Goal: Task Accomplishment & Management: Manage account settings

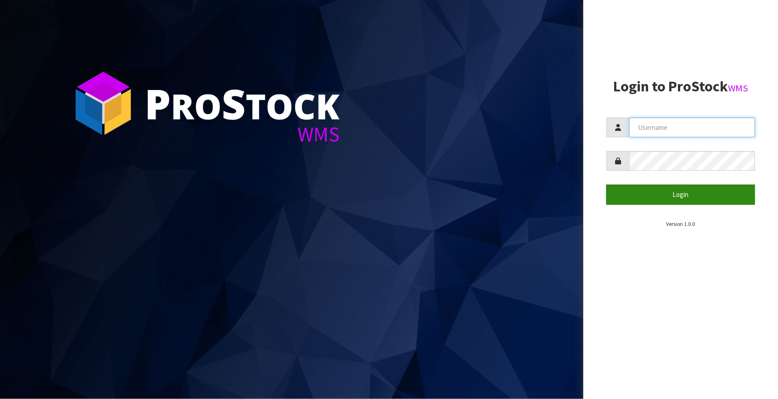
type input "Fetu@cwl.co.nz"
click at [677, 192] on button "Login" at bounding box center [681, 195] width 149 height 20
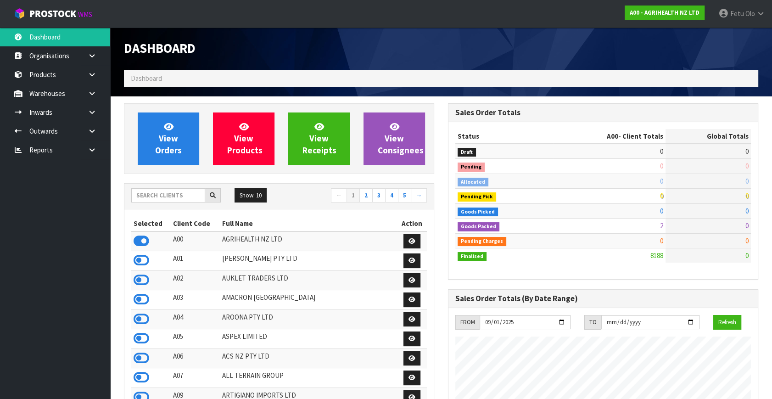
scroll to position [694, 324]
click at [161, 196] on input "text" at bounding box center [168, 195] width 74 height 14
type input "K01"
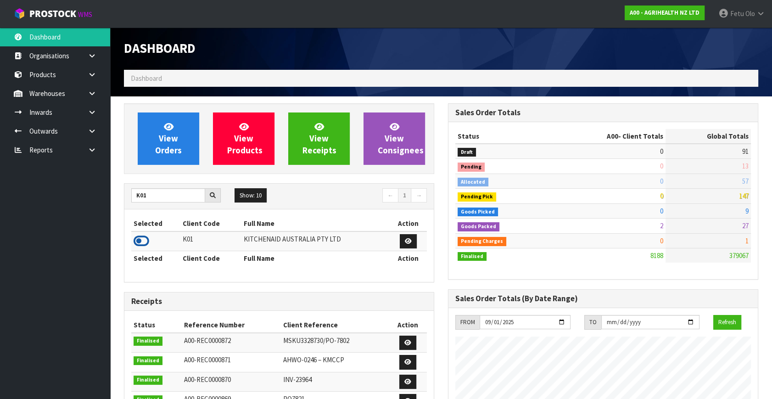
click at [140, 240] on icon at bounding box center [142, 241] width 16 height 14
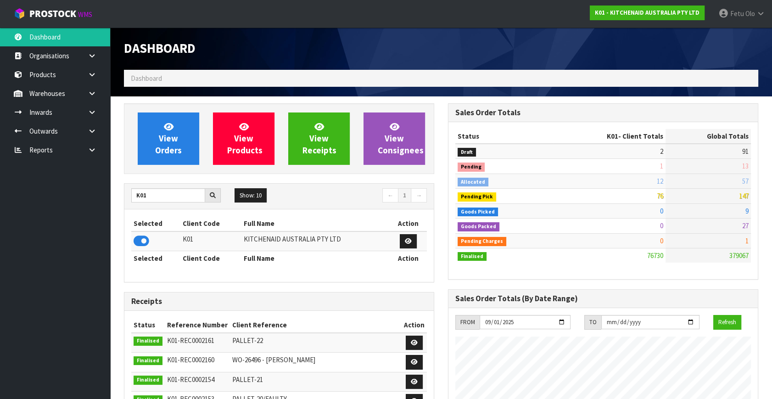
click at [78, 276] on ul "Dashboard Organisations Clients Consignees Carriers Products Categories Serial …" at bounding box center [55, 213] width 110 height 371
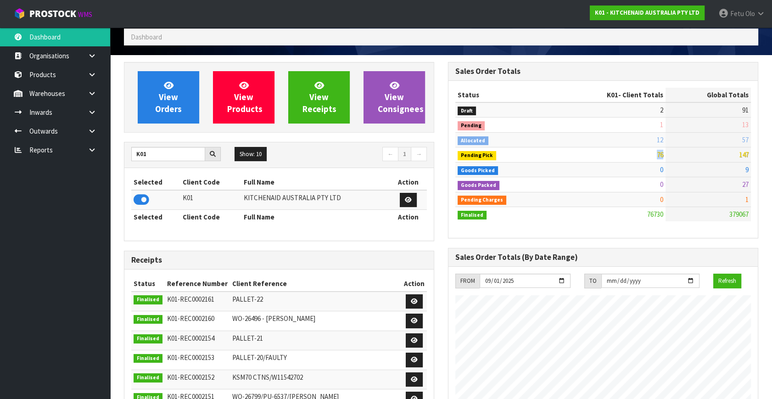
drag, startPoint x: 667, startPoint y: 155, endPoint x: 618, endPoint y: 158, distance: 49.2
click at [618, 158] on tr "Pending Pick 76 147" at bounding box center [603, 154] width 296 height 15
click at [664, 152] on td "76" at bounding box center [609, 154] width 112 height 15
drag, startPoint x: 664, startPoint y: 152, endPoint x: 652, endPoint y: 159, distance: 14.0
click at [652, 158] on td "76" at bounding box center [609, 154] width 112 height 15
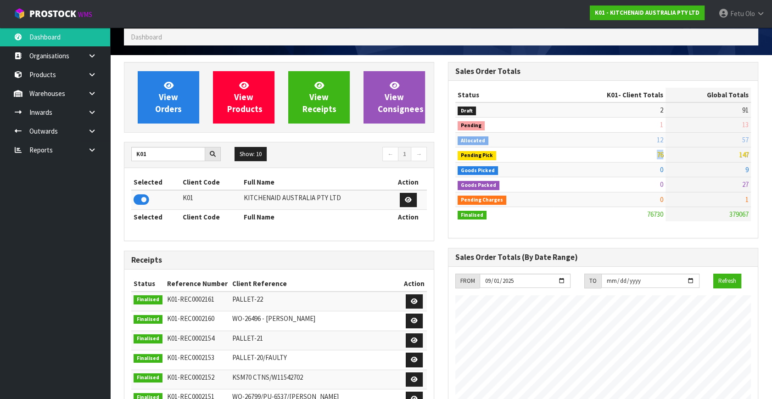
click at [664, 156] on td "76" at bounding box center [609, 154] width 112 height 15
click at [87, 132] on link at bounding box center [95, 131] width 29 height 19
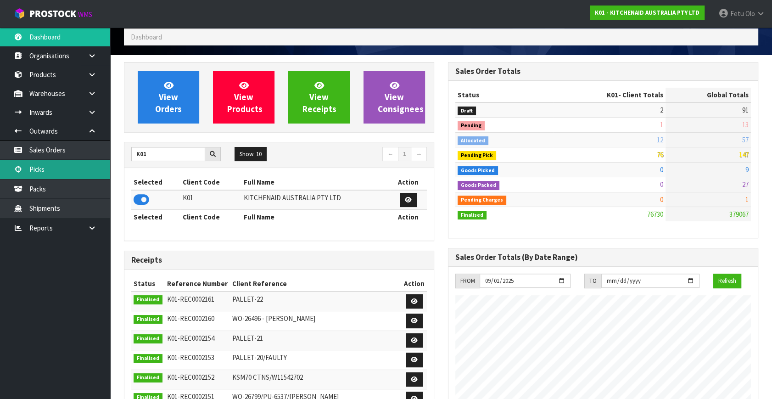
click at [59, 165] on link "Picks" at bounding box center [55, 169] width 110 height 19
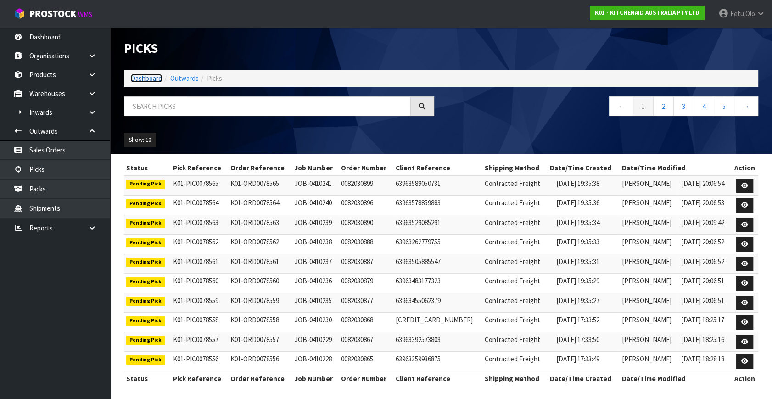
click at [154, 79] on link "Dashboard" at bounding box center [146, 78] width 31 height 9
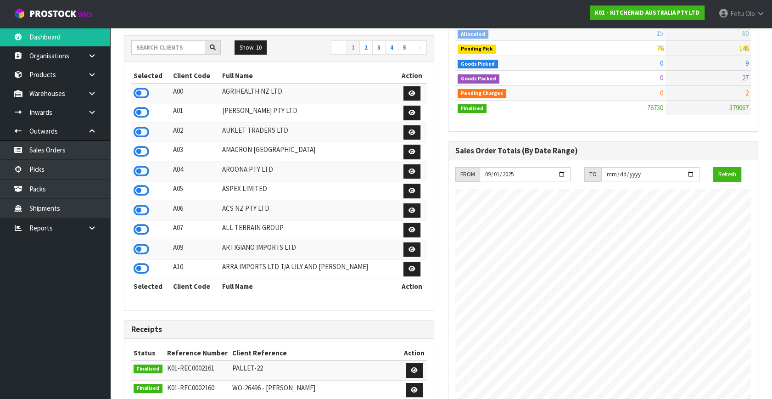
scroll to position [41, 0]
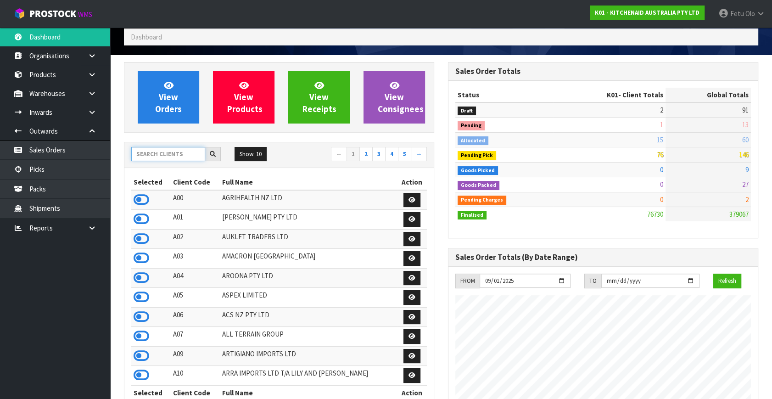
click at [161, 155] on input "text" at bounding box center [168, 154] width 74 height 14
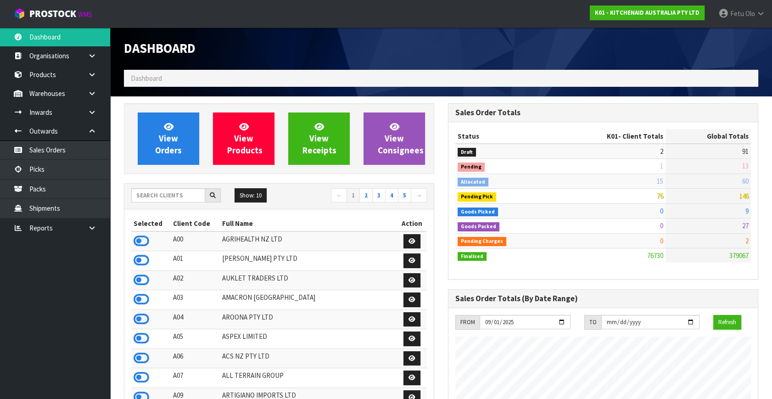
click at [542, 228] on td "Goods Packed" at bounding box center [504, 226] width 98 height 15
click at [45, 304] on ul "Dashboard Organisations Clients Consignees Carriers Products Categories Serial …" at bounding box center [55, 213] width 110 height 371
click at [56, 174] on link "Picks" at bounding box center [55, 169] width 110 height 19
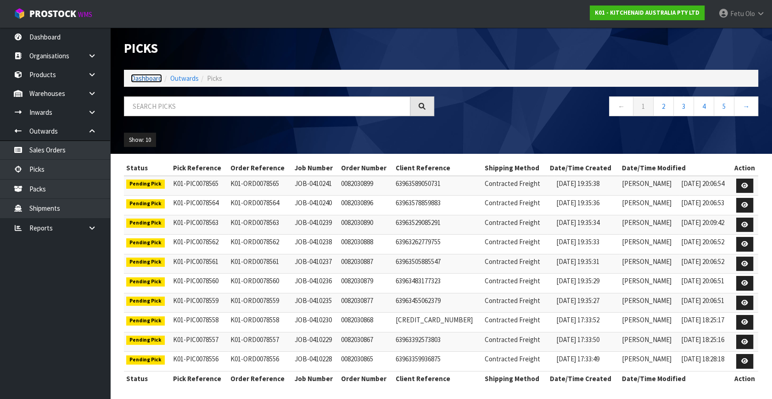
click at [135, 78] on link "Dashboard" at bounding box center [146, 78] width 31 height 9
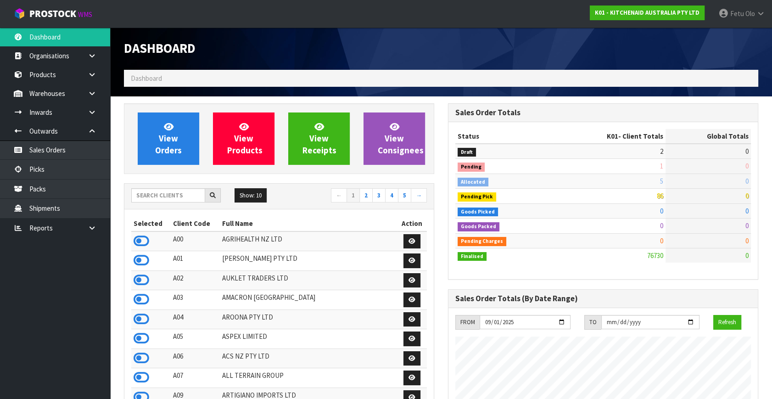
scroll to position [694, 324]
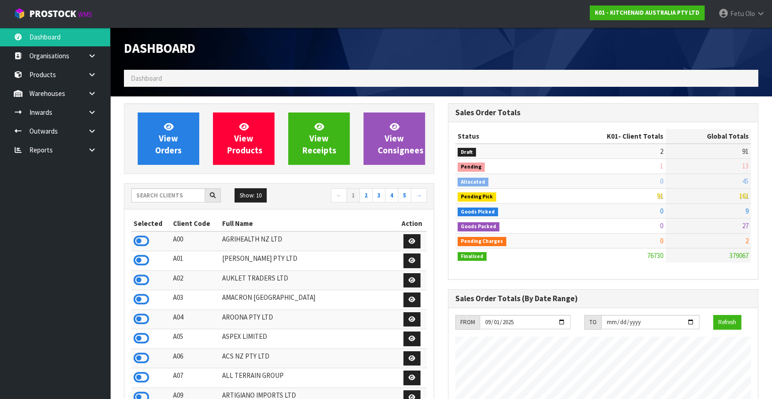
scroll to position [694, 324]
click at [146, 192] on input "text" at bounding box center [168, 195] width 74 height 14
click at [180, 191] on input "text" at bounding box center [168, 195] width 74 height 14
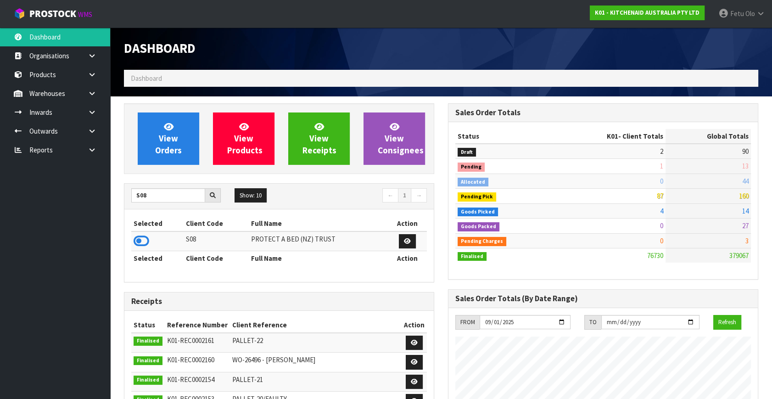
drag, startPoint x: 133, startPoint y: 234, endPoint x: 142, endPoint y: 253, distance: 21.4
click at [134, 234] on td at bounding box center [157, 241] width 52 height 20
click at [141, 244] on icon at bounding box center [142, 241] width 16 height 14
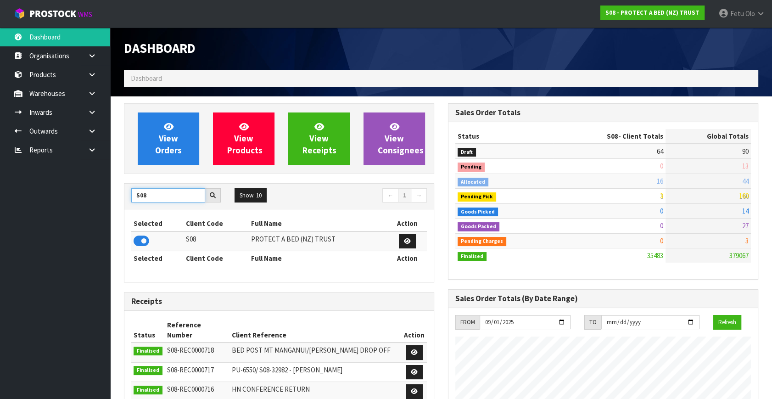
drag, startPoint x: 123, startPoint y: 203, endPoint x: 93, endPoint y: 211, distance: 30.7
click at [93, 211] on body "Toggle navigation ProStock WMS S08 - PROTECT A BED (NZ) TRUST Fetu Olo Logout D…" at bounding box center [386, 199] width 772 height 399
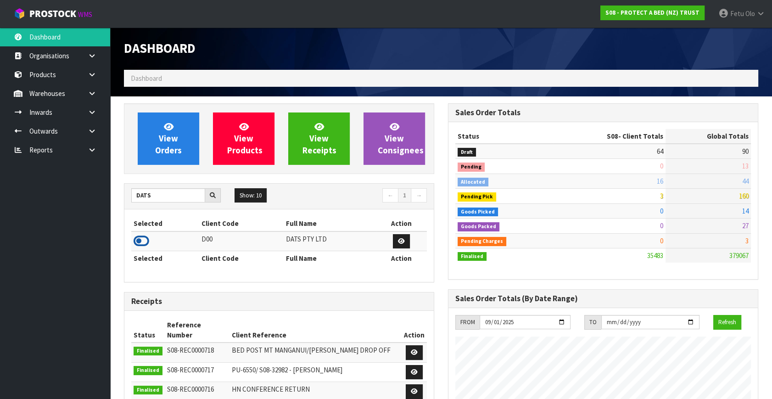
click at [143, 241] on icon at bounding box center [142, 241] width 16 height 14
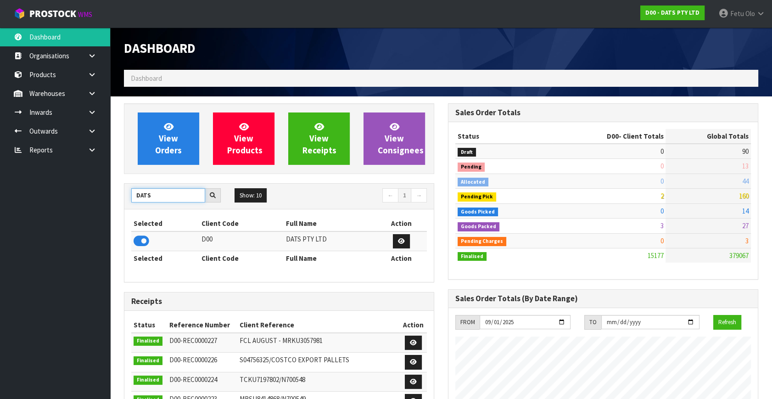
drag, startPoint x: 154, startPoint y: 195, endPoint x: 43, endPoint y: 219, distance: 114.1
click at [43, 219] on body "Toggle navigation ProStock WMS D00 - DATS PTY LTD Fetu Olo Logout Dashboard Org…" at bounding box center [386, 199] width 772 height 399
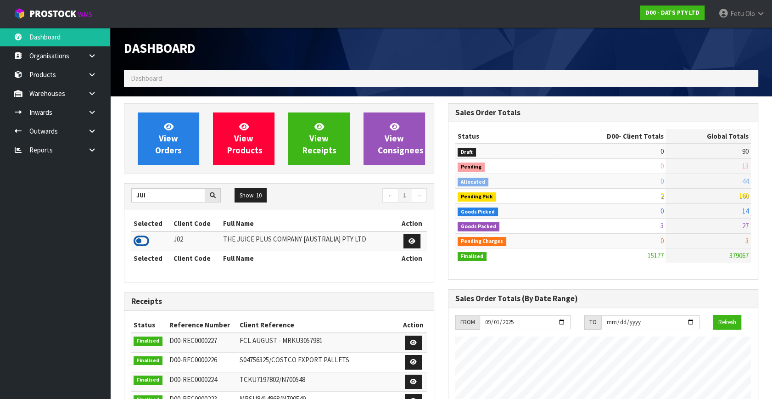
click at [143, 239] on icon at bounding box center [142, 241] width 16 height 14
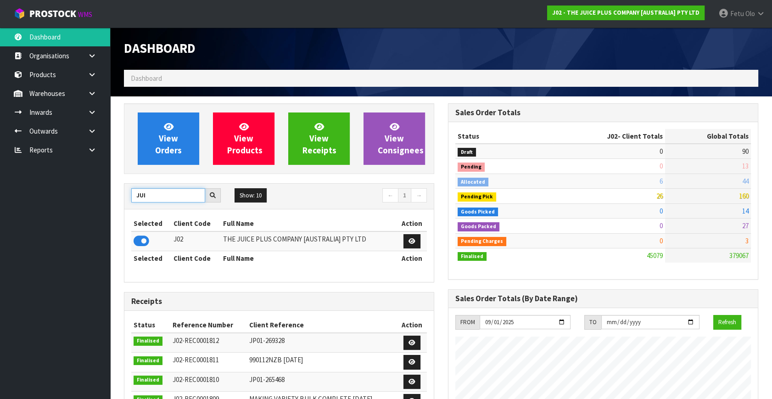
drag, startPoint x: 150, startPoint y: 193, endPoint x: 131, endPoint y: 205, distance: 22.5
click at [131, 205] on div "JUI Show: 10 5 10 25 50 ← 1 →" at bounding box center [278, 197] width 309 height 26
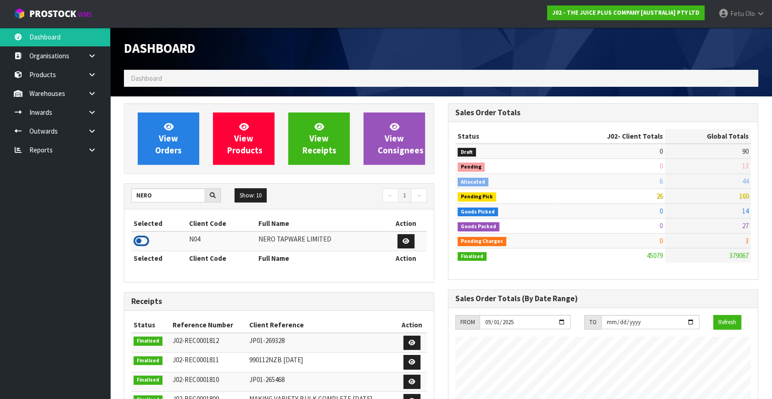
click at [146, 237] on icon at bounding box center [142, 241] width 16 height 14
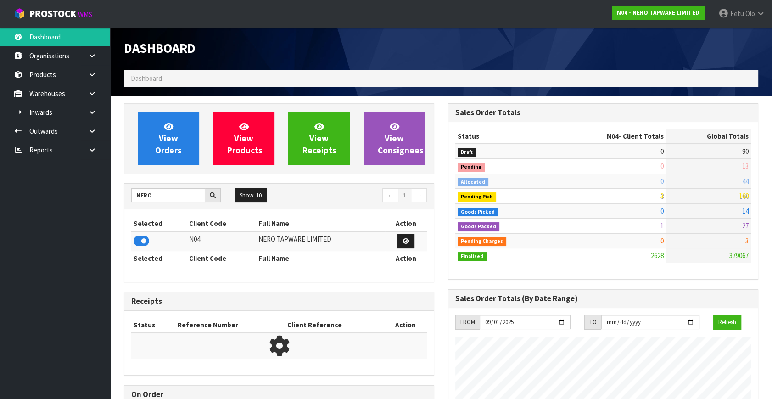
scroll to position [743, 324]
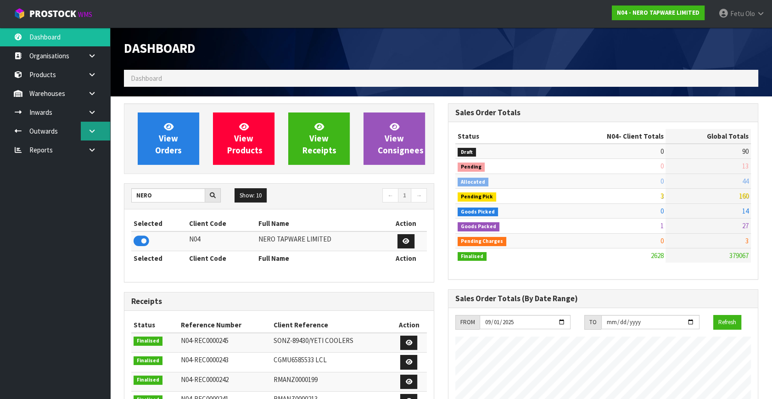
click at [91, 133] on icon at bounding box center [92, 131] width 9 height 7
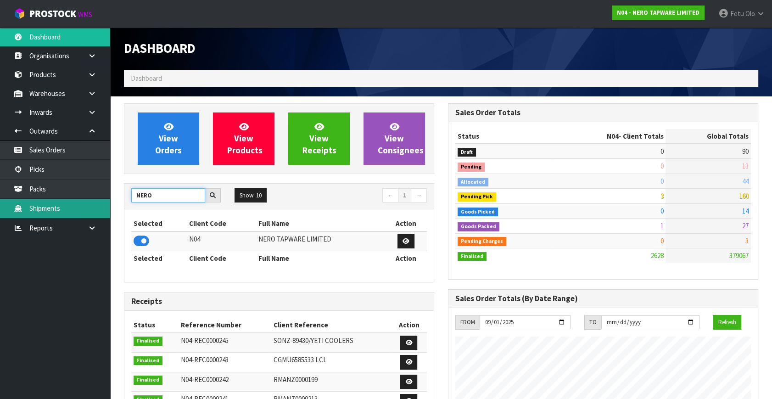
drag, startPoint x: 173, startPoint y: 197, endPoint x: 78, endPoint y: 215, distance: 96.8
click at [78, 215] on body "Toggle navigation ProStock WMS N04 - NERO TAPWARE LIMITED Fetu Olo Logout Dashb…" at bounding box center [386, 199] width 772 height 399
type input "K01"
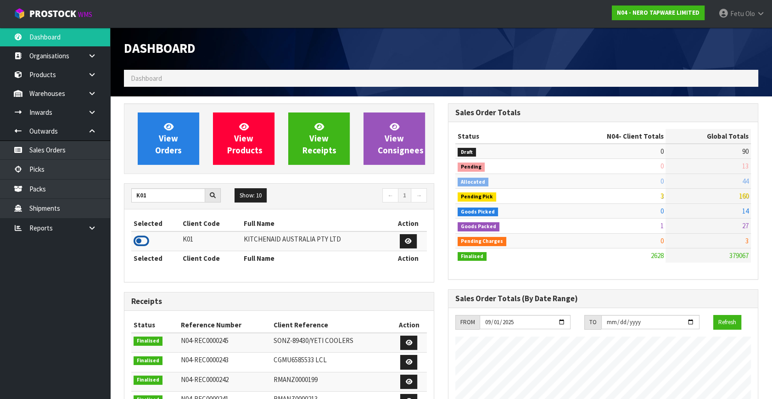
click at [146, 239] on icon at bounding box center [142, 241] width 16 height 14
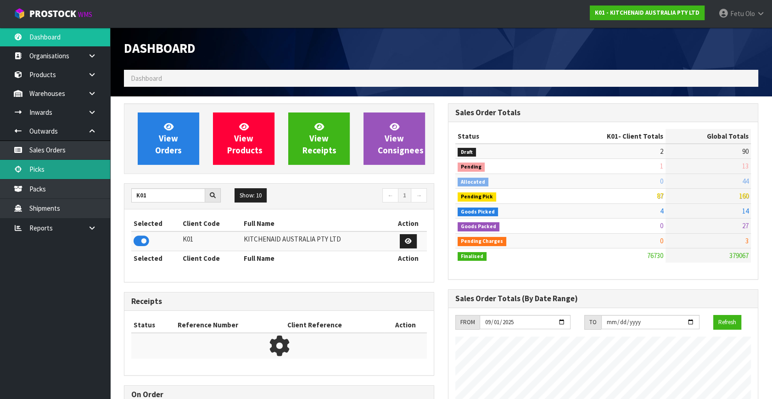
scroll to position [694, 324]
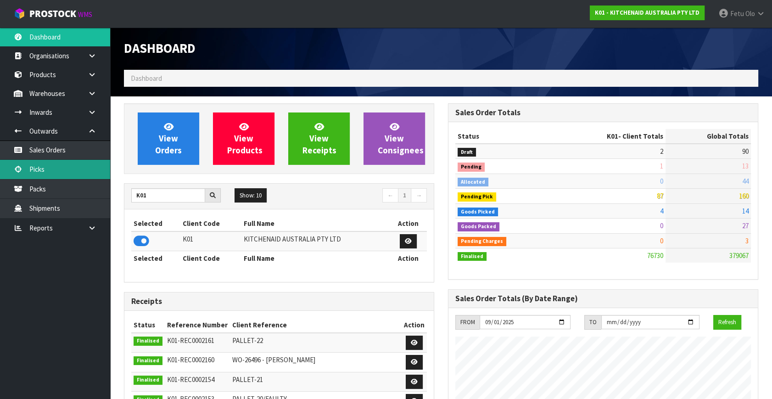
click at [50, 165] on link "Picks" at bounding box center [55, 169] width 110 height 19
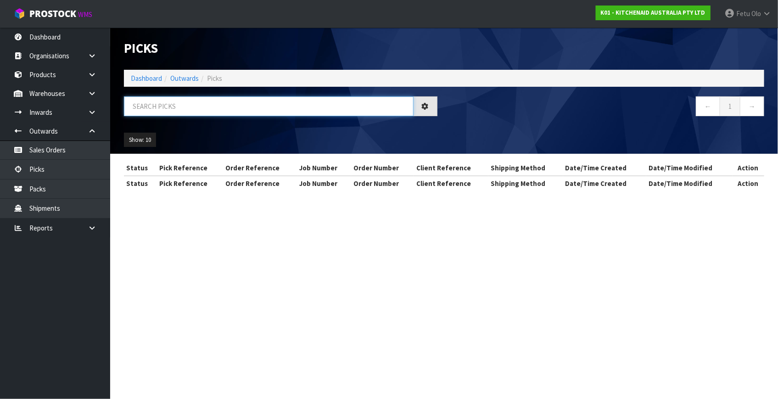
click at [178, 98] on input "text" at bounding box center [269, 106] width 290 height 20
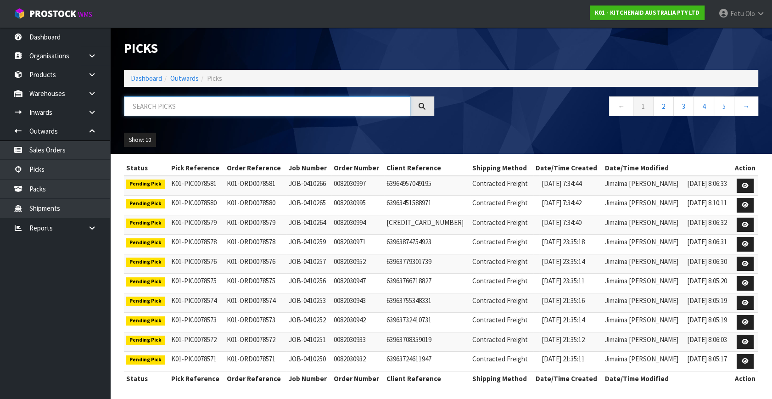
click at [176, 107] on input "text" at bounding box center [267, 106] width 287 height 20
type input "78492"
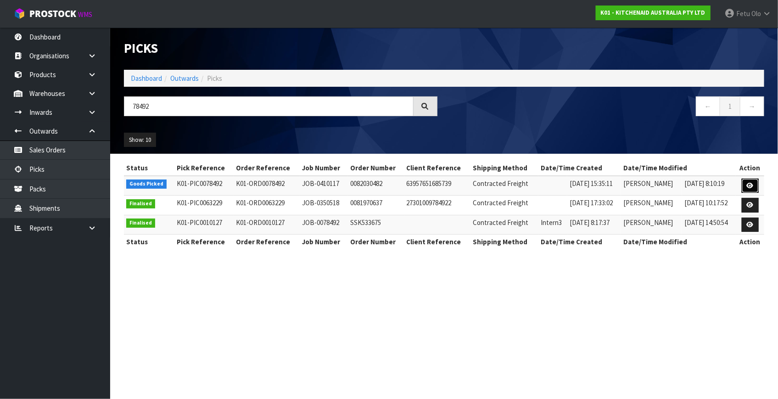
click at [749, 185] on icon at bounding box center [750, 186] width 7 height 6
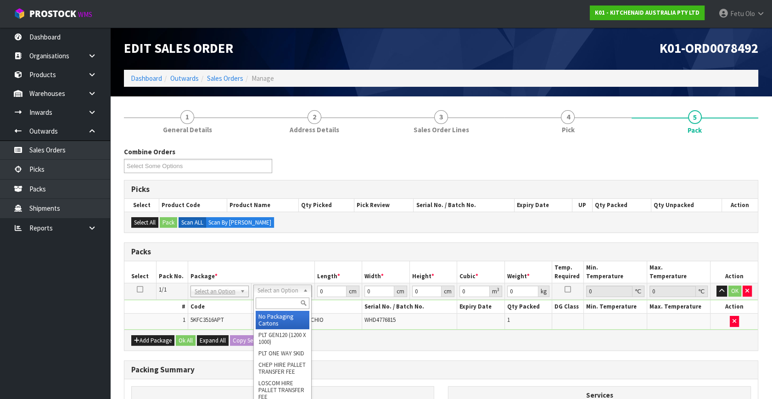
drag, startPoint x: 276, startPoint y: 290, endPoint x: 277, endPoint y: 305, distance: 15.2
click at [275, 300] on input "text" at bounding box center [283, 303] width 54 height 11
click at [282, 304] on input "text" at bounding box center [283, 303] width 54 height 11
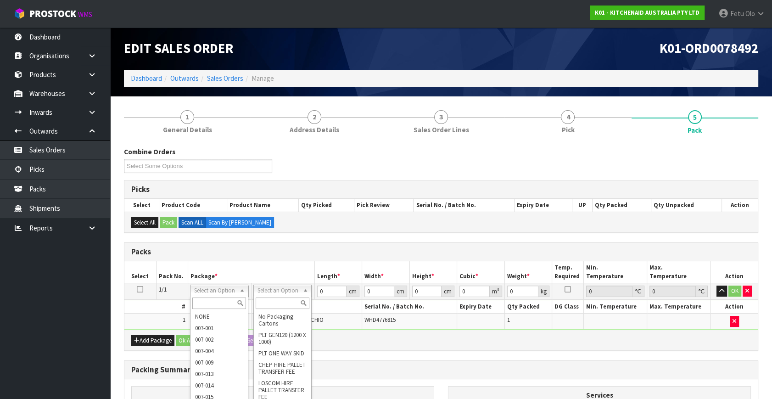
click at [208, 302] on input "text" at bounding box center [219, 303] width 54 height 11
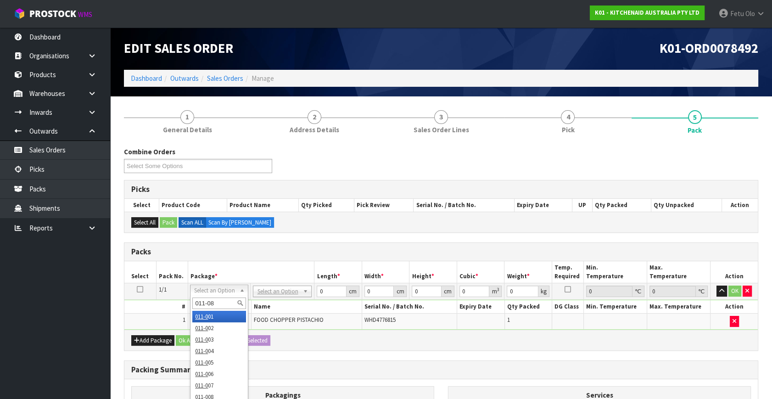
type input "011-084"
type input "1.56"
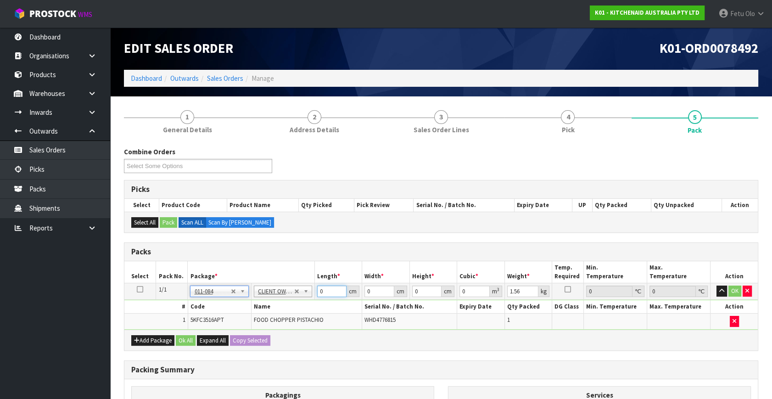
drag, startPoint x: 331, startPoint y: 289, endPoint x: 286, endPoint y: 303, distance: 46.6
click at [286, 303] on tbody "1/1 NONE 007-001 007-002 007-004 007-009 007-013 007-014 007-015 007-017 007-01…" at bounding box center [441, 306] width 634 height 46
click at [333, 290] on input "0" at bounding box center [331, 291] width 29 height 11
drag, startPoint x: 313, startPoint y: 296, endPoint x: 272, endPoint y: 310, distance: 43.3
click at [272, 310] on tbody "1/1 NONE 007-001 007-002 007-004 007-009 007-013 007-014 007-015 007-017 007-01…" at bounding box center [441, 306] width 634 height 46
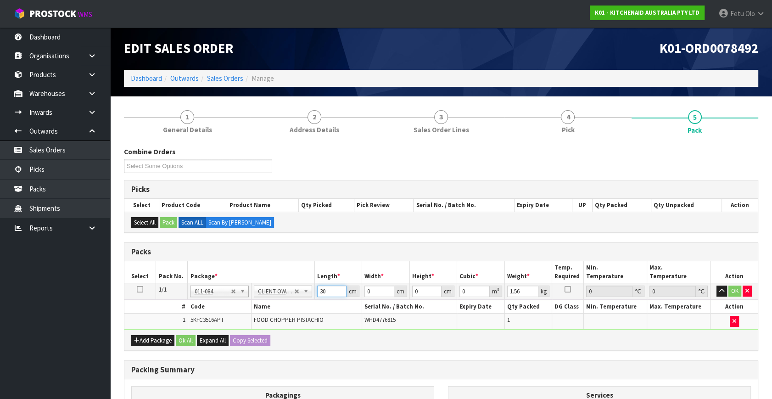
type input "30"
type input "26"
type input "2"
type input "0.00156"
type input "22"
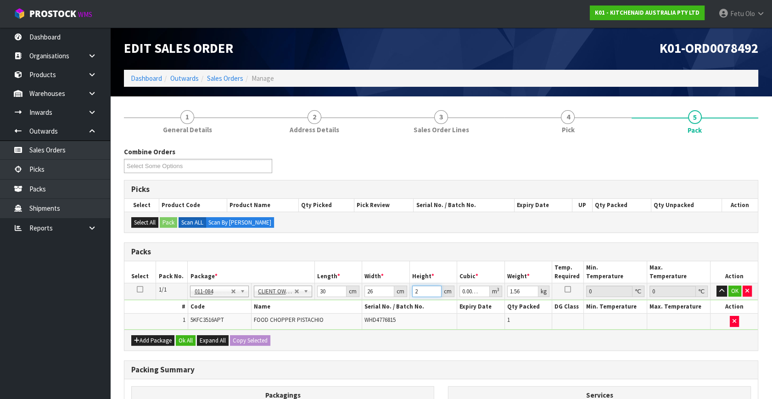
type input "0.01716"
type input "22"
type input "2"
click button "OK" at bounding box center [735, 291] width 13 height 11
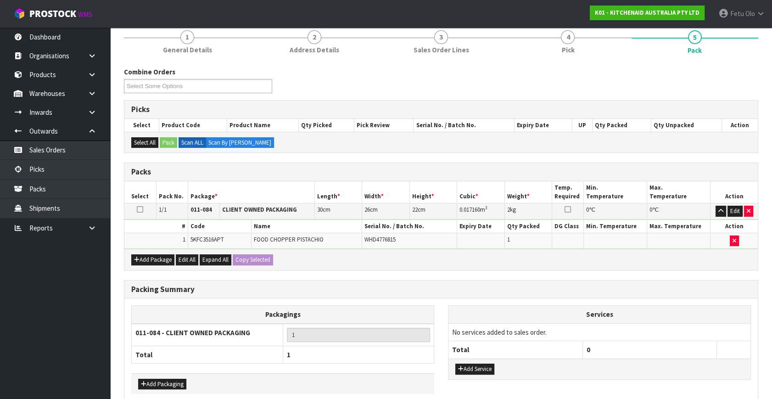
scroll to position [123, 0]
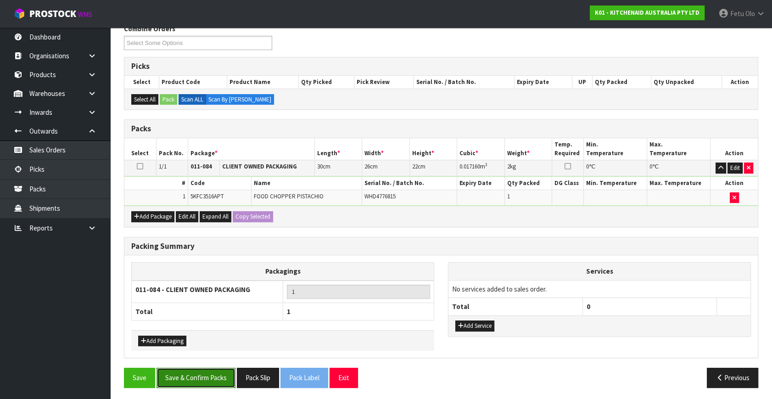
click at [209, 372] on button "Save & Confirm Packs" at bounding box center [196, 378] width 79 height 20
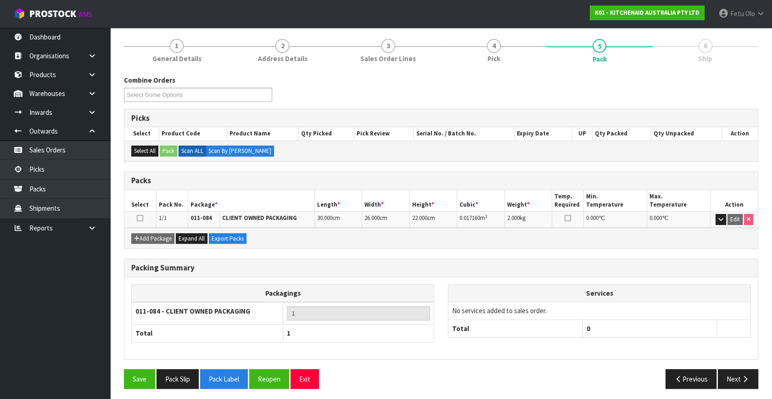
scroll to position [106, 0]
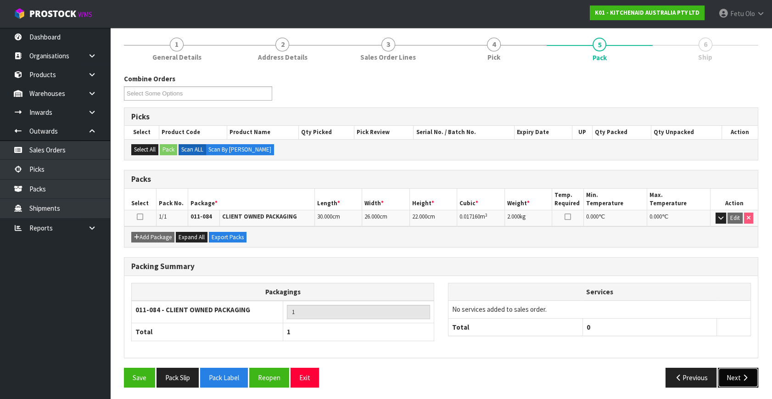
drag, startPoint x: 738, startPoint y: 377, endPoint x: 733, endPoint y: 377, distance: 5.1
click at [738, 377] on button "Next" at bounding box center [738, 378] width 40 height 20
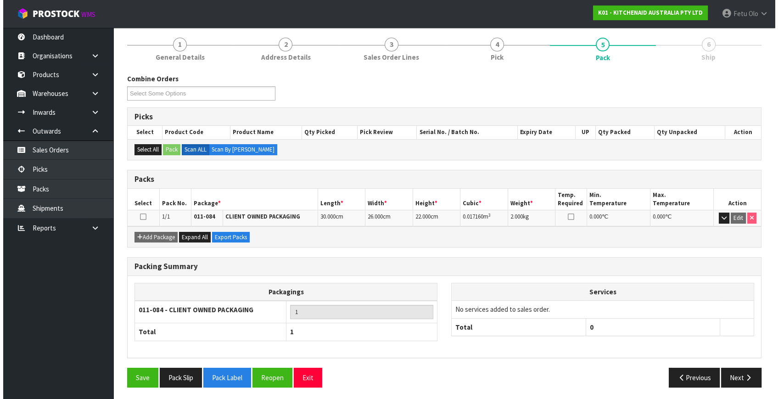
scroll to position [0, 0]
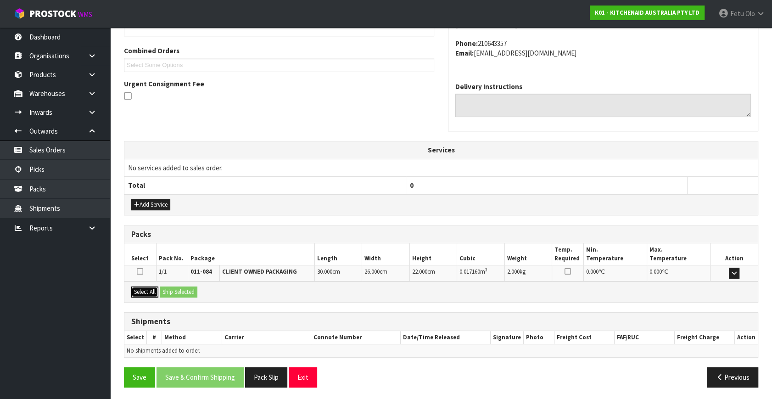
click at [147, 292] on button "Select All" at bounding box center [144, 292] width 27 height 11
click at [175, 289] on button "Ship Selected" at bounding box center [179, 292] width 38 height 11
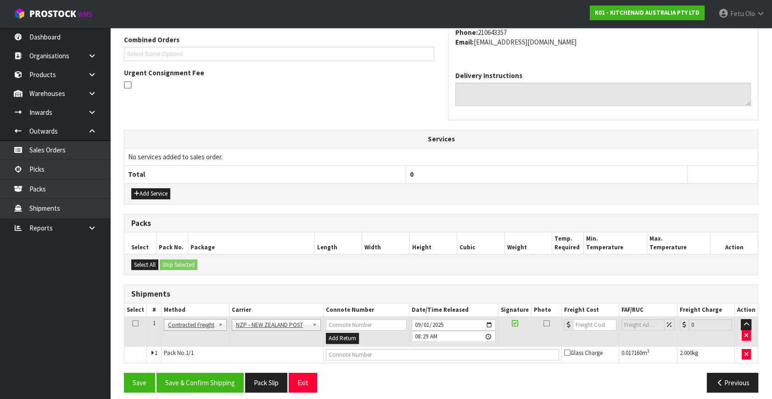
scroll to position [242, 0]
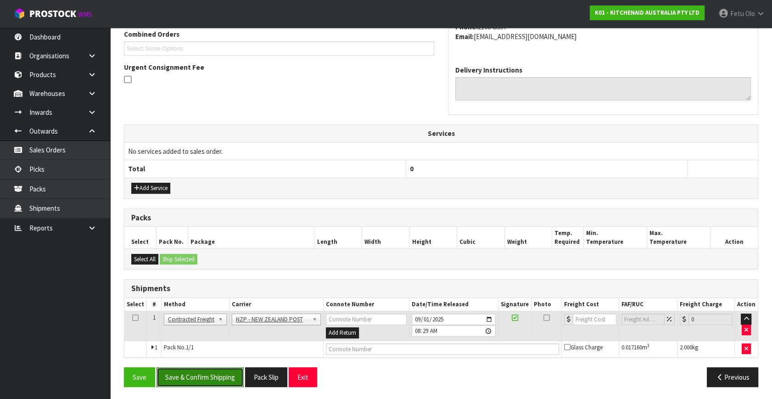
click at [215, 371] on button "Save & Confirm Shipping" at bounding box center [200, 377] width 87 height 20
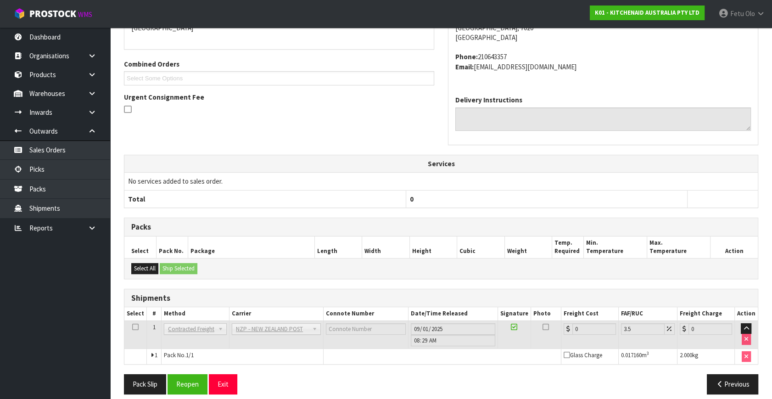
scroll to position [230, 0]
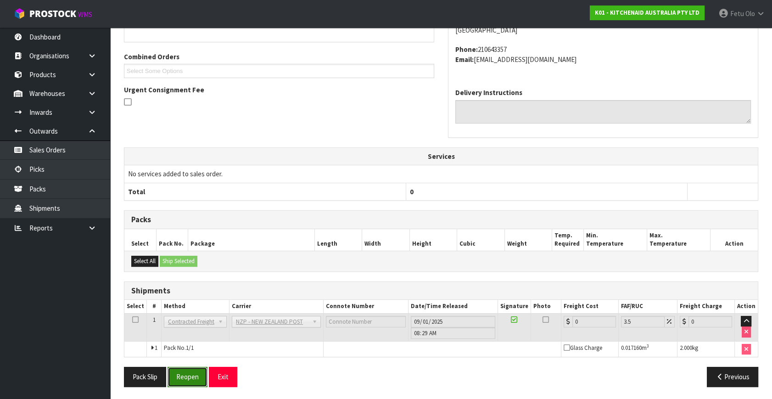
click at [197, 377] on button "Reopen" at bounding box center [188, 377] width 40 height 20
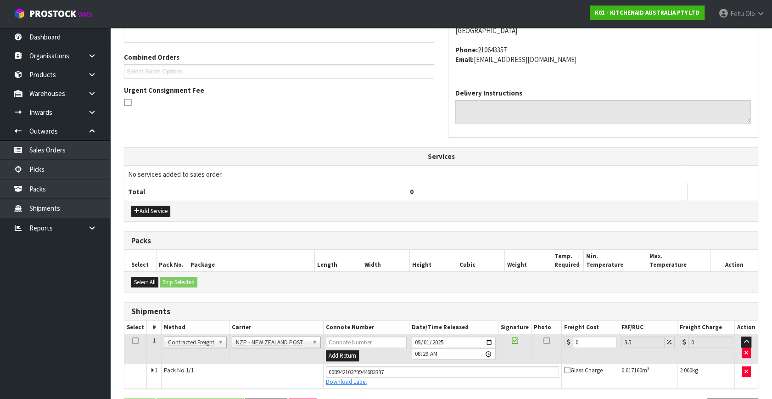
scroll to position [220, 0]
drag, startPoint x: 587, startPoint y: 341, endPoint x: 297, endPoint y: 364, distance: 291.6
click at [297, 364] on tbody "1 Client Local Pickup Customer Local Pickup Company Freight Contracted Freight …" at bounding box center [441, 361] width 634 height 54
type input "1"
type input "1.03"
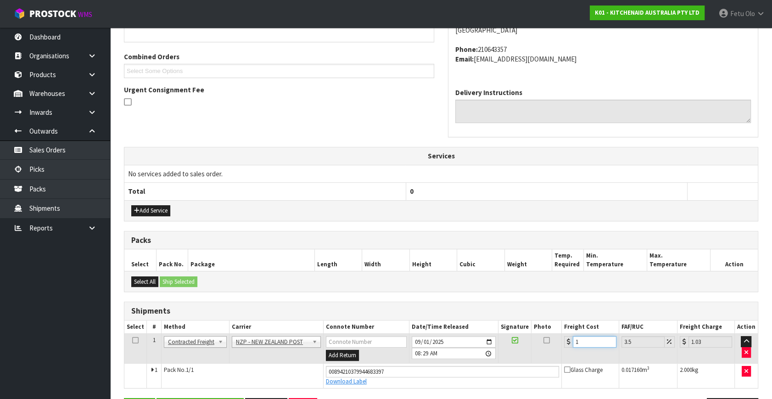
type input "11"
type input "11.38"
type input "11.6"
type input "12.01"
type input "11.651"
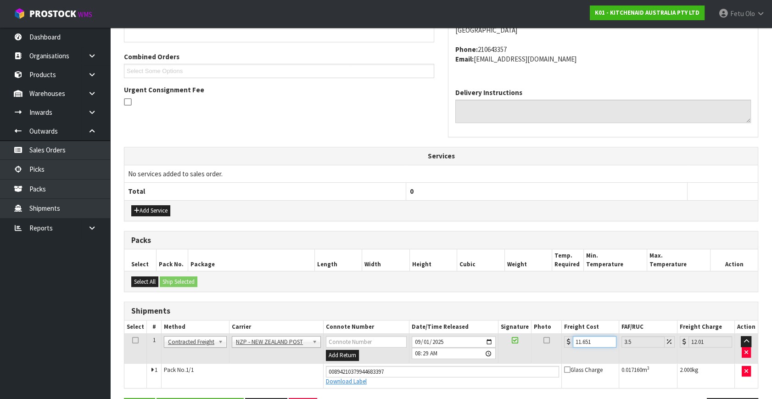
type input "12.06"
type input "11.6"
type input "12.01"
type input "11.61"
type input "12.02"
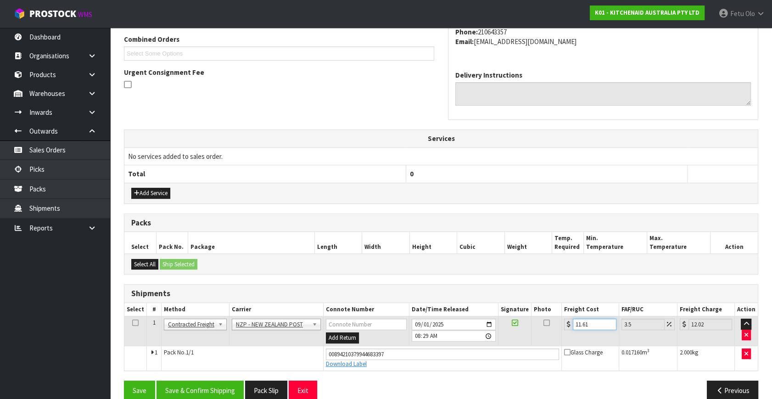
scroll to position [251, 0]
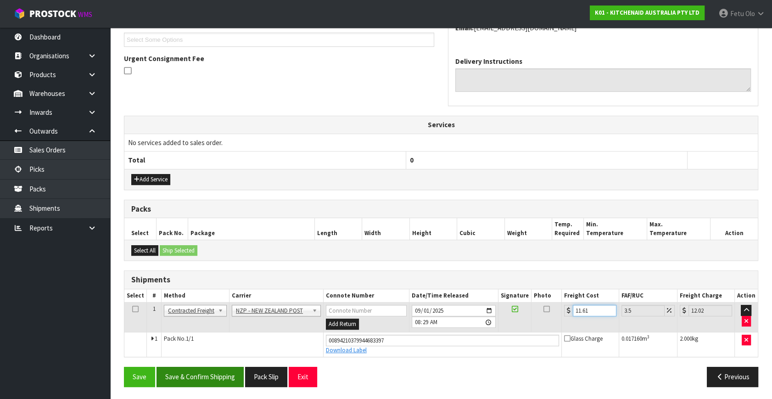
type input "11.61"
click at [227, 373] on button "Save & Confirm Shipping" at bounding box center [200, 377] width 87 height 20
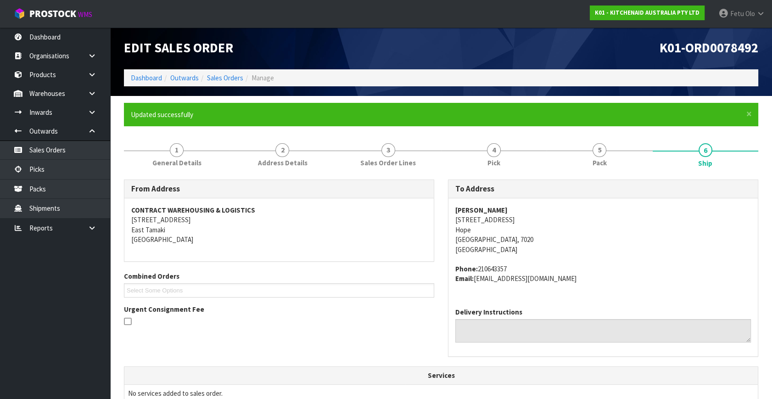
scroll to position [226, 0]
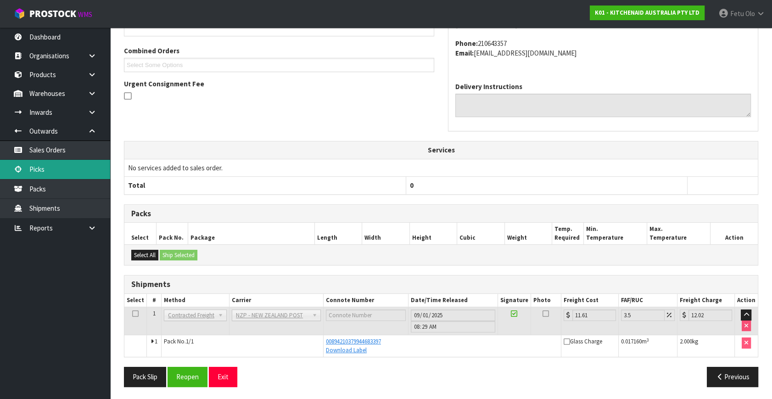
click at [37, 167] on link "Picks" at bounding box center [55, 169] width 110 height 19
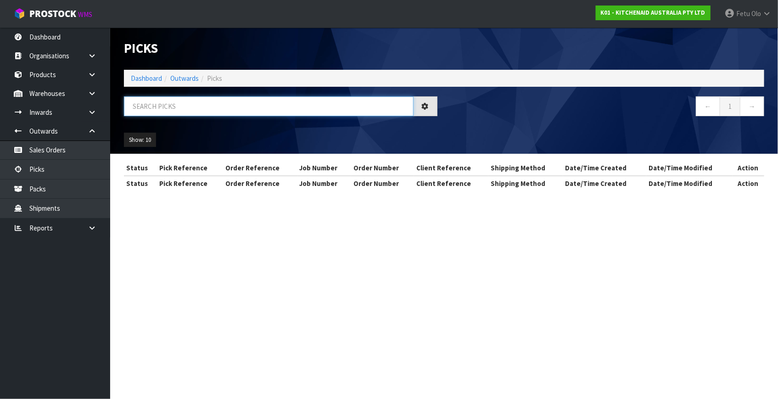
drag, startPoint x: 192, startPoint y: 101, endPoint x: 183, endPoint y: 106, distance: 10.3
click at [183, 106] on input "text" at bounding box center [269, 106] width 290 height 20
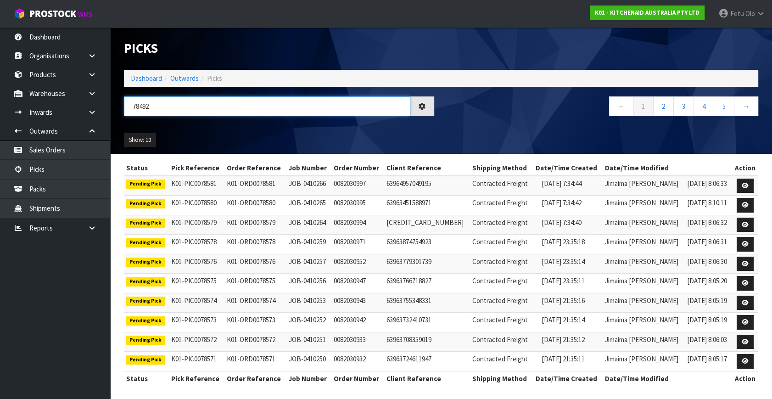
type input "78492"
click at [747, 188] on icon at bounding box center [745, 186] width 7 height 6
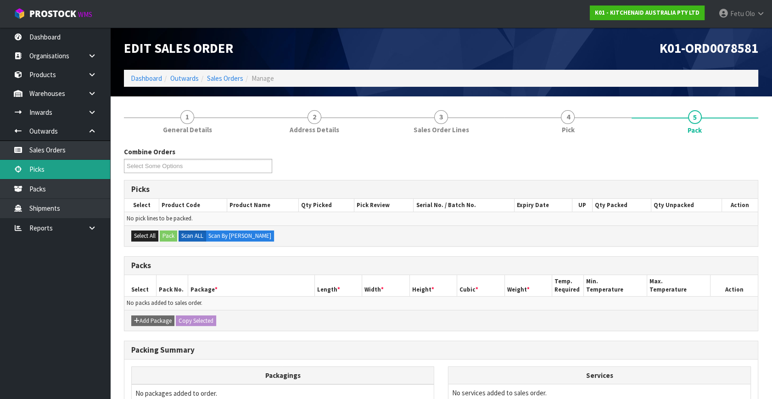
click at [59, 167] on link "Picks" at bounding box center [55, 169] width 110 height 19
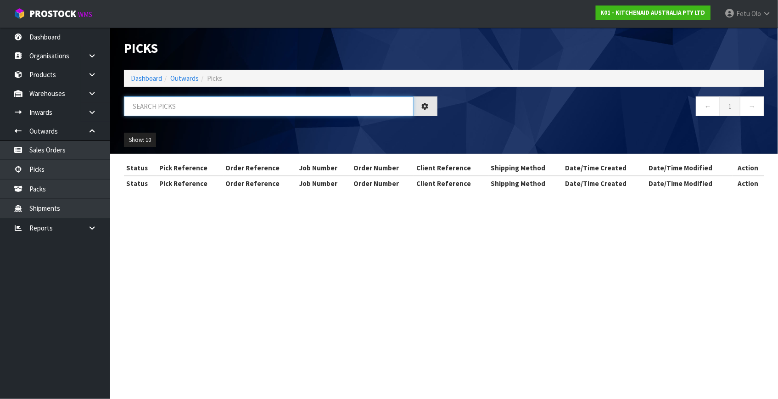
click at [257, 102] on input "text" at bounding box center [269, 106] width 290 height 20
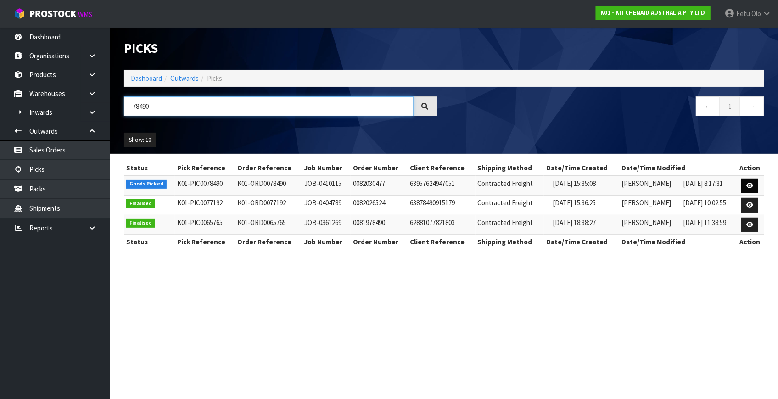
type input "78490"
click at [758, 180] on link at bounding box center [750, 186] width 17 height 15
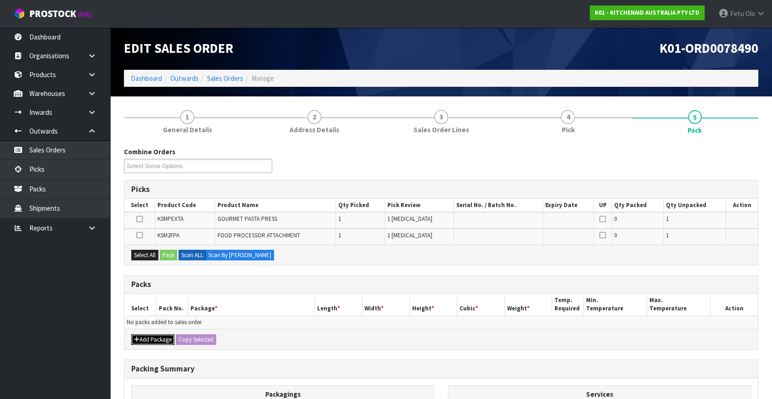
click at [139, 337] on icon "button" at bounding box center [137, 340] width 6 height 6
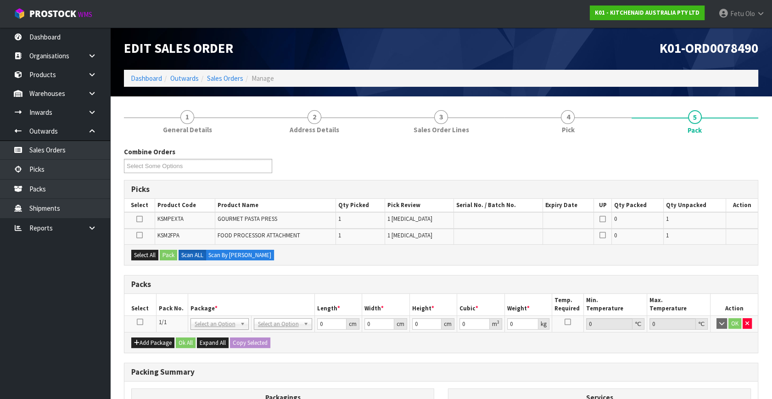
click at [140, 322] on icon at bounding box center [140, 322] width 6 height 0
click at [197, 301] on th "Package *" at bounding box center [251, 305] width 127 height 22
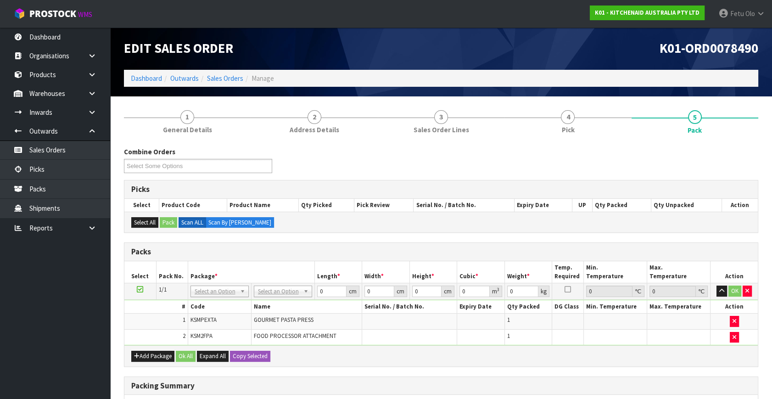
drag, startPoint x: 224, startPoint y: 294, endPoint x: 219, endPoint y: 299, distance: 6.5
click at [219, 299] on input "text" at bounding box center [219, 303] width 54 height 11
type input "011"
type input "6.36"
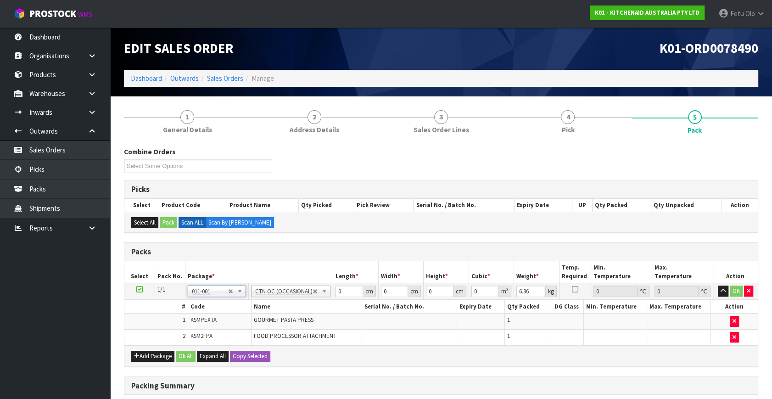
click at [368, 301] on th "Serial No. / Batch No." at bounding box center [409, 306] width 95 height 13
drag, startPoint x: 331, startPoint y: 294, endPoint x: 302, endPoint y: 303, distance: 30.4
click at [303, 303] on tbody "1/1 NONE 007-001 007-002 007-004 007-009 007-013 007-014 007-015 007-017 007-01…" at bounding box center [441, 314] width 634 height 62
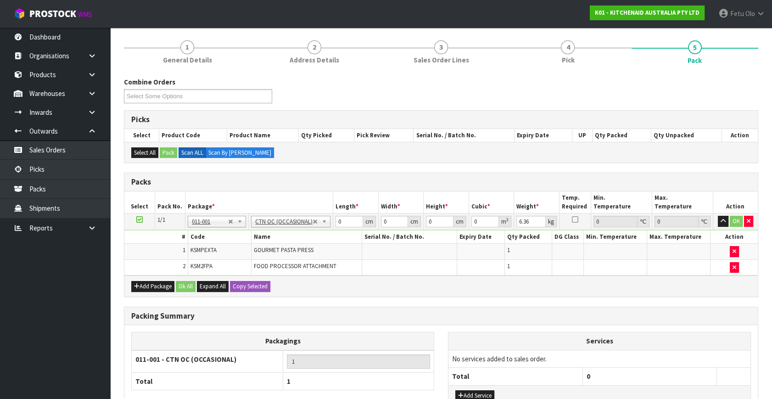
scroll to position [83, 0]
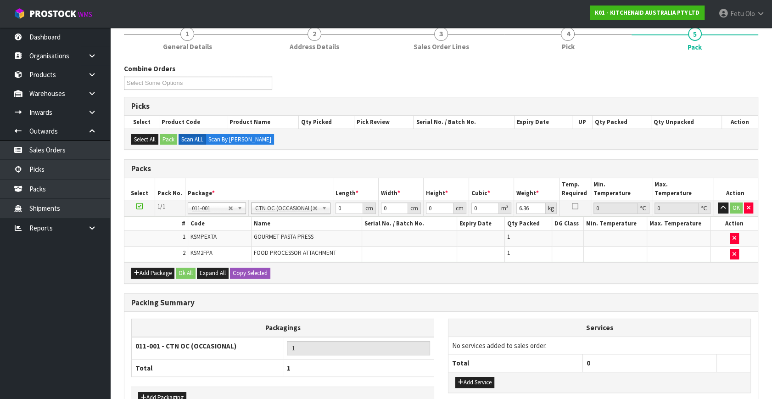
drag, startPoint x: 346, startPoint y: 237, endPoint x: 339, endPoint y: 207, distance: 31.1
click at [346, 237] on td "GOURMET PASTA PRESS" at bounding box center [306, 239] width 111 height 16
drag, startPoint x: 332, startPoint y: 211, endPoint x: 319, endPoint y: 220, distance: 15.8
click at [319, 220] on tbody "1/1 NONE 007-001 007-002 007-004 007-009 007-013 007-014 007-015 007-017 007-01…" at bounding box center [441, 231] width 634 height 62
type input "50"
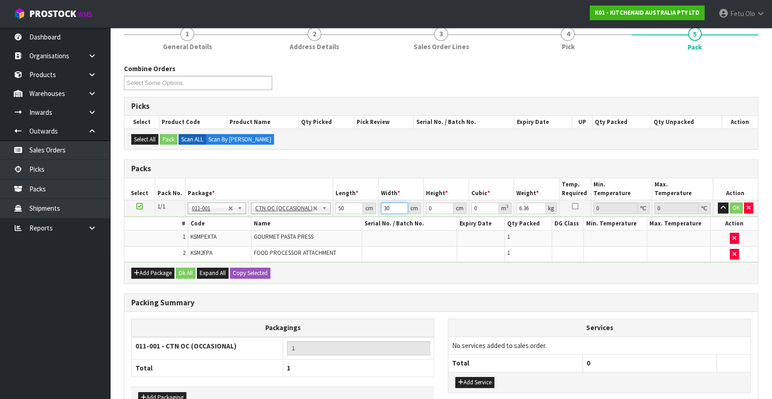
type input "30"
type input "3"
type input "0.0045"
type input "39"
type input "0.0585"
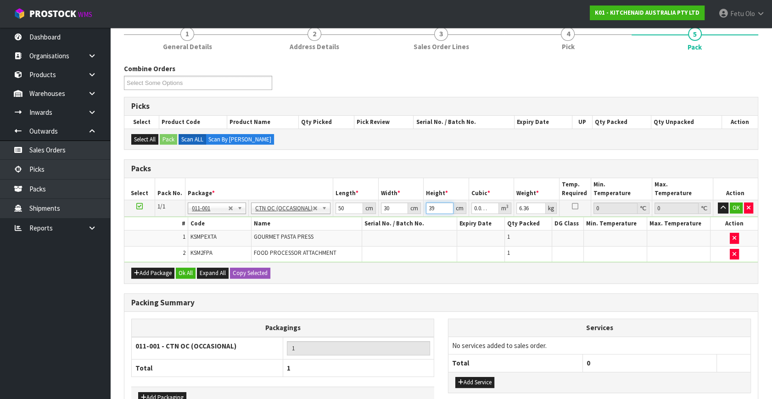
type input "39"
type input "8"
click button "OK" at bounding box center [736, 207] width 13 height 11
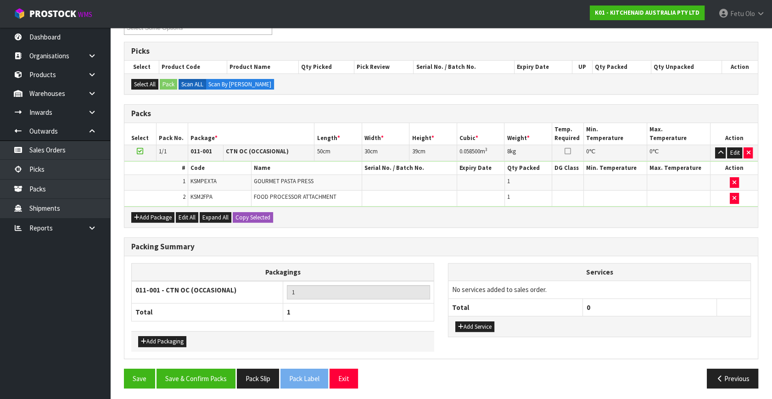
scroll to position [139, 0]
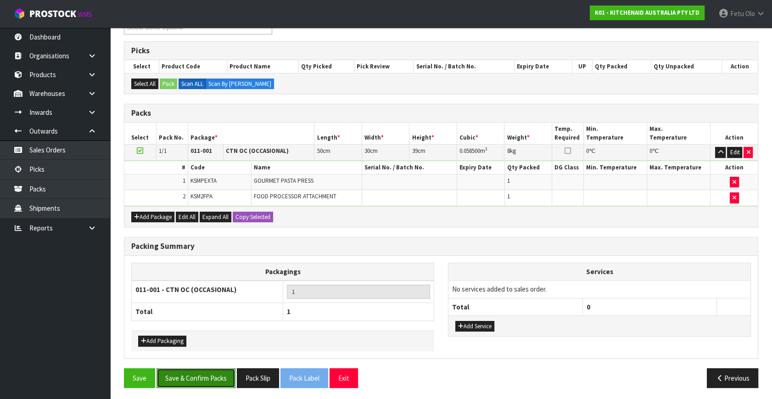
click at [222, 370] on button "Save & Confirm Packs" at bounding box center [196, 378] width 79 height 20
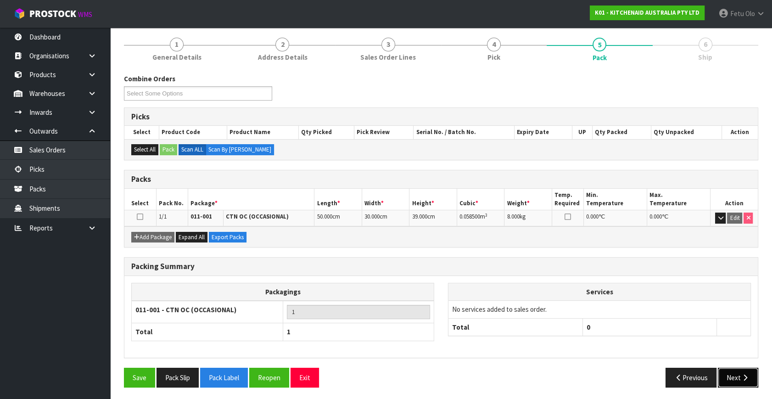
click at [731, 378] on button "Next" at bounding box center [738, 378] width 40 height 20
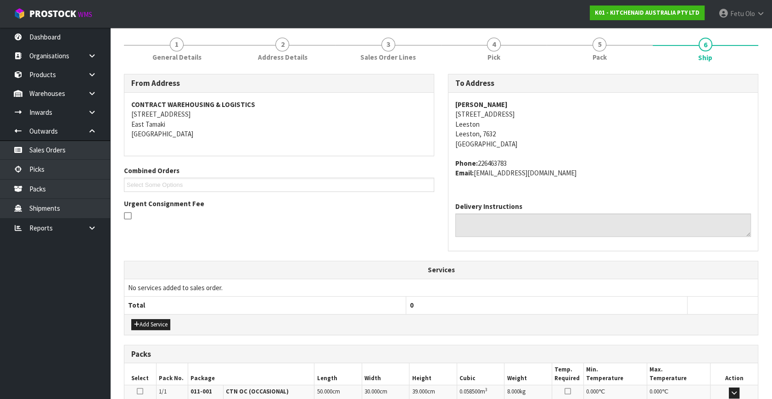
scroll to position [226, 0]
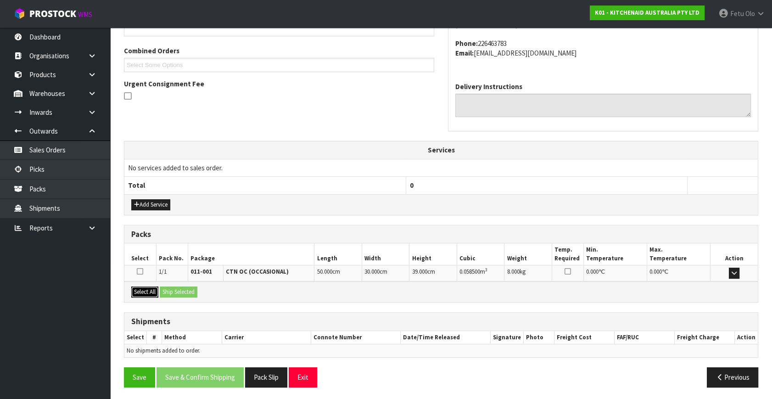
click at [154, 292] on button "Select All" at bounding box center [144, 292] width 27 height 11
click at [173, 292] on button "Ship Selected" at bounding box center [179, 292] width 38 height 11
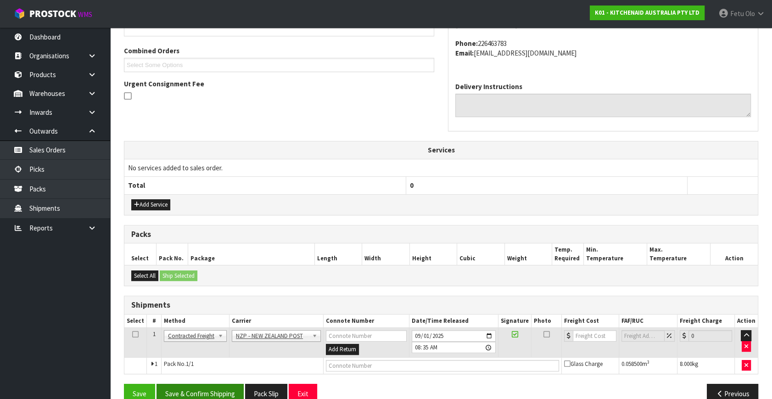
scroll to position [242, 0]
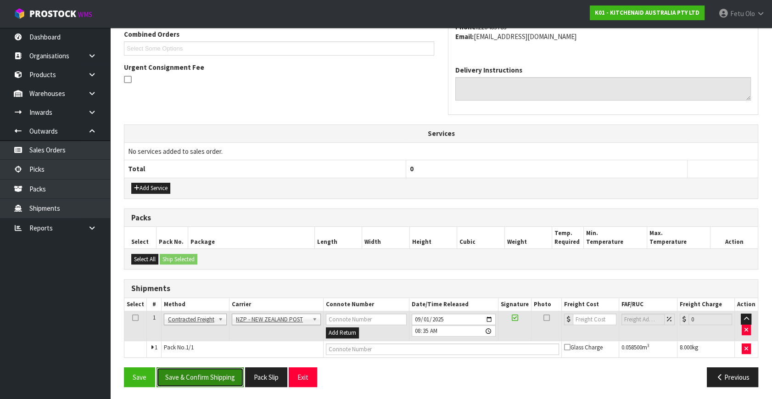
click at [215, 373] on button "Save & Confirm Shipping" at bounding box center [200, 377] width 87 height 20
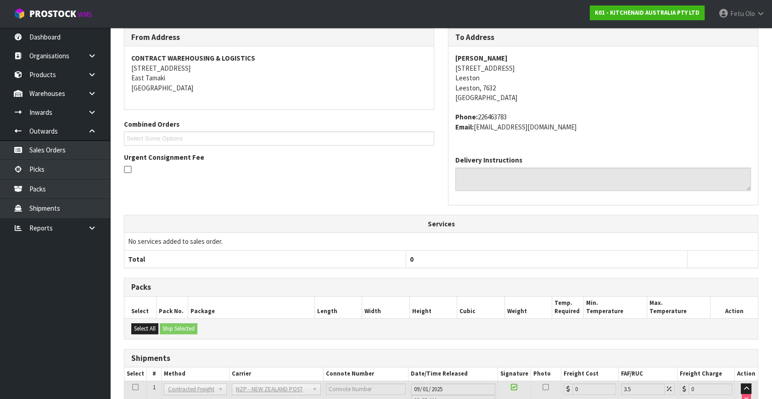
scroll to position [230, 0]
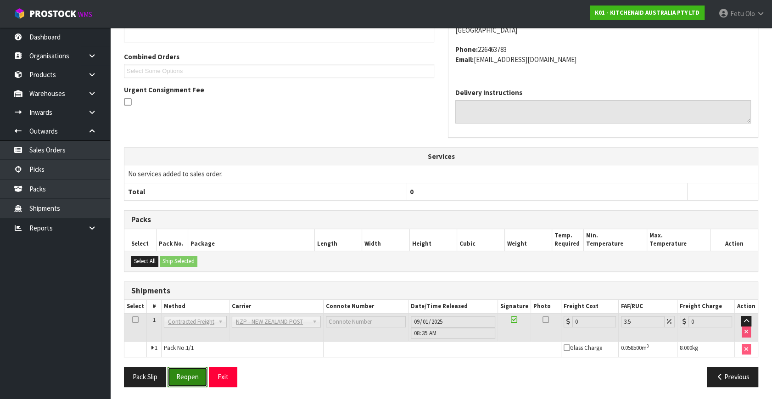
click at [182, 380] on button "Reopen" at bounding box center [188, 377] width 40 height 20
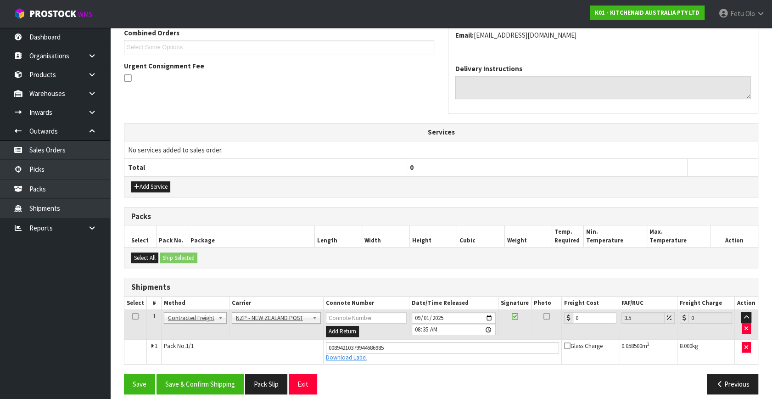
scroll to position [251, 0]
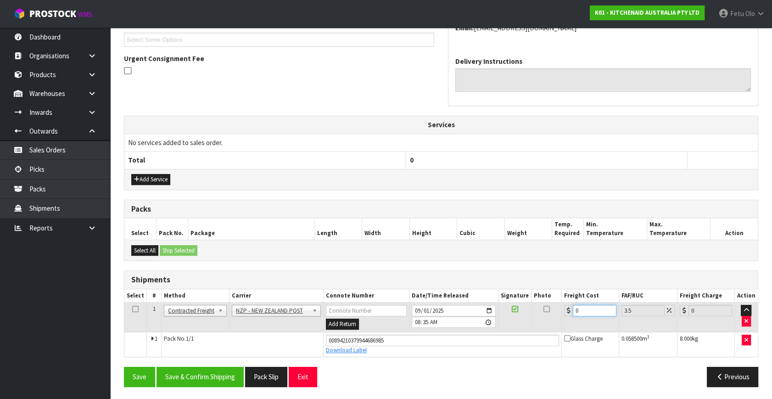
drag, startPoint x: 517, startPoint y: 326, endPoint x: 454, endPoint y: 335, distance: 63.5
click at [454, 335] on tbody "1 Client Local Pickup Customer Local Pickup Company Freight Contracted Freight …" at bounding box center [441, 330] width 634 height 54
type input "1"
type input "1.03"
type input "14"
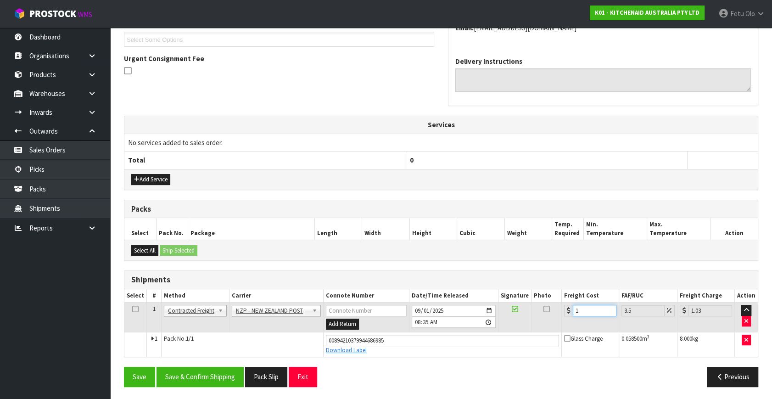
type input "14.49"
type input "14.9"
type input "15.42"
type input "14.94"
type input "15.46"
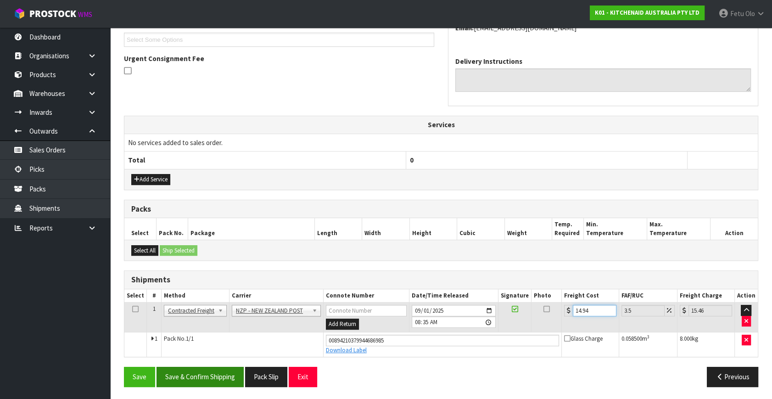
type input "14.94"
click at [218, 376] on button "Save & Confirm Shipping" at bounding box center [200, 377] width 87 height 20
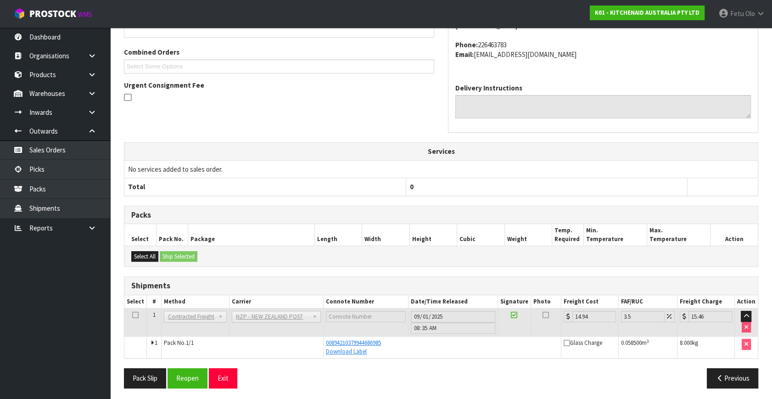
scroll to position [226, 0]
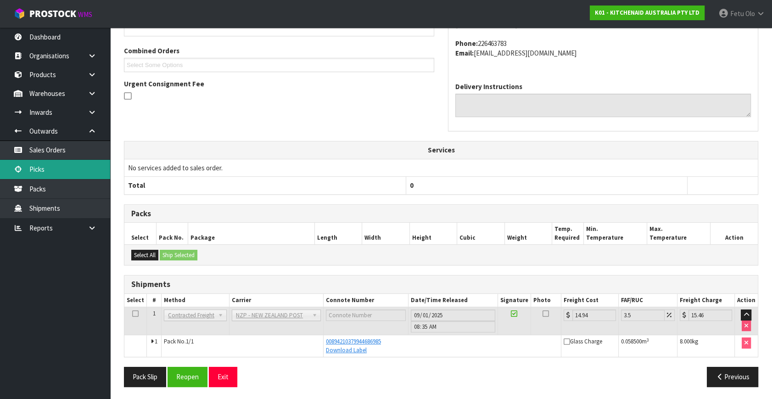
click at [59, 174] on link "Picks" at bounding box center [55, 169] width 110 height 19
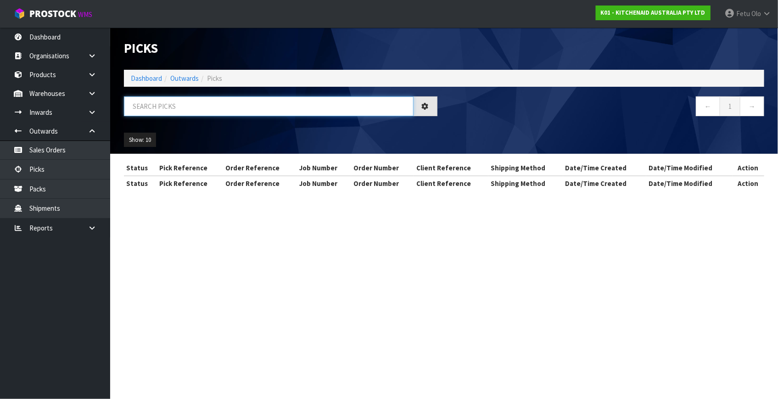
click at [152, 110] on input "text" at bounding box center [269, 106] width 290 height 20
click at [151, 114] on input "text" at bounding box center [269, 106] width 290 height 20
type input "78489"
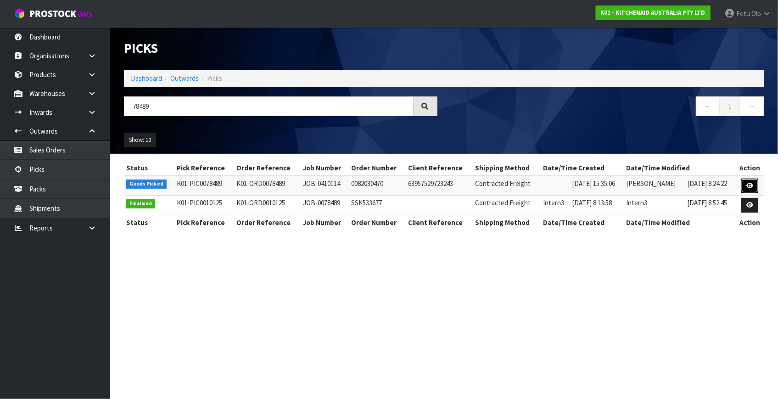
click at [748, 185] on icon at bounding box center [750, 186] width 7 height 6
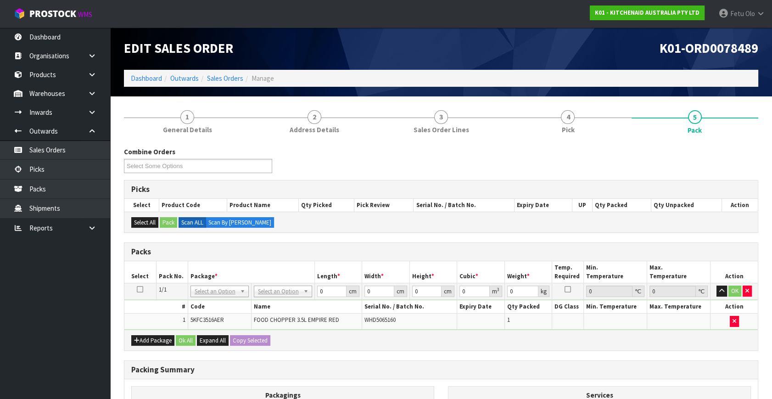
drag, startPoint x: 282, startPoint y: 293, endPoint x: 247, endPoint y: 302, distance: 36.0
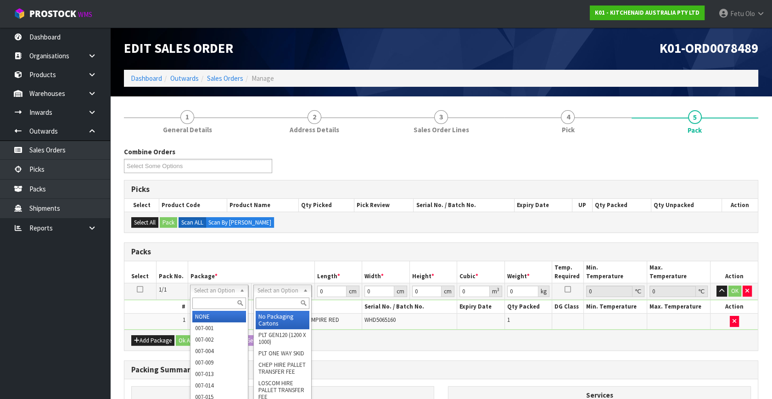
click at [205, 304] on input "text" at bounding box center [219, 303] width 54 height 11
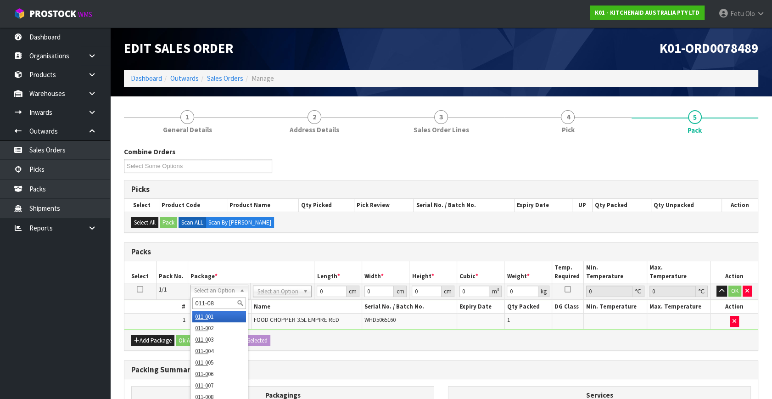
type input "011-084"
type input "1.75"
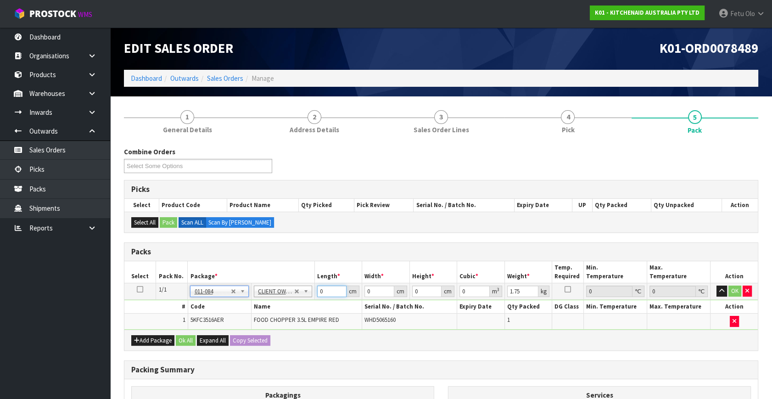
drag, startPoint x: 321, startPoint y: 290, endPoint x: 195, endPoint y: 328, distance: 131.0
click at [195, 328] on tbody "1/1 NONE 007-001 007-002 007-004 007-009 007-013 007-014 007-015 007-017 007-01…" at bounding box center [441, 306] width 634 height 46
type input "30"
type input "26"
type input "2"
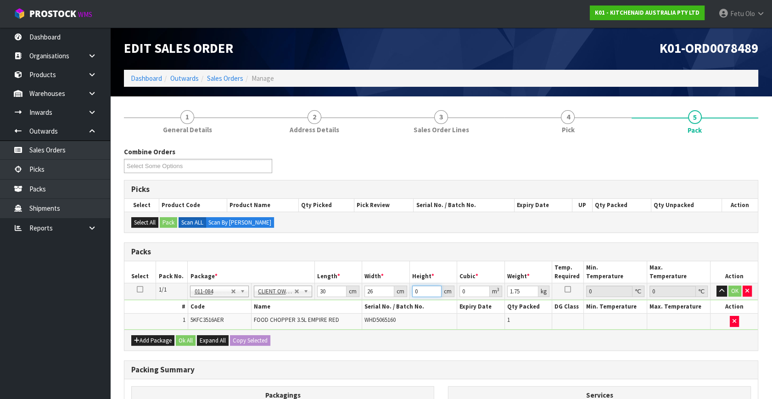
type input "0.00156"
type input "22"
type input "0.01716"
type input "22"
type input "2"
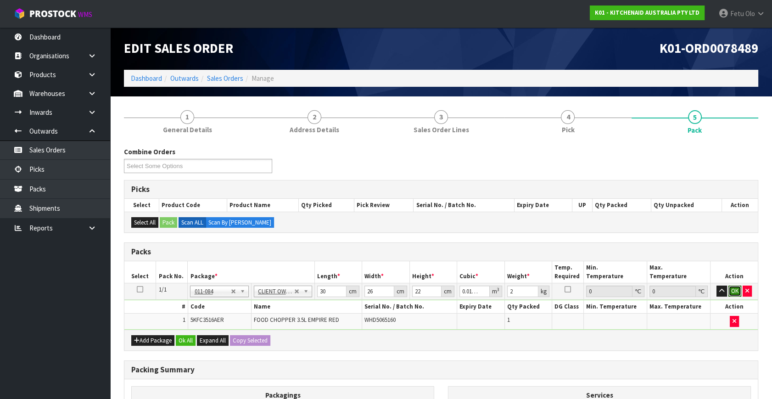
click button "OK" at bounding box center [735, 291] width 13 height 11
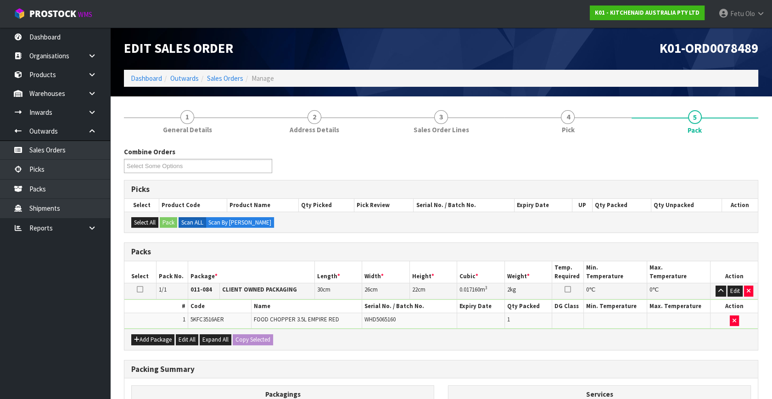
scroll to position [123, 0]
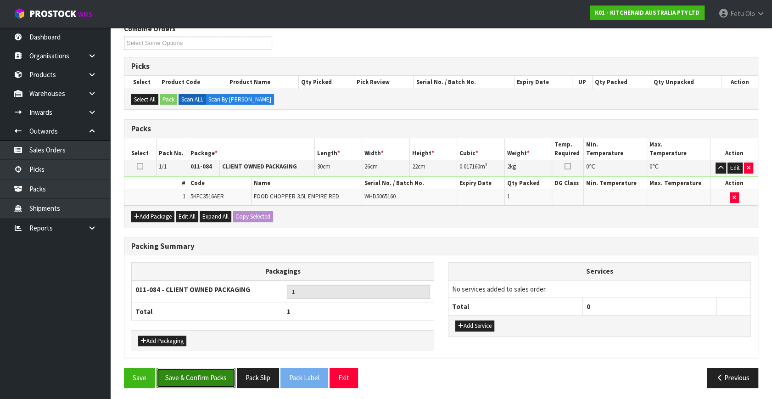
click at [200, 372] on button "Save & Confirm Packs" at bounding box center [196, 378] width 79 height 20
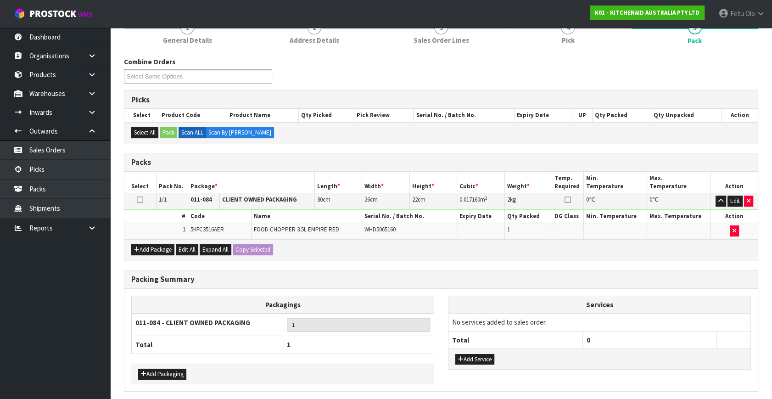
scroll to position [0, 0]
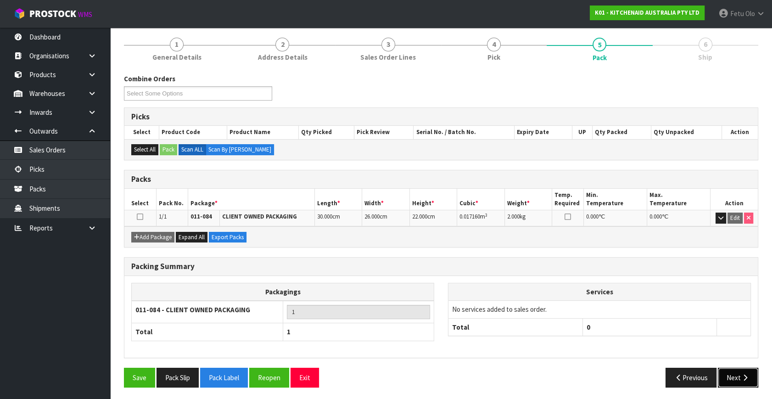
click at [738, 372] on button "Next" at bounding box center [738, 378] width 40 height 20
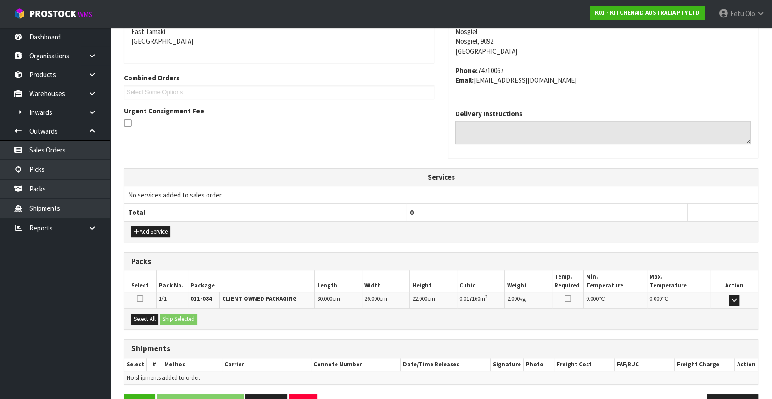
scroll to position [226, 0]
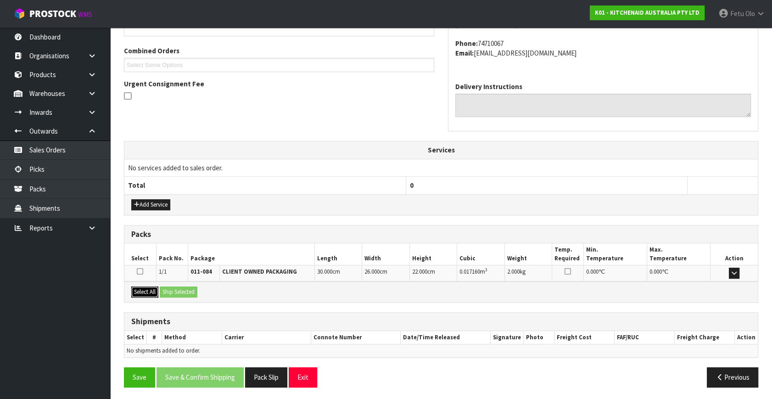
click at [147, 288] on button "Select All" at bounding box center [144, 292] width 27 height 11
drag, startPoint x: 154, startPoint y: 288, endPoint x: 165, endPoint y: 293, distance: 12.1
click at [158, 290] on button "Select All" at bounding box center [144, 292] width 27 height 11
click at [174, 294] on button "Ship Selected" at bounding box center [179, 292] width 38 height 11
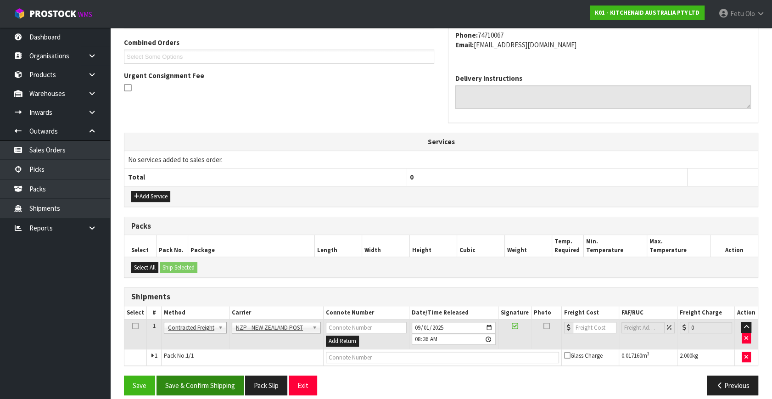
scroll to position [242, 0]
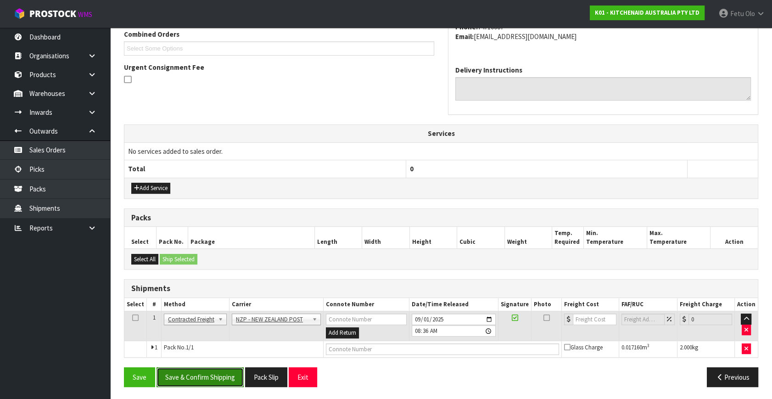
click at [214, 371] on button "Save & Confirm Shipping" at bounding box center [200, 377] width 87 height 20
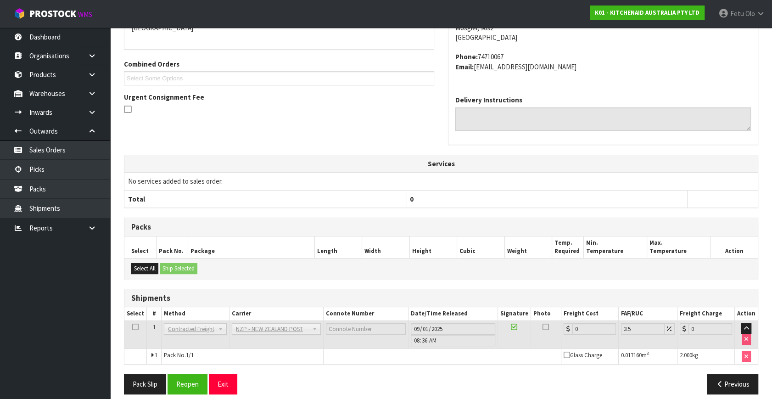
scroll to position [230, 0]
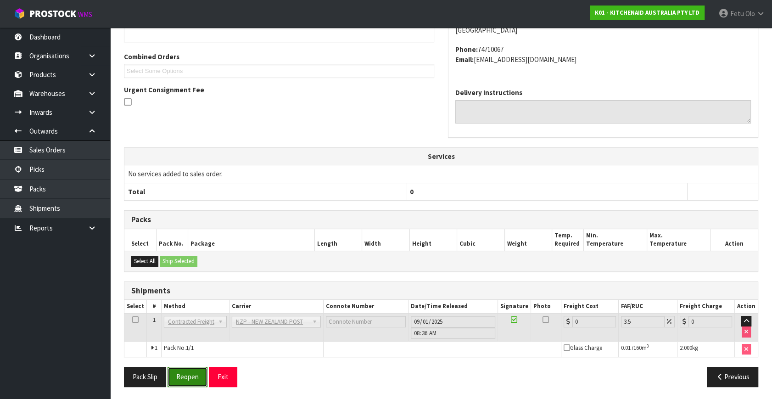
drag, startPoint x: 188, startPoint y: 375, endPoint x: 194, endPoint y: 375, distance: 6.4
click at [188, 375] on button "Reopen" at bounding box center [188, 377] width 40 height 20
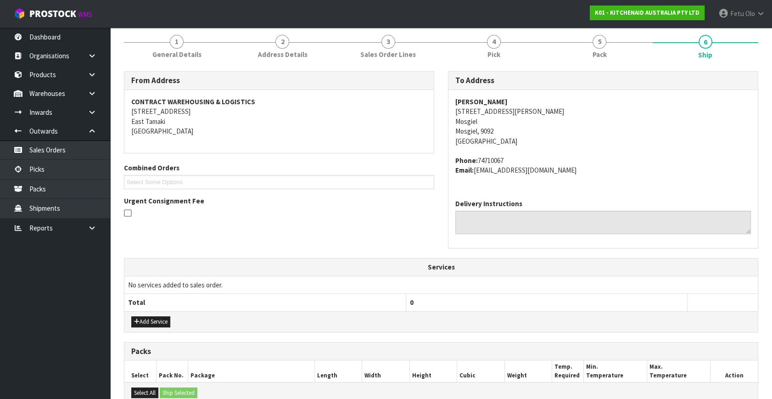
scroll to position [167, 0]
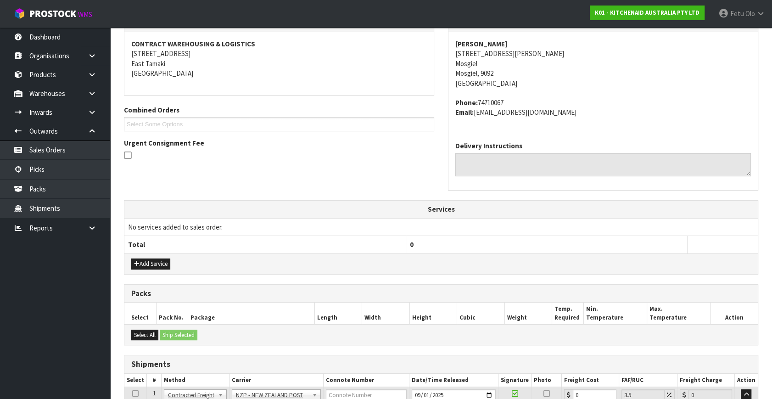
click at [579, 263] on div "Add Service" at bounding box center [441, 263] width 634 height 21
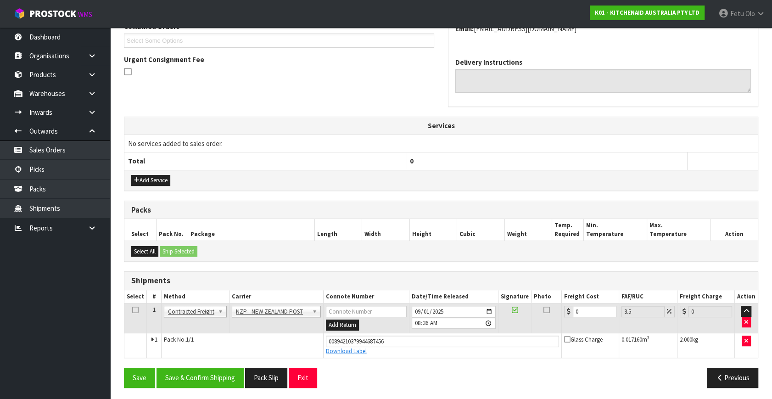
scroll to position [251, 0]
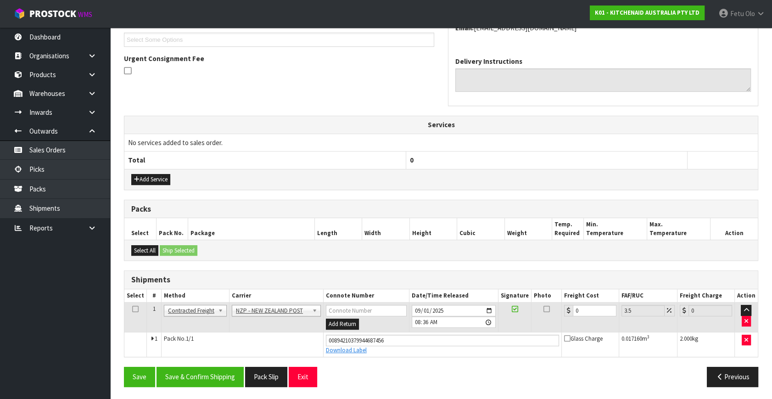
click at [595, 222] on th "Min. Temperature" at bounding box center [615, 229] width 63 height 22
click at [194, 373] on button "Save & Confirm Shipping" at bounding box center [200, 377] width 87 height 20
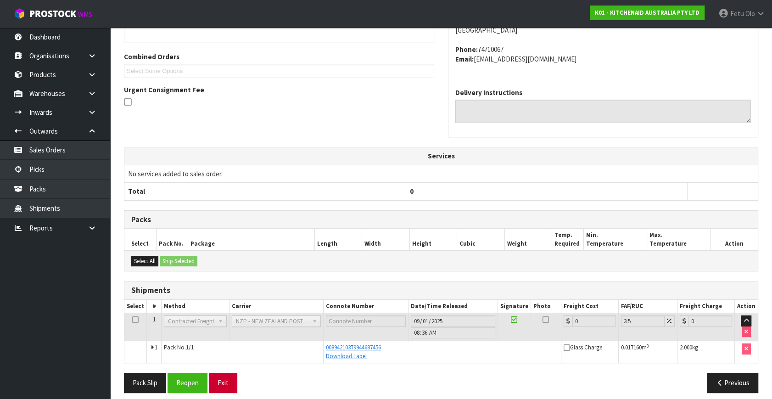
scroll to position [226, 0]
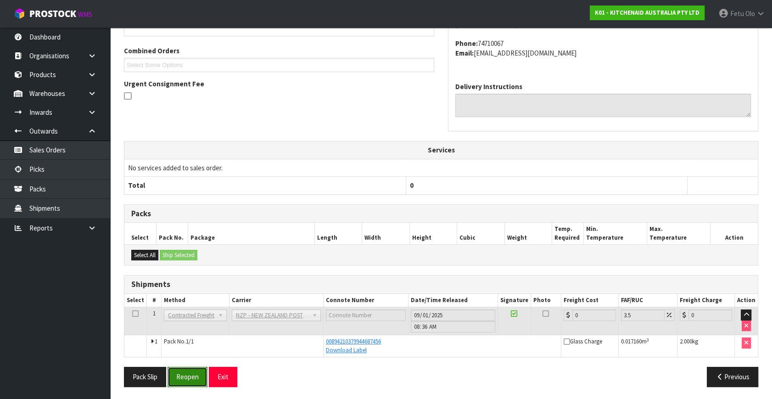
click at [191, 381] on button "Reopen" at bounding box center [188, 377] width 40 height 20
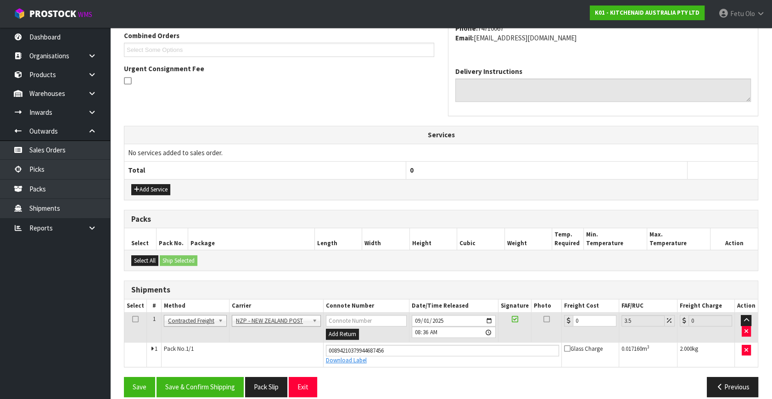
scroll to position [251, 0]
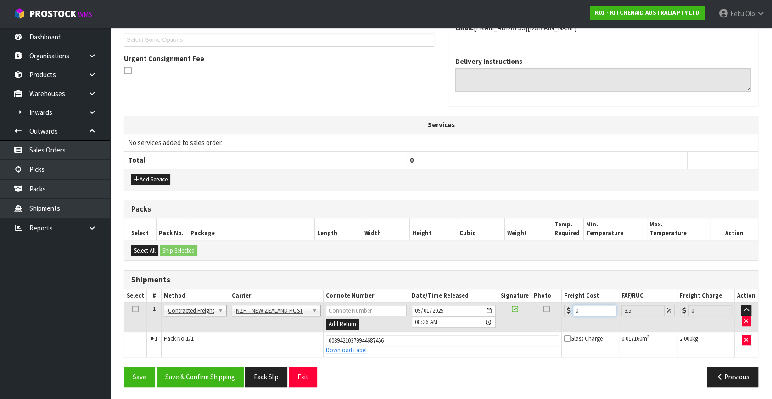
drag, startPoint x: 592, startPoint y: 308, endPoint x: 471, endPoint y: 323, distance: 122.6
click at [471, 323] on tr "1 Client Local Pickup Customer Local Pickup Company Freight Contracted Freight …" at bounding box center [441, 318] width 634 height 30
type input "1"
type input "1.03"
type input "16"
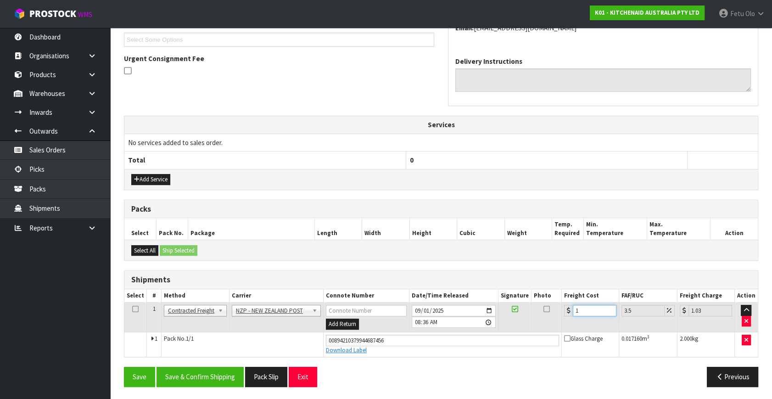
type input "16.56"
type input "16.2"
type input "16.77"
type input "16.20"
click at [219, 379] on button "Save & Confirm Shipping" at bounding box center [200, 377] width 87 height 20
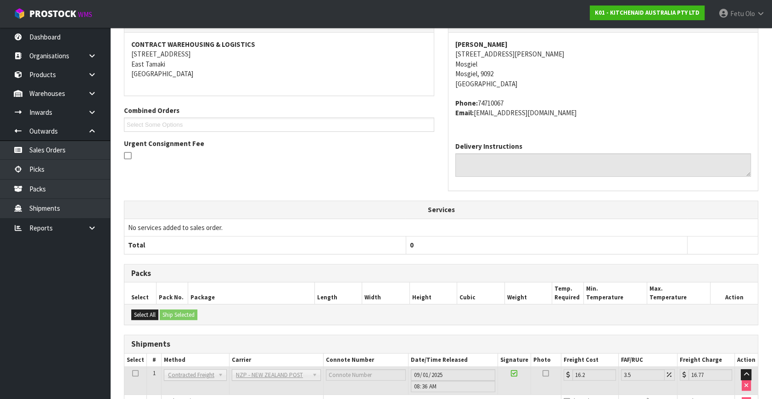
scroll to position [226, 0]
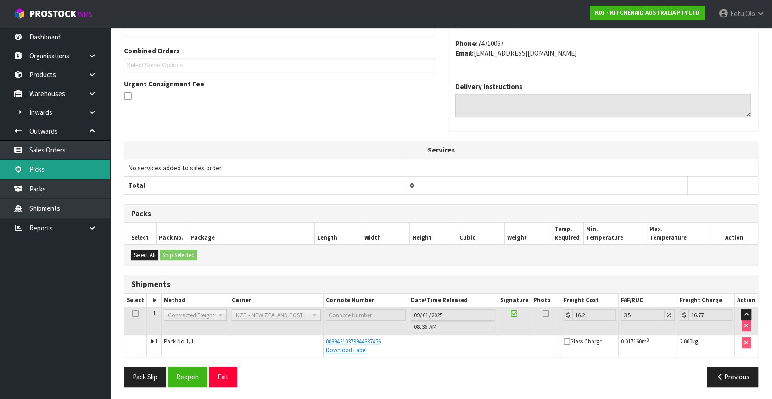
click at [32, 172] on link "Picks" at bounding box center [55, 169] width 110 height 19
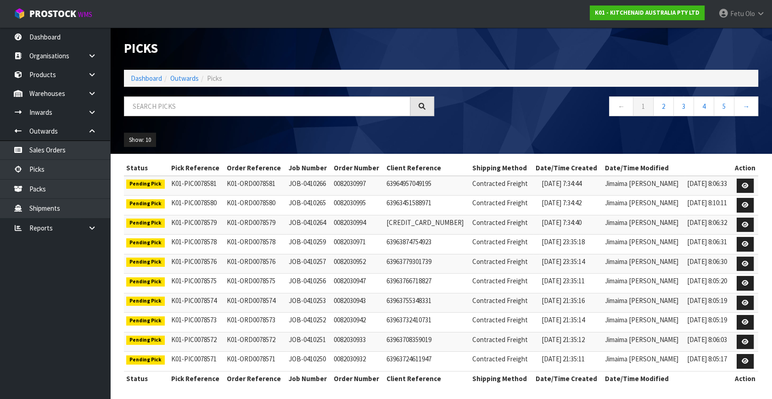
click at [179, 95] on div "Picks Dashboard Outwards Picks ← 1 2 3 4 5 → Show: 10 5 10 25 50" at bounding box center [441, 91] width 648 height 126
click at [188, 107] on input "text" at bounding box center [267, 106] width 287 height 20
click at [166, 105] on input "text" at bounding box center [267, 106] width 287 height 20
click at [205, 112] on input "text" at bounding box center [267, 106] width 287 height 20
click at [225, 107] on input "text" at bounding box center [267, 106] width 287 height 20
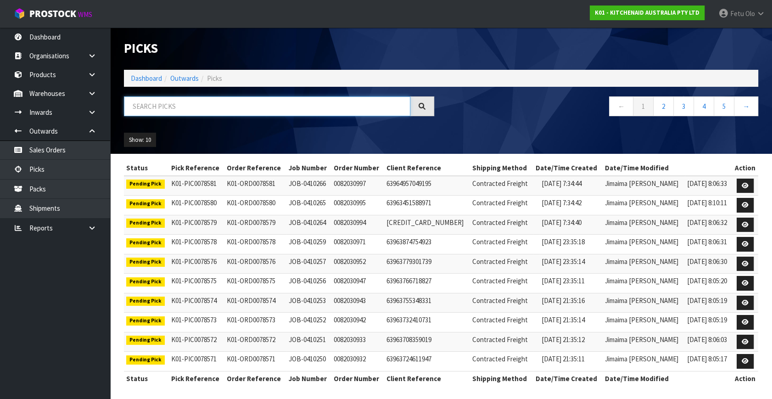
click at [225, 107] on input "text" at bounding box center [267, 106] width 287 height 20
click at [361, 104] on input "text" at bounding box center [267, 106] width 287 height 20
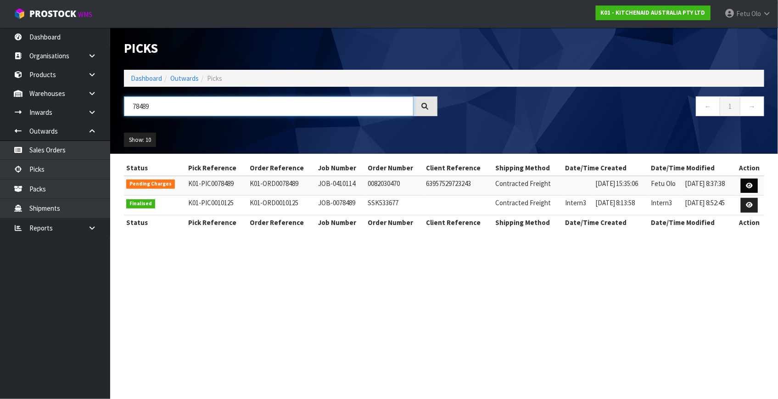
type input "78489"
click at [748, 187] on icon at bounding box center [749, 186] width 7 height 6
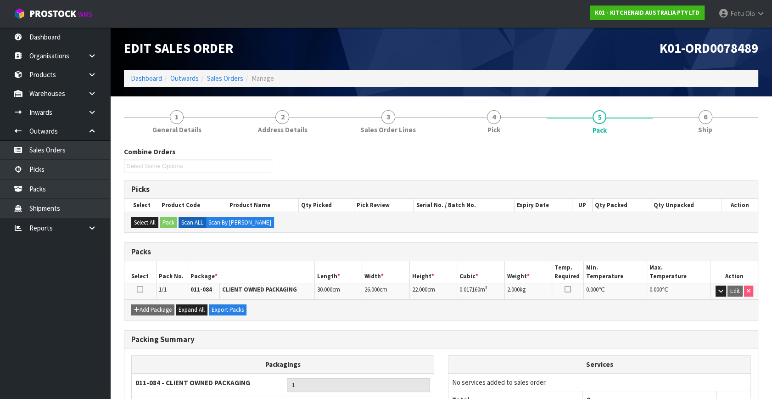
click at [714, 163] on div "Combine Orders K01-ORD0078491 K01-ORD0078493 K01-ORD0078494 K01-ORD0078495 K01-…" at bounding box center [441, 163] width 648 height 33
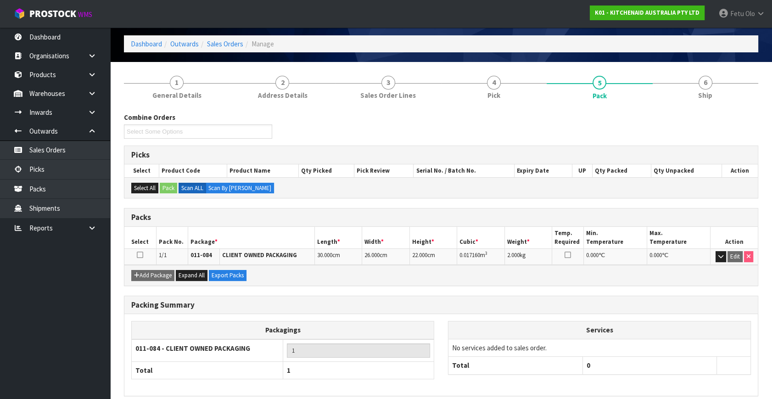
scroll to position [73, 0]
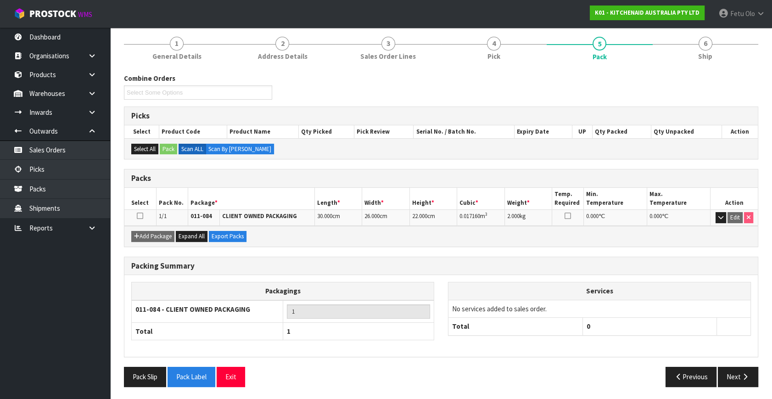
click at [750, 365] on div "Packing Summary Packagings 011-084 - CLIENT OWNED PACKAGING 1 Total 1 Services …" at bounding box center [441, 312] width 648 height 111
click at [743, 367] on button "Next" at bounding box center [738, 377] width 40 height 20
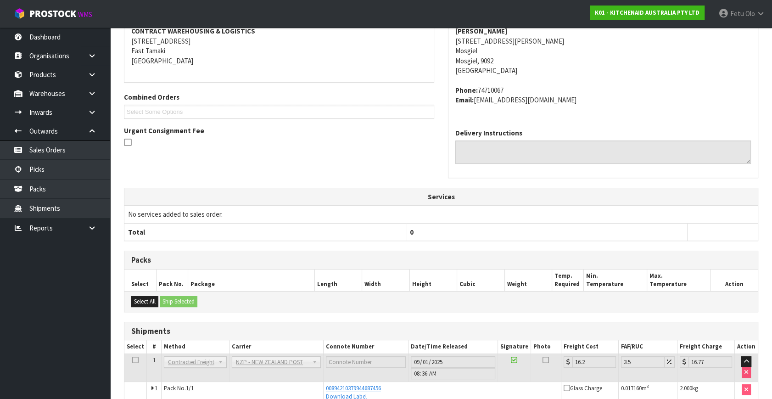
scroll to position [193, 0]
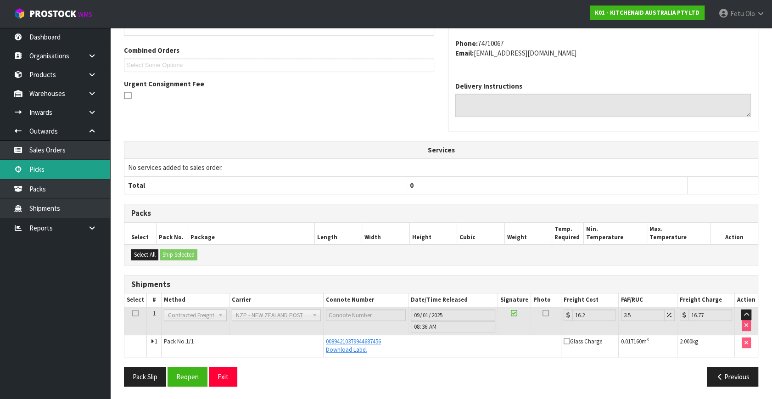
click at [44, 175] on link "Picks" at bounding box center [55, 169] width 110 height 19
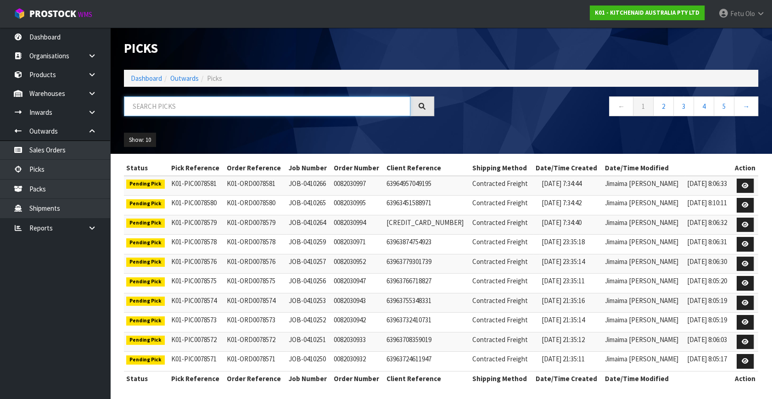
click at [155, 110] on input "text" at bounding box center [267, 106] width 287 height 20
click at [147, 102] on input "text" at bounding box center [267, 106] width 287 height 20
click at [211, 105] on input "text" at bounding box center [267, 106] width 287 height 20
type input "78493"
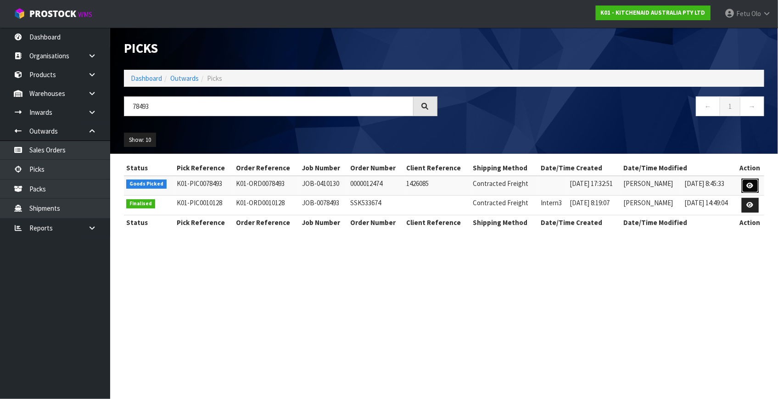
click at [745, 186] on link at bounding box center [750, 186] width 17 height 15
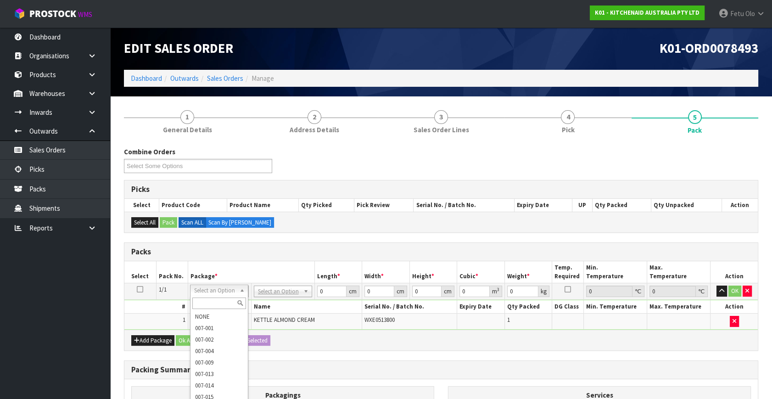
click at [199, 303] on input "text" at bounding box center [219, 303] width 54 height 11
type input "011-0"
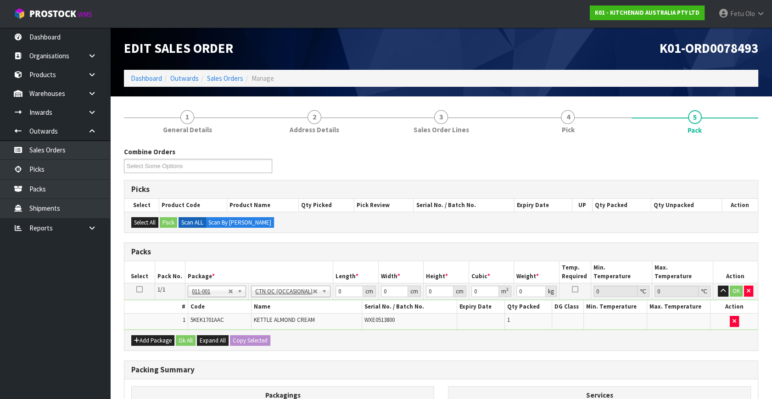
type input "2"
drag, startPoint x: 321, startPoint y: 298, endPoint x: 301, endPoint y: 304, distance: 20.5
click at [301, 304] on tbody "1/1 NONE 007-001 007-002 007-004 007-009 007-013 007-014 007-015 007-017 007-01…" at bounding box center [441, 306] width 634 height 46
type input "37"
type input "22"
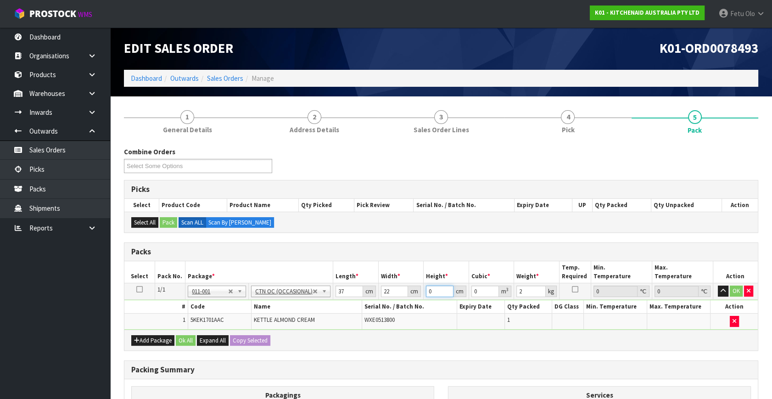
type input "2"
type input "0.001628"
type input "27"
type input "0.021978"
type input "27"
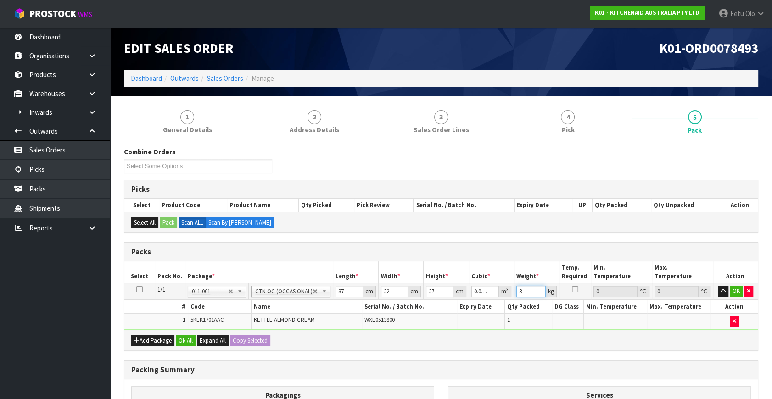
type input "3"
click button "OK" at bounding box center [736, 291] width 13 height 11
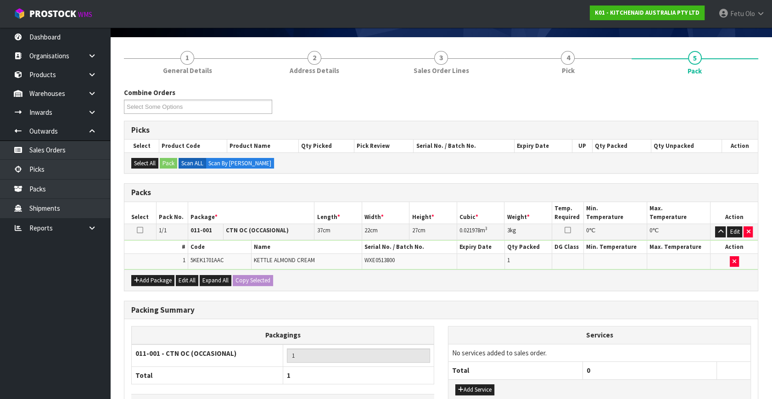
scroll to position [123, 0]
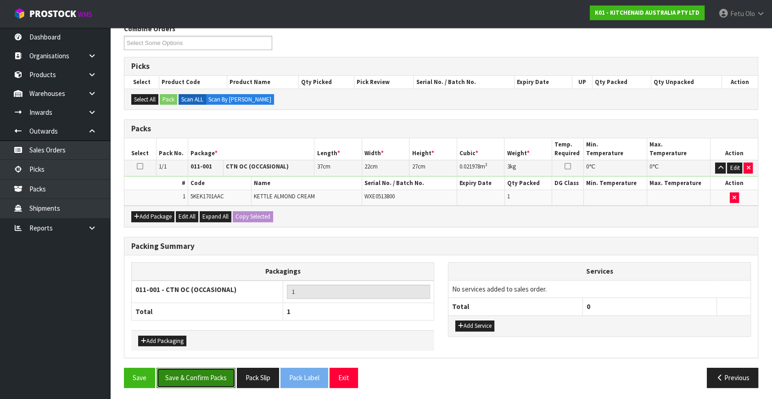
click at [178, 376] on button "Save & Confirm Packs" at bounding box center [196, 378] width 79 height 20
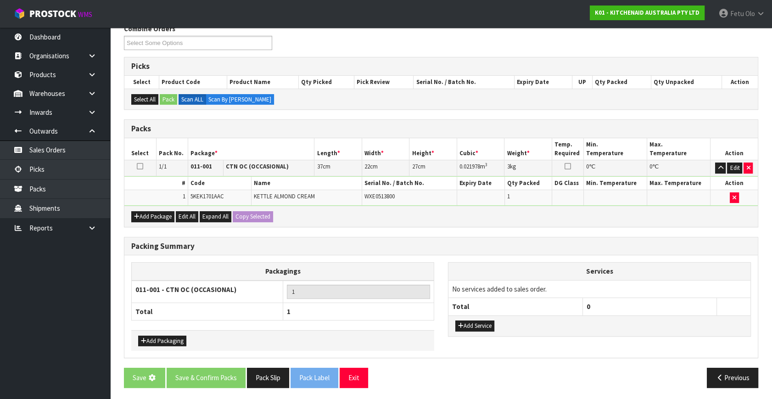
scroll to position [0, 0]
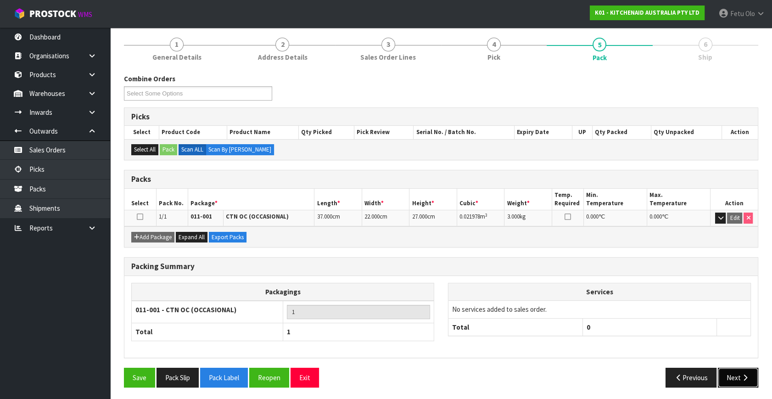
click at [749, 371] on button "Next" at bounding box center [738, 378] width 40 height 20
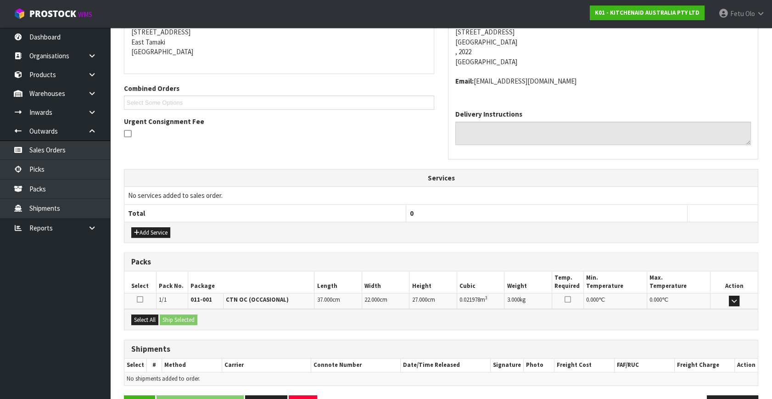
scroll to position [216, 0]
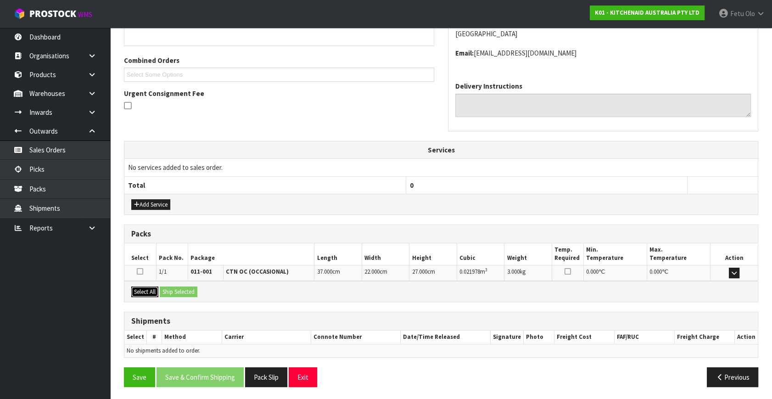
click at [145, 288] on button "Select All" at bounding box center [144, 292] width 27 height 11
click at [192, 289] on button "Ship Selected" at bounding box center [179, 292] width 38 height 11
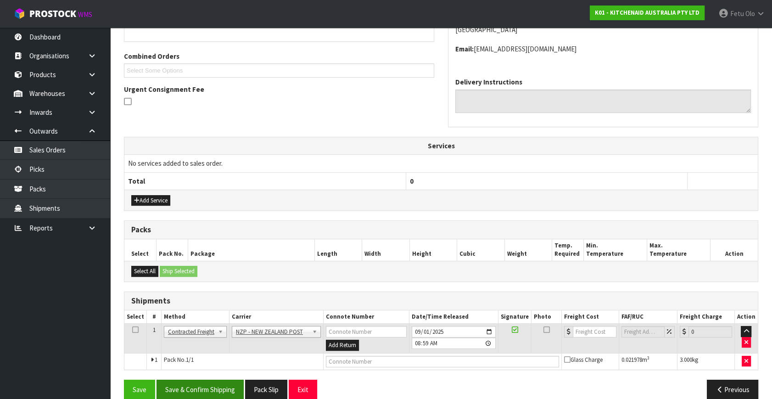
scroll to position [233, 0]
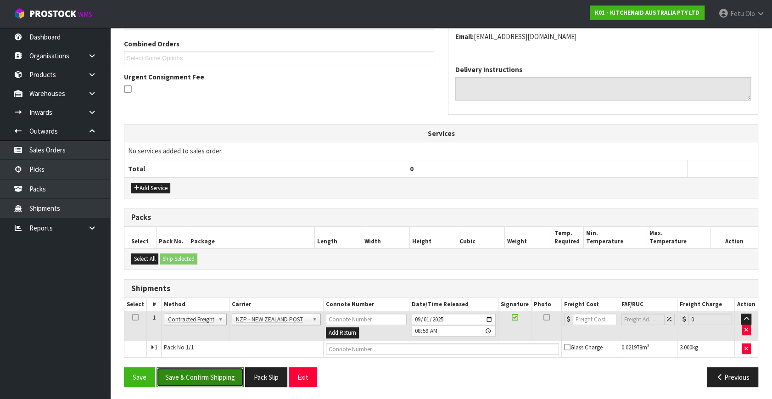
drag, startPoint x: 212, startPoint y: 374, endPoint x: 194, endPoint y: 374, distance: 17.4
click at [211, 375] on button "Save & Confirm Shipping" at bounding box center [200, 377] width 87 height 20
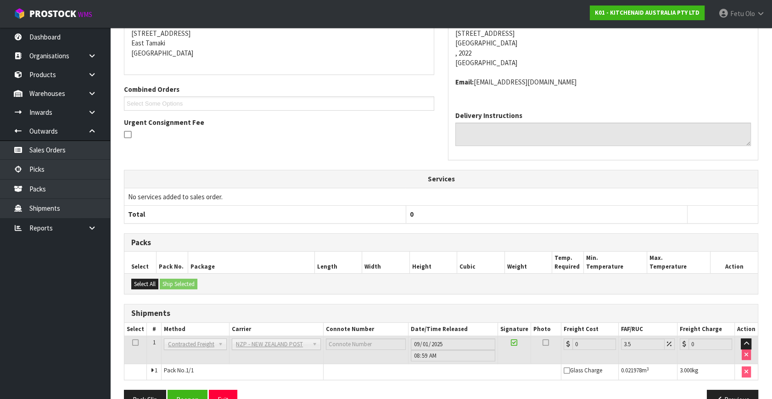
scroll to position [220, 0]
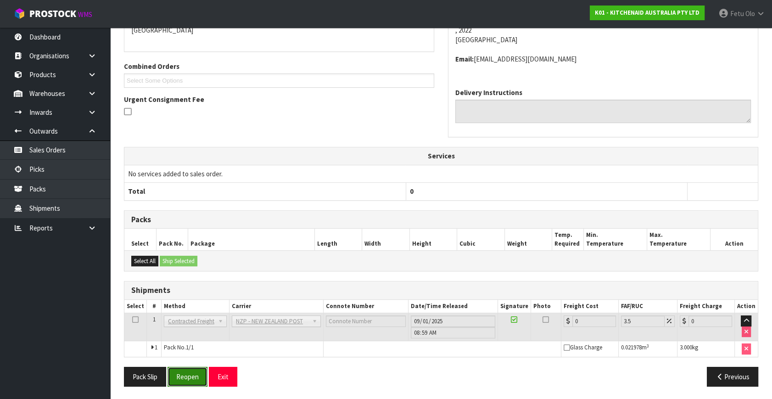
click at [193, 374] on button "Reopen" at bounding box center [188, 377] width 40 height 20
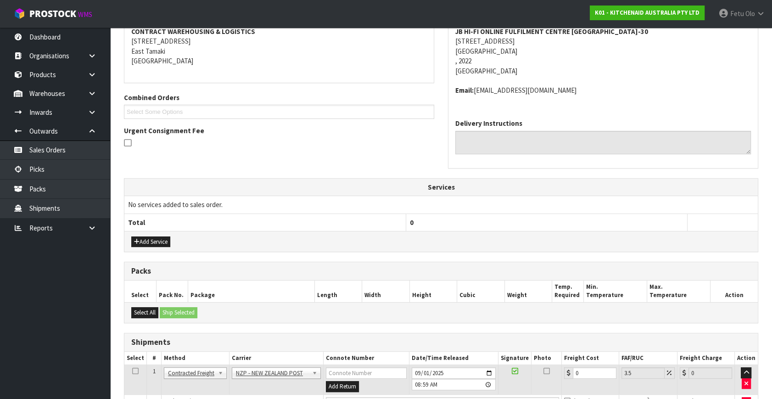
scroll to position [210, 0]
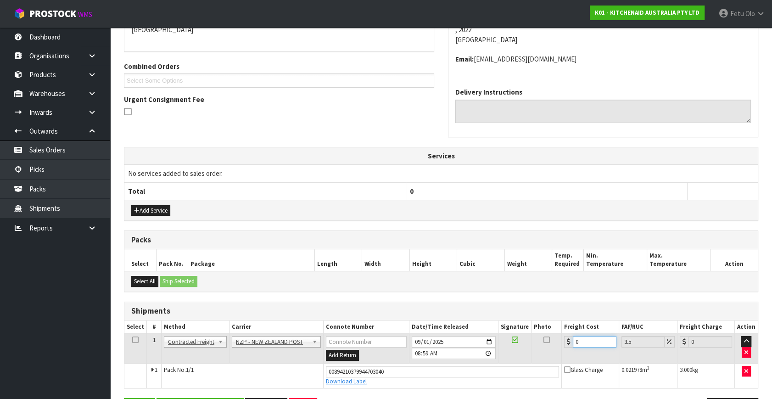
click at [462, 344] on tr "1 Client Local Pickup Customer Local Pickup Company Freight Contracted Freight …" at bounding box center [441, 349] width 634 height 30
type input "4"
type input "4.14"
type input "4.3"
type input "4.45"
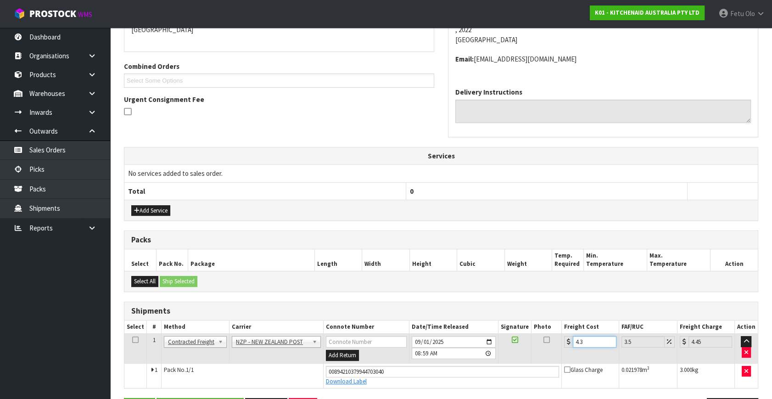
type input "4.33"
type input "4.48"
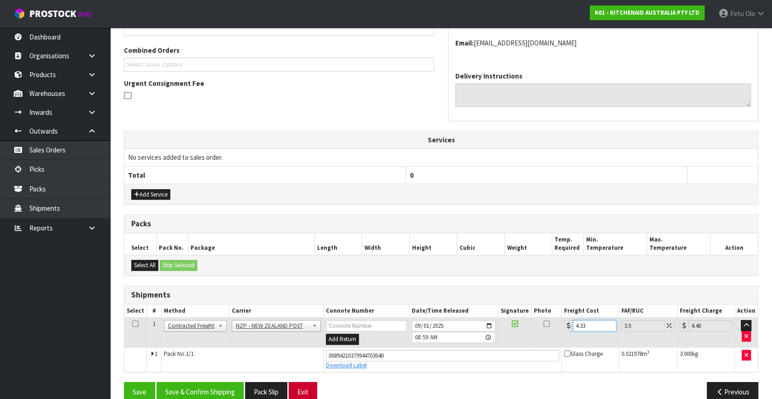
scroll to position [241, 0]
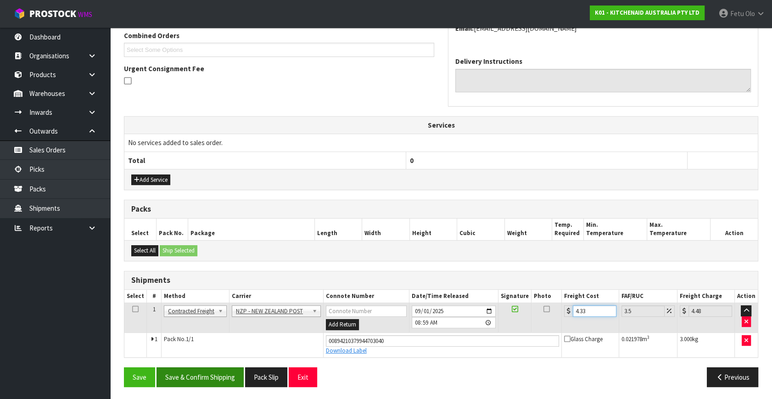
type input "4.33"
click at [224, 373] on button "Save & Confirm Shipping" at bounding box center [200, 377] width 87 height 20
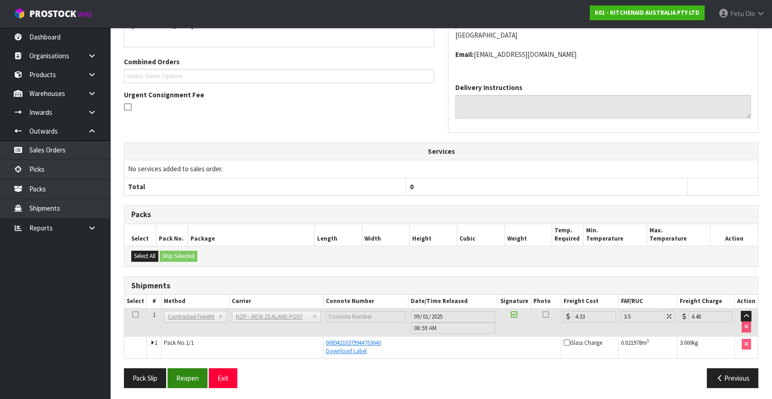
scroll to position [216, 0]
click at [141, 377] on button "Pack Slip" at bounding box center [145, 377] width 42 height 20
click at [157, 377] on button "Pack Slip" at bounding box center [145, 377] width 42 height 20
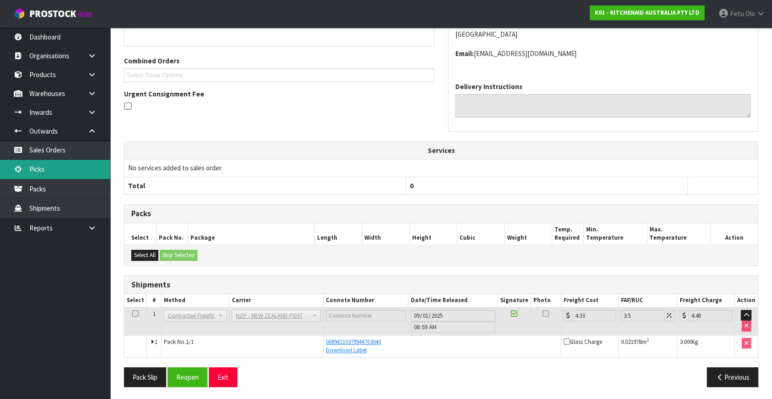
click at [52, 168] on link "Picks" at bounding box center [55, 169] width 110 height 19
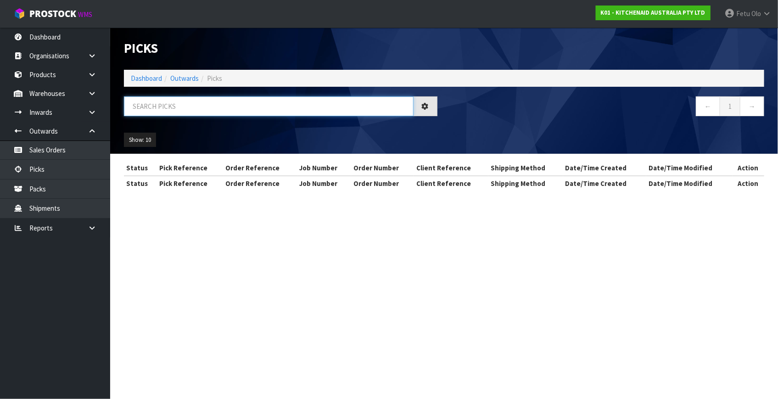
click at [223, 104] on input "text" at bounding box center [269, 106] width 290 height 20
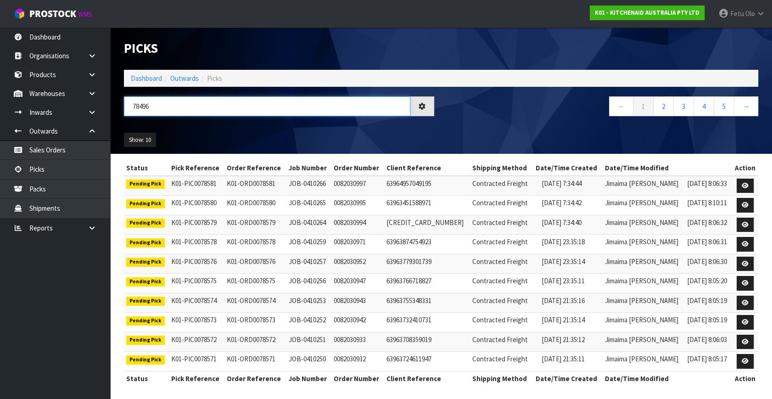
type input "78496"
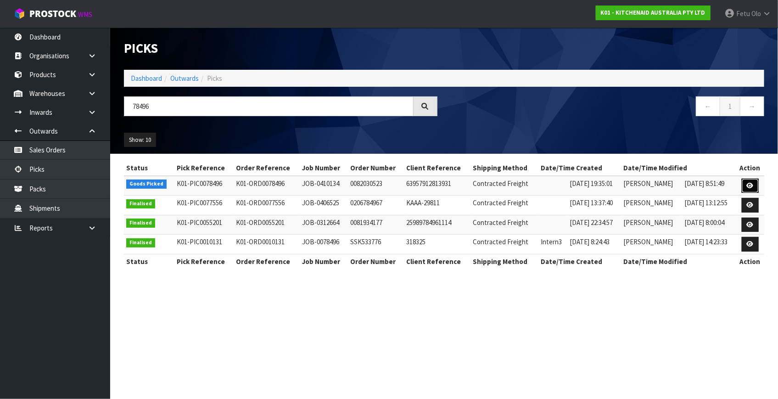
click at [744, 185] on link at bounding box center [750, 186] width 17 height 15
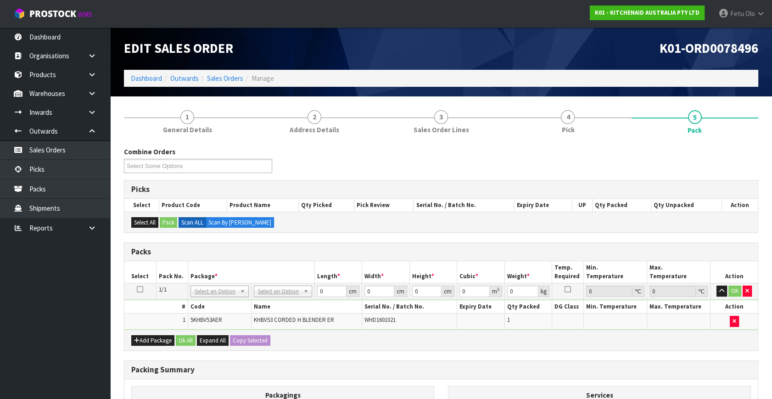
drag, startPoint x: 216, startPoint y: 286, endPoint x: 212, endPoint y: 306, distance: 20.5
drag, startPoint x: 212, startPoint y: 302, endPoint x: 215, endPoint y: 298, distance: 4.9
click at [214, 299] on input "text" at bounding box center [219, 303] width 54 height 11
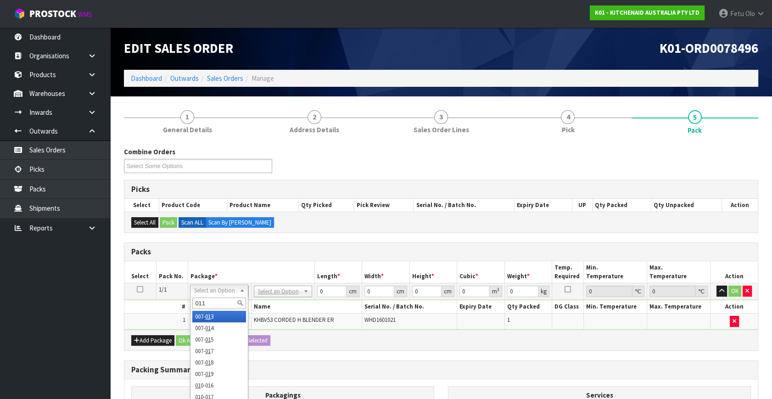
type input "011-"
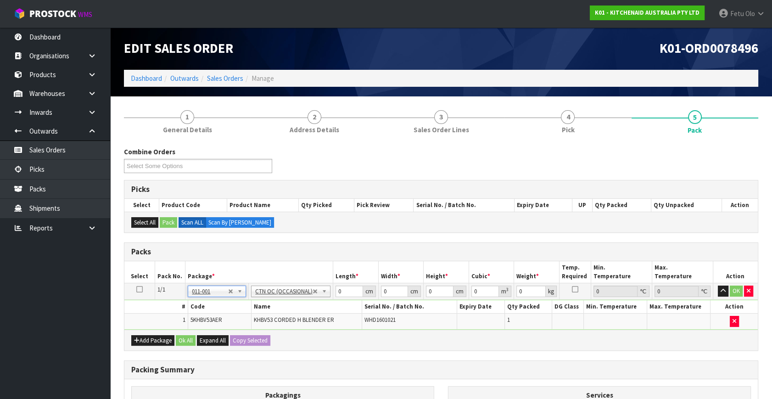
type input "1.2"
click at [265, 313] on tbody "1/1 NONE 007-001 007-002 007-004 007-009 007-013 007-014 007-015 007-017 007-01…" at bounding box center [441, 306] width 634 height 46
type input "25"
type input "13"
type input "3"
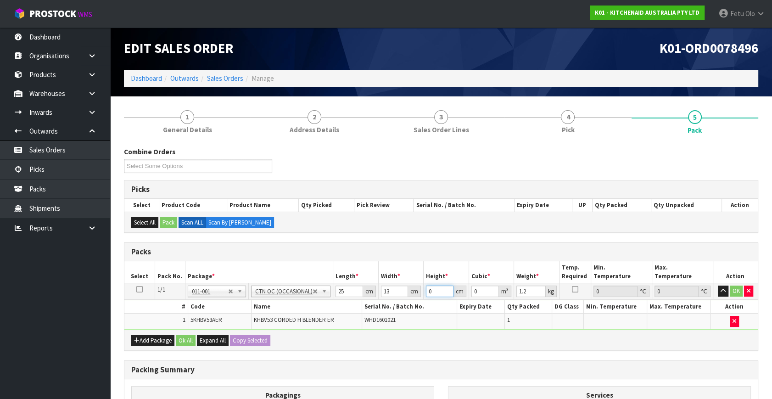
type input "0.000975"
type input "34"
type input "0.01105"
type input "34"
type input "3"
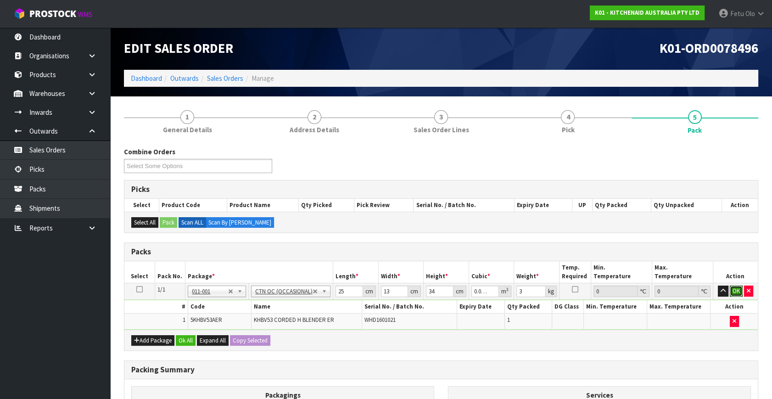
click button "OK" at bounding box center [736, 291] width 13 height 11
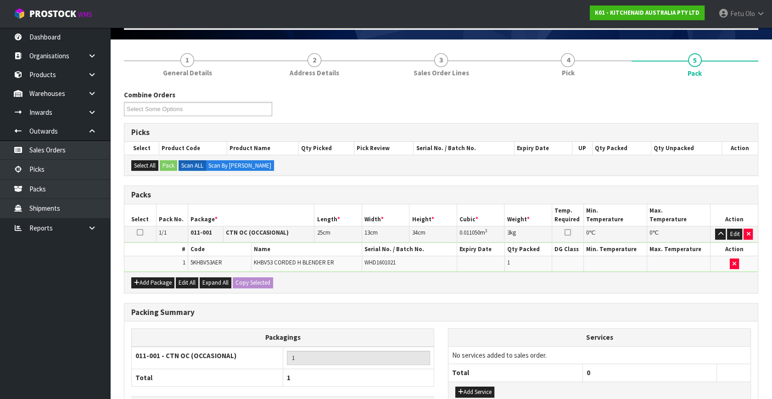
scroll to position [123, 0]
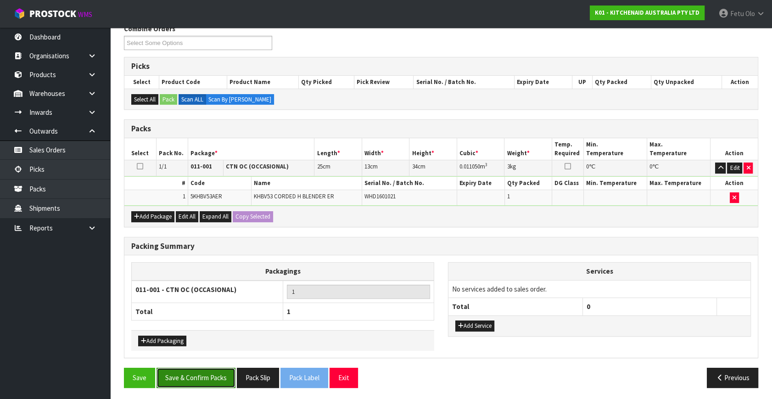
click at [197, 385] on button "Save & Confirm Packs" at bounding box center [196, 378] width 79 height 20
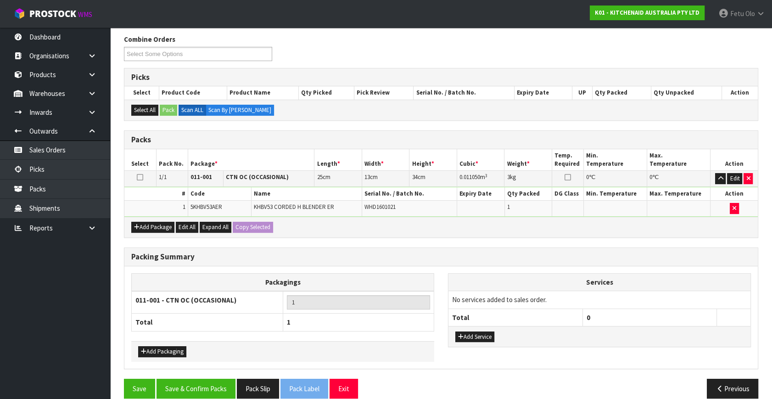
scroll to position [106, 0]
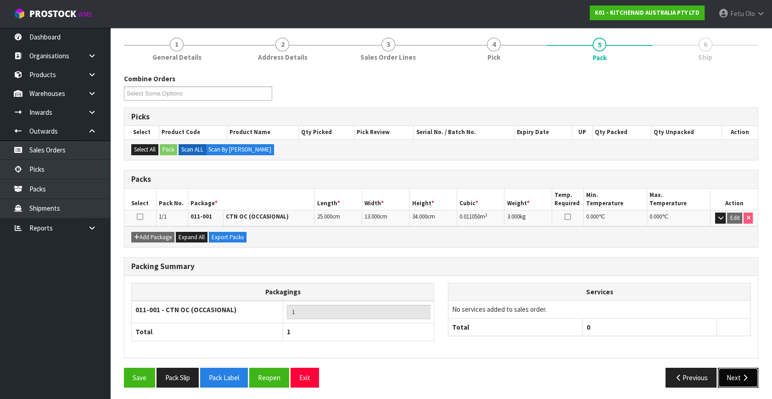
click at [745, 375] on icon "button" at bounding box center [745, 377] width 9 height 7
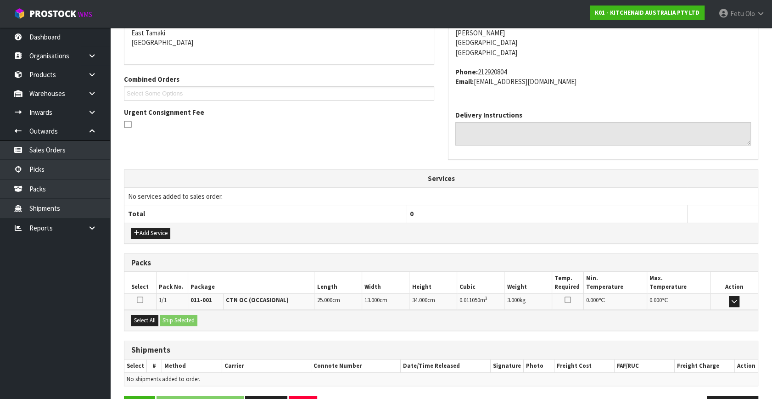
scroll to position [226, 0]
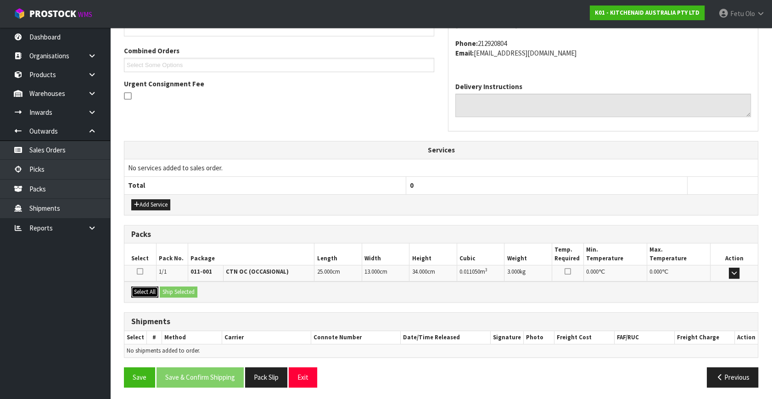
click at [141, 290] on button "Select All" at bounding box center [144, 292] width 27 height 11
click at [168, 287] on button "Ship Selected" at bounding box center [179, 292] width 38 height 11
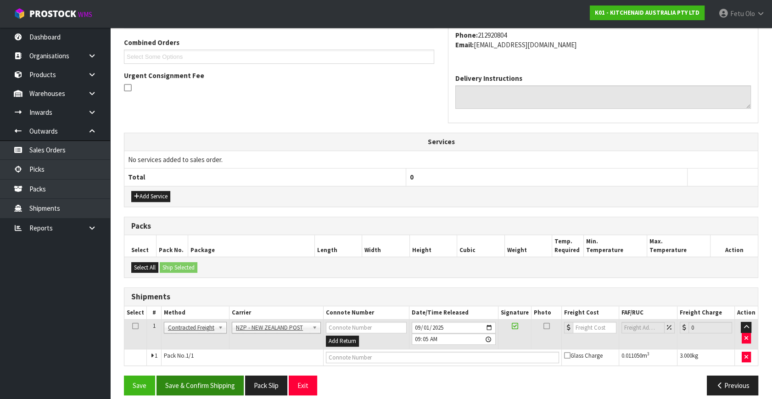
scroll to position [242, 0]
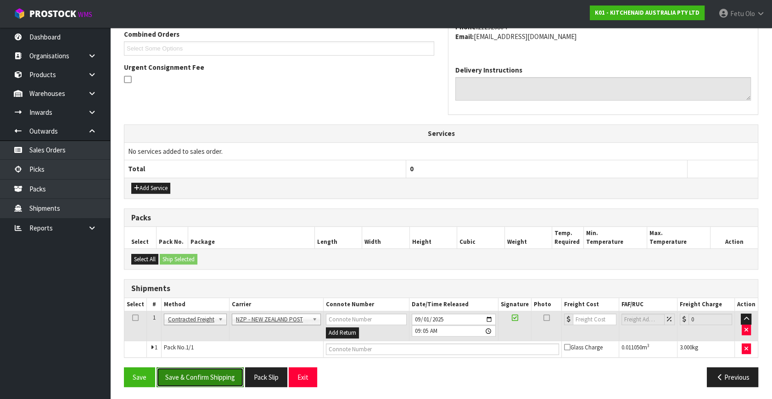
click at [209, 375] on button "Save & Confirm Shipping" at bounding box center [200, 377] width 87 height 20
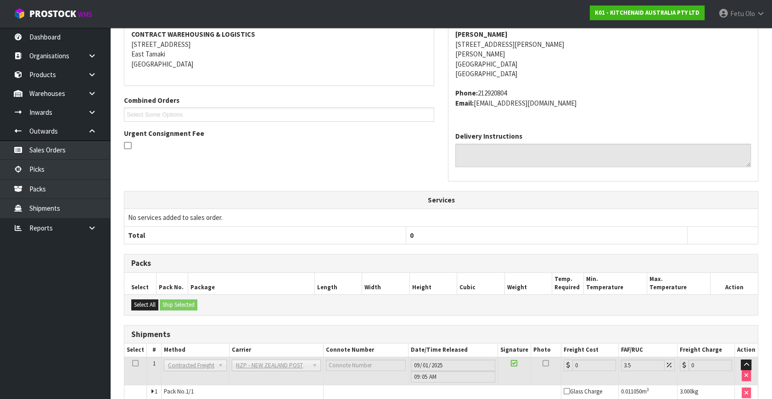
scroll to position [230, 0]
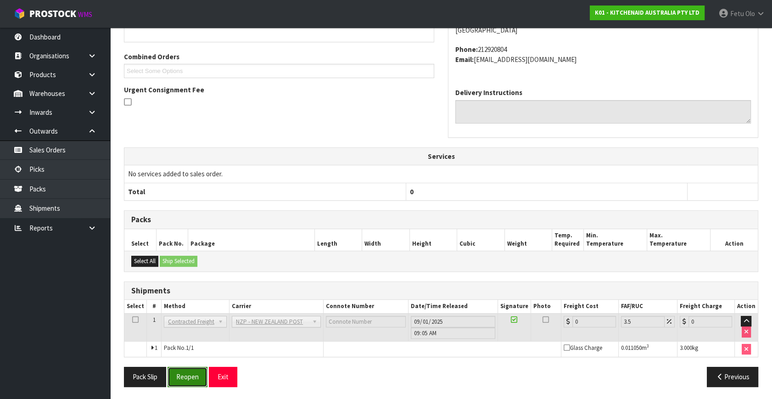
click at [184, 372] on button "Reopen" at bounding box center [188, 377] width 40 height 20
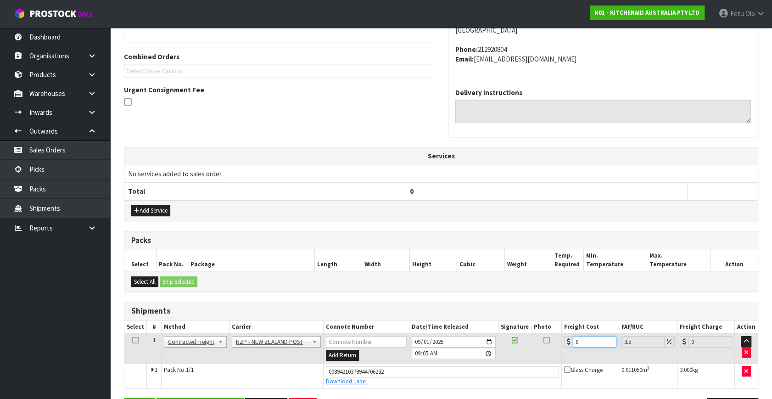
scroll to position [251, 0]
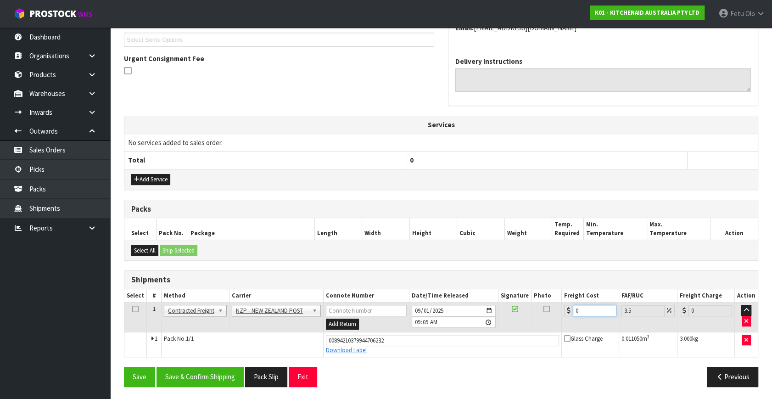
drag, startPoint x: 589, startPoint y: 337, endPoint x: 458, endPoint y: 401, distance: 145.6
type input ".4"
type input "0.41"
type input ".45"
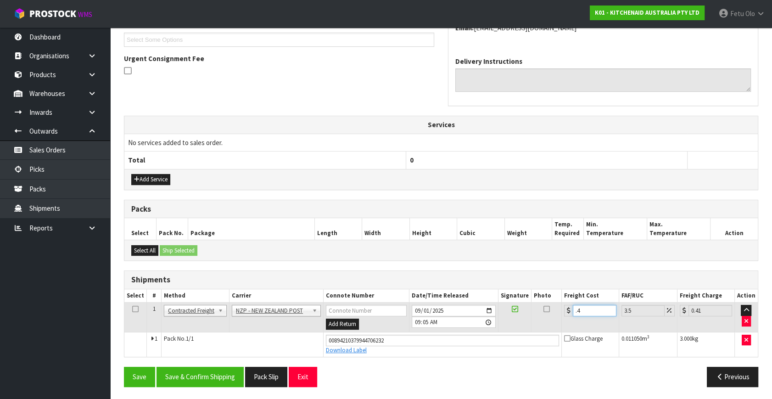
type input "0.47"
type input ".4"
type input "0.41"
type input "0"
type input "8"
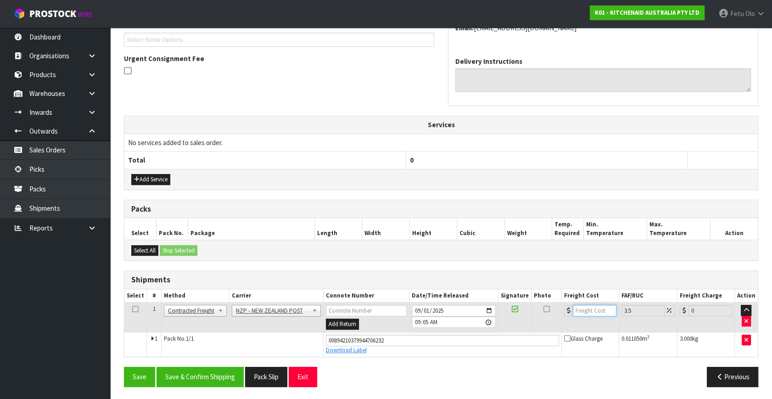
type input "8.28"
type input "8.4"
type input "8.69"
type input "8.45"
type input "8.75"
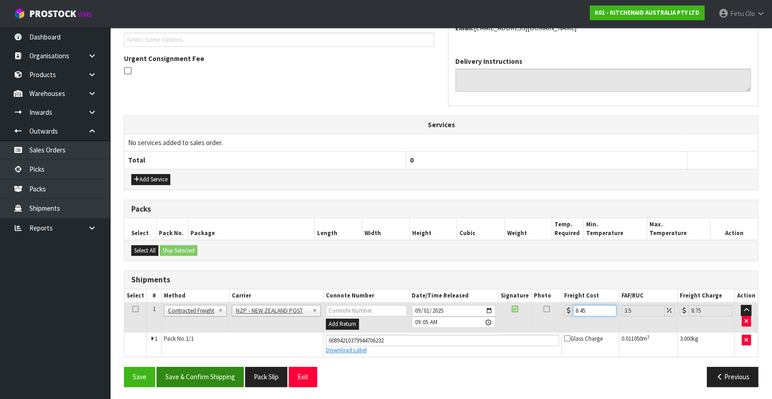
type input "8.45"
click at [203, 373] on button "Save & Confirm Shipping" at bounding box center [200, 377] width 87 height 20
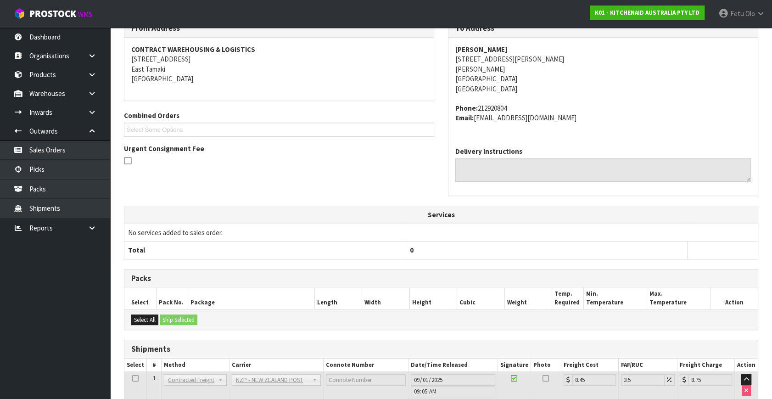
scroll to position [226, 0]
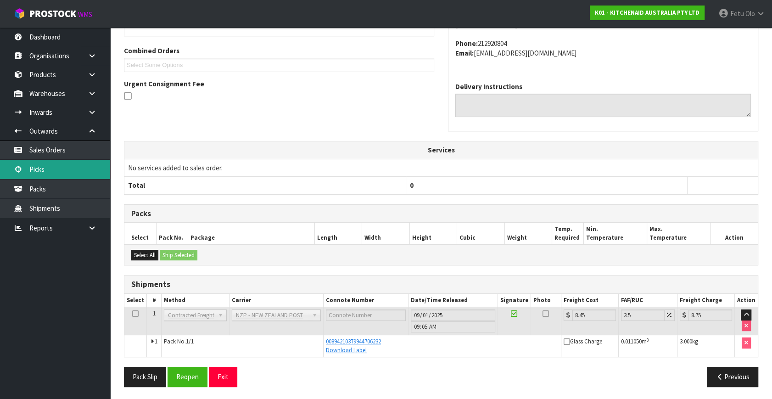
click at [69, 175] on link "Picks" at bounding box center [55, 169] width 110 height 19
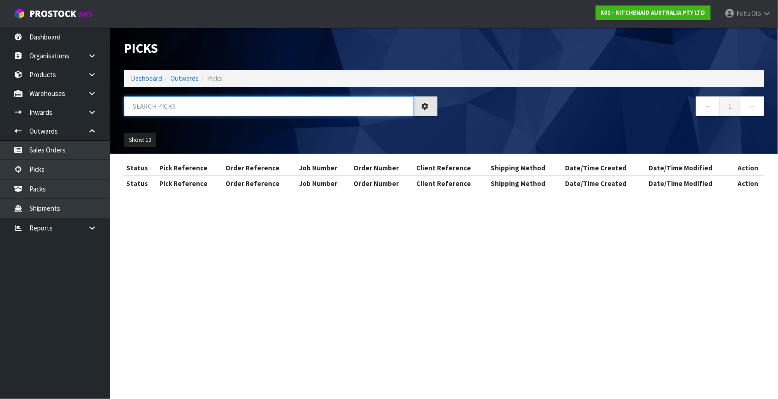
click at [267, 106] on input "text" at bounding box center [269, 106] width 290 height 20
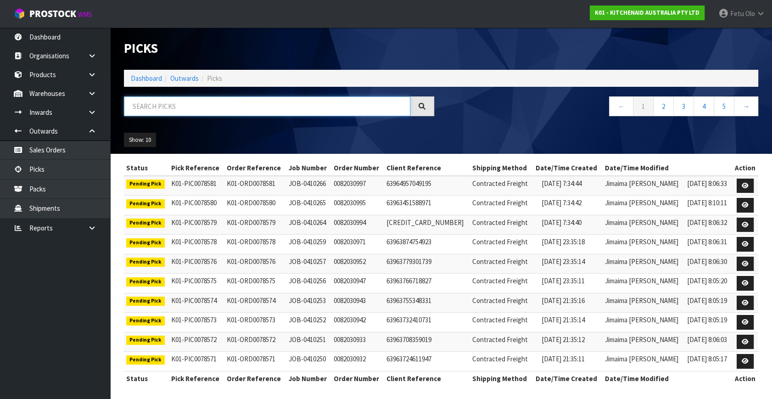
click at [267, 106] on input "text" at bounding box center [267, 106] width 287 height 20
type input "78497"
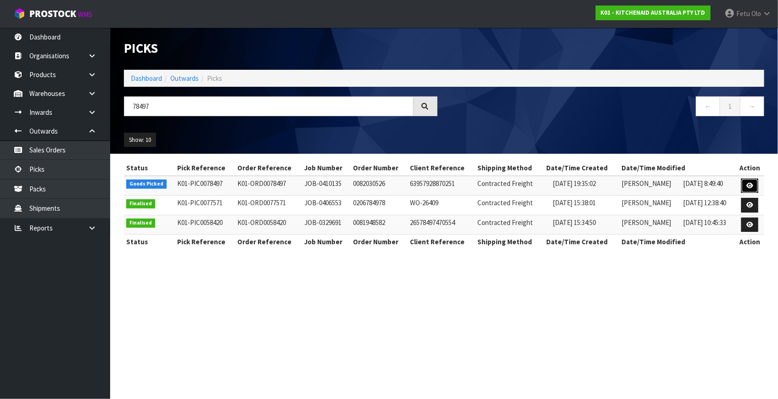
click at [748, 181] on link at bounding box center [750, 186] width 17 height 15
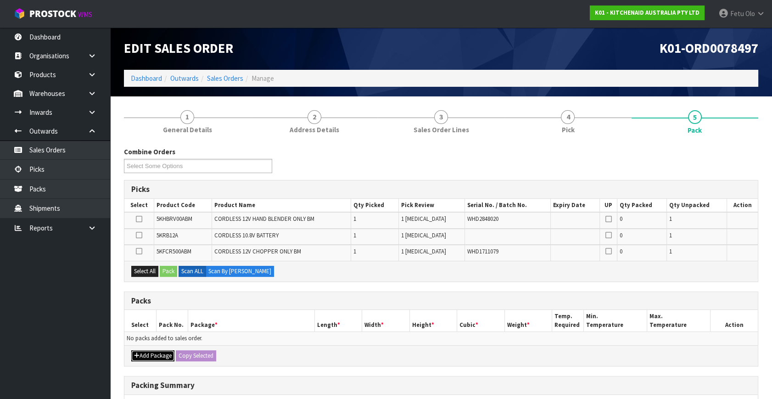
click at [145, 351] on button "Add Package" at bounding box center [152, 355] width 43 height 11
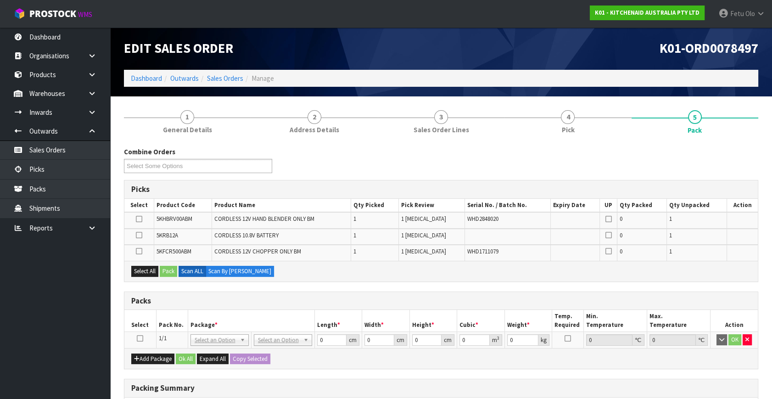
click at [146, 336] on td at bounding box center [140, 340] width 32 height 17
click at [200, 316] on th "Package *" at bounding box center [251, 321] width 127 height 22
click at [141, 338] on icon at bounding box center [140, 338] width 6 height 0
click at [234, 319] on th "Package *" at bounding box center [251, 321] width 127 height 22
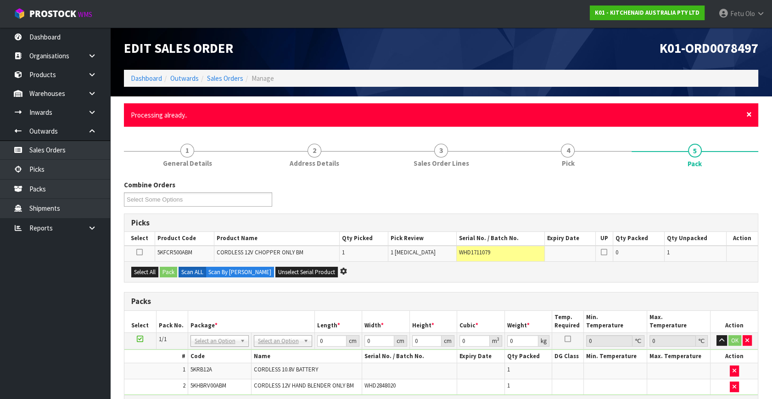
click at [748, 112] on span "×" at bounding box center [750, 114] width 6 height 13
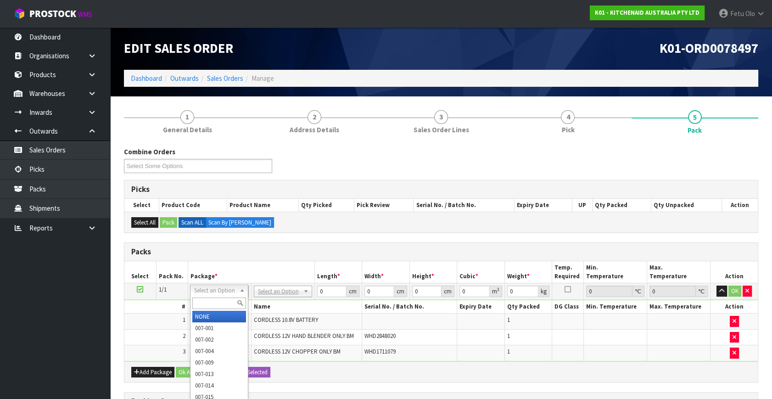
click at [220, 302] on input "text" at bounding box center [219, 303] width 54 height 11
type input "011"
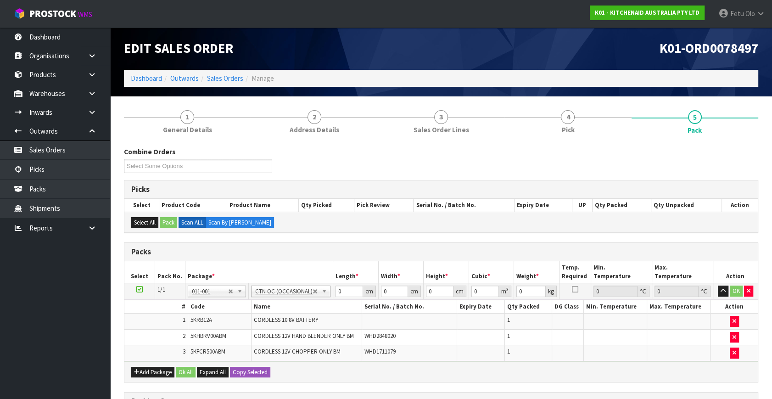
type input "3.28"
drag, startPoint x: 337, startPoint y: 292, endPoint x: 269, endPoint y: 319, distance: 73.6
click at [269, 319] on tbody "1/1 NONE 007-001 007-002 007-004 007-009 007-013 007-014 007-015 007-017 007-01…" at bounding box center [441, 322] width 634 height 78
type input "38"
type input "22"
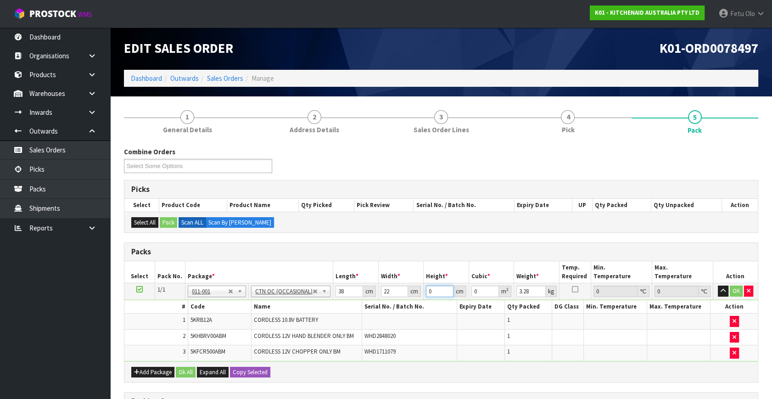
type input "3"
type input "0.002508"
type input "32"
type input "0.026752"
type input "32"
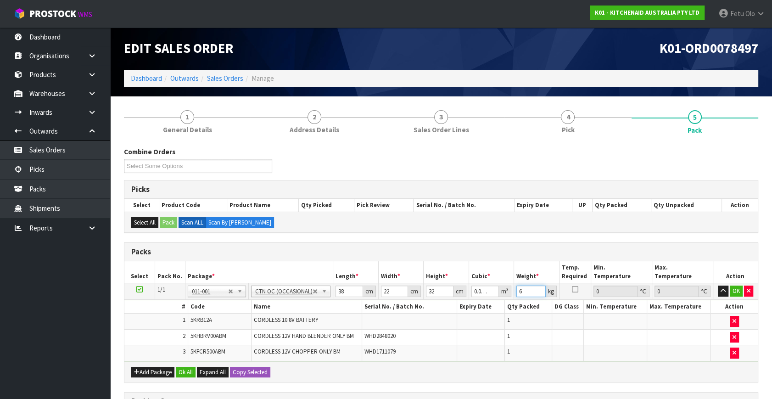
type input "6"
click button "OK" at bounding box center [736, 291] width 13 height 11
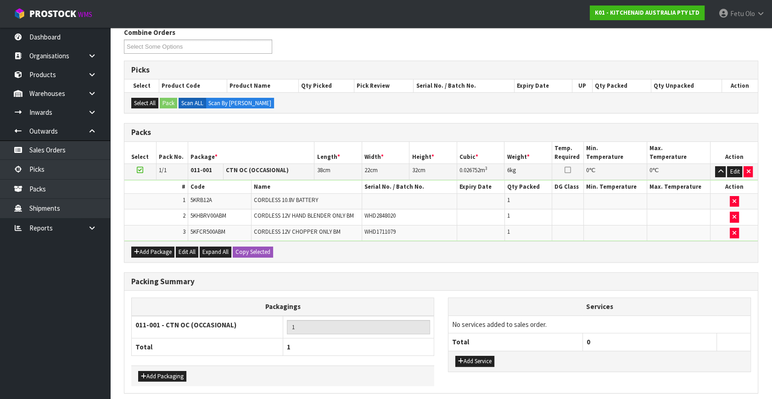
scroll to position [155, 0]
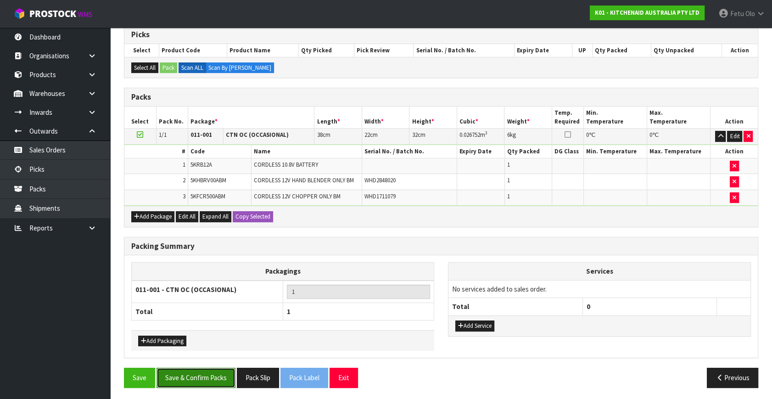
click at [190, 380] on button "Save & Confirm Packs" at bounding box center [196, 378] width 79 height 20
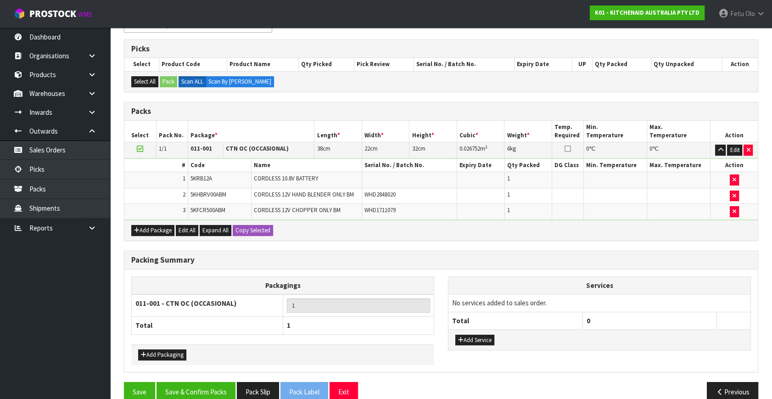
scroll to position [106, 0]
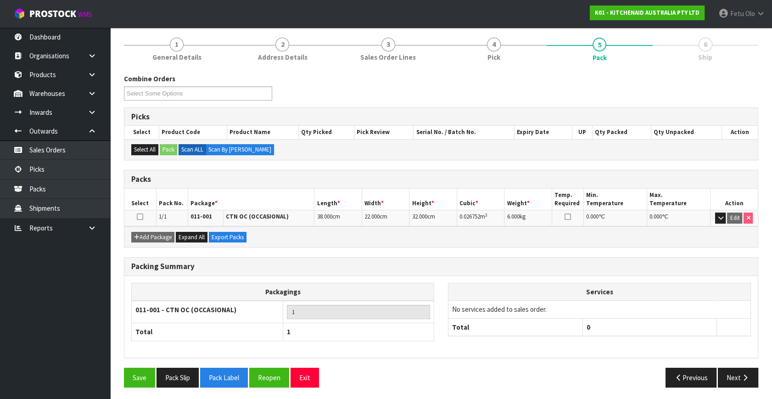
click at [742, 386] on div "Save Pack Slip Pack Label Reopen Exit Previous Next" at bounding box center [441, 381] width 648 height 27
click at [725, 372] on button "Next" at bounding box center [738, 378] width 40 height 20
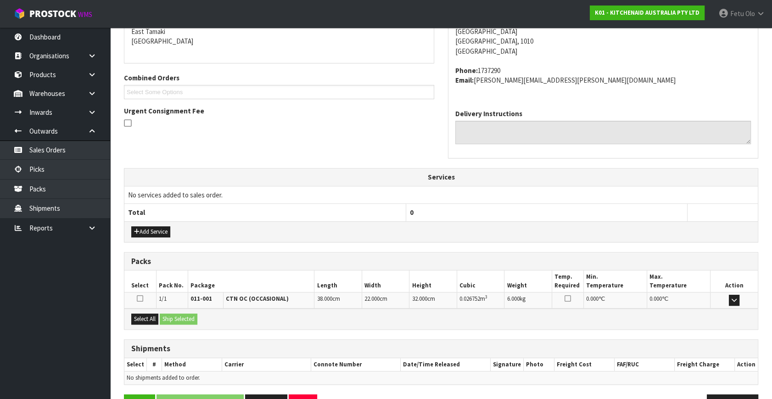
scroll to position [226, 0]
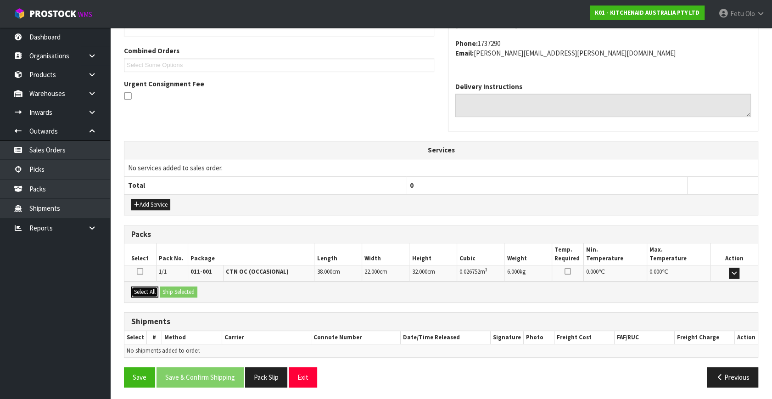
click at [143, 287] on button "Select All" at bounding box center [144, 292] width 27 height 11
drag, startPoint x: 169, startPoint y: 288, endPoint x: 174, endPoint y: 287, distance: 4.6
click at [170, 287] on button "Ship Selected" at bounding box center [179, 292] width 38 height 11
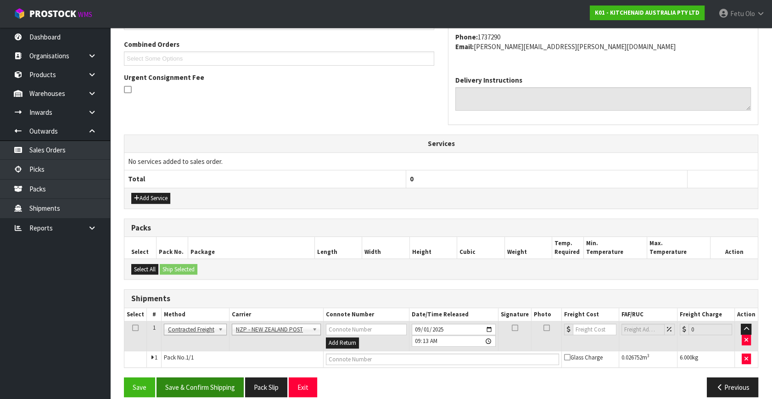
scroll to position [242, 0]
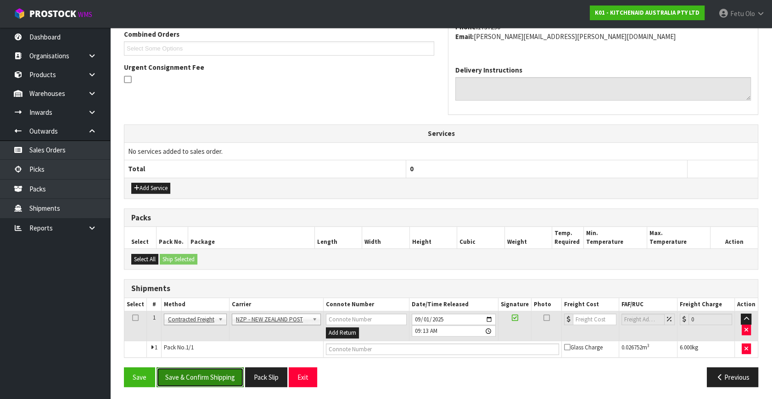
click at [214, 375] on button "Save & Confirm Shipping" at bounding box center [200, 377] width 87 height 20
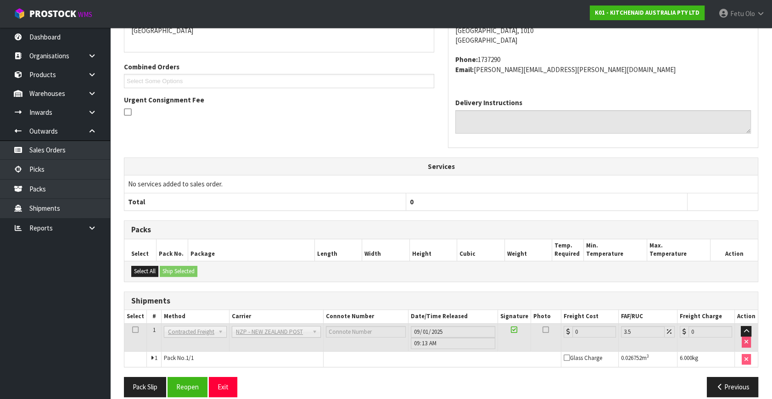
scroll to position [230, 0]
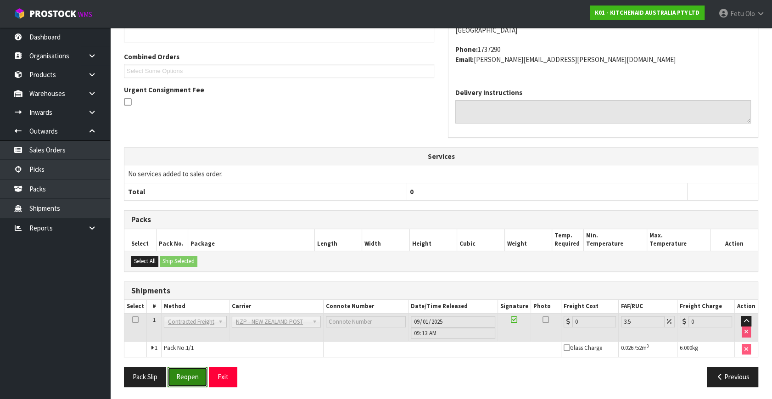
drag, startPoint x: 191, startPoint y: 374, endPoint x: 182, endPoint y: 373, distance: 8.3
click at [191, 374] on button "Reopen" at bounding box center [188, 377] width 40 height 20
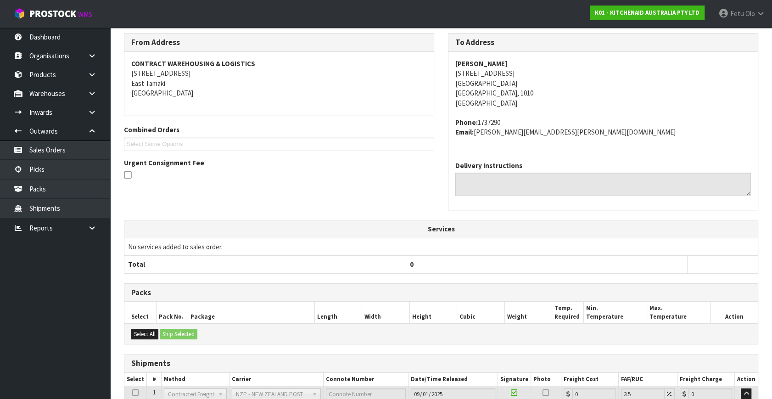
scroll to position [220, 0]
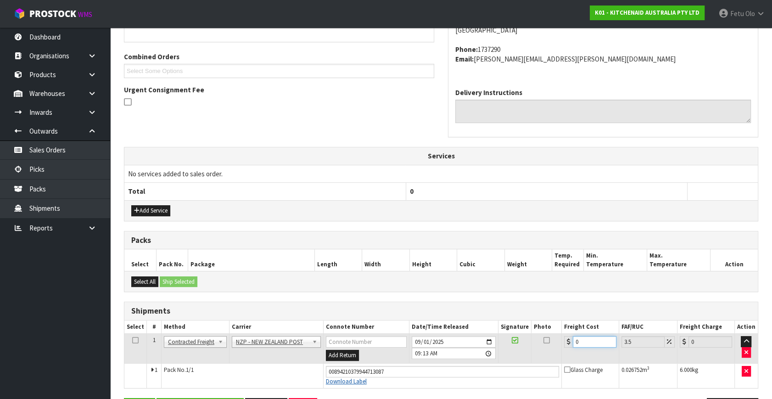
drag, startPoint x: 589, startPoint y: 343, endPoint x: 352, endPoint y: 378, distance: 239.6
click at [408, 376] on tbody "1 Client Local Pickup Customer Local Pickup Company Freight Contracted Freight …" at bounding box center [441, 361] width 634 height 54
type input "4"
type input "4.14"
type input "4.3"
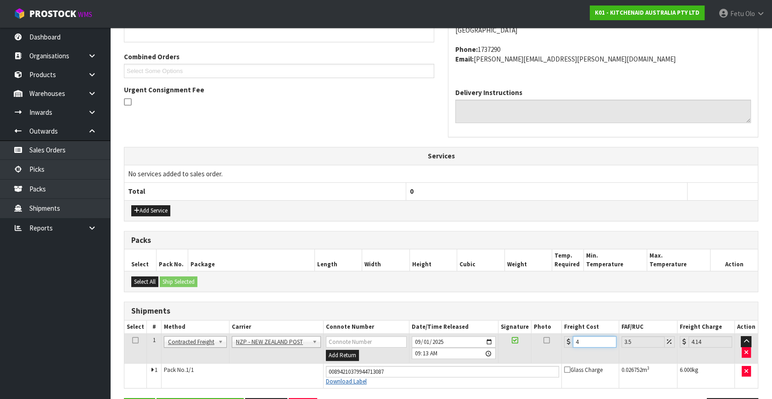
type input "4.45"
type input "4.33"
type input "4.48"
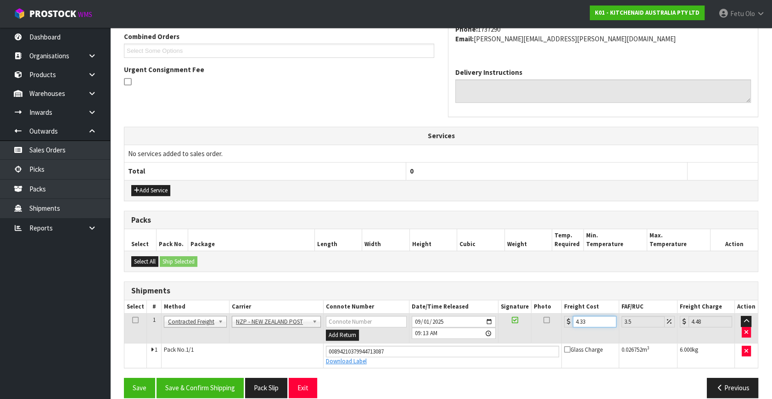
scroll to position [251, 0]
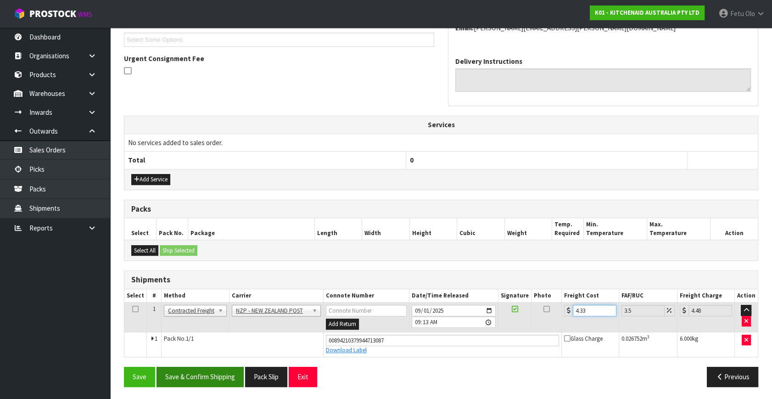
type input "4.33"
click at [185, 367] on button "Save & Confirm Shipping" at bounding box center [200, 377] width 87 height 20
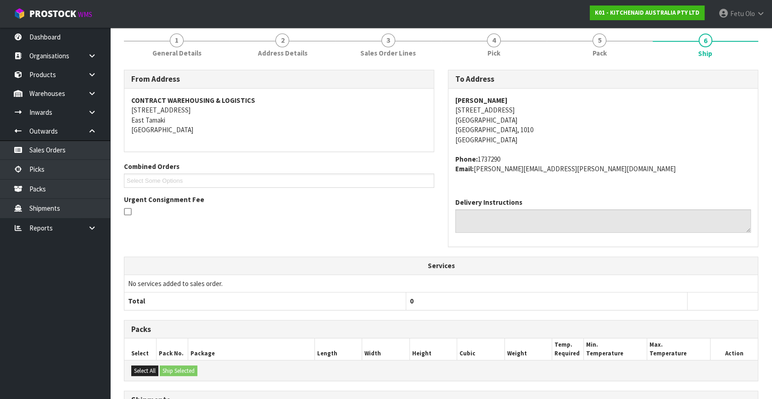
scroll to position [226, 0]
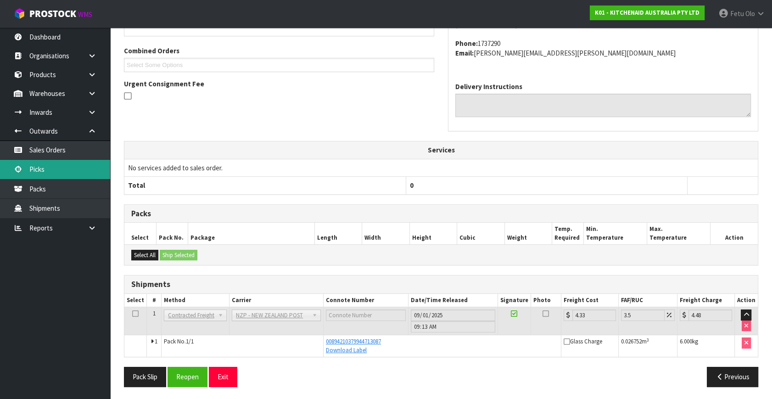
click at [55, 172] on link "Picks" at bounding box center [55, 169] width 110 height 19
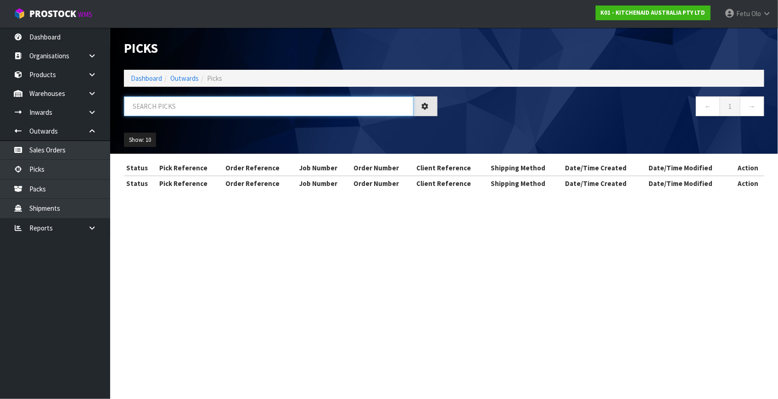
click at [197, 102] on input "text" at bounding box center [269, 106] width 290 height 20
click at [197, 101] on input "text" at bounding box center [269, 106] width 290 height 20
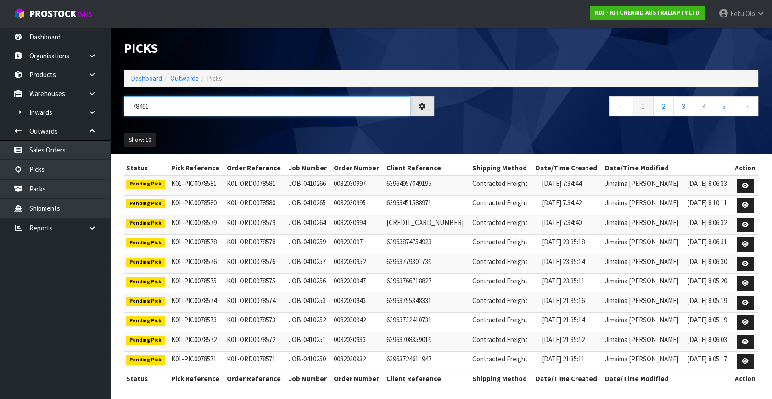
type input "78491"
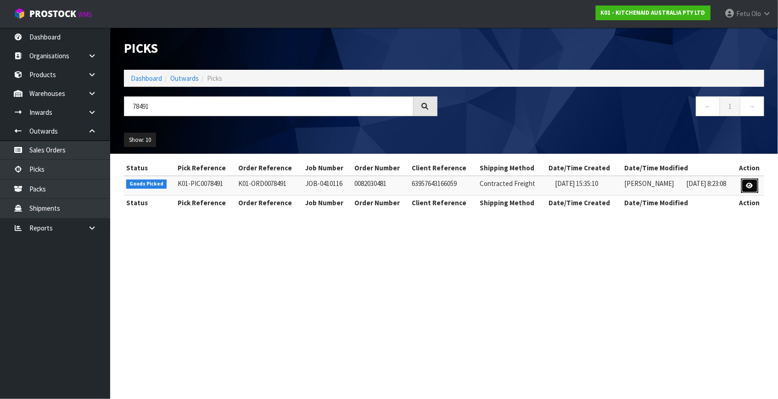
click at [748, 183] on icon at bounding box center [750, 186] width 7 height 6
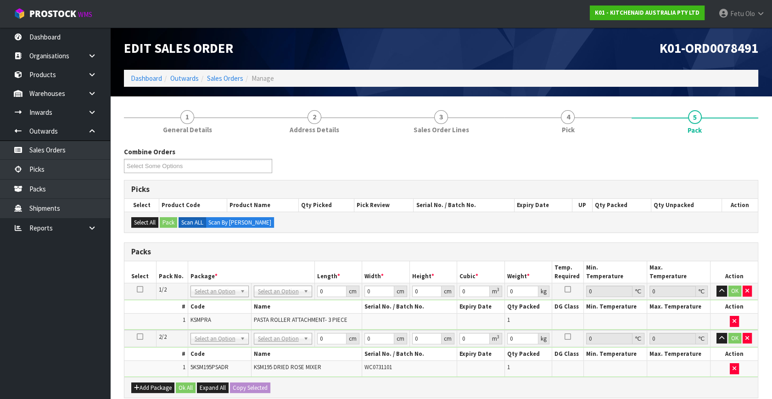
click at [279, 284] on td "No Packaging Cartons PLT GEN120 (1200 X 1000) PLT ONE WAY SKID CHEP HIRE PALLET…" at bounding box center [282, 291] width 63 height 17
click at [198, 300] on div "# Code Name Serial No. / Batch No. Expiry Date Qty Packed DG Class Min. Tempera…" at bounding box center [441, 315] width 634 height 30
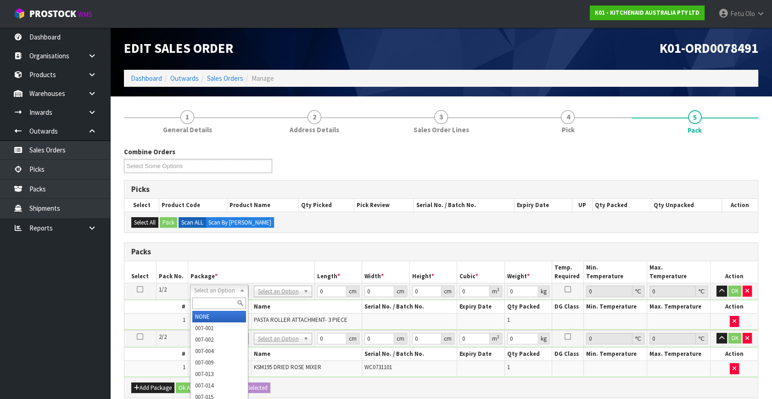
click at [196, 303] on input "text" at bounding box center [219, 303] width 54 height 11
type input "01"
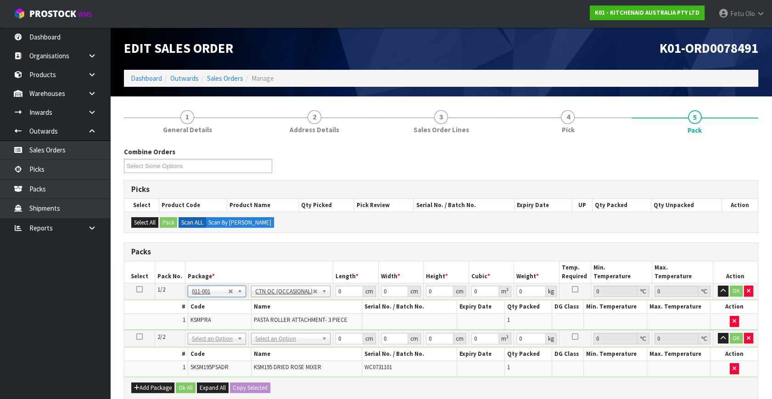
type input "3.5"
drag, startPoint x: 205, startPoint y: 366, endPoint x: 367, endPoint y: 298, distance: 175.3
drag, startPoint x: 351, startPoint y: 291, endPoint x: 208, endPoint y: 301, distance: 144.1
click at [208, 301] on tbody "1/2 NONE 007-001 007-002 007-004 007-009 007-013 007-014 007-015 007-017 007-01…" at bounding box center [441, 306] width 634 height 47
type input "24"
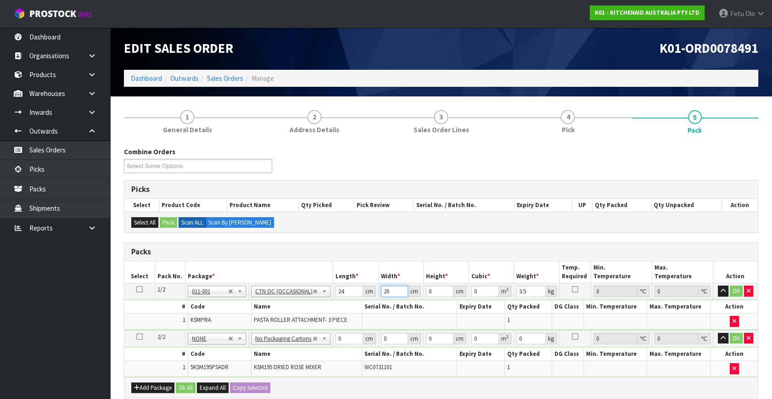
type input "20"
type input "2"
type input "0.00096"
type input "29"
type input "0.01392"
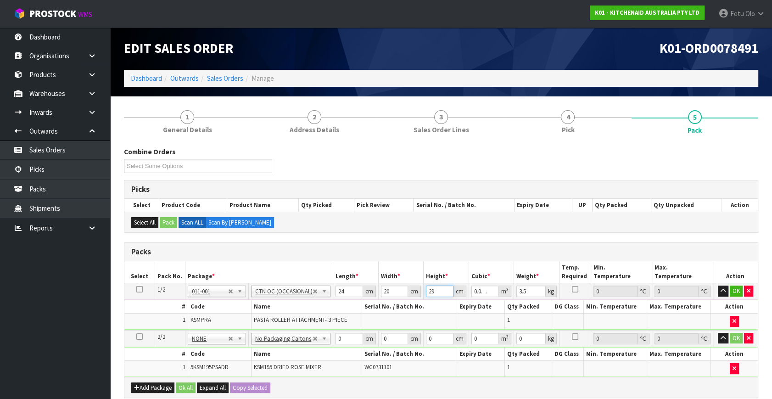
type input "29"
type input "4"
click button "OK" at bounding box center [736, 291] width 13 height 11
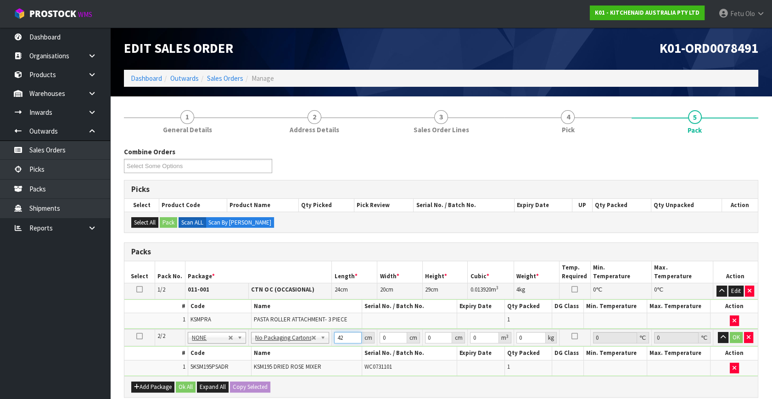
type input "42"
type input "29"
type input "4"
type input "0.004872"
type input "43"
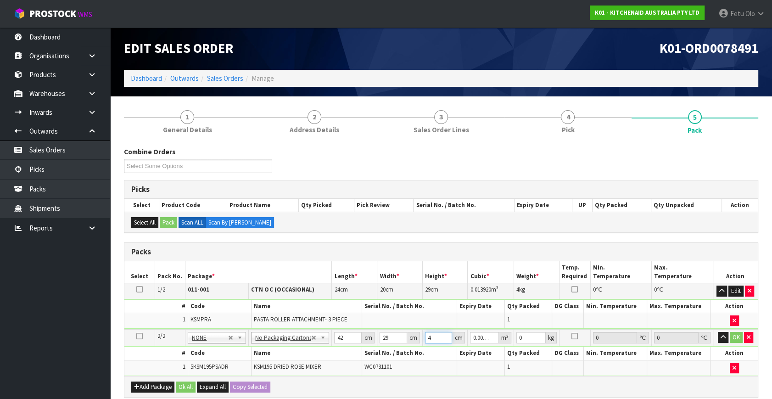
type input "0.052374"
type input "43"
type input "13"
click button "OK" at bounding box center [736, 337] width 13 height 11
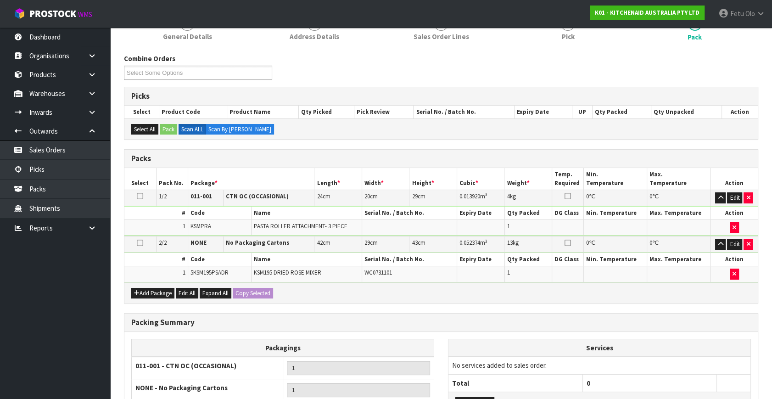
scroll to position [191, 0]
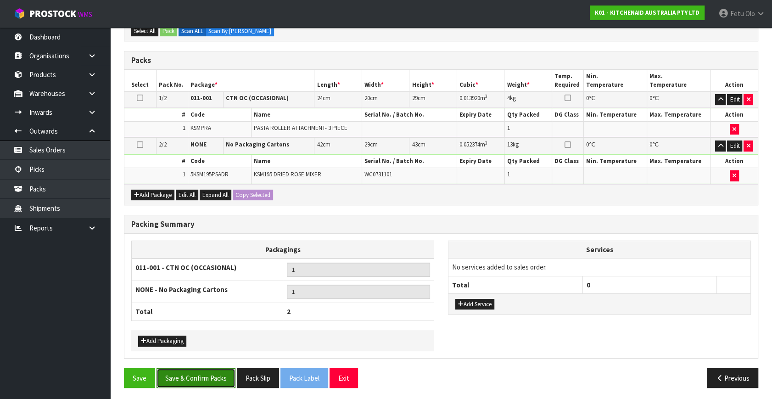
click at [190, 371] on button "Save & Confirm Packs" at bounding box center [196, 378] width 79 height 20
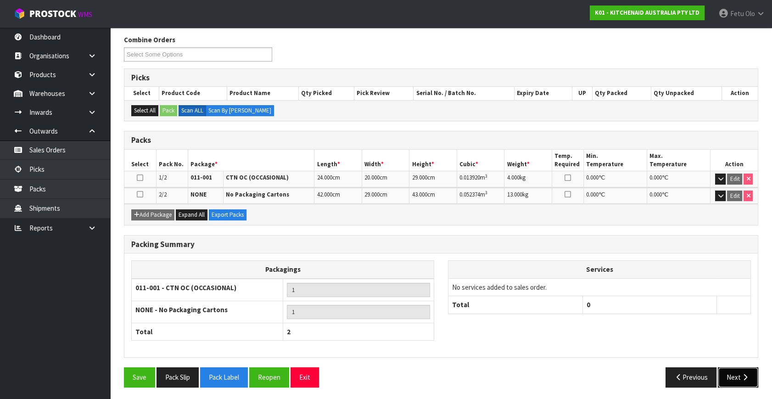
click at [745, 382] on button "Next" at bounding box center [738, 377] width 40 height 20
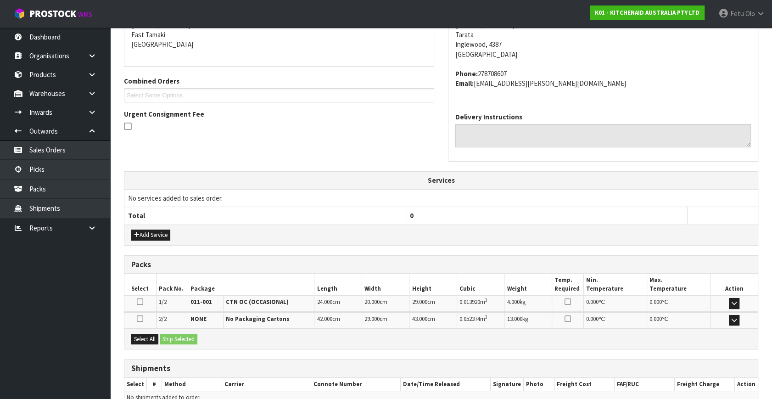
scroll to position [243, 0]
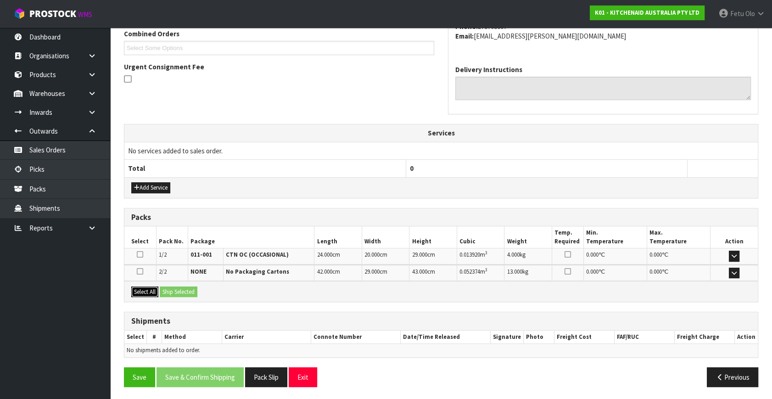
click at [174, 286] on div "Select All Ship Selected" at bounding box center [441, 291] width 634 height 21
click at [152, 294] on button "Select All" at bounding box center [144, 292] width 27 height 11
click at [164, 289] on button "Ship Selected" at bounding box center [179, 292] width 38 height 11
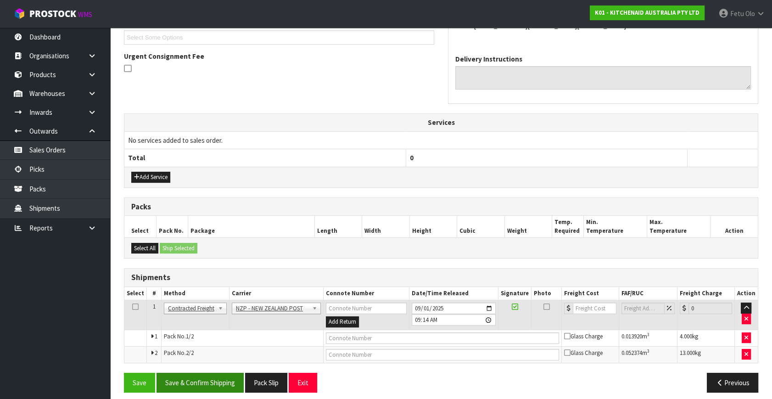
scroll to position [259, 0]
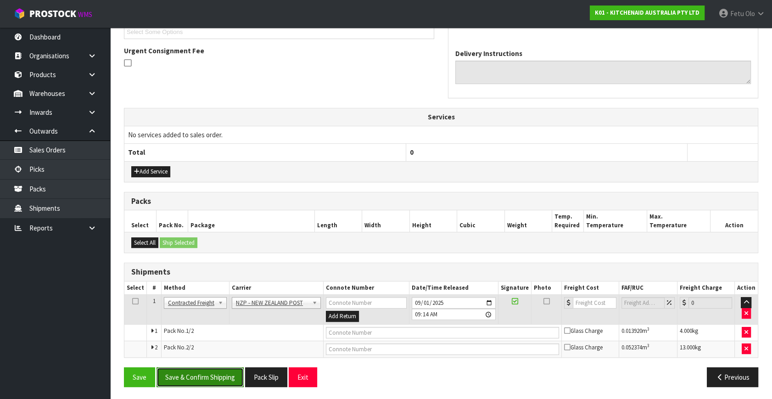
click at [221, 373] on button "Save & Confirm Shipping" at bounding box center [200, 377] width 87 height 20
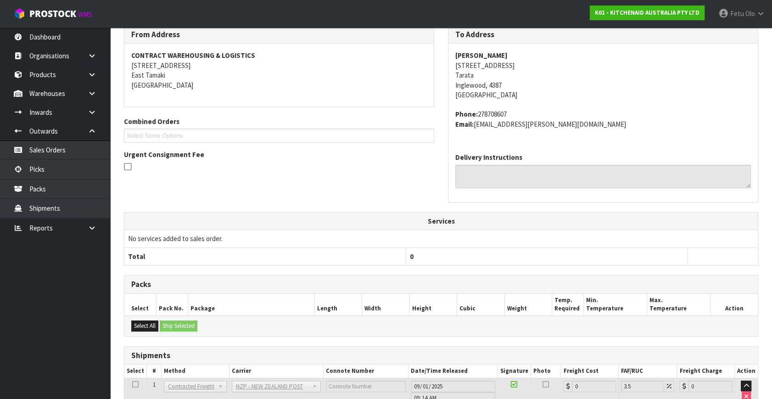
scroll to position [245, 0]
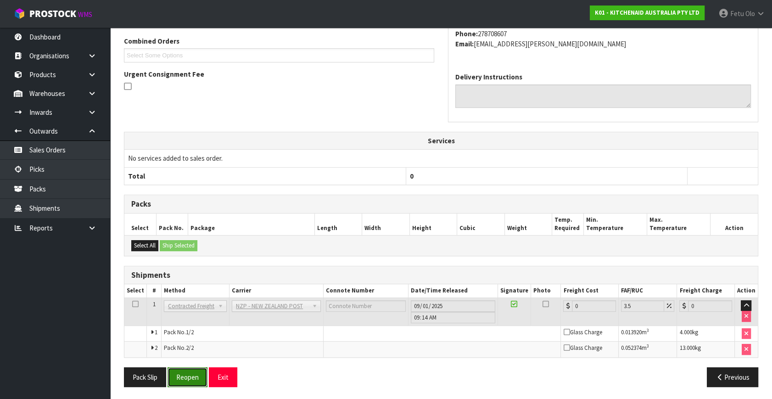
click at [181, 373] on button "Reopen" at bounding box center [188, 377] width 40 height 20
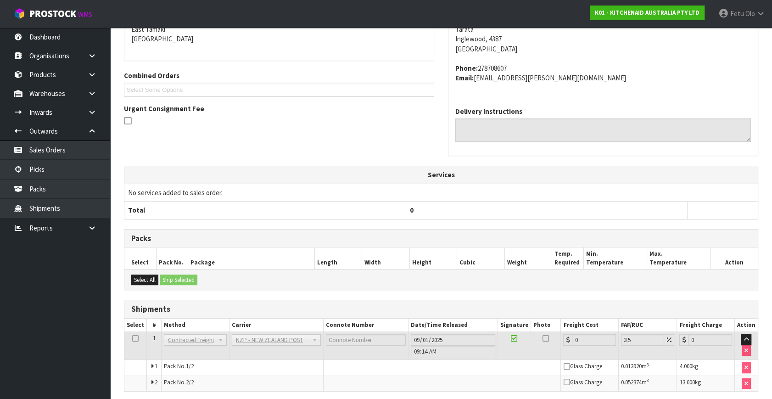
scroll to position [236, 0]
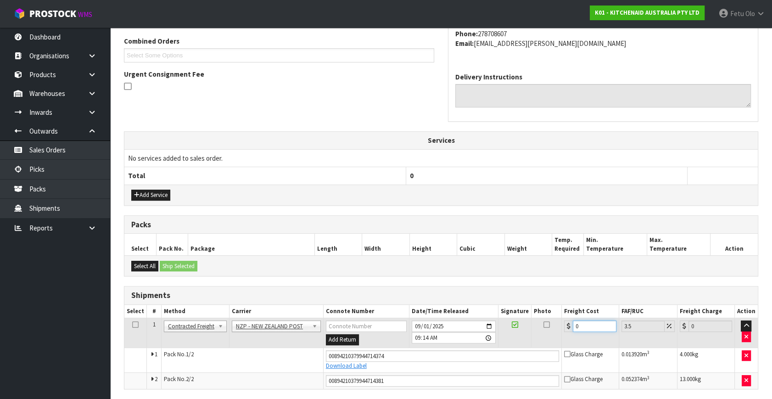
drag, startPoint x: 577, startPoint y: 327, endPoint x: 415, endPoint y: 353, distance: 164.1
click at [415, 353] on tbody "1 Client Local Pickup Customer Local Pickup Company Freight Contracted Freight …" at bounding box center [441, 353] width 634 height 71
type input "2"
type input "2.07"
type input "28"
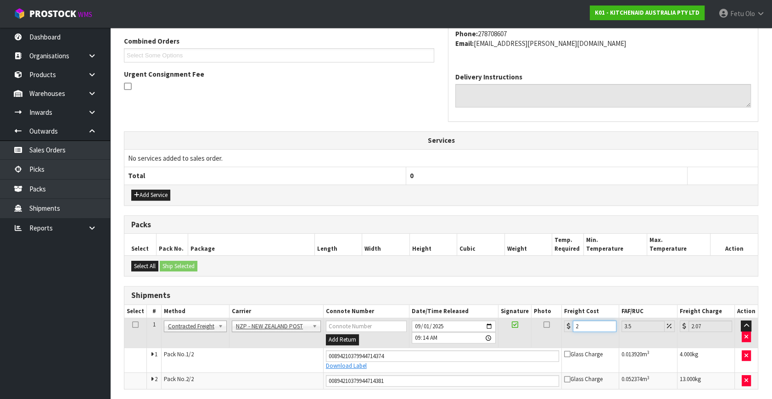
type input "28.98"
type input "28.5"
type input "29.5"
type input "28.521"
type input "29.52"
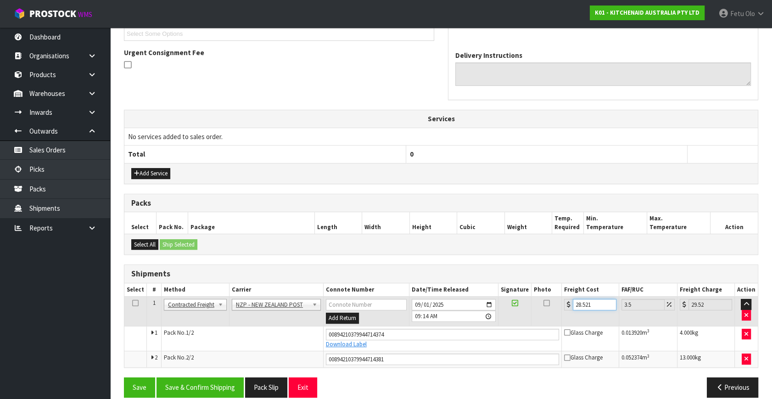
scroll to position [267, 0]
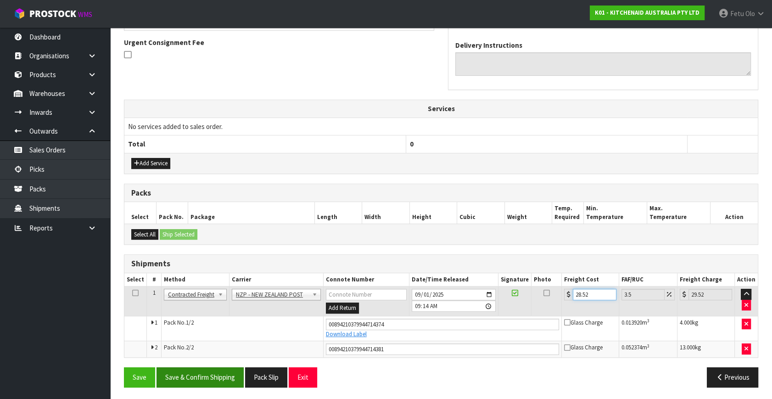
type input "28.52"
click at [225, 377] on button "Save & Confirm Shipping" at bounding box center [200, 377] width 87 height 20
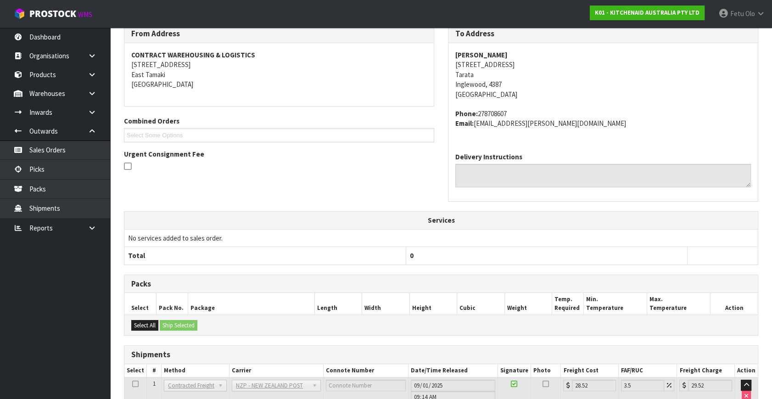
scroll to position [242, 0]
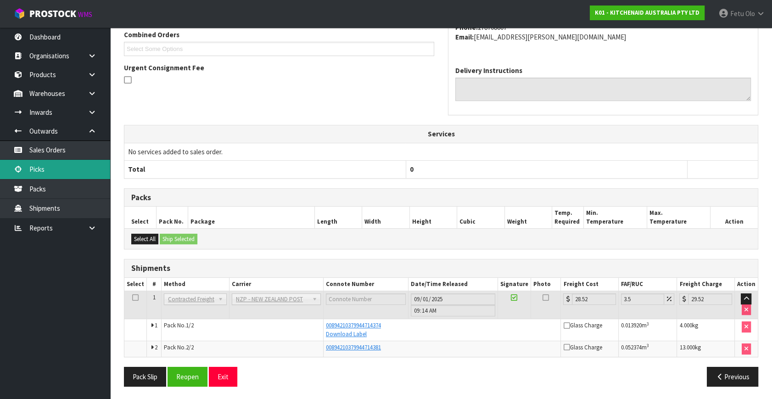
click at [30, 164] on link "Picks" at bounding box center [55, 169] width 110 height 19
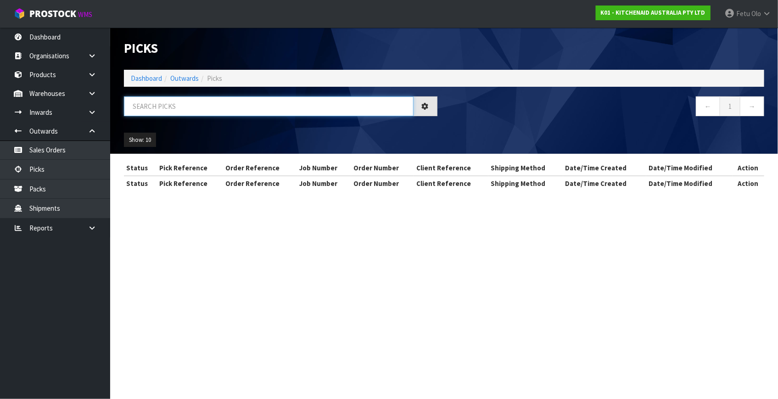
click at [220, 111] on input "text" at bounding box center [269, 106] width 290 height 20
type input "78494"
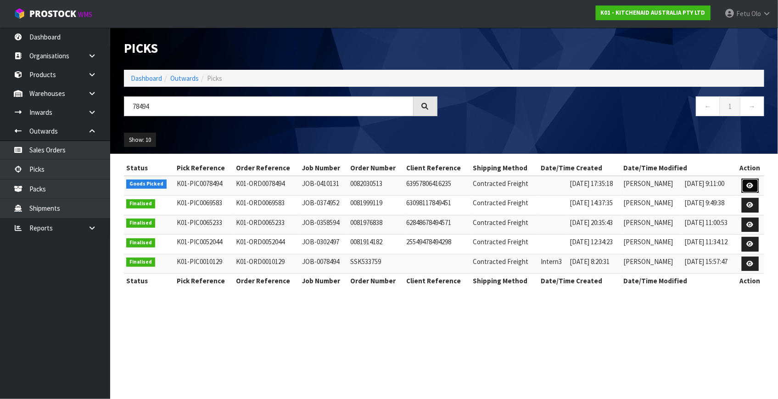
click at [747, 187] on link at bounding box center [750, 186] width 17 height 15
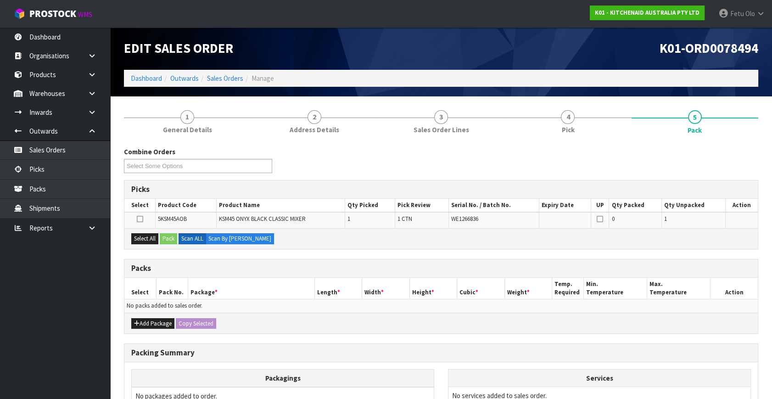
click at [37, 374] on ul "Dashboard Organisations Clients Consignees Carriers Products Categories Serial …" at bounding box center [55, 213] width 110 height 371
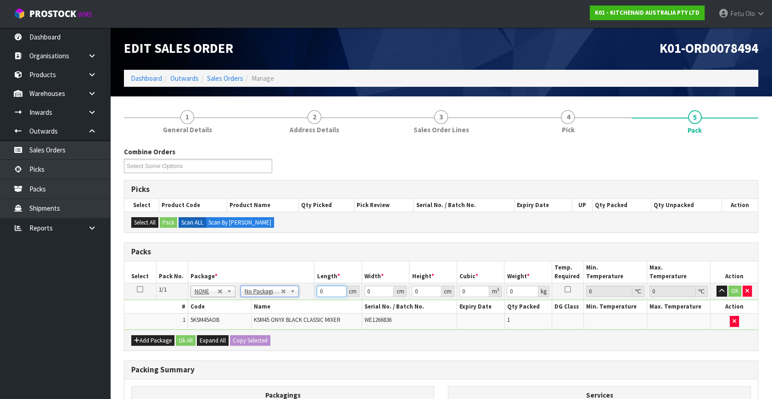
drag, startPoint x: 329, startPoint y: 289, endPoint x: 256, endPoint y: 310, distance: 75.6
click at [256, 310] on tbody "1/1 NONE 007-001 007-002 007-004 007-009 007-013 007-014 007-015 007-017 007-01…" at bounding box center [441, 306] width 634 height 46
type input "42"
type input "29"
type input "4"
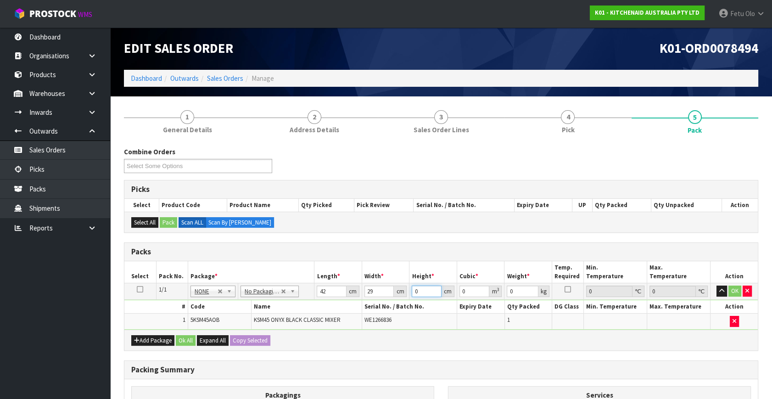
type input "0.004872"
type input "43"
type input "0.052374"
type input "43"
type input "13"
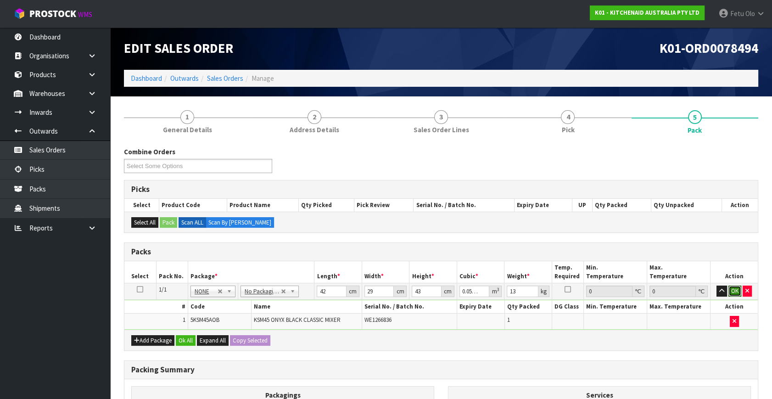
click button "OK" at bounding box center [735, 291] width 13 height 11
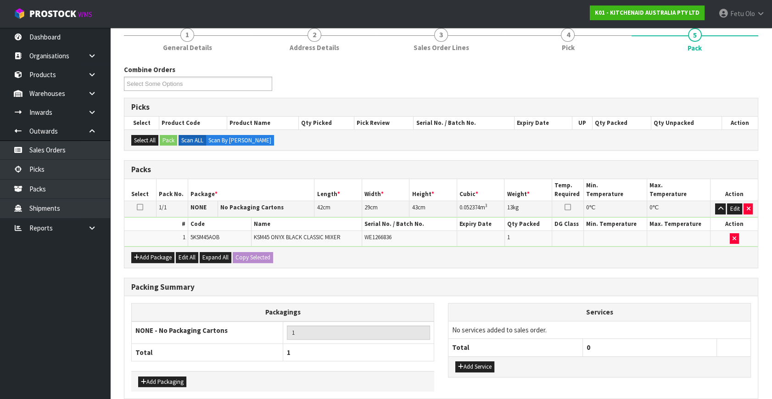
scroll to position [123, 0]
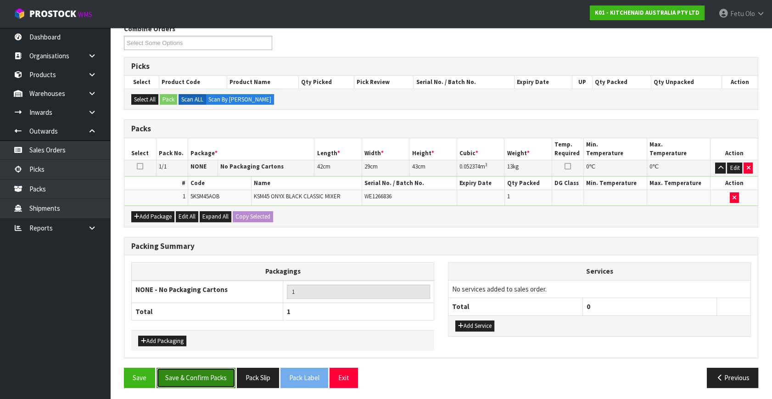
click at [203, 377] on button "Save & Confirm Packs" at bounding box center [196, 378] width 79 height 20
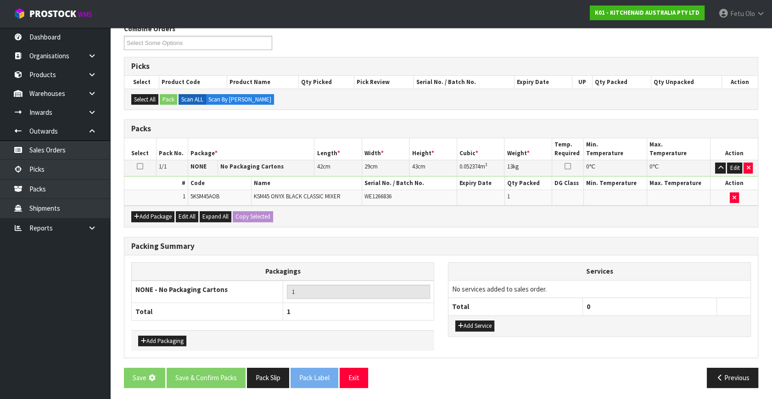
scroll to position [0, 0]
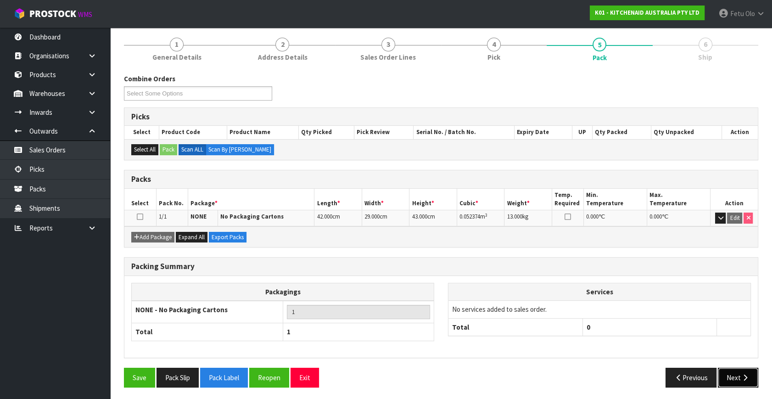
click at [751, 380] on button "Next" at bounding box center [738, 378] width 40 height 20
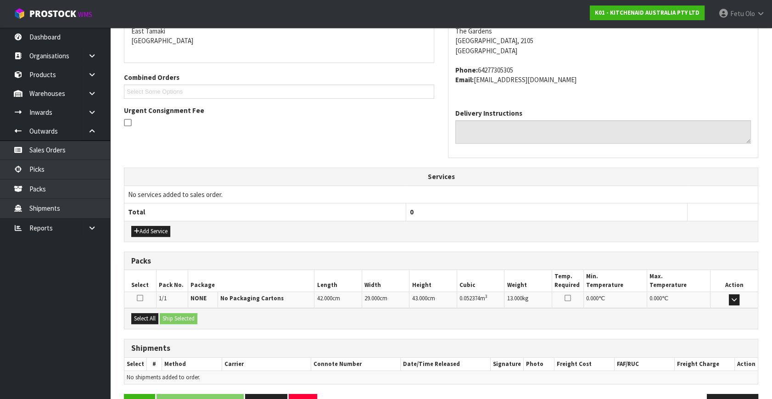
scroll to position [226, 0]
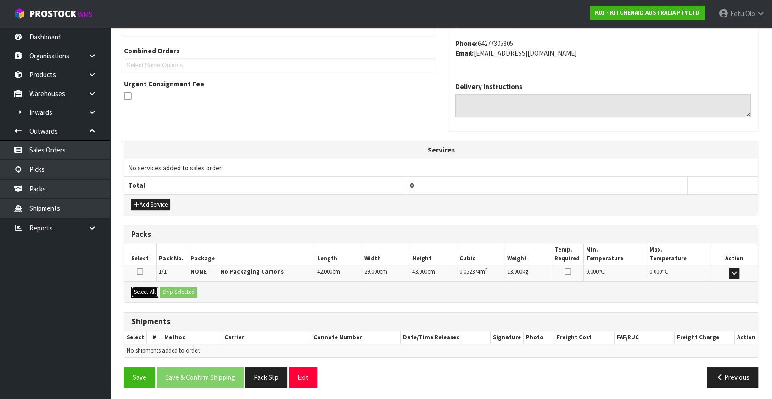
click at [147, 287] on button "Select All" at bounding box center [144, 292] width 27 height 11
click at [174, 287] on button "Ship Selected" at bounding box center [179, 292] width 38 height 11
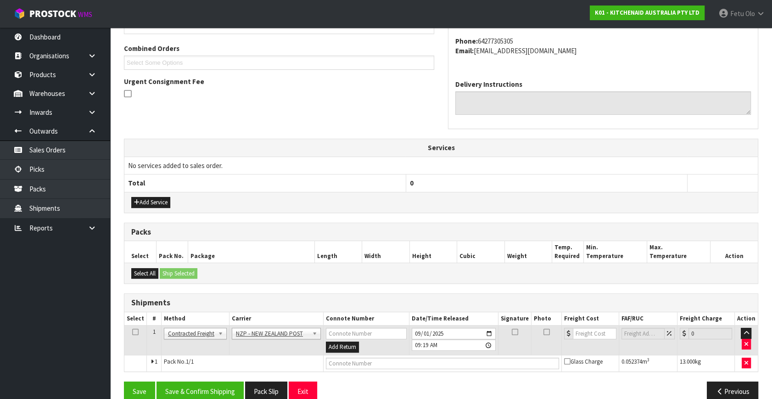
scroll to position [242, 0]
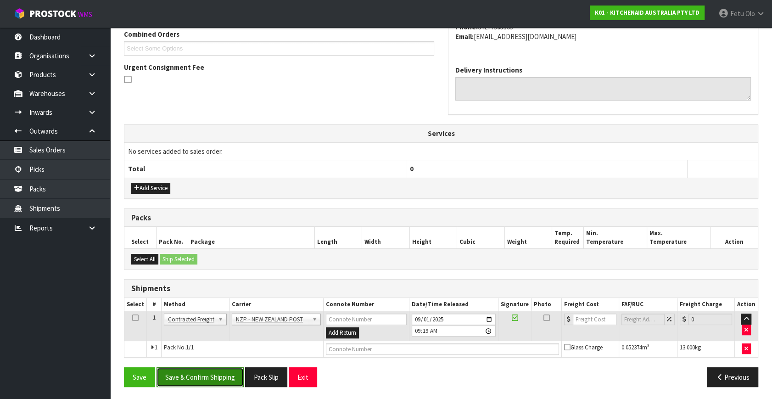
click at [202, 375] on button "Save & Confirm Shipping" at bounding box center [200, 377] width 87 height 20
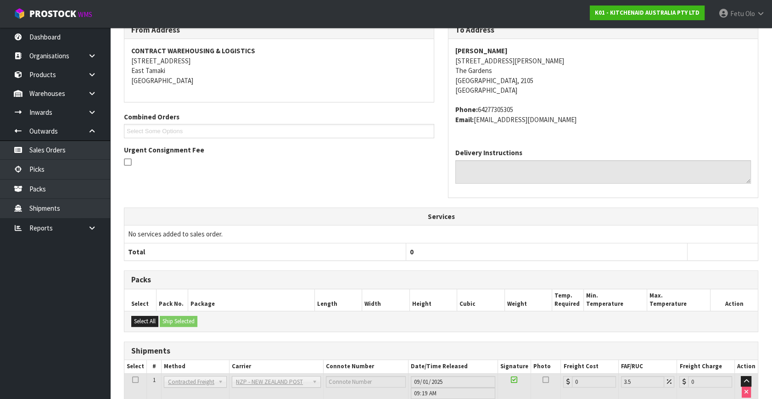
scroll to position [230, 0]
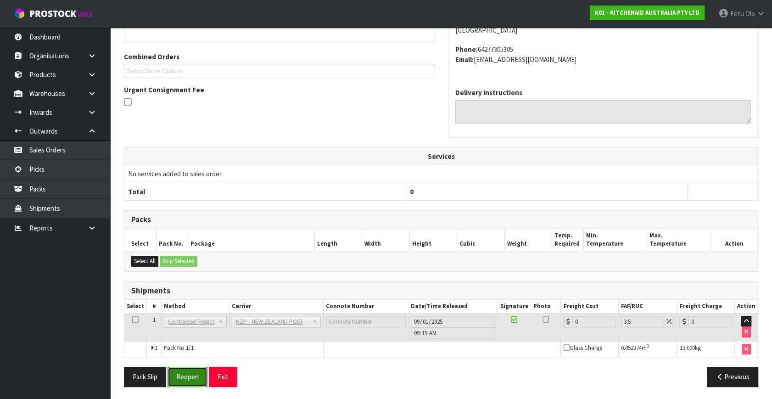
click at [178, 379] on button "Reopen" at bounding box center [188, 377] width 40 height 20
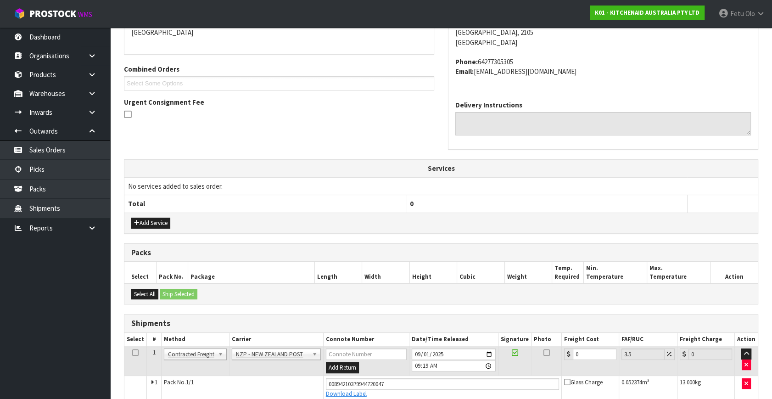
scroll to position [251, 0]
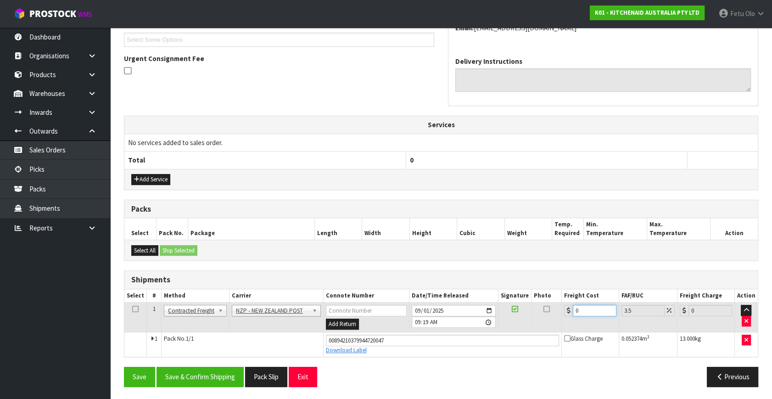
drag, startPoint x: 592, startPoint y: 306, endPoint x: 409, endPoint y: 321, distance: 184.3
click at [409, 321] on tr "1 Client Local Pickup Customer Local Pickup Company Freight Contracted Freight …" at bounding box center [441, 318] width 634 height 30
type input "4"
type input "4.14"
type input "4.3"
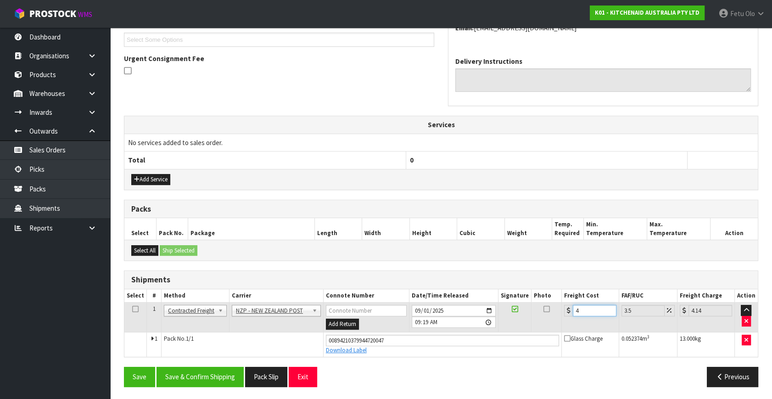
type input "4.45"
type input "4.33"
type input "4.48"
type input "4.33"
click at [202, 369] on button "Save & Confirm Shipping" at bounding box center [200, 377] width 87 height 20
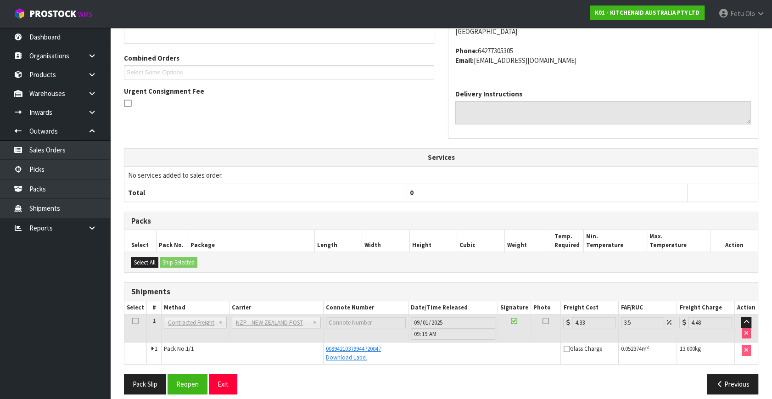
scroll to position [226, 0]
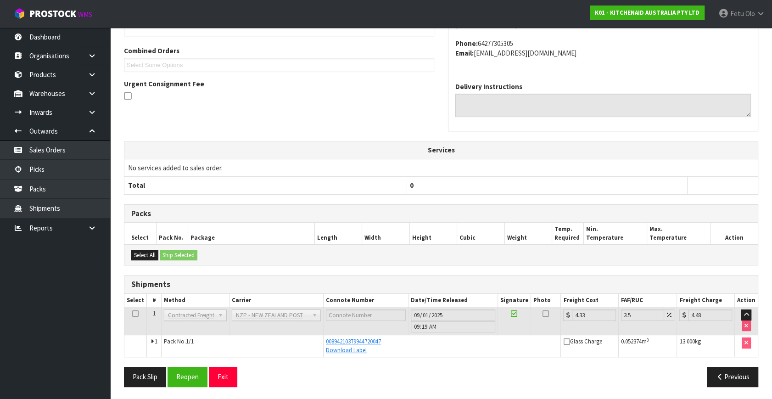
click at [581, 183] on th "0" at bounding box center [546, 185] width 281 height 17
click at [52, 175] on link "Picks" at bounding box center [55, 169] width 110 height 19
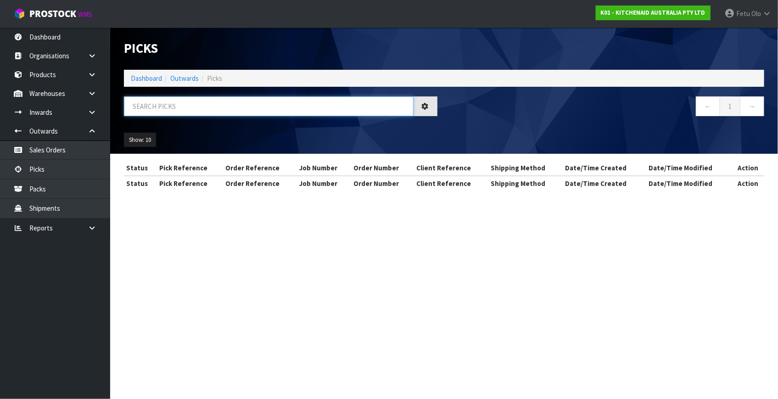
click at [204, 106] on input "text" at bounding box center [269, 106] width 290 height 20
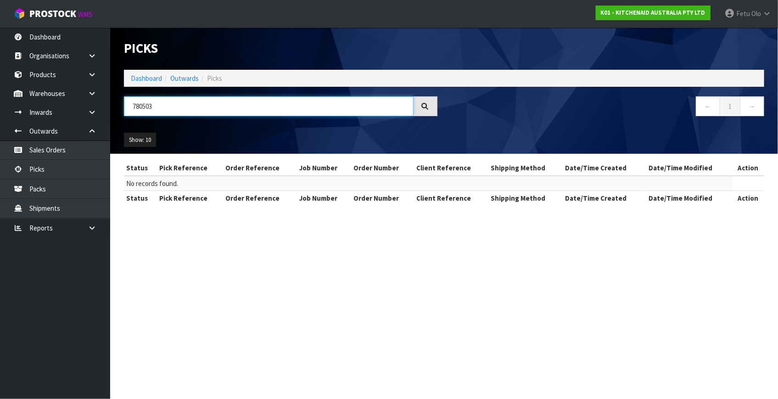
click at [140, 108] on input "780503" at bounding box center [269, 106] width 290 height 20
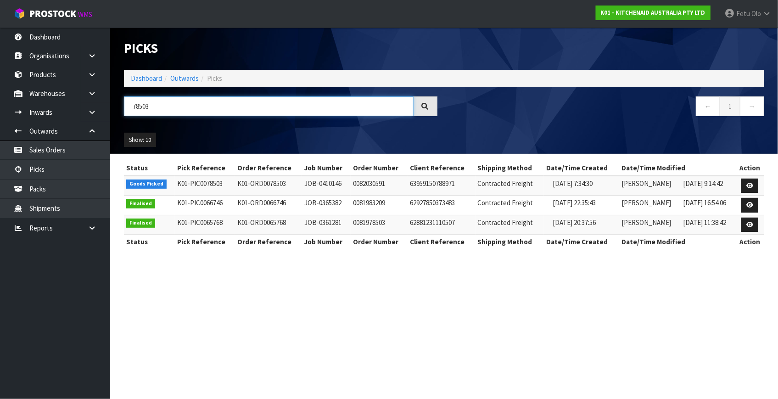
type input "78503"
click at [751, 189] on link at bounding box center [750, 186] width 17 height 15
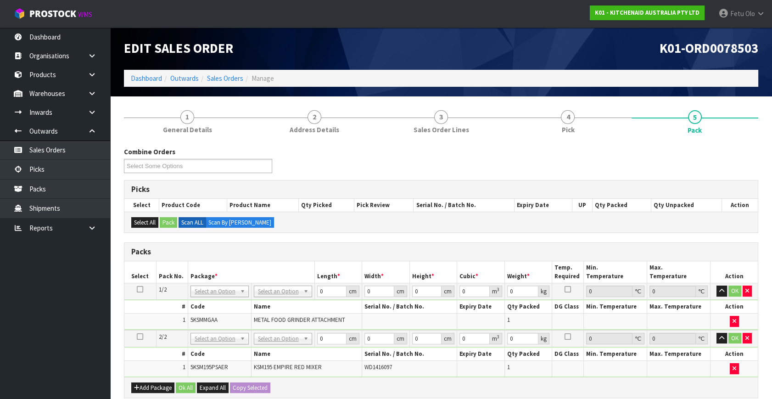
drag, startPoint x: 208, startPoint y: 292, endPoint x: 204, endPoint y: 304, distance: 12.6
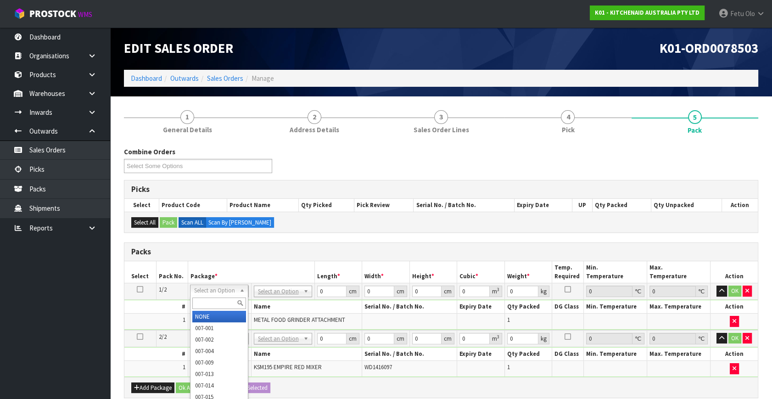
click at [204, 304] on input "text" at bounding box center [219, 303] width 54 height 11
type input "011-084"
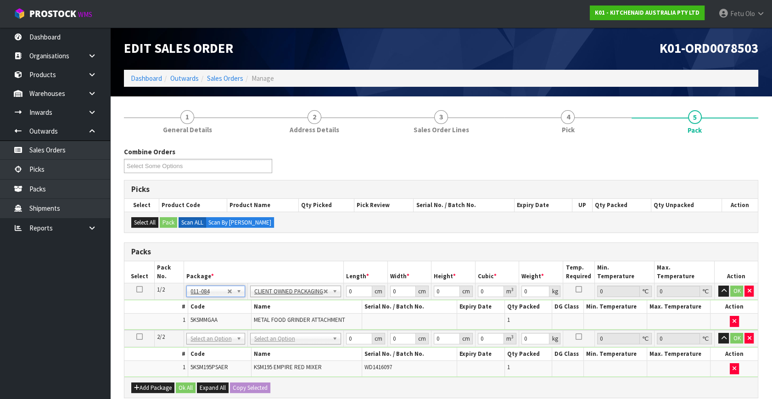
type input "2.3"
drag, startPoint x: 357, startPoint y: 289, endPoint x: 298, endPoint y: 315, distance: 63.7
click at [298, 315] on tbody "1/2 NONE 007-001 007-002 007-004 007-009 007-013 007-014 007-015 007-017 007-01…" at bounding box center [441, 306] width 634 height 47
type input "40"
type input "28"
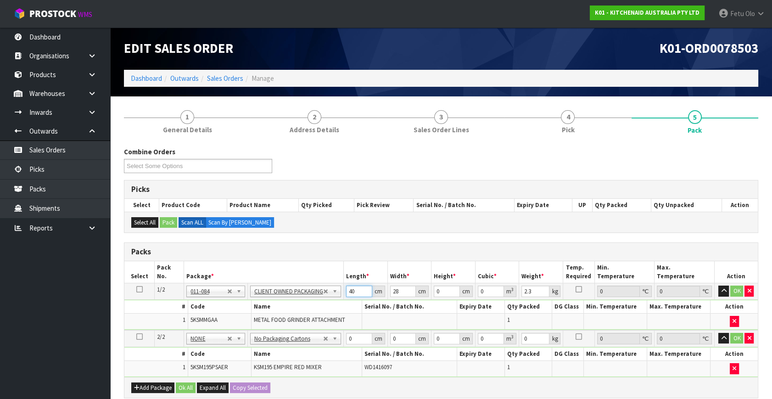
drag, startPoint x: 349, startPoint y: 292, endPoint x: 306, endPoint y: 304, distance: 44.8
click at [306, 304] on tbody "1/2 NONE 007-001 007-002 007-004 007-009 007-013 007-014 007-015 007-017 007-01…" at bounding box center [441, 306] width 634 height 47
type input "41"
type input "29"
type input "1"
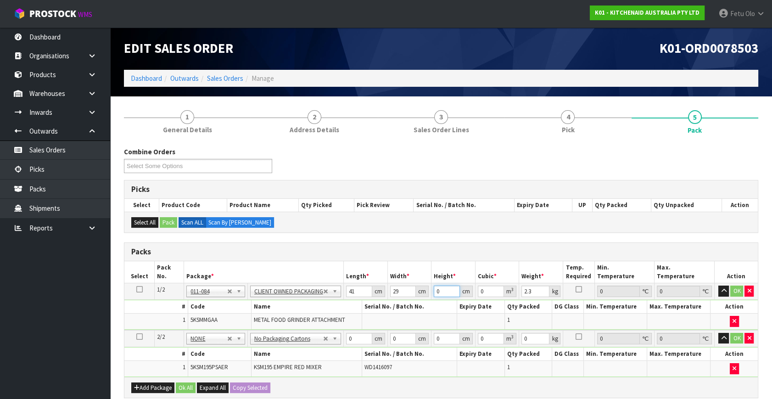
type input "0.001189"
type input "19"
type input "0.022591"
type input "19"
type input "3"
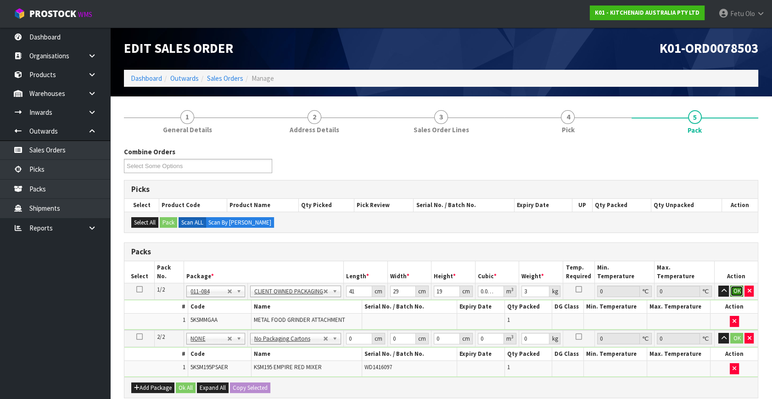
click at [741, 293] on button "OK" at bounding box center [737, 291] width 13 height 11
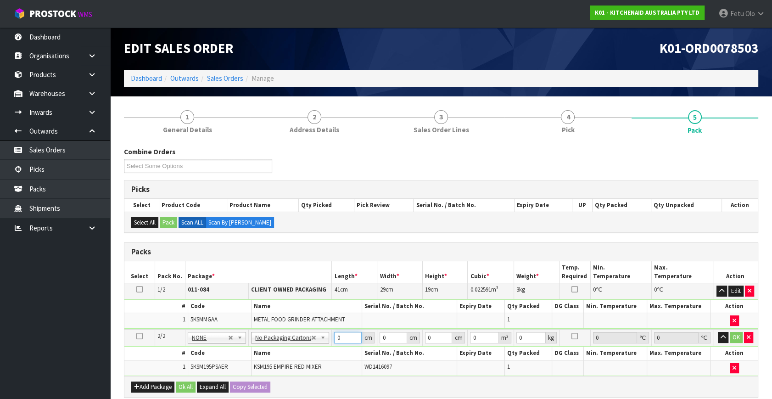
drag, startPoint x: 315, startPoint y: 342, endPoint x: 249, endPoint y: 355, distance: 67.0
click at [249, 355] on tbody "2/2 NONE 007-001 007-002 007-004 007-009 007-013 007-014 007-015 007-017 007-01…" at bounding box center [441, 352] width 634 height 47
type input "42"
type input "29"
type input "4"
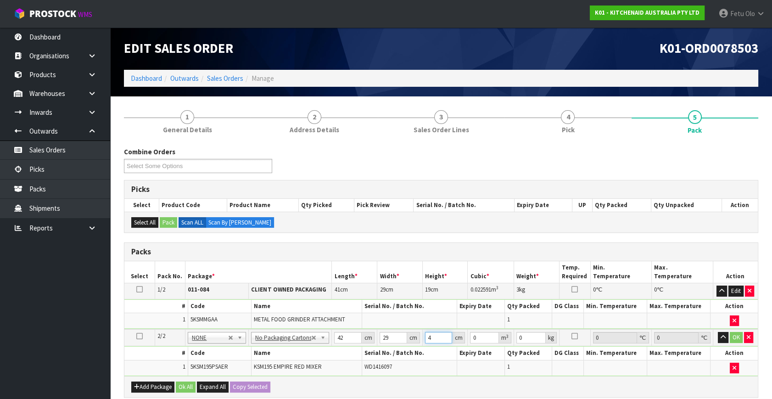
type input "0.004872"
click button "OK" at bounding box center [736, 337] width 13 height 11
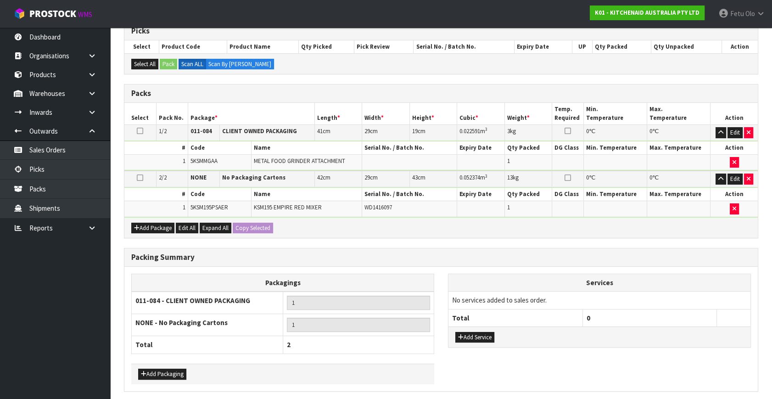
scroll to position [191, 0]
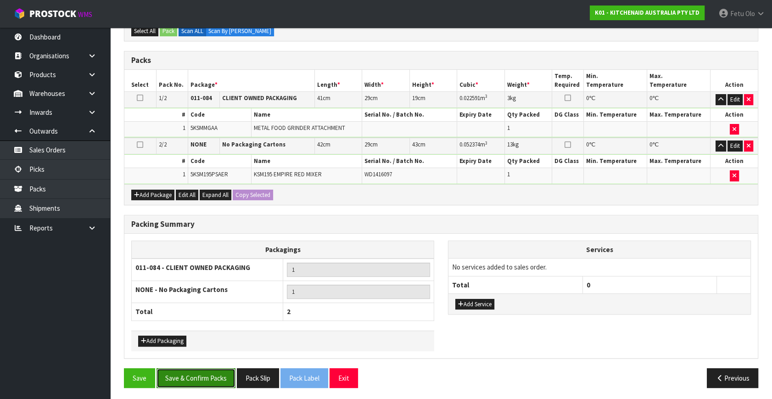
click at [211, 375] on button "Save & Confirm Packs" at bounding box center [196, 378] width 79 height 20
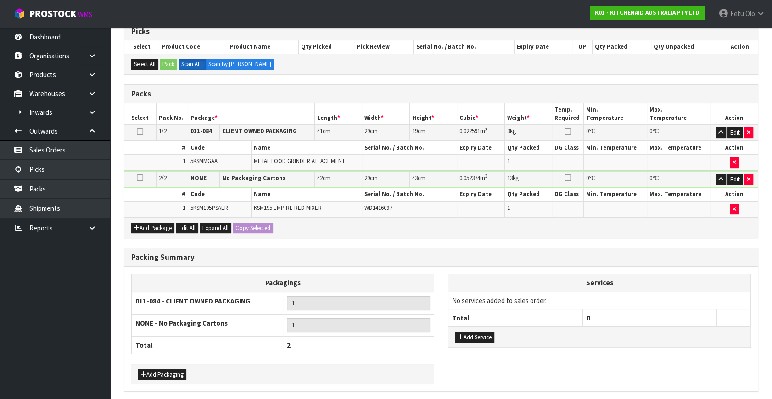
scroll to position [0, 0]
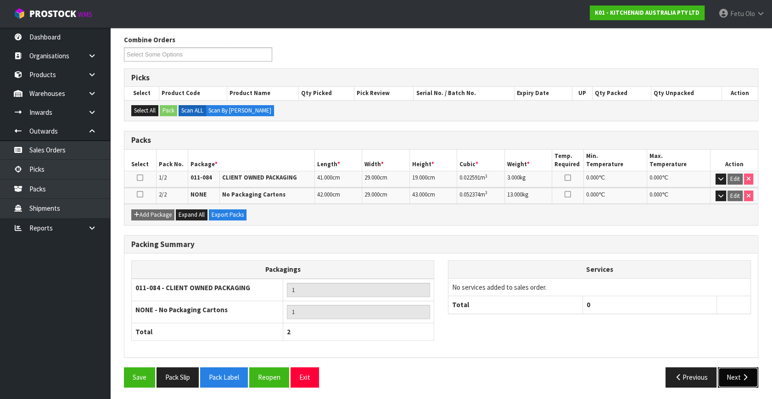
click at [740, 376] on button "Next" at bounding box center [738, 377] width 40 height 20
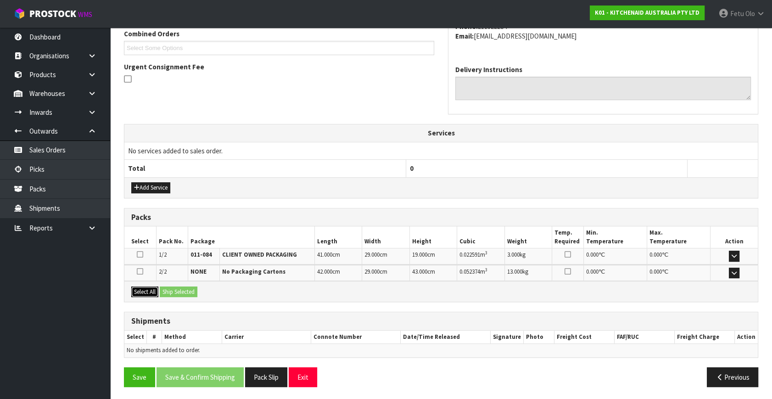
click at [151, 292] on button "Select All" at bounding box center [144, 292] width 27 height 11
click at [175, 288] on button "Ship Selected" at bounding box center [179, 292] width 38 height 11
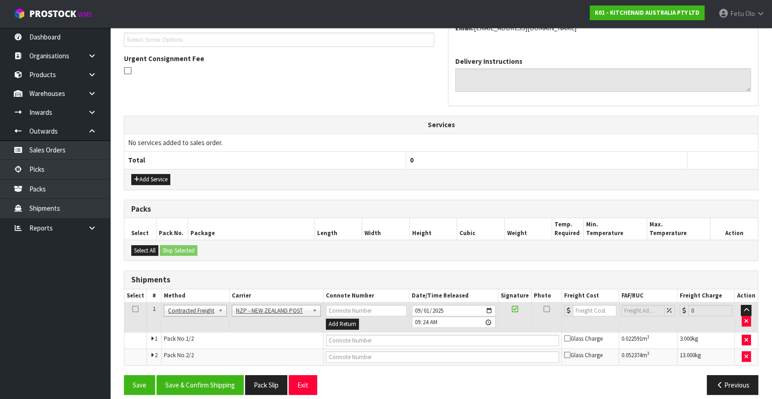
scroll to position [259, 0]
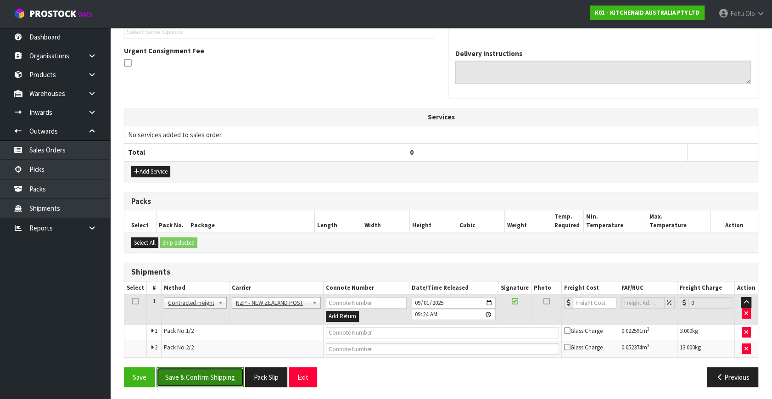
click at [218, 377] on button "Save & Confirm Shipping" at bounding box center [200, 377] width 87 height 20
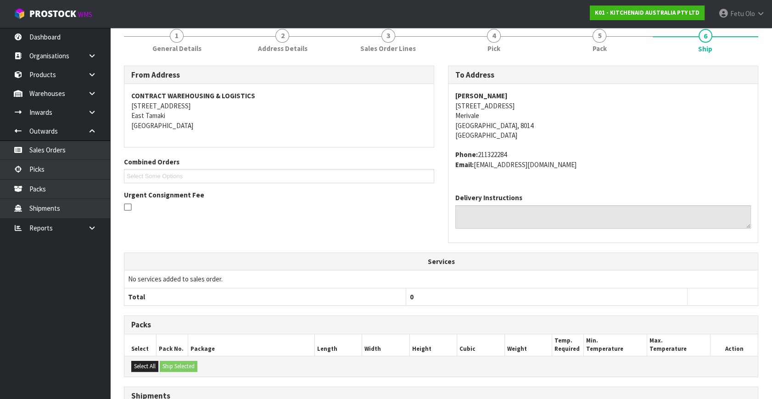
scroll to position [245, 0]
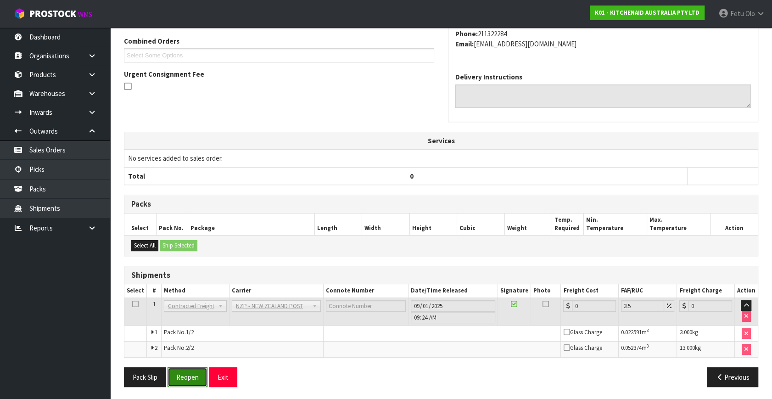
click at [178, 373] on button "Reopen" at bounding box center [188, 377] width 40 height 20
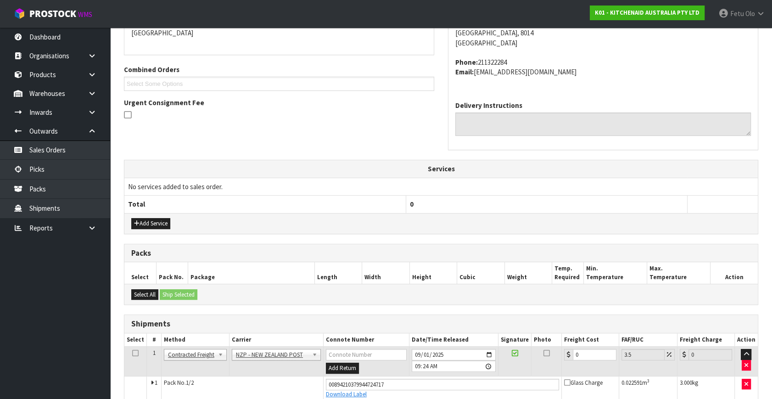
scroll to position [267, 0]
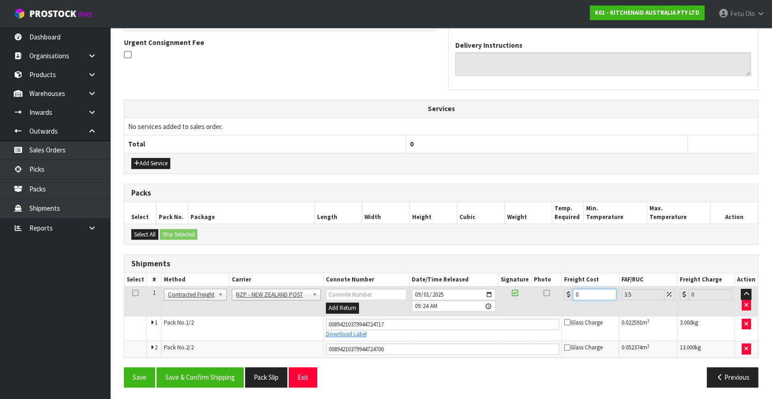
drag, startPoint x: 495, startPoint y: 311, endPoint x: 472, endPoint y: 312, distance: 22.1
click at [472, 312] on tr "1 Client Local Pickup Customer Local Pickup Company Freight Contracted Freight …" at bounding box center [441, 302] width 634 height 30
click at [202, 371] on button "Save & Confirm Shipping" at bounding box center [200, 377] width 87 height 20
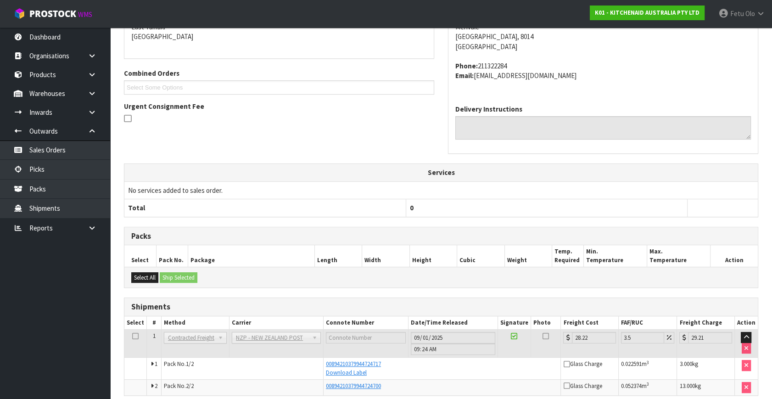
scroll to position [242, 0]
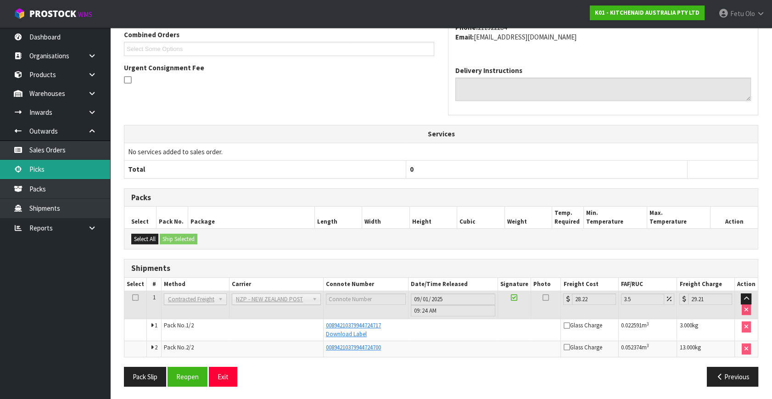
click at [48, 167] on link "Picks" at bounding box center [55, 169] width 110 height 19
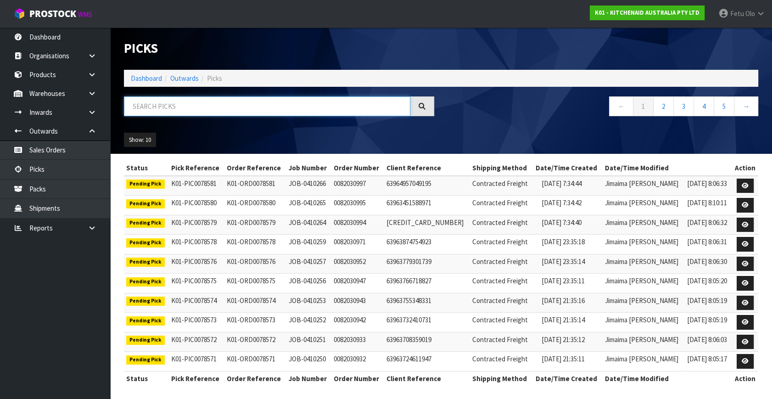
click at [258, 104] on input "text" at bounding box center [267, 106] width 287 height 20
drag, startPoint x: 148, startPoint y: 103, endPoint x: 154, endPoint y: 101, distance: 5.7
click at [148, 102] on input "text" at bounding box center [267, 106] width 287 height 20
drag, startPoint x: 231, startPoint y: 137, endPoint x: 232, endPoint y: 144, distance: 7.4
click at [231, 137] on ul "Show: 10 5 10 25 50" at bounding box center [198, 140] width 148 height 15
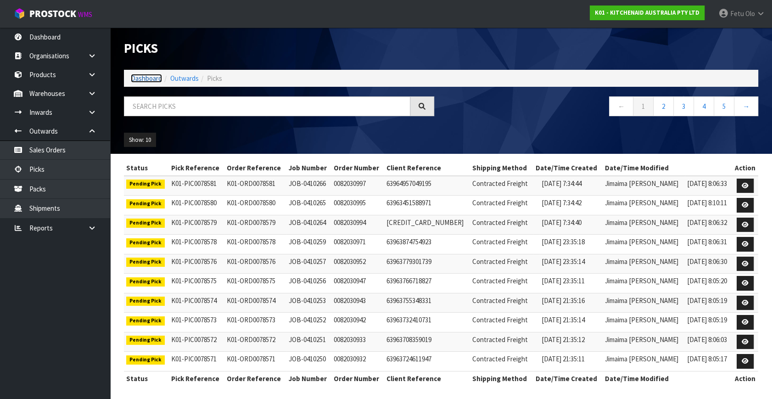
click at [148, 78] on link "Dashboard" at bounding box center [146, 78] width 31 height 9
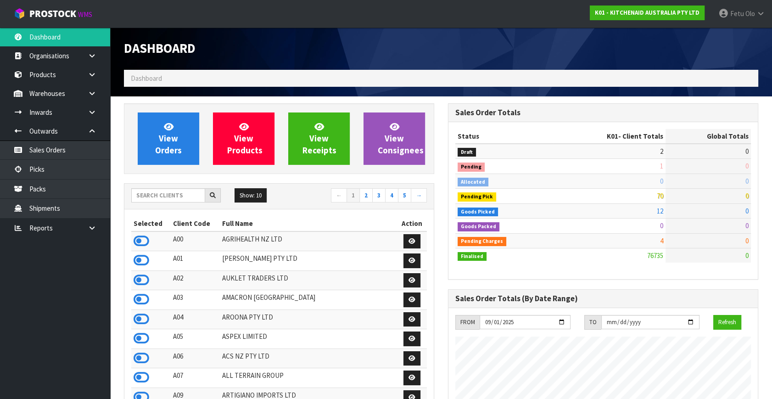
scroll to position [694, 324]
click at [39, 167] on link "Picks" at bounding box center [55, 169] width 110 height 19
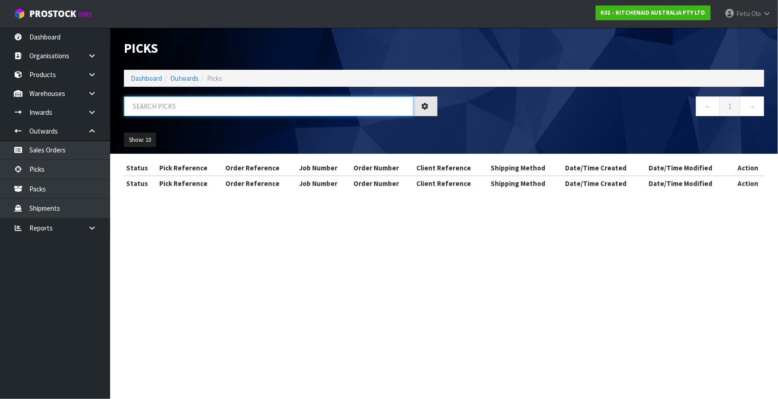
click at [161, 108] on input "text" at bounding box center [269, 106] width 290 height 20
click at [161, 107] on input "text" at bounding box center [269, 106] width 290 height 20
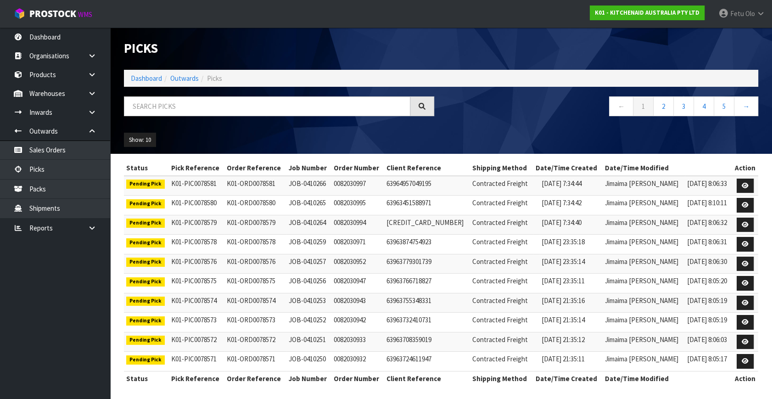
click at [689, 145] on div "Show: 10 5 10 25 50" at bounding box center [441, 140] width 648 height 28
drag, startPoint x: 665, startPoint y: 154, endPoint x: 631, endPoint y: 258, distance: 108.8
drag, startPoint x: 631, startPoint y: 258, endPoint x: 634, endPoint y: 280, distance: 22.2
drag, startPoint x: 634, startPoint y: 280, endPoint x: 525, endPoint y: 136, distance: 180.3
click at [525, 136] on div "Show: 10 5 10 25 50" at bounding box center [441, 140] width 648 height 28
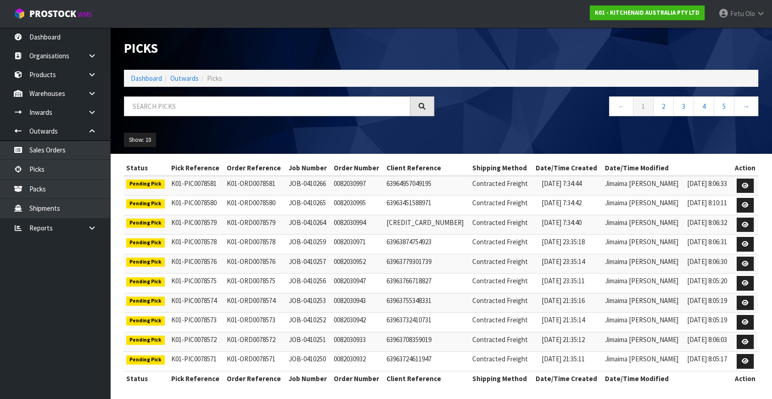
click at [527, 144] on div "Show: 10 5 10 25 50" at bounding box center [441, 140] width 648 height 28
drag, startPoint x: 498, startPoint y: 129, endPoint x: 499, endPoint y: 138, distance: 8.8
click at [499, 133] on div "Show: 10 5 10 25 50" at bounding box center [441, 140] width 648 height 28
click at [249, 107] on input "text" at bounding box center [267, 106] width 287 height 20
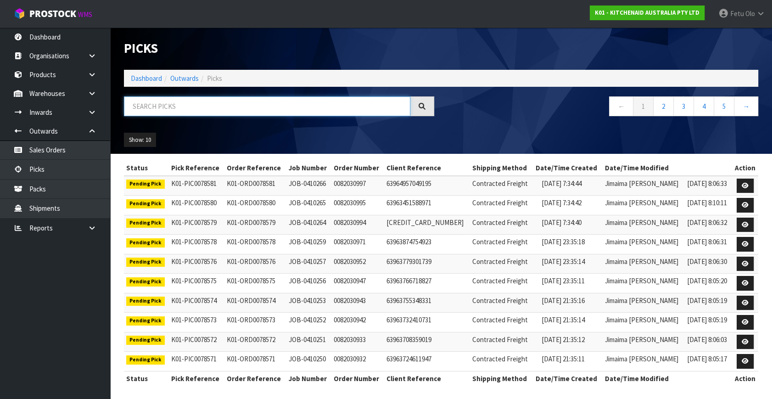
click at [264, 110] on input "text" at bounding box center [267, 106] width 287 height 20
click at [264, 107] on input "text" at bounding box center [267, 106] width 287 height 20
click at [147, 76] on link "Dashboard" at bounding box center [146, 78] width 31 height 9
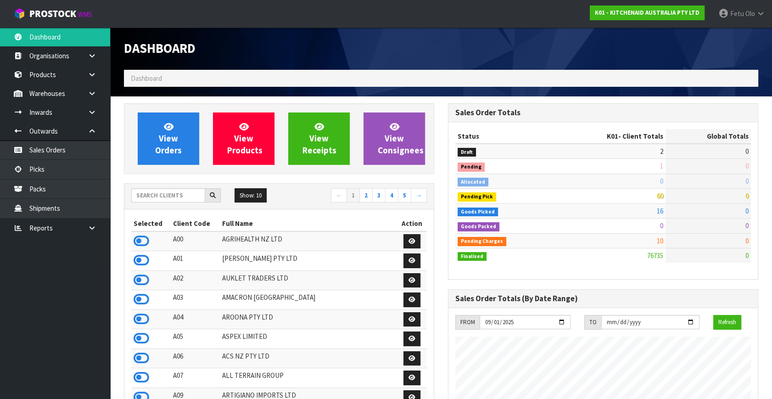
scroll to position [572, 324]
click at [181, 195] on input "text" at bounding box center [168, 195] width 74 height 14
click at [181, 194] on input "text" at bounding box center [168, 195] width 74 height 14
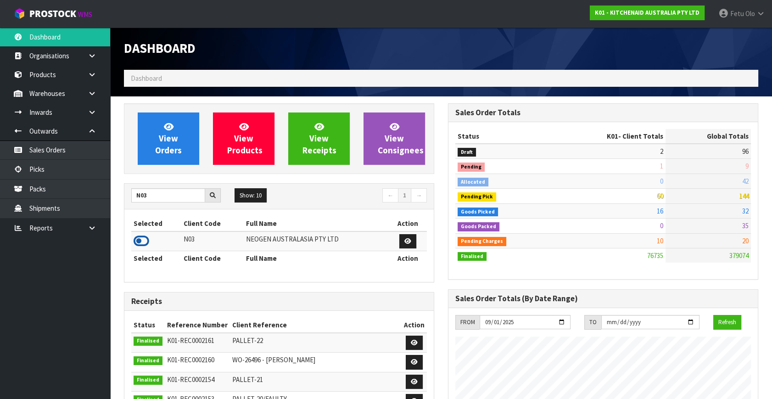
click at [137, 240] on icon at bounding box center [142, 241] width 16 height 14
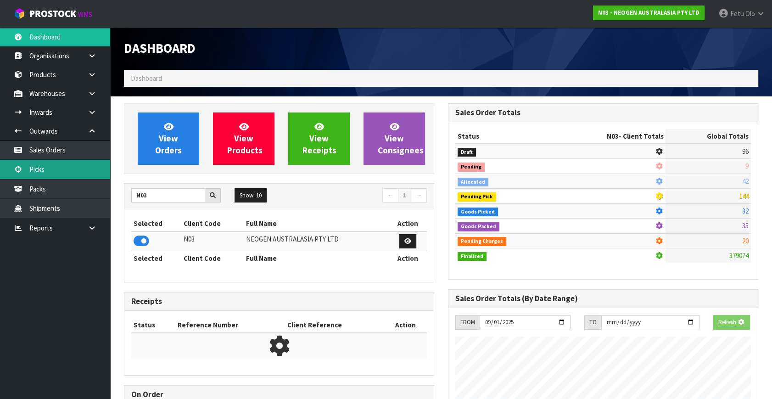
scroll to position [458598, 458845]
click at [46, 167] on link "Picks" at bounding box center [55, 169] width 110 height 19
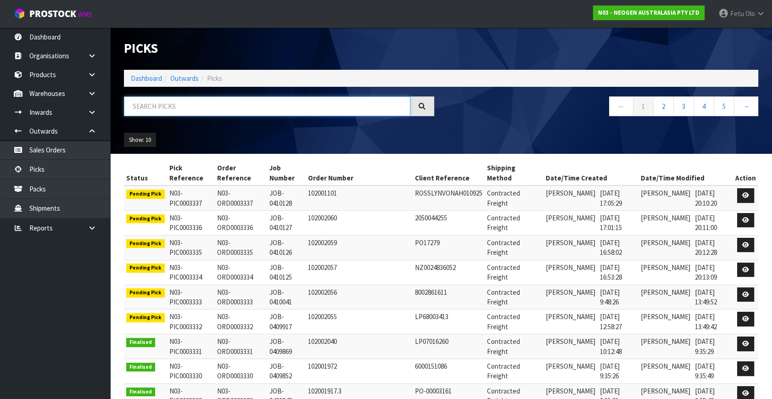
click at [170, 110] on input "text" at bounding box center [267, 106] width 287 height 20
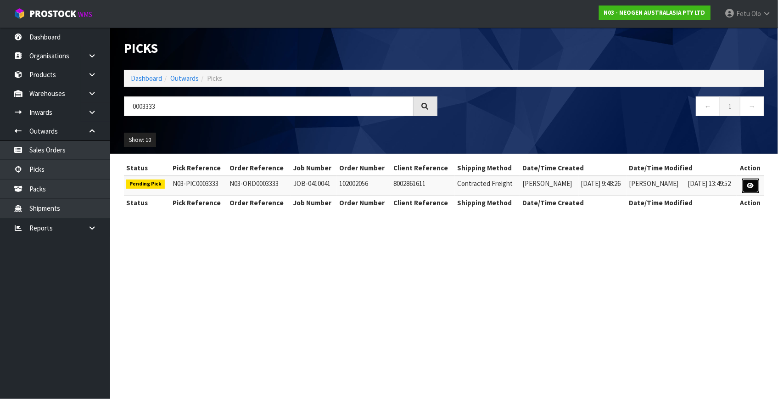
click at [750, 185] on icon at bounding box center [751, 186] width 7 height 6
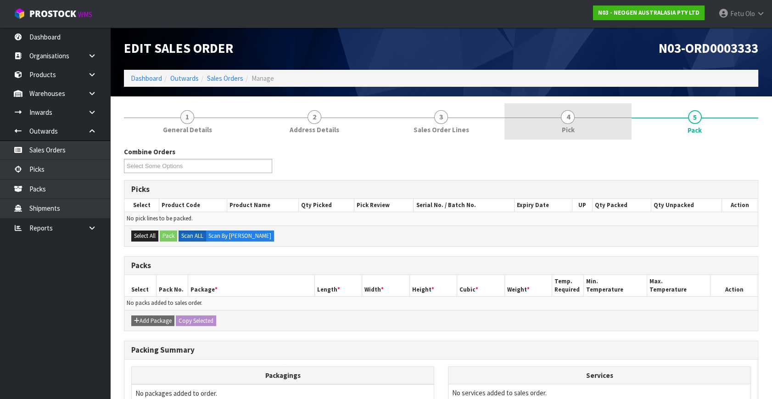
click at [579, 127] on link "4 Pick" at bounding box center [568, 121] width 127 height 36
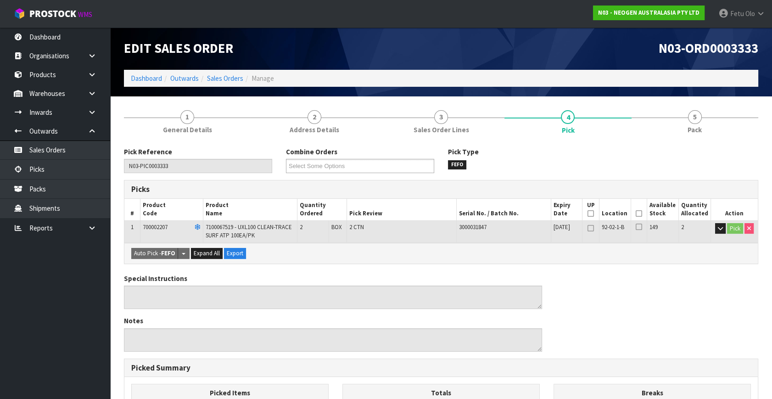
click at [639, 214] on icon at bounding box center [639, 214] width 6 height 0
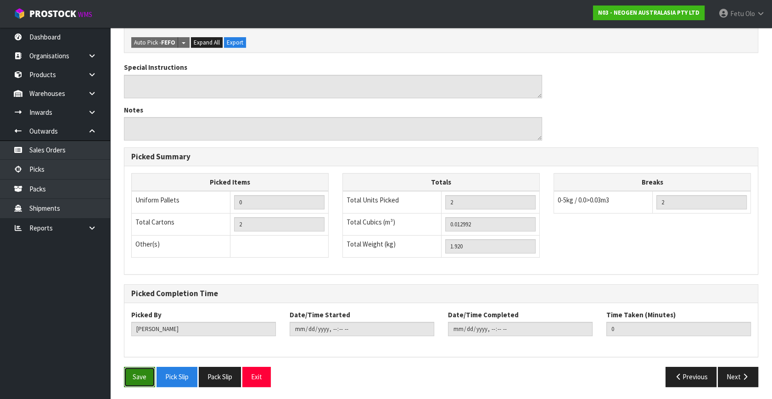
click at [139, 371] on button "Save" at bounding box center [139, 377] width 31 height 20
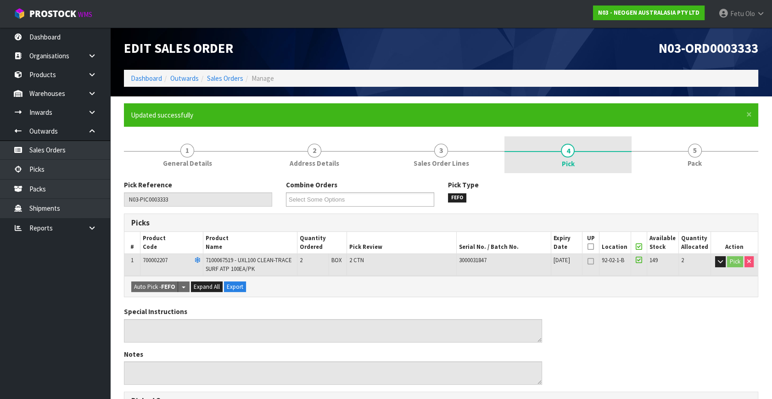
drag, startPoint x: 717, startPoint y: 151, endPoint x: 585, endPoint y: 166, distance: 132.7
click at [716, 151] on div at bounding box center [695, 151] width 127 height 0
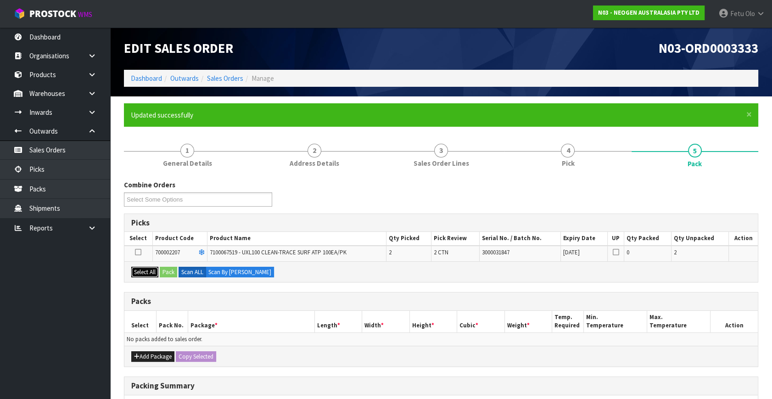
click at [143, 272] on button "Select All" at bounding box center [144, 272] width 27 height 11
click at [172, 273] on button "Pack" at bounding box center [168, 272] width 17 height 11
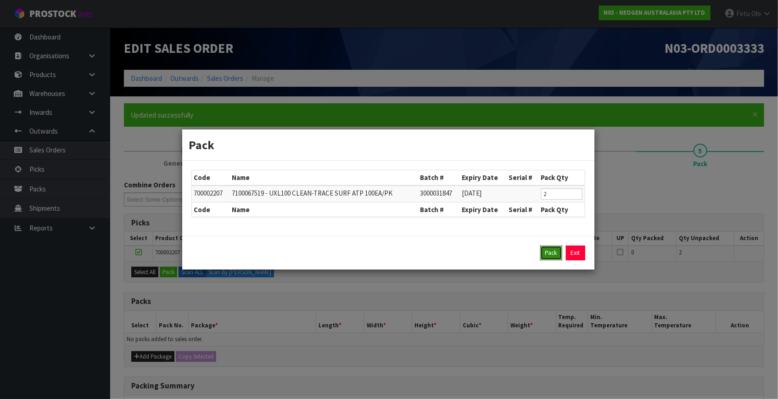
click at [555, 258] on button "Pack" at bounding box center [551, 253] width 22 height 15
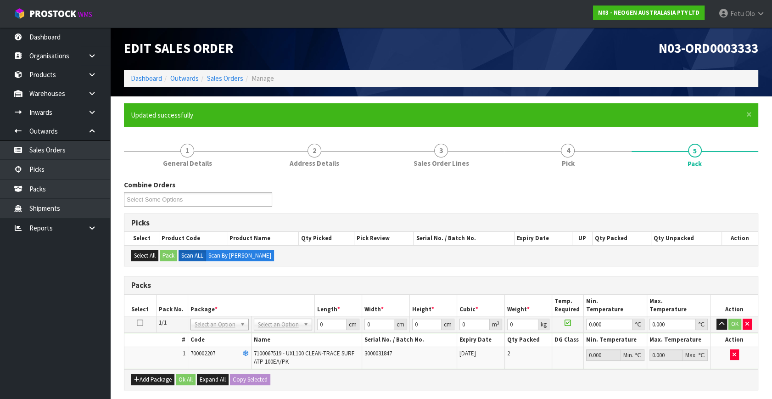
click at [331, 286] on h3 "Packs" at bounding box center [441, 285] width 620 height 9
drag, startPoint x: 281, startPoint y: 324, endPoint x: 280, endPoint y: 331, distance: 7.1
click at [273, 336] on input "text" at bounding box center [283, 336] width 54 height 11
drag, startPoint x: 326, startPoint y: 325, endPoint x: 263, endPoint y: 334, distance: 64.5
click at [259, 335] on tbody "1/1 NONE 007-001 007-002 007-004 007-009 007-013 007-014 007-015 007-017 007-01…" at bounding box center [441, 342] width 634 height 53
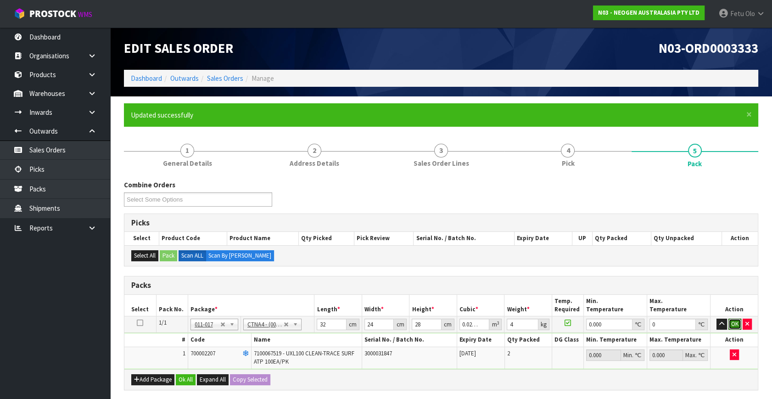
click button "OK" at bounding box center [735, 324] width 13 height 11
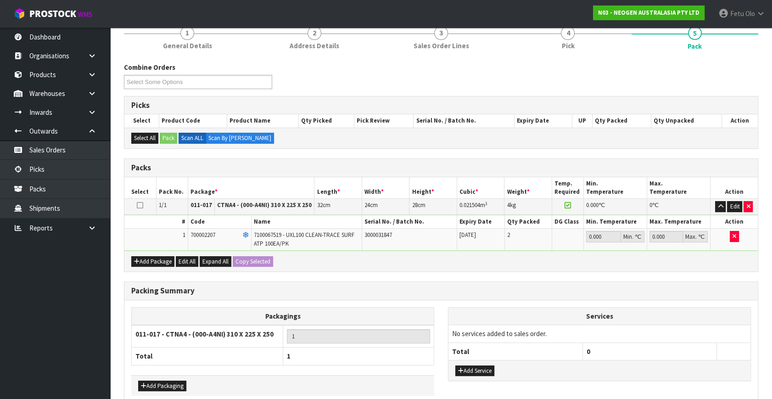
scroll to position [163, 0]
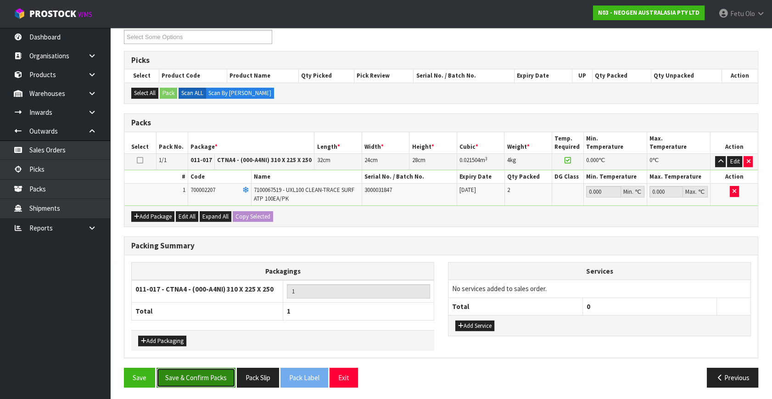
click at [221, 371] on button "Save & Confirm Packs" at bounding box center [196, 378] width 79 height 20
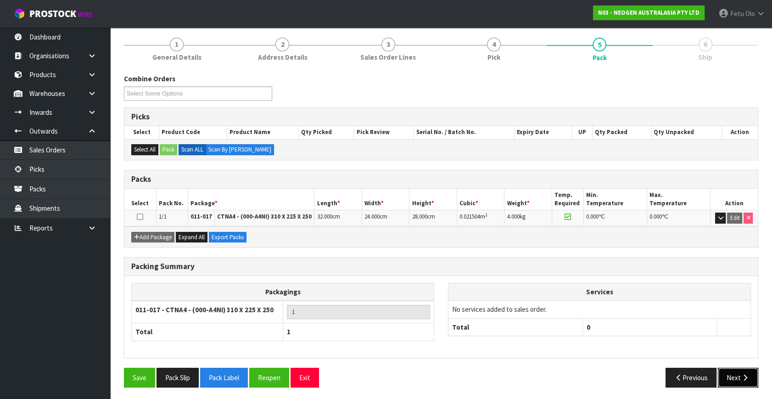
click at [725, 381] on button "Next" at bounding box center [738, 378] width 40 height 20
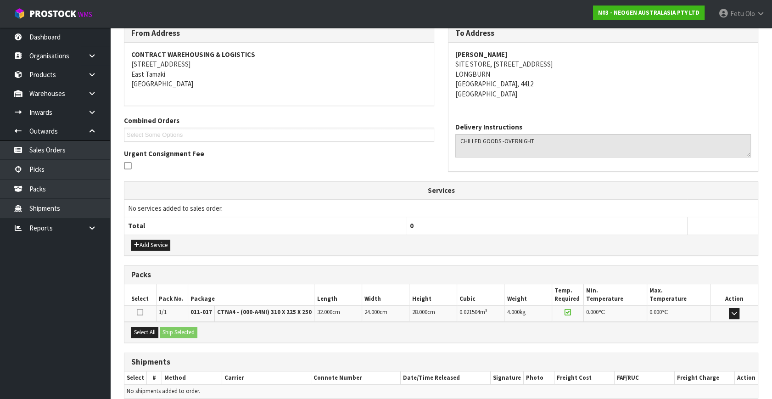
scroll to position [197, 0]
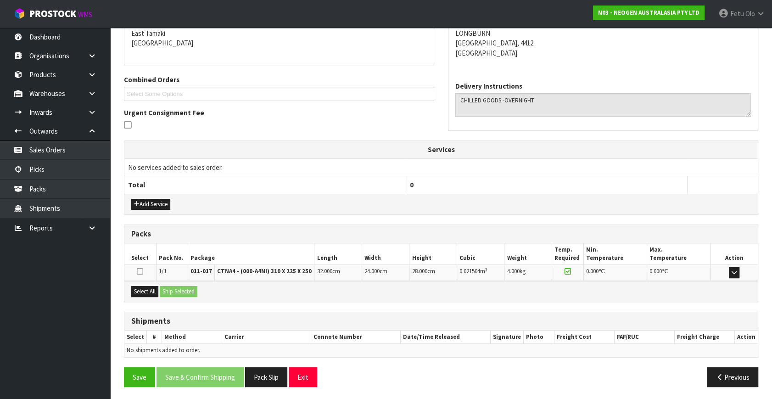
click at [145, 283] on div "Select All Ship Selected" at bounding box center [441, 291] width 634 height 21
click at [153, 286] on button "Select All" at bounding box center [144, 291] width 27 height 11
drag, startPoint x: 158, startPoint y: 287, endPoint x: 177, endPoint y: 291, distance: 19.3
click at [168, 287] on div "Select All Ship Selected" at bounding box center [441, 291] width 634 height 21
click at [183, 290] on button "Ship Selected" at bounding box center [179, 291] width 38 height 11
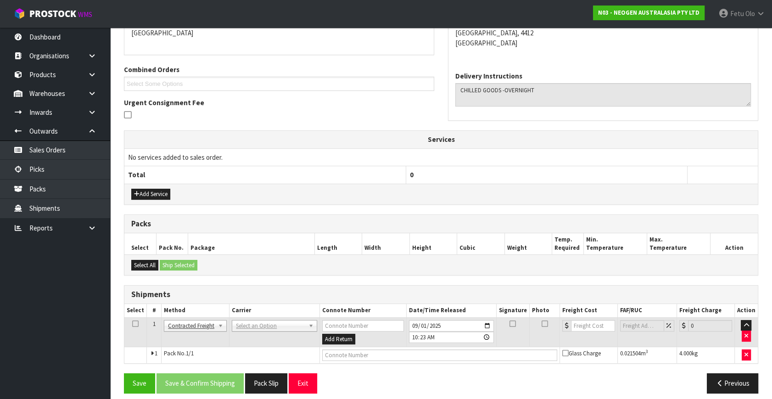
scroll to position [213, 0]
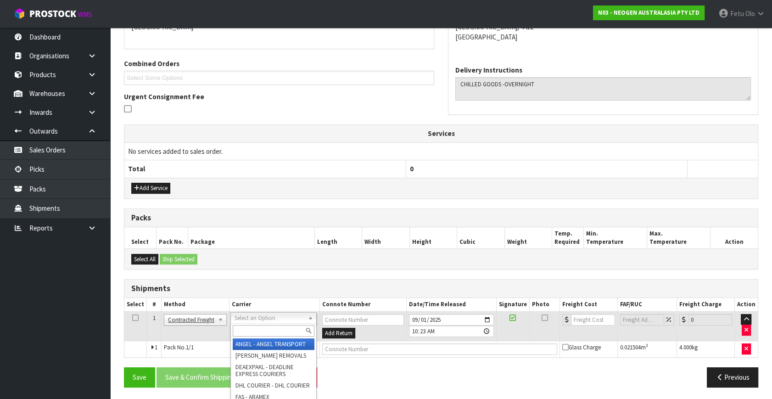
drag, startPoint x: 250, startPoint y: 330, endPoint x: 276, endPoint y: 318, distance: 27.7
click at [254, 326] on input "text" at bounding box center [273, 330] width 81 height 11
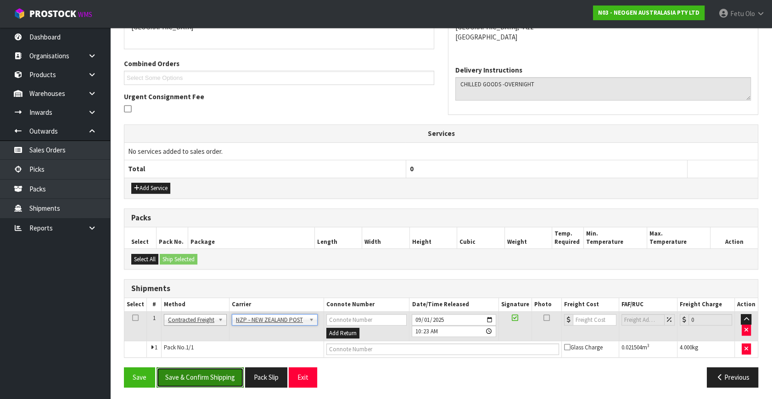
drag, startPoint x: 213, startPoint y: 370, endPoint x: 220, endPoint y: 367, distance: 7.8
click at [212, 372] on button "Save & Confirm Shipping" at bounding box center [200, 377] width 87 height 20
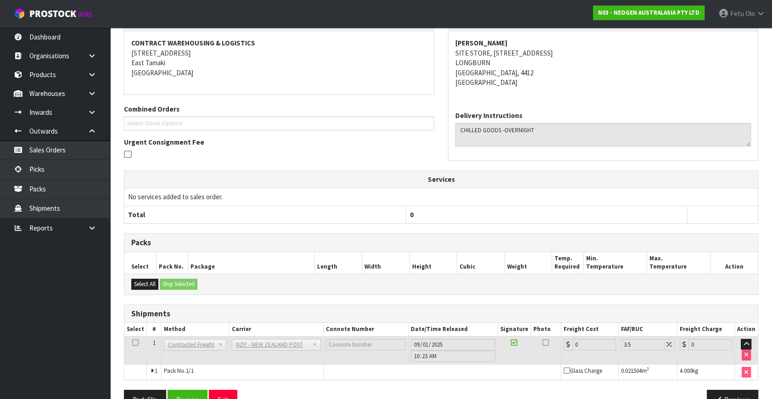
scroll to position [200, 0]
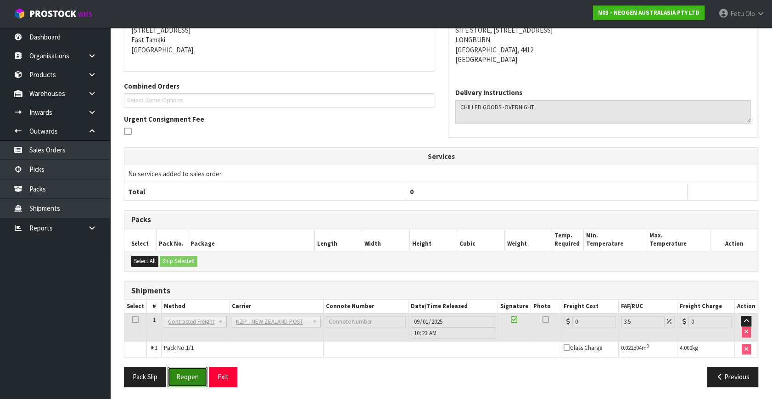
click at [200, 371] on button "Reopen" at bounding box center [188, 377] width 40 height 20
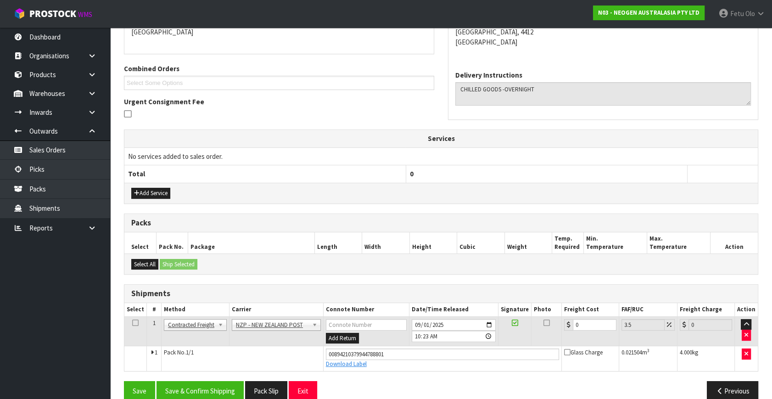
scroll to position [221, 0]
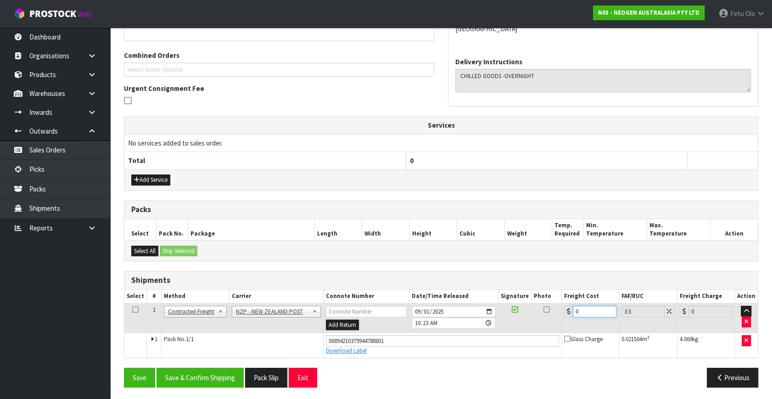
drag, startPoint x: 496, startPoint y: 331, endPoint x: 388, endPoint y: 363, distance: 112.0
click at [388, 363] on div "From Address CONTRACT WAREHOUSING & LOGISTICS 17 Allens Road East Tamaki Auckla…" at bounding box center [441, 177] width 635 height 436
click at [230, 369] on button "Save & Confirm Shipping" at bounding box center [200, 378] width 87 height 20
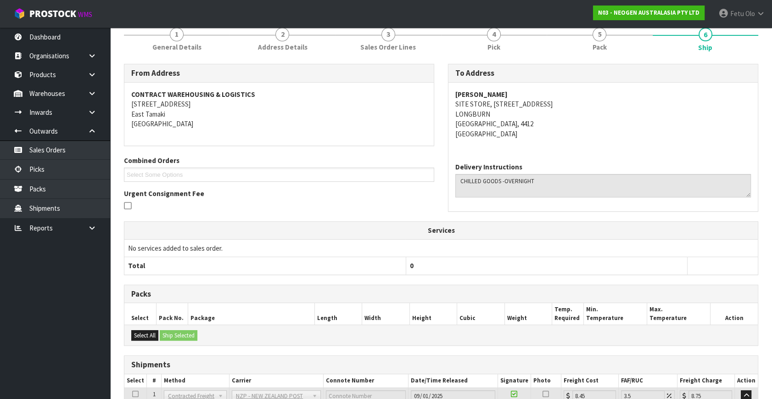
scroll to position [197, 0]
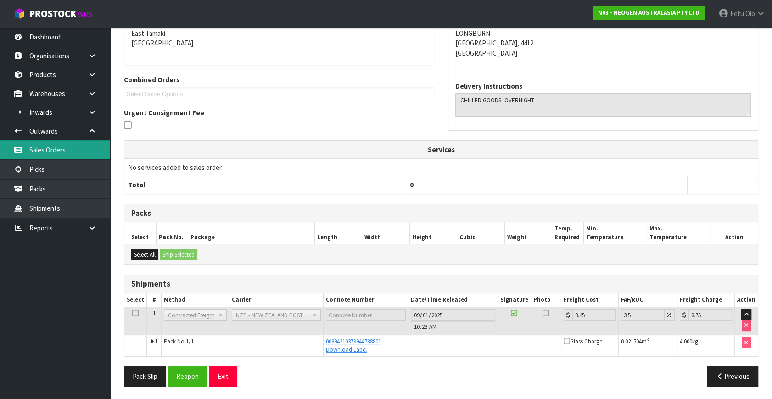
click at [37, 157] on link "Sales Orders" at bounding box center [55, 150] width 110 height 19
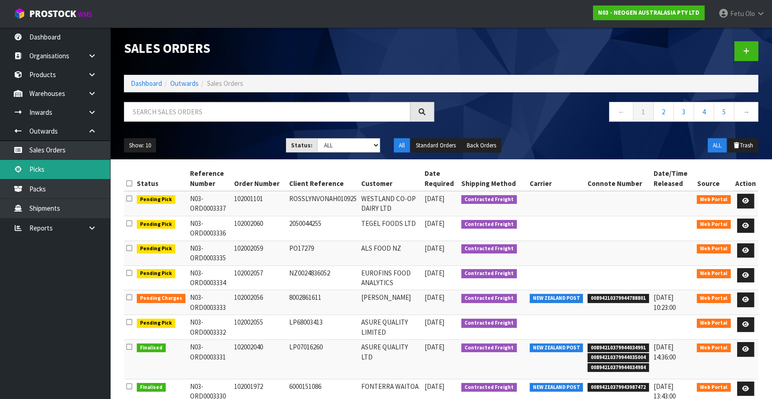
click at [42, 170] on link "Picks" at bounding box center [55, 169] width 110 height 19
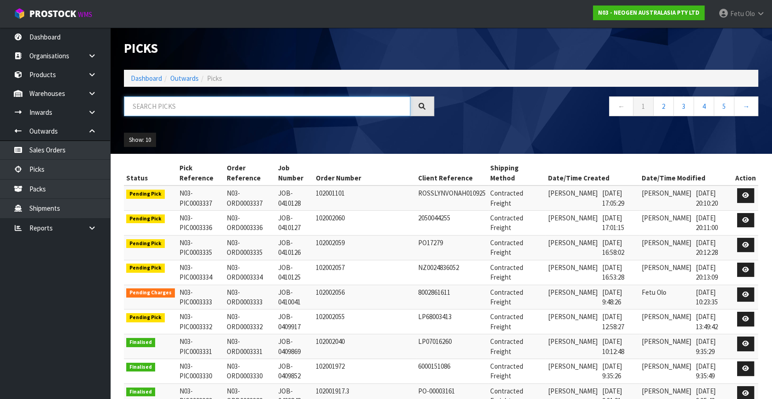
click at [165, 108] on input "text" at bounding box center [267, 106] width 287 height 20
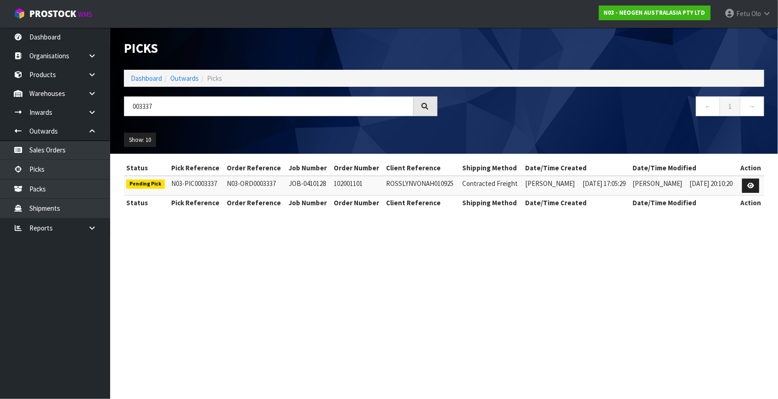
click at [743, 179] on td at bounding box center [751, 186] width 27 height 20
click at [746, 182] on link at bounding box center [750, 186] width 17 height 15
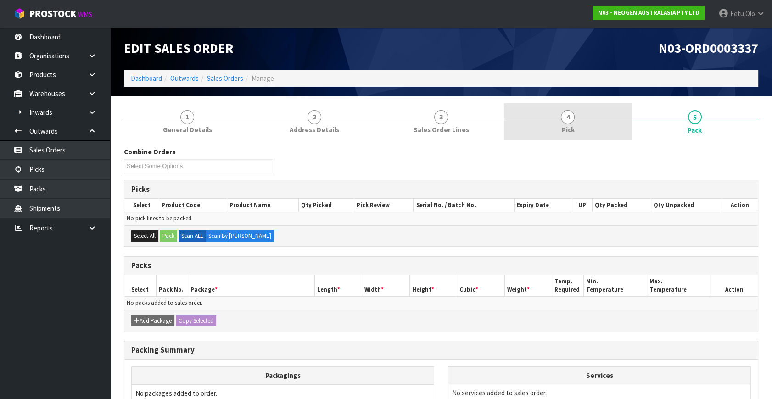
click at [557, 135] on link "4 Pick" at bounding box center [568, 121] width 127 height 36
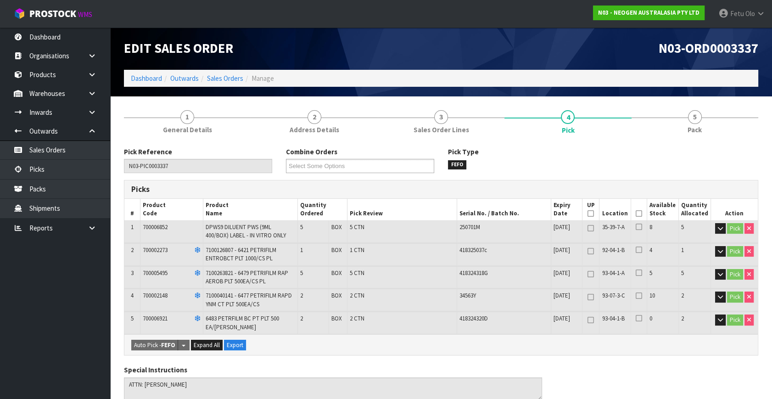
click at [639, 214] on icon at bounding box center [639, 214] width 6 height 0
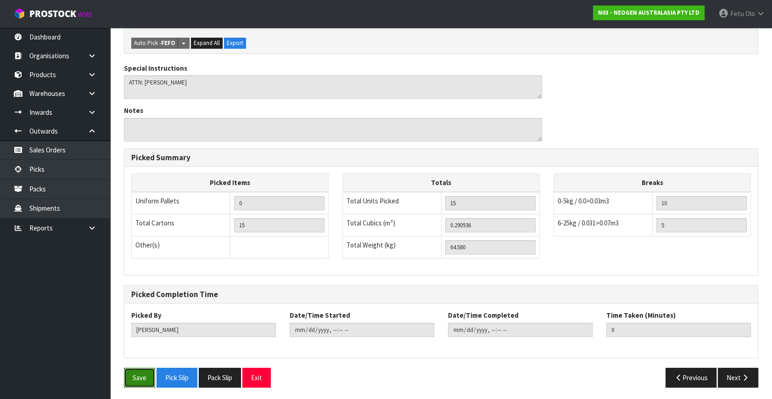
click at [144, 372] on button "Save" at bounding box center [139, 378] width 31 height 20
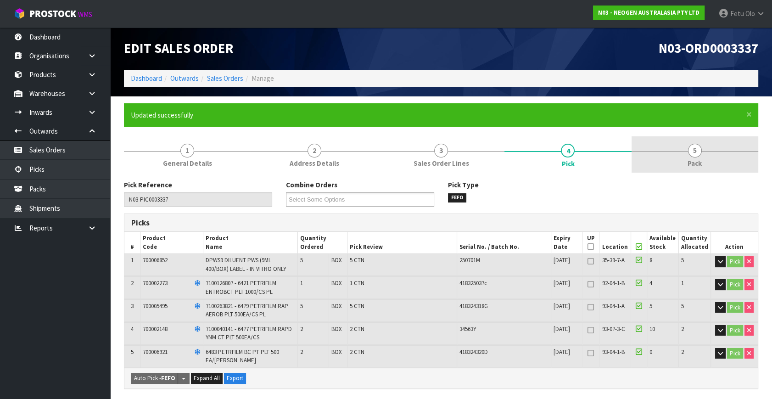
click at [702, 157] on link "5 Pack" at bounding box center [695, 154] width 127 height 36
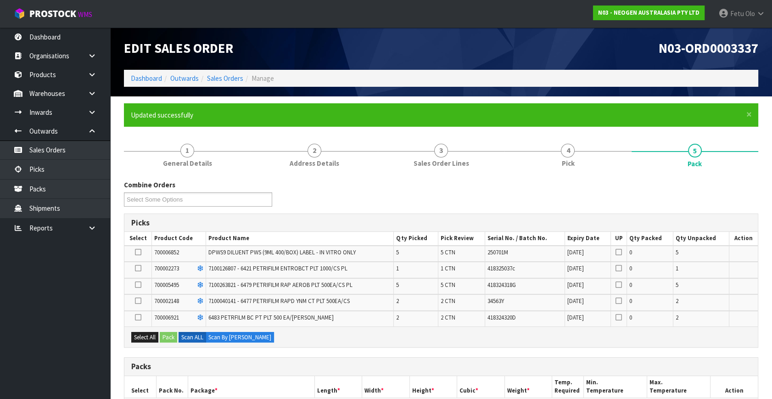
click at [140, 285] on icon at bounding box center [138, 285] width 6 height 0
click at [0, 0] on input "checkbox" at bounding box center [0, 0] width 0 height 0
click at [172, 335] on button "Pack" at bounding box center [168, 337] width 17 height 11
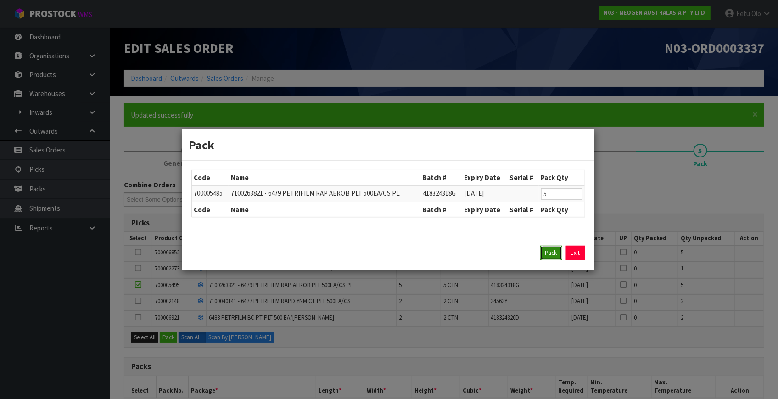
click at [552, 252] on button "Pack" at bounding box center [551, 253] width 22 height 15
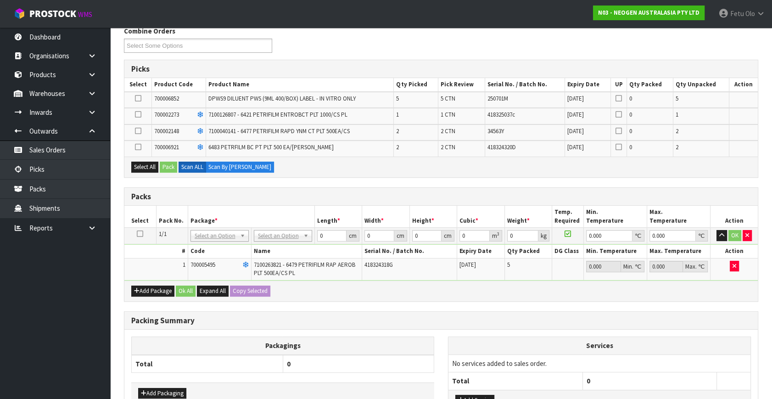
scroll to position [223, 0]
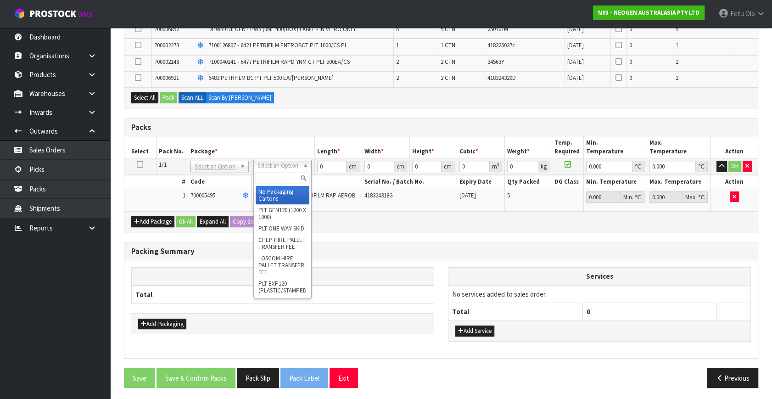
click at [262, 176] on input "text" at bounding box center [283, 178] width 54 height 11
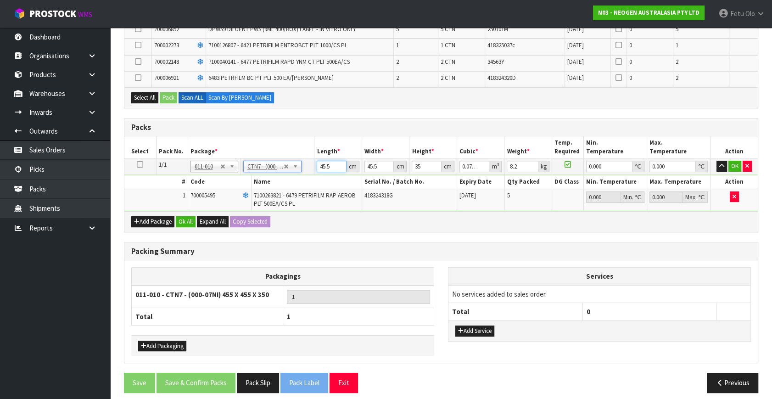
click at [188, 207] on tbody "1/1 NONE 007-001 007-002 007-004 007-009 007-013 007-014 007-015 007-017 007-01…" at bounding box center [441, 184] width 634 height 53
drag, startPoint x: 513, startPoint y: 165, endPoint x: 487, endPoint y: 180, distance: 29.4
click at [487, 180] on tbody "1/1 NONE 007-001 007-002 007-004 007-009 007-013 007-014 007-015 007-017 007-01…" at bounding box center [441, 184] width 634 height 53
drag, startPoint x: 471, startPoint y: 183, endPoint x: 462, endPoint y: 188, distance: 10.1
click at [463, 187] on tbody "1/1 NONE 007-001 007-002 007-004 007-009 007-013 007-014 007-015 007-017 007-01…" at bounding box center [441, 184] width 634 height 53
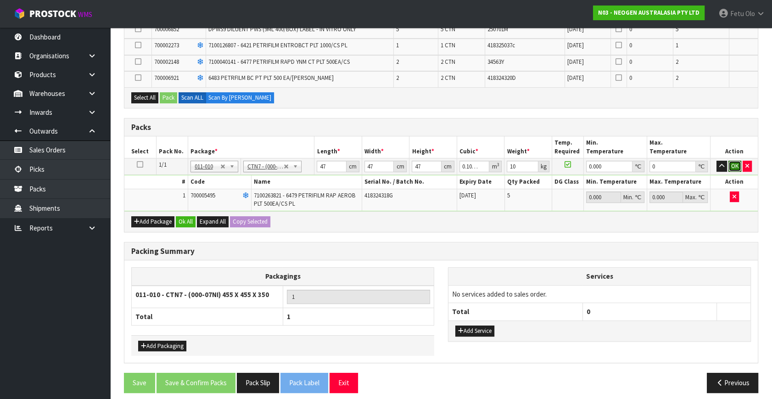
click button "OK" at bounding box center [735, 166] width 13 height 11
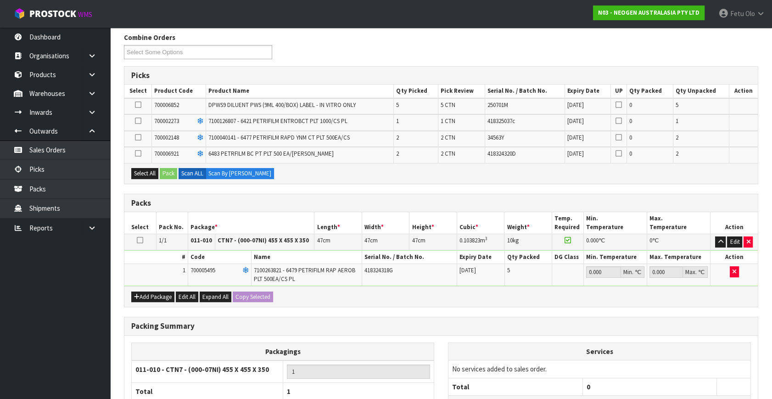
scroll to position [14, 0]
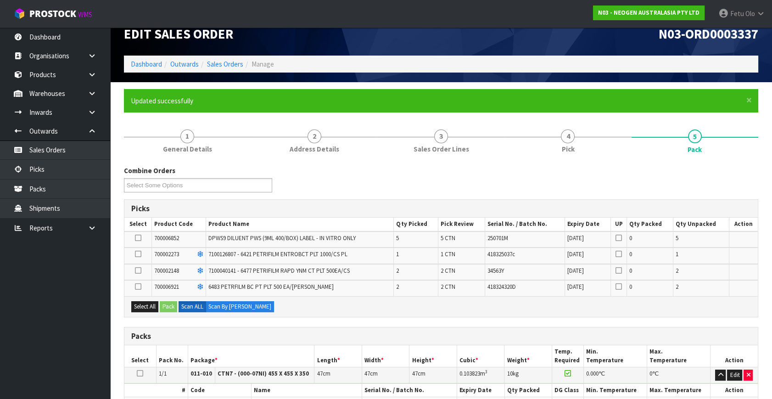
click at [137, 287] on icon at bounding box center [138, 287] width 6 height 0
click at [0, 0] on input "checkbox" at bounding box center [0, 0] width 0 height 0
click at [139, 270] on icon at bounding box center [138, 270] width 6 height 0
click at [0, 0] on input "checkbox" at bounding box center [0, 0] width 0 height 0
click at [139, 254] on icon at bounding box center [138, 254] width 6 height 0
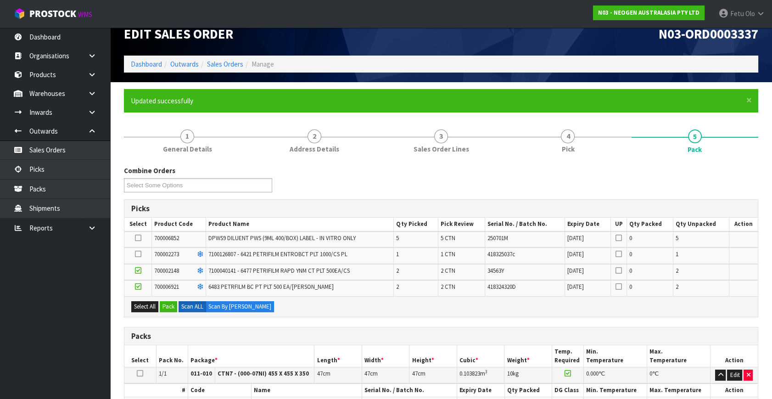
click at [0, 0] on input "checkbox" at bounding box center [0, 0] width 0 height 0
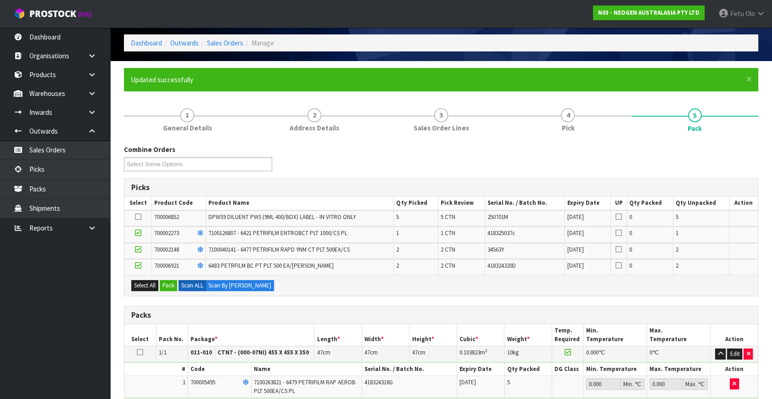
scroll to position [56, 0]
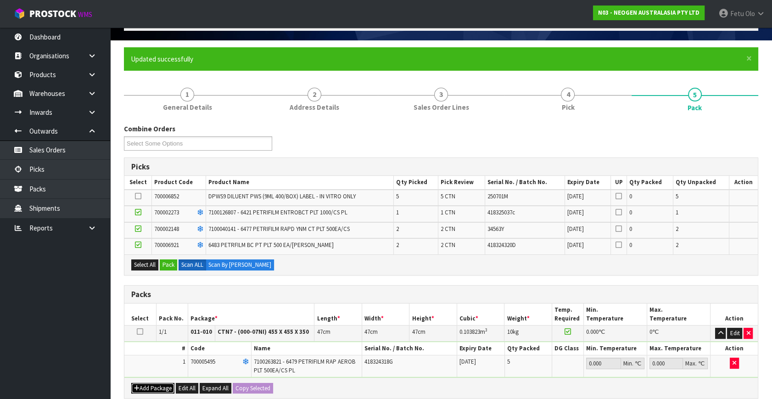
drag, startPoint x: 155, startPoint y: 382, endPoint x: 141, endPoint y: 381, distance: 14.8
click at [153, 383] on button "Add Package" at bounding box center [152, 388] width 43 height 11
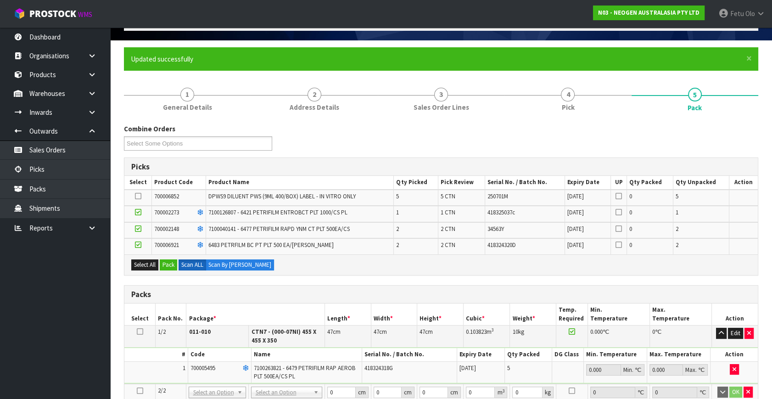
click at [140, 391] on icon at bounding box center [140, 391] width 6 height 0
click at [165, 266] on button "Pack" at bounding box center [168, 264] width 17 height 11
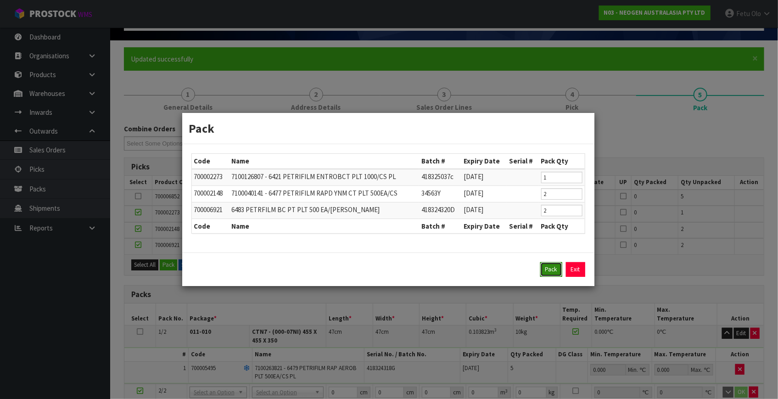
click at [550, 269] on button "Pack" at bounding box center [551, 269] width 22 height 15
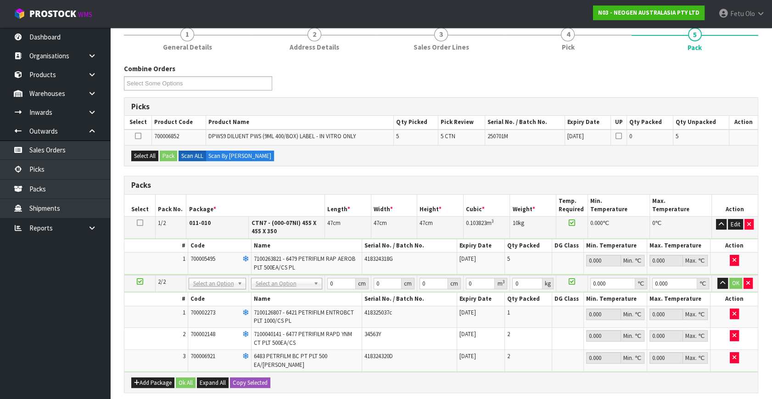
scroll to position [181, 0]
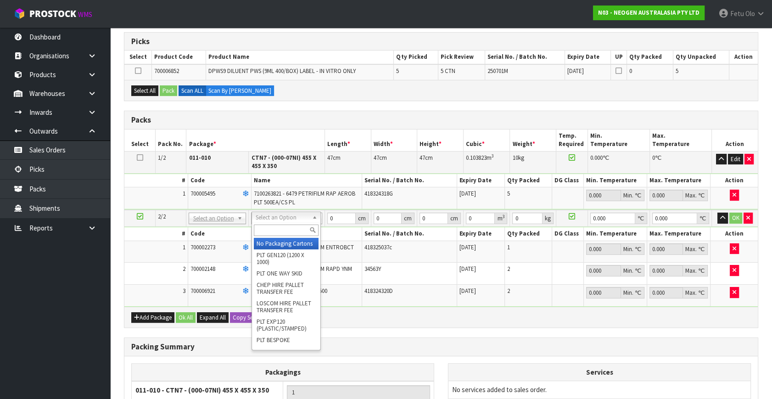
click at [271, 233] on input "text" at bounding box center [286, 230] width 65 height 11
drag, startPoint x: 221, startPoint y: 215, endPoint x: 210, endPoint y: 228, distance: 16.9
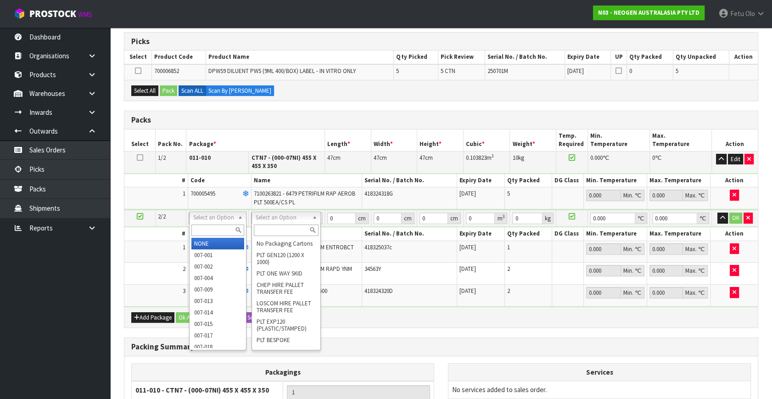
drag, startPoint x: 210, startPoint y: 228, endPoint x: 280, endPoint y: 185, distance: 81.8
click at [214, 225] on input "text" at bounding box center [217, 230] width 53 height 11
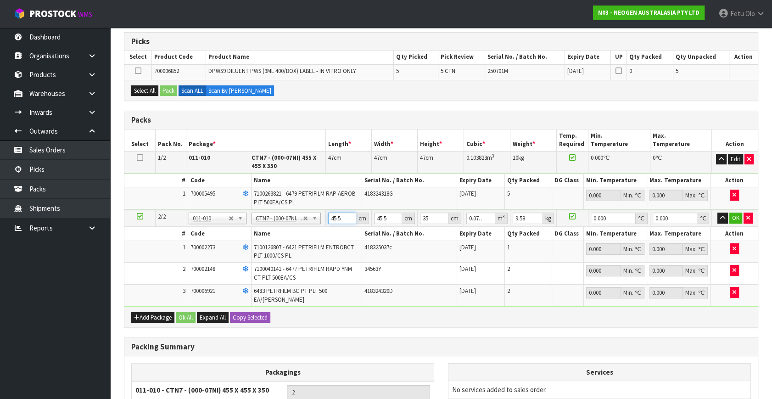
drag, startPoint x: 323, startPoint y: 226, endPoint x: 279, endPoint y: 186, distance: 60.1
click at [274, 217] on tr "2/2 NONE 007-001 007-002 007-004 007-009 007-013 007-014 007-015 007-017 007-01…" at bounding box center [441, 218] width 634 height 17
click button "OK" at bounding box center [736, 218] width 13 height 11
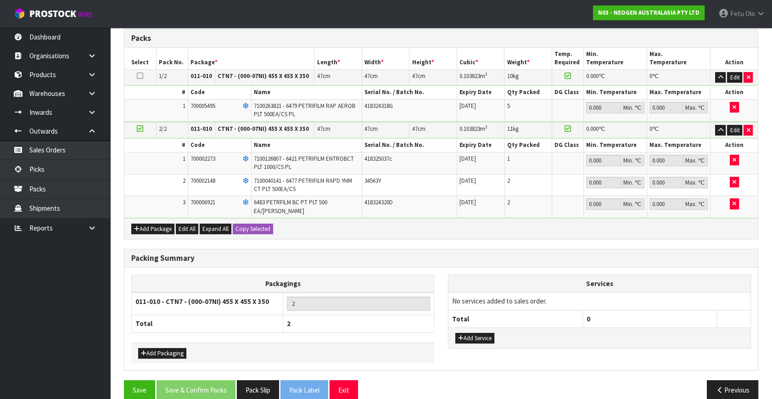
scroll to position [270, 0]
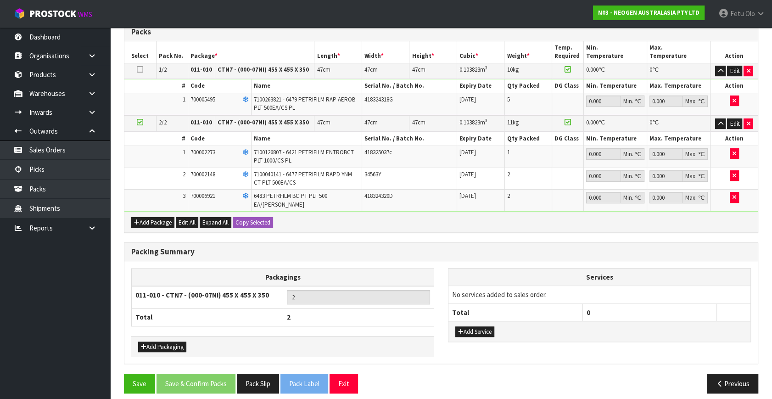
click at [140, 123] on icon at bounding box center [140, 122] width 6 height 0
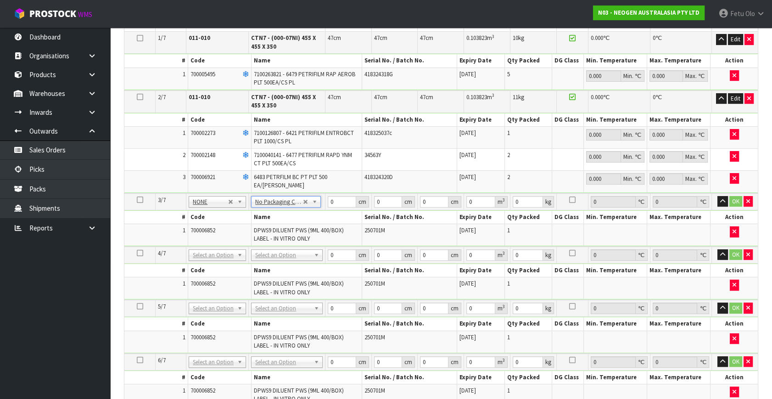
scroll to position [337, 0]
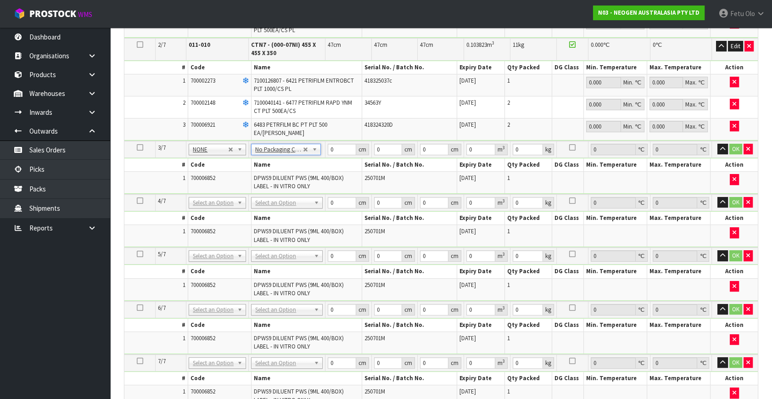
drag, startPoint x: 290, startPoint y: 196, endPoint x: 288, endPoint y: 214, distance: 19.0
drag, startPoint x: 289, startPoint y: 254, endPoint x: 286, endPoint y: 266, distance: 12.1
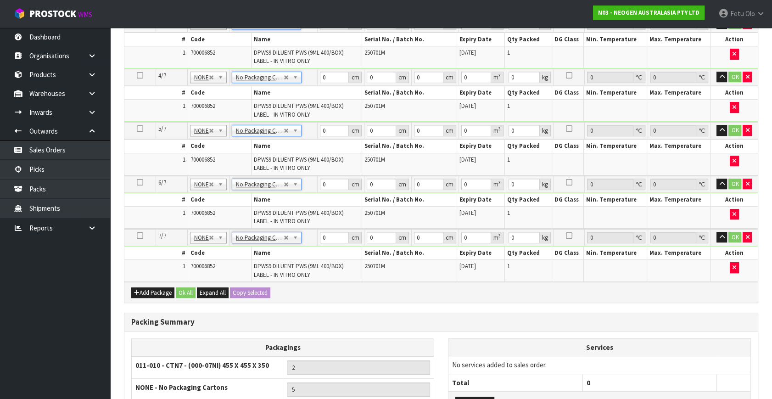
scroll to position [253, 0]
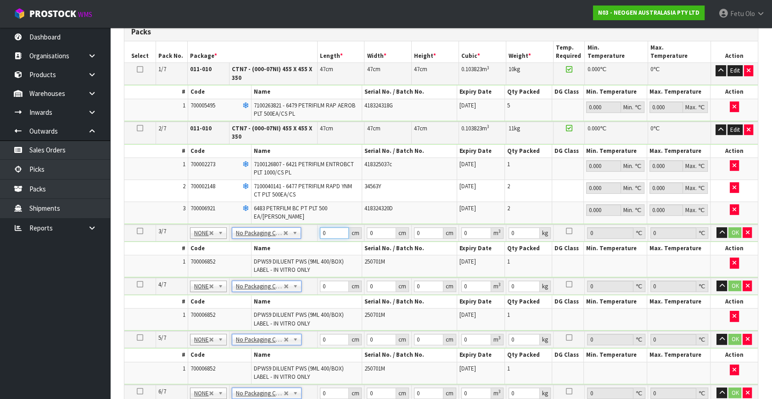
drag, startPoint x: 327, startPoint y: 229, endPoint x: 252, endPoint y: 263, distance: 82.6
click at [255, 264] on tbody "3/7 NONE 007-001 007-002 007-004 007-009 007-013 007-014 007-015 007-017 007-01…" at bounding box center [441, 251] width 634 height 53
click button "OK" at bounding box center [735, 232] width 13 height 11
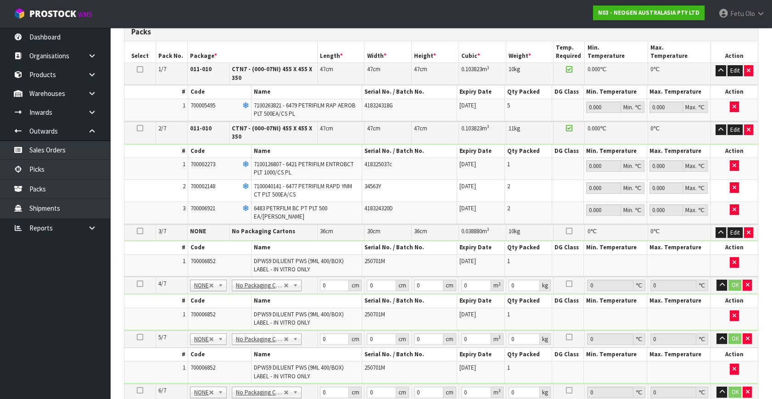
scroll to position [295, 0]
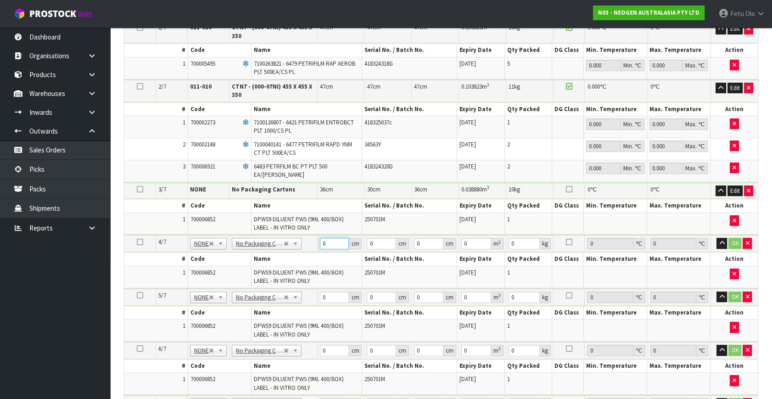
drag, startPoint x: 327, startPoint y: 239, endPoint x: 254, endPoint y: 236, distance: 72.6
click at [228, 261] on tbody "4/7 NONE 007-001 007-002 007-004 007-009 007-013 007-014 007-015 007-017 007-01…" at bounding box center [441, 261] width 634 height 53
click button "OK" at bounding box center [735, 243] width 13 height 11
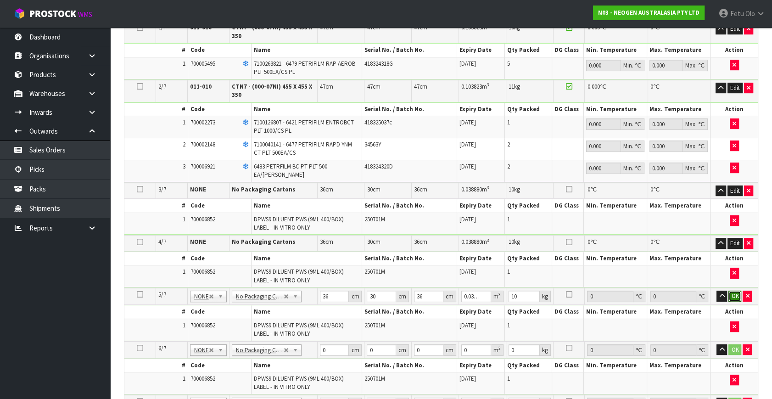
click button "OK" at bounding box center [735, 296] width 13 height 11
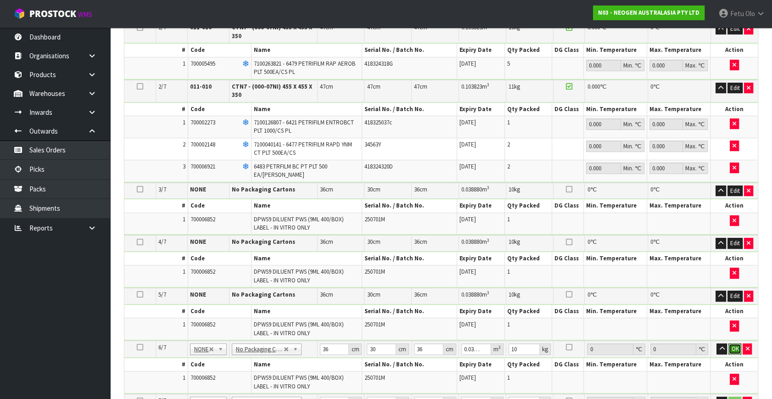
click button "OK" at bounding box center [735, 348] width 13 height 11
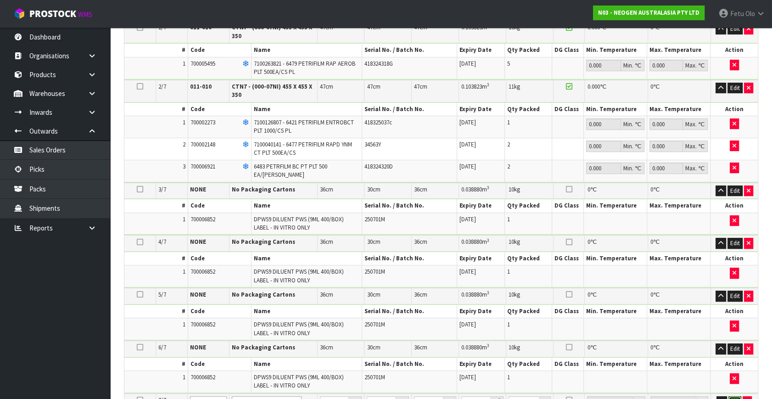
click button "OK" at bounding box center [735, 401] width 13 height 11
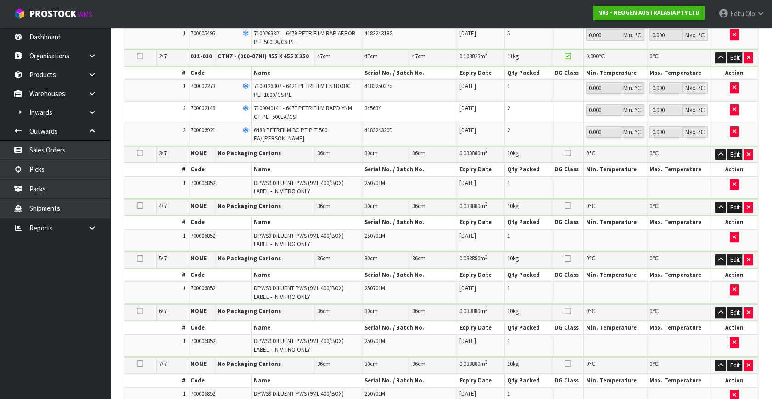
scroll to position [537, 0]
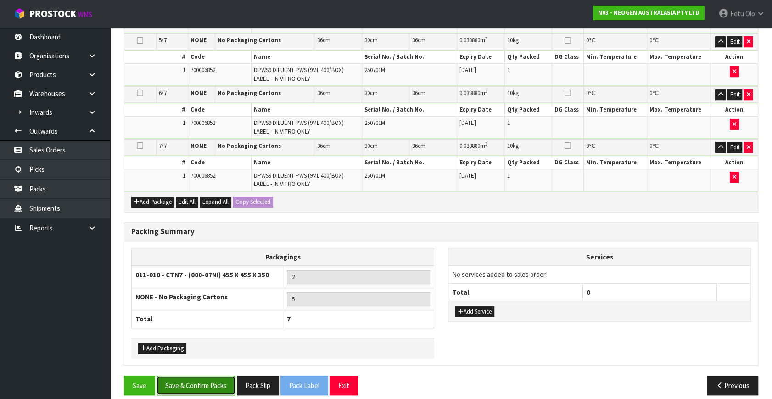
click at [216, 378] on button "Save & Confirm Packs" at bounding box center [196, 386] width 79 height 20
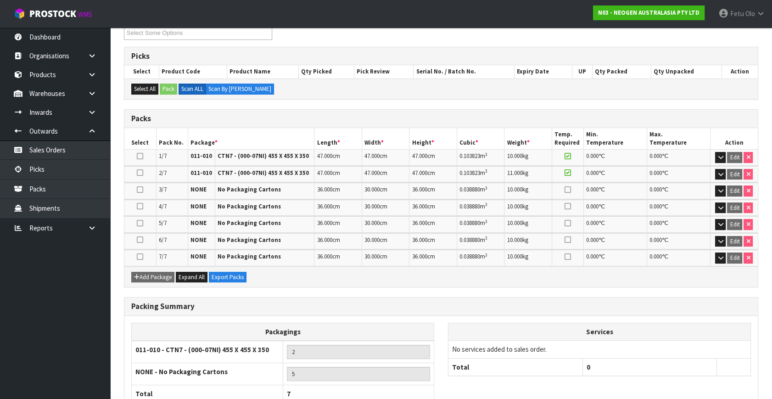
scroll to position [228, 0]
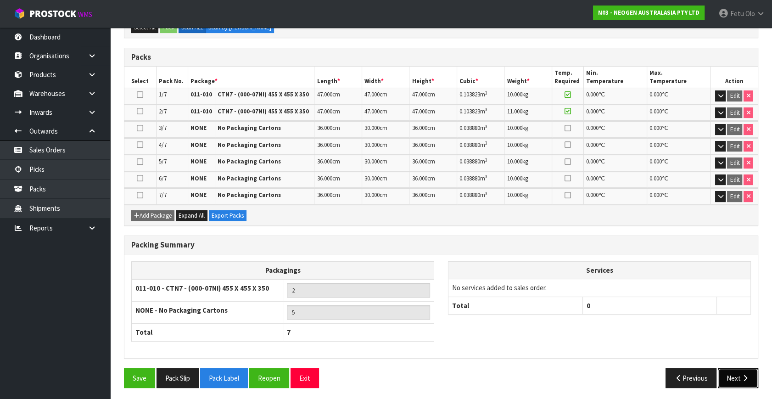
click at [746, 375] on icon "button" at bounding box center [745, 378] width 9 height 7
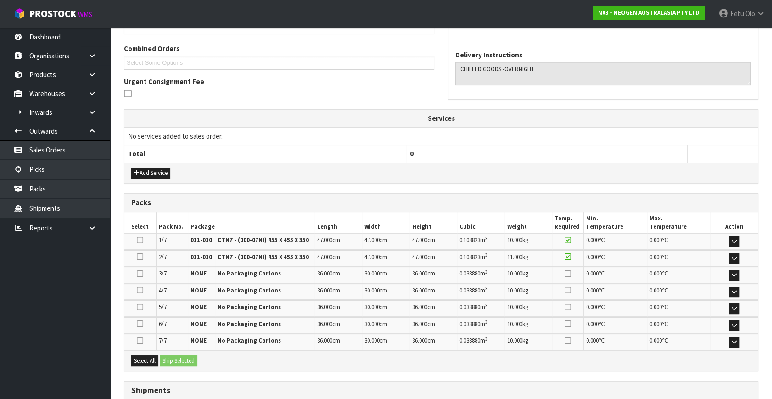
scroll to position [0, 0]
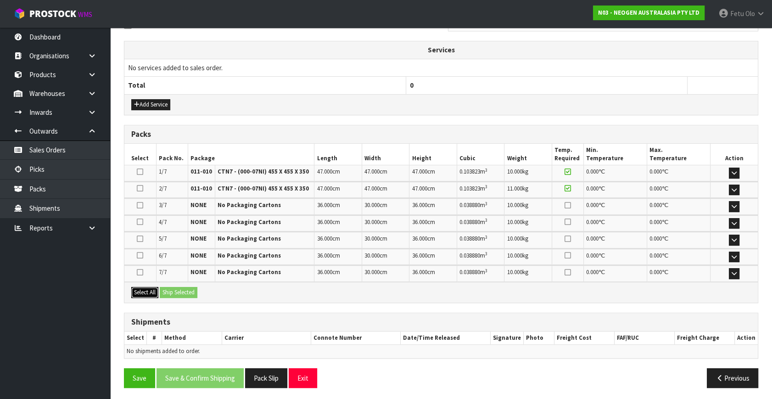
click at [147, 287] on button "Select All" at bounding box center [144, 292] width 27 height 11
click at [165, 288] on button "Ship Selected" at bounding box center [179, 292] width 38 height 11
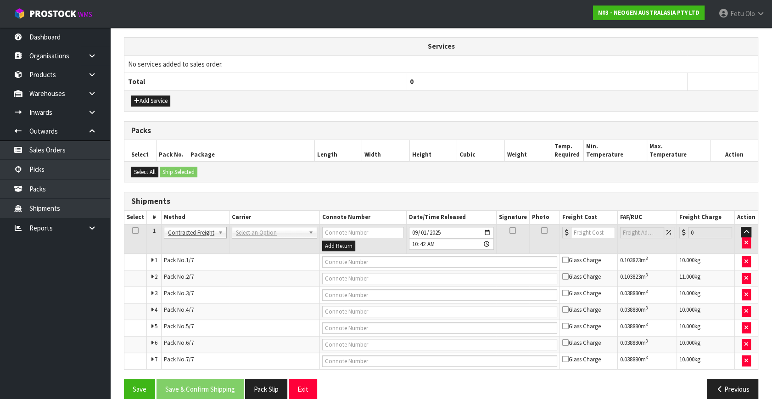
scroll to position [312, 0]
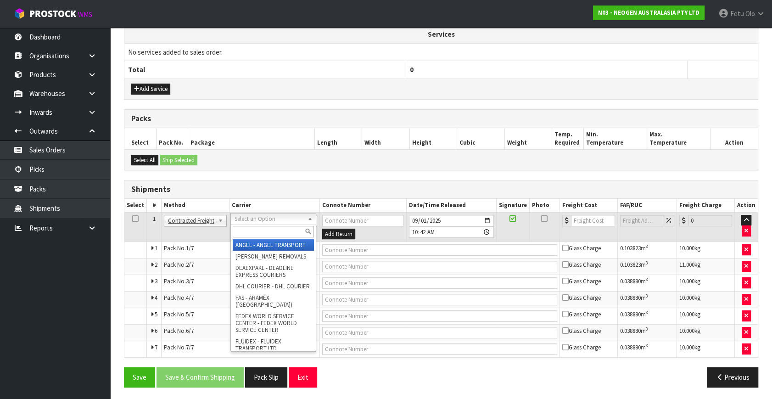
drag, startPoint x: 280, startPoint y: 213, endPoint x: 261, endPoint y: 231, distance: 26.0
click at [261, 227] on input "text" at bounding box center [273, 231] width 81 height 11
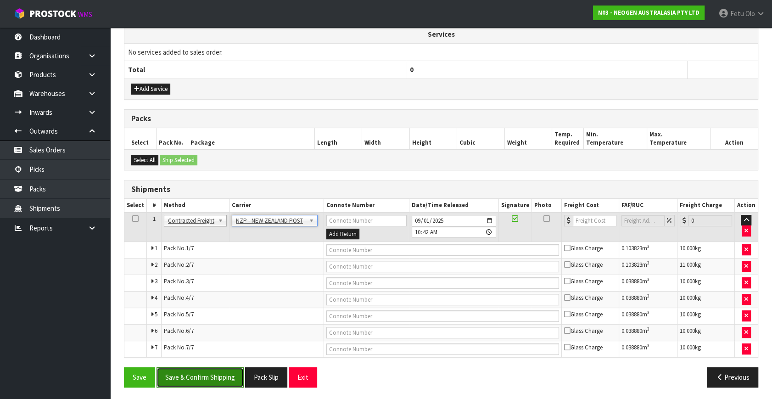
click at [204, 369] on button "Save & Confirm Shipping" at bounding box center [200, 377] width 87 height 20
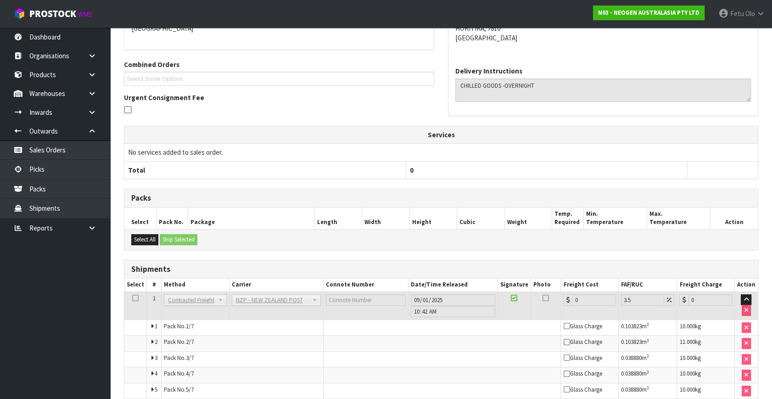
scroll to position [294, 0]
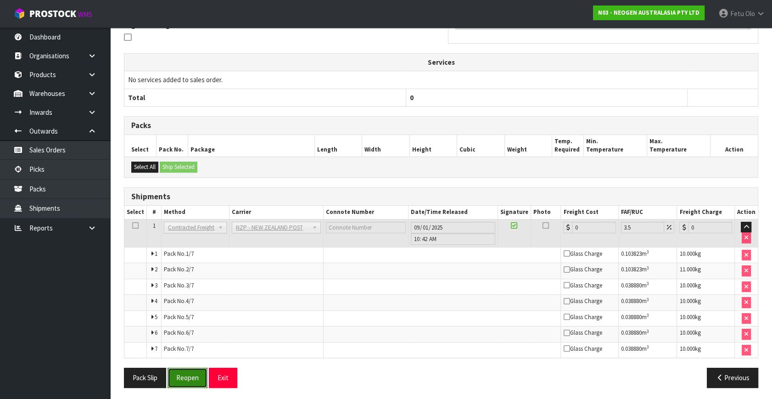
click at [169, 376] on button "Reopen" at bounding box center [188, 378] width 40 height 20
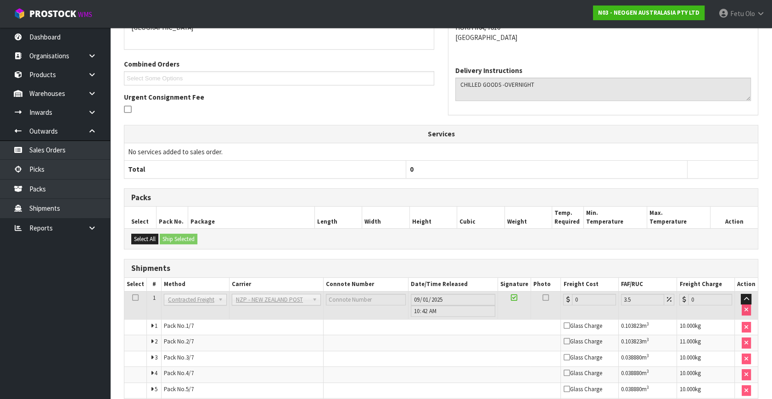
scroll to position [285, 0]
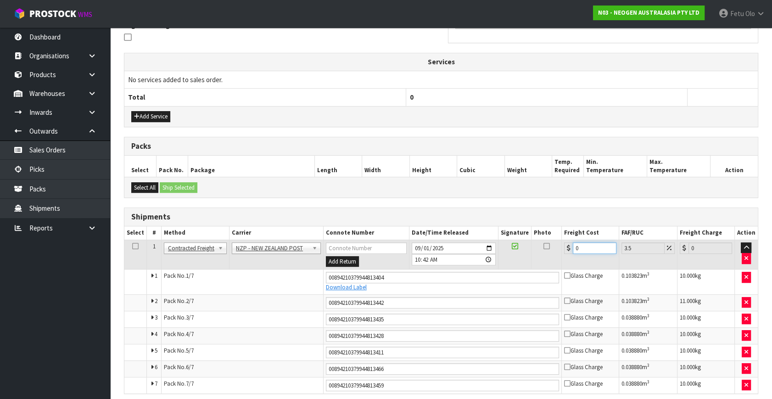
drag, startPoint x: 583, startPoint y: 248, endPoint x: 482, endPoint y: 275, distance: 104.4
click at [482, 275] on tbody "1 Client Local Pickup Customer Local Pickup Company Freight Contracted Freight …" at bounding box center [441, 316] width 634 height 153
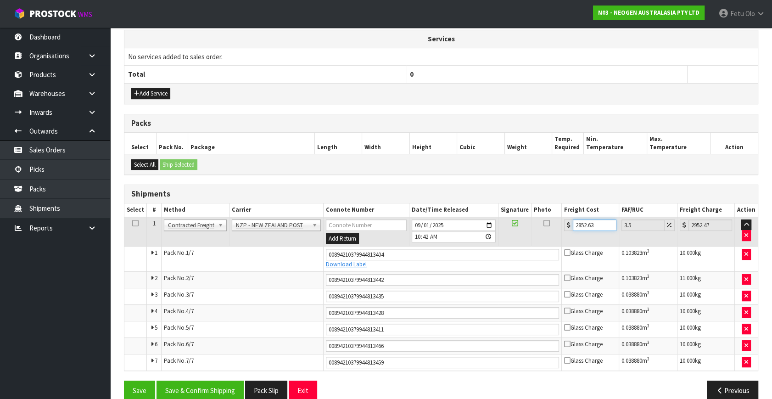
scroll to position [321, 0]
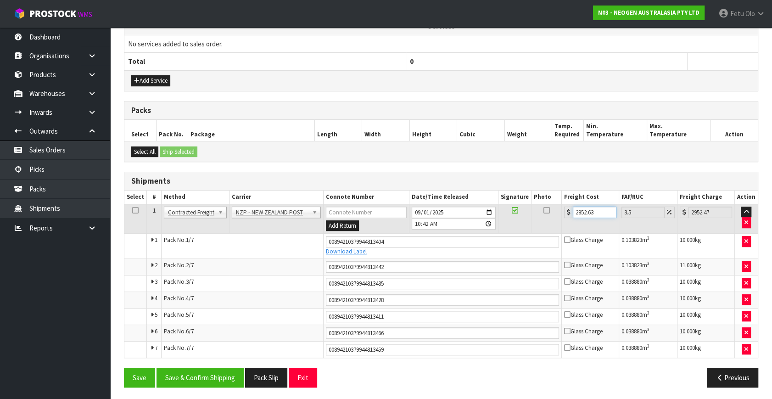
drag, startPoint x: 601, startPoint y: 208, endPoint x: 478, endPoint y: 245, distance: 128.7
click at [478, 246] on tbody "1 Client Local Pickup Customer Local Pickup Company Freight Contracted Freight …" at bounding box center [441, 280] width 634 height 153
click at [219, 375] on button "Save & Confirm Shipping" at bounding box center [200, 378] width 87 height 20
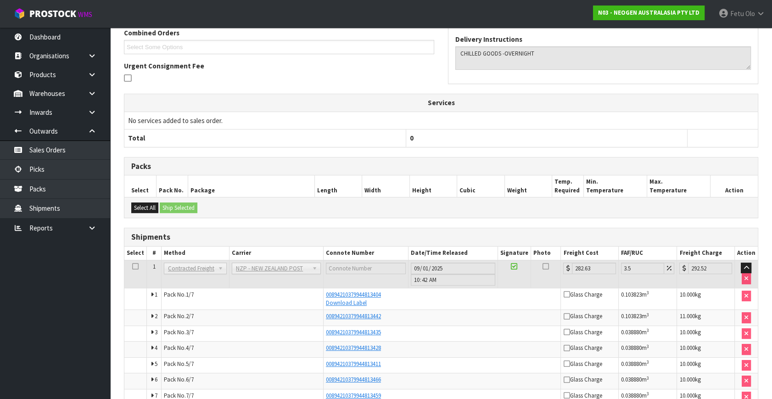
scroll to position [291, 0]
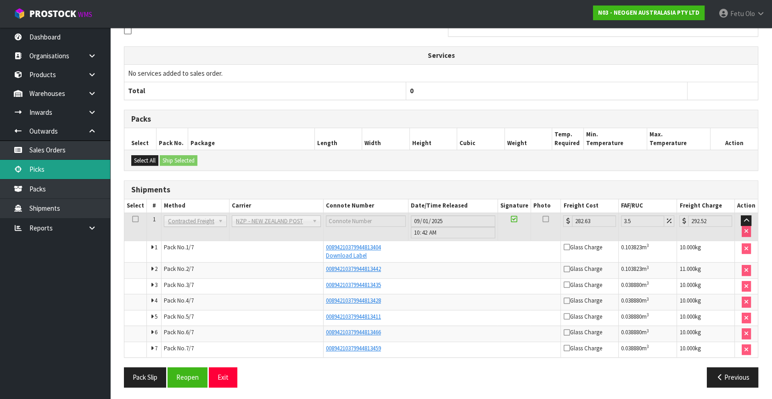
click at [39, 173] on link "Picks" at bounding box center [55, 169] width 110 height 19
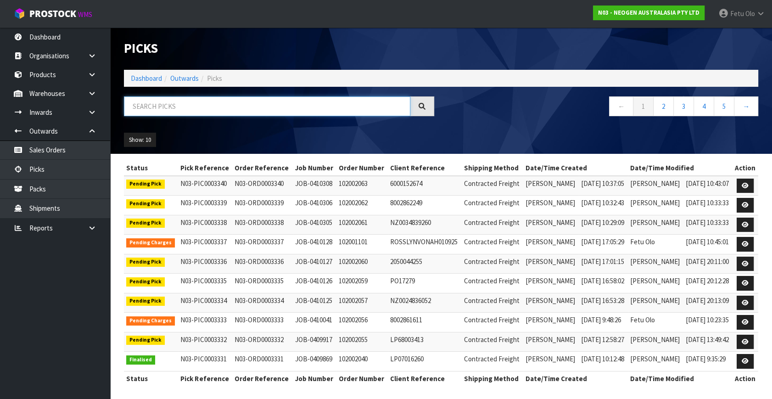
click at [222, 108] on input "text" at bounding box center [267, 106] width 287 height 20
click at [226, 110] on input "text" at bounding box center [267, 106] width 287 height 20
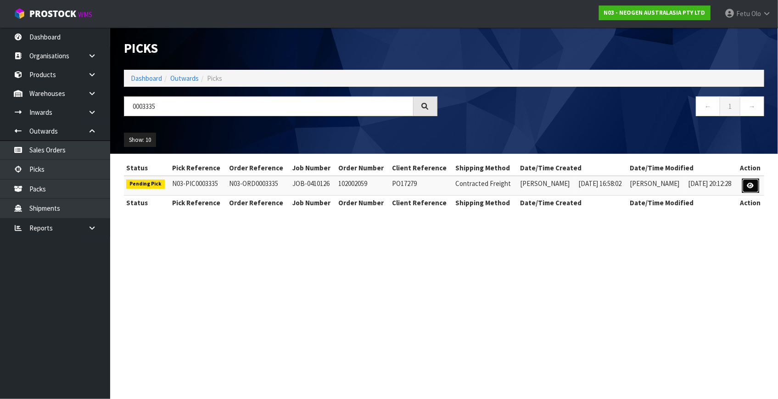
click at [755, 180] on link at bounding box center [750, 186] width 17 height 15
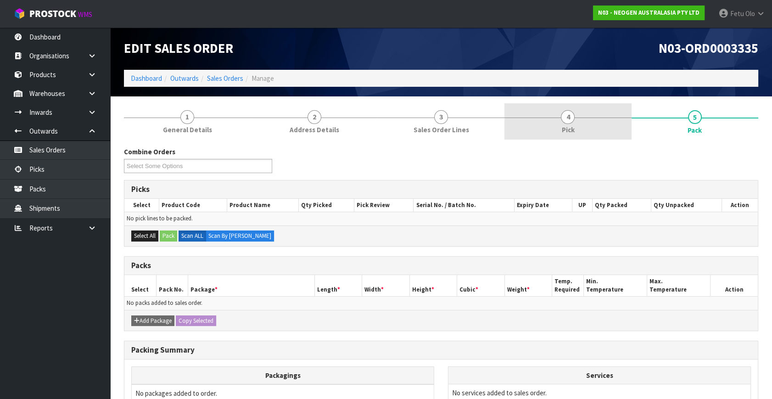
click at [590, 133] on link "4 Pick" at bounding box center [568, 121] width 127 height 36
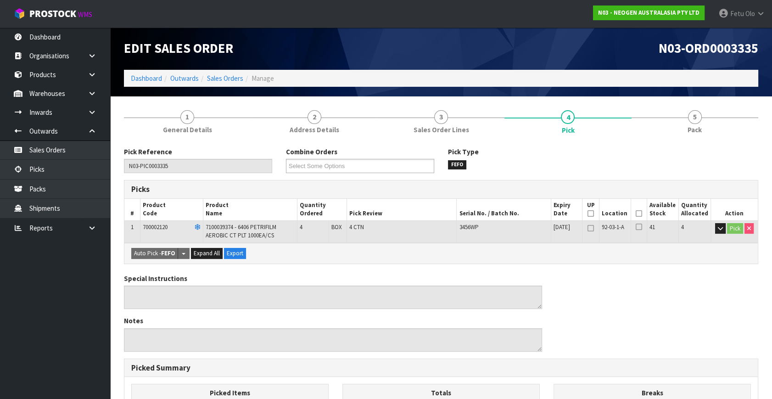
drag, startPoint x: 548, startPoint y: 334, endPoint x: 554, endPoint y: 331, distance: 6.8
click at [548, 333] on div "Special Instructions Notes" at bounding box center [333, 316] width 432 height 85
click at [637, 214] on icon at bounding box center [639, 214] width 6 height 0
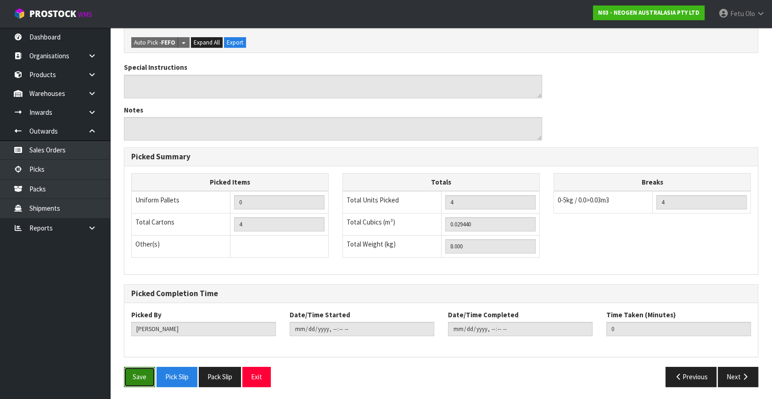
click at [129, 381] on button "Save" at bounding box center [139, 377] width 31 height 20
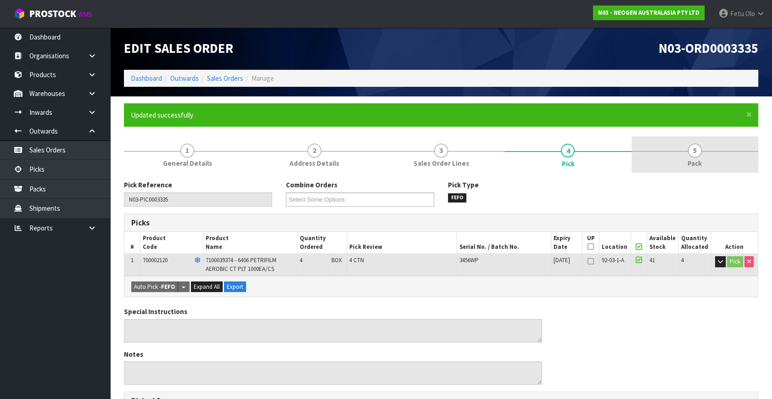
click at [708, 164] on link "5 Pack" at bounding box center [695, 154] width 127 height 36
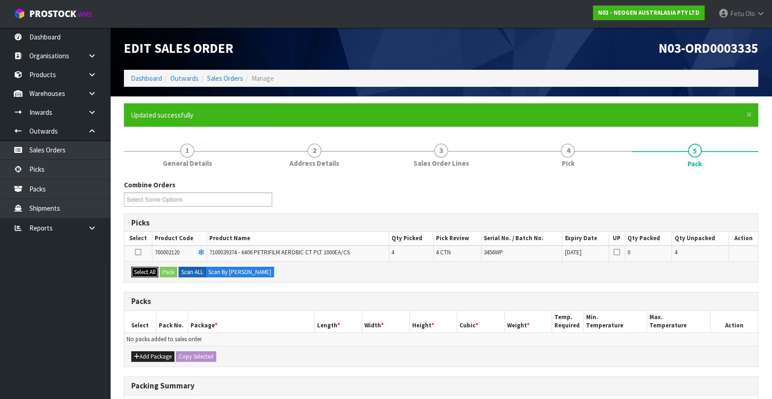
click at [144, 270] on button "Select All" at bounding box center [144, 272] width 27 height 11
click at [171, 271] on button "Pack" at bounding box center [168, 272] width 17 height 11
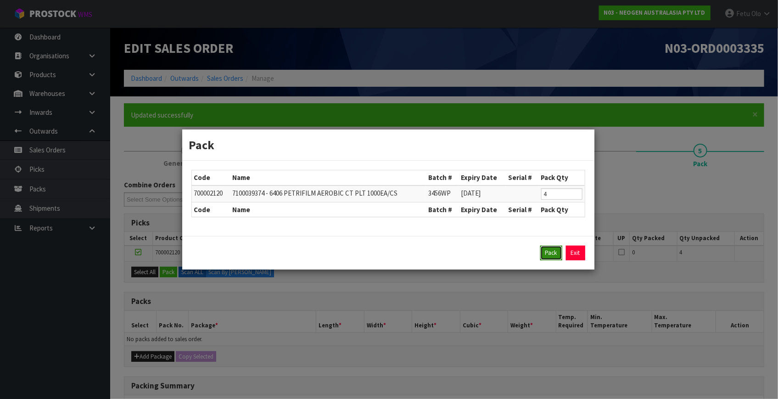
click at [545, 253] on button "Pack" at bounding box center [551, 253] width 22 height 15
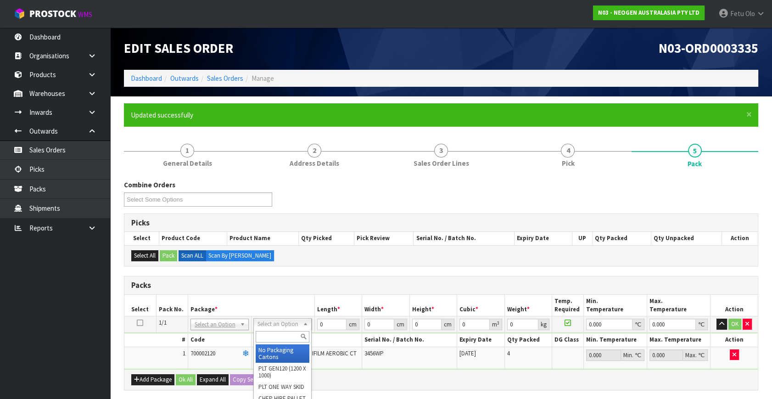
drag, startPoint x: 271, startPoint y: 321, endPoint x: 265, endPoint y: 339, distance: 18.9
click at [265, 339] on input "text" at bounding box center [283, 336] width 54 height 11
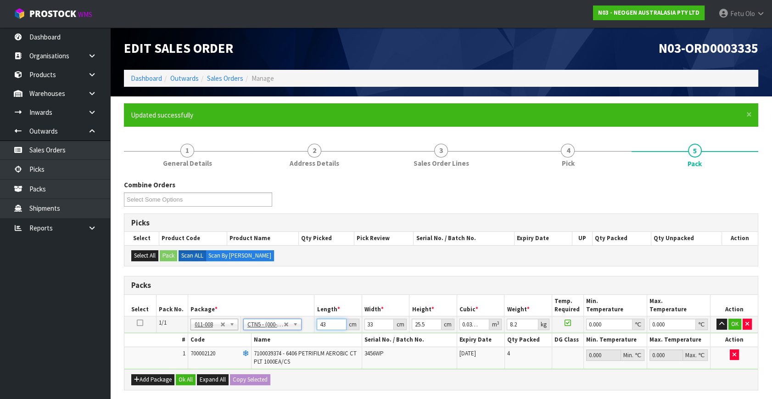
click at [255, 349] on tbody "1/1 NONE 007-001 007-002 007-004 007-009 007-013 007-014 007-015 007-017 007-01…" at bounding box center [441, 342] width 634 height 53
click button "OK" at bounding box center [735, 324] width 13 height 11
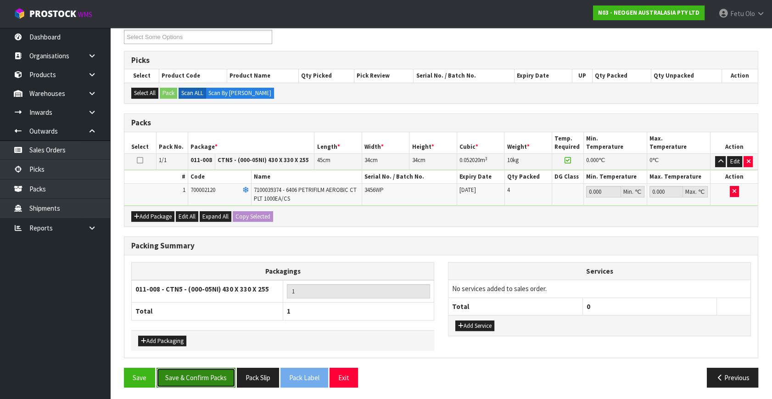
click at [197, 372] on button "Save & Confirm Packs" at bounding box center [196, 378] width 79 height 20
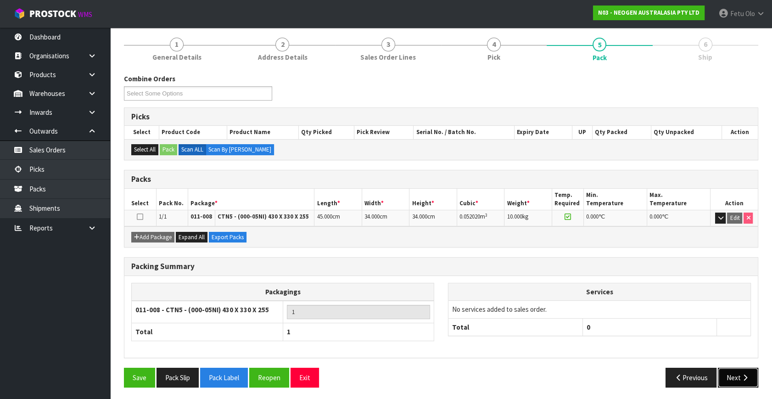
click at [742, 376] on icon "button" at bounding box center [745, 377] width 9 height 7
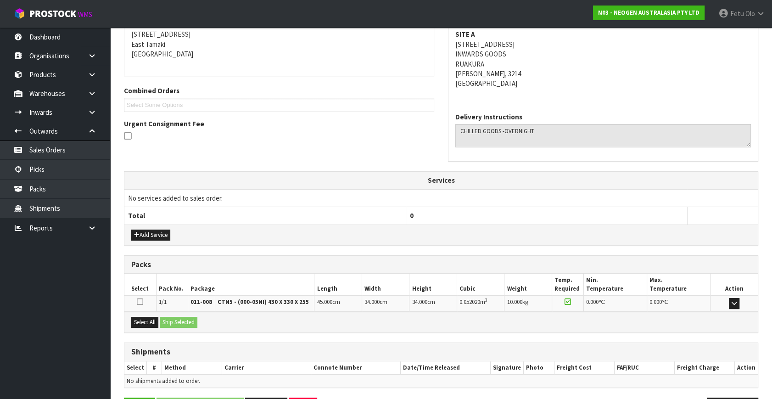
scroll to position [216, 0]
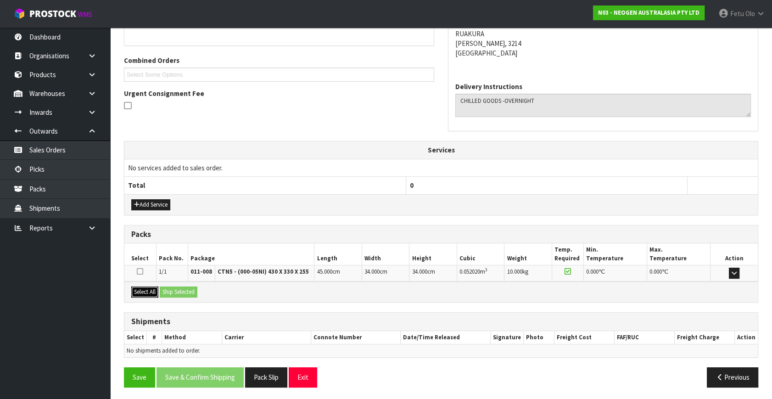
click at [145, 295] on button "Select All" at bounding box center [144, 292] width 27 height 11
click at [184, 294] on button "Ship Selected" at bounding box center [179, 292] width 38 height 11
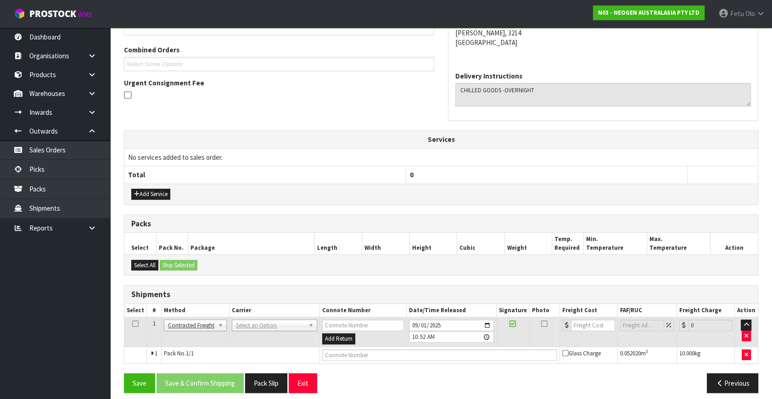
scroll to position [233, 0]
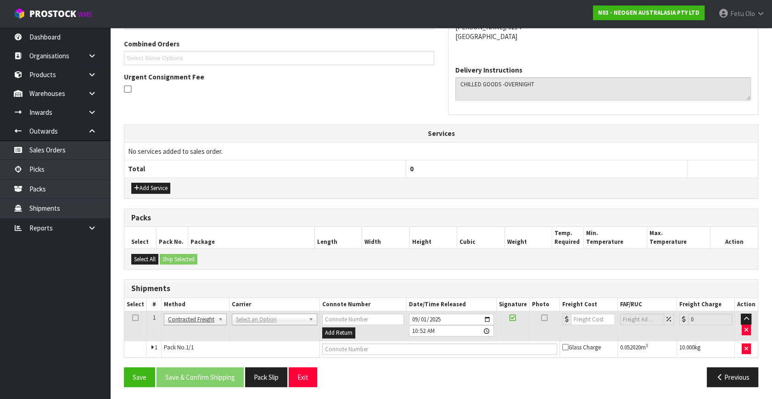
click at [270, 312] on td "ANGEL - ANGEL TRANSPORT CONROY - CONROY REMOVALS DEAEXPAKL - DEADLINE EXPRESS C…" at bounding box center [275, 326] width 90 height 30
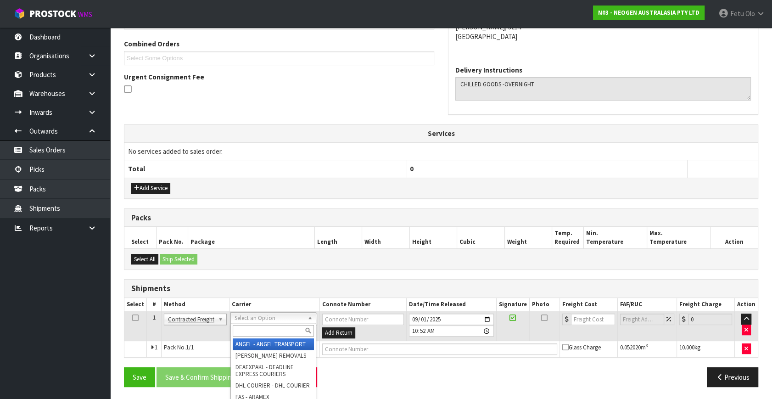
click at [265, 328] on input "text" at bounding box center [273, 330] width 81 height 11
click at [253, 335] on input "text" at bounding box center [273, 330] width 81 height 11
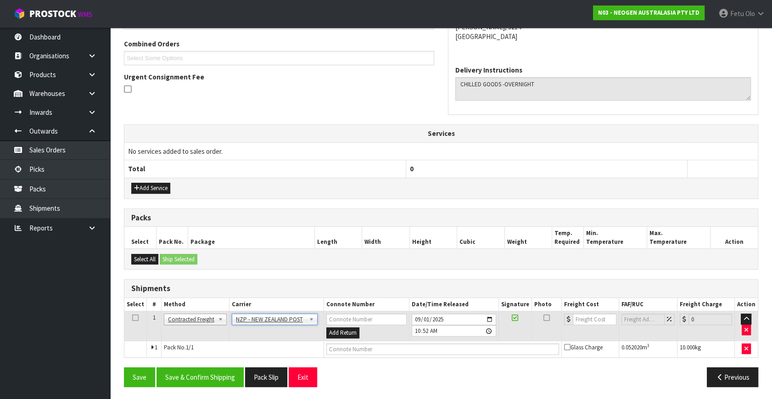
click at [214, 362] on div "From Address CONTRACT WAREHOUSING & LOGISTICS 17 Allens Road East Tamaki Auckla…" at bounding box center [441, 170] width 635 height 447
click at [216, 367] on button "Save & Confirm Shipping" at bounding box center [200, 377] width 87 height 20
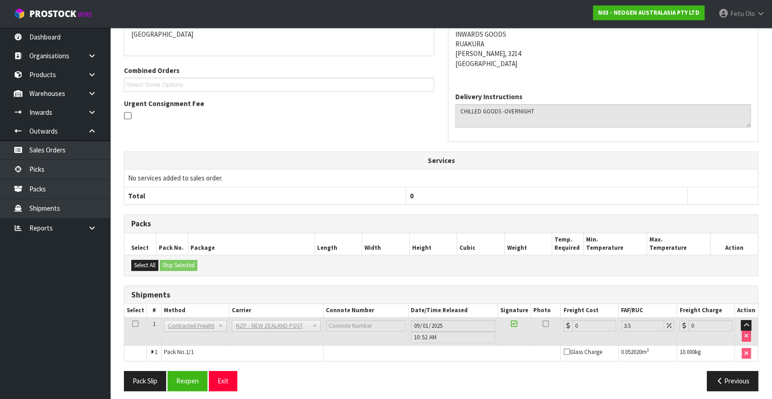
scroll to position [220, 0]
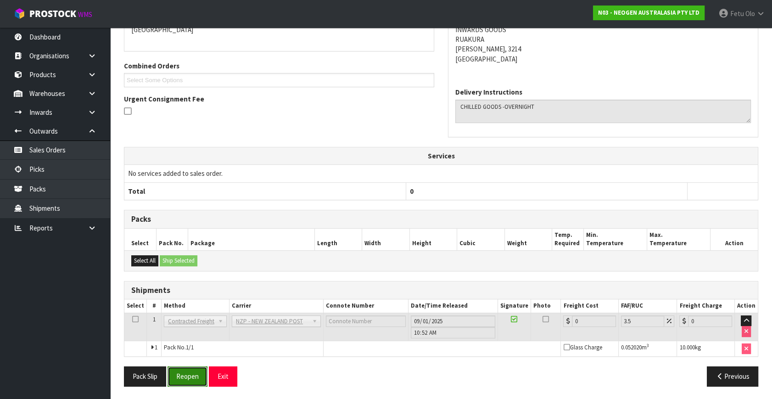
drag, startPoint x: 181, startPoint y: 379, endPoint x: 188, endPoint y: 379, distance: 6.9
click at [181, 379] on button "Reopen" at bounding box center [188, 376] width 40 height 20
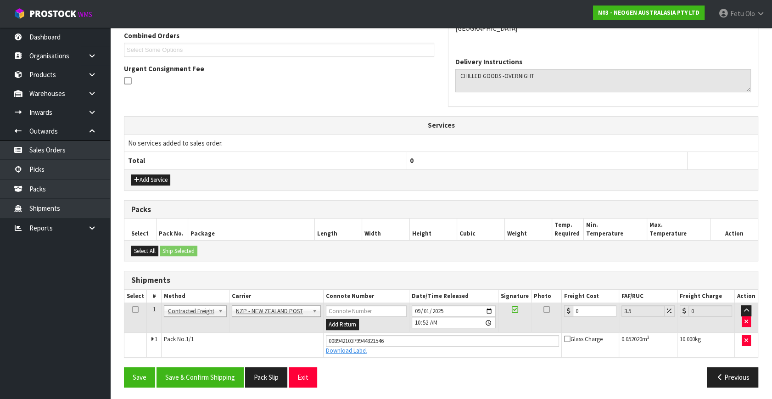
scroll to position [242, 0]
drag, startPoint x: 450, startPoint y: 344, endPoint x: 422, endPoint y: 349, distance: 28.5
click at [422, 349] on tbody "1 Client Local Pickup Customer Local Pickup Company Freight Contracted Freight …" at bounding box center [441, 330] width 634 height 54
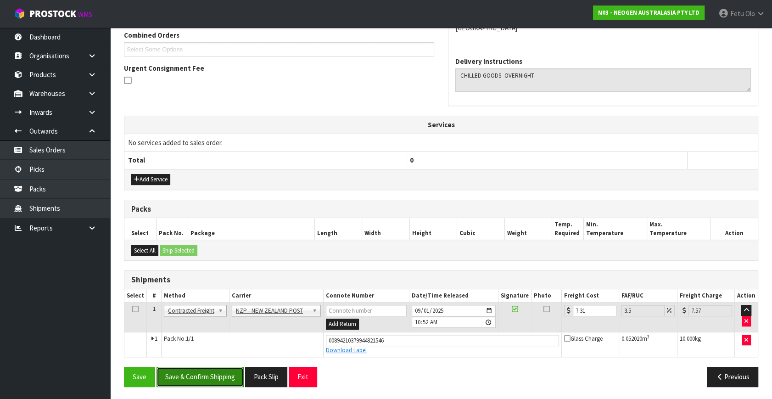
click at [204, 368] on button "Save & Confirm Shipping" at bounding box center [200, 377] width 87 height 20
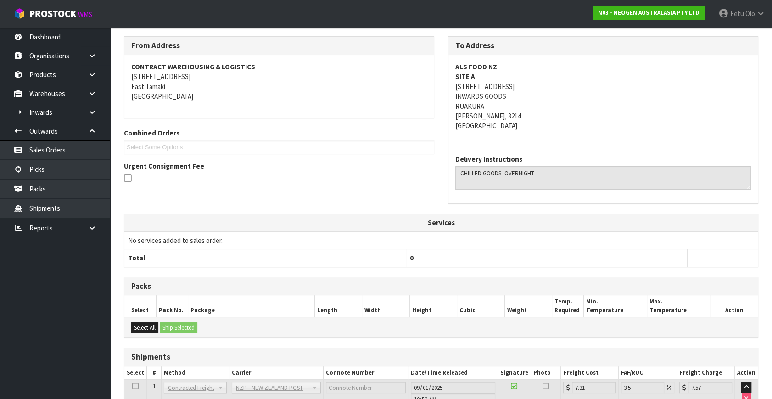
scroll to position [216, 0]
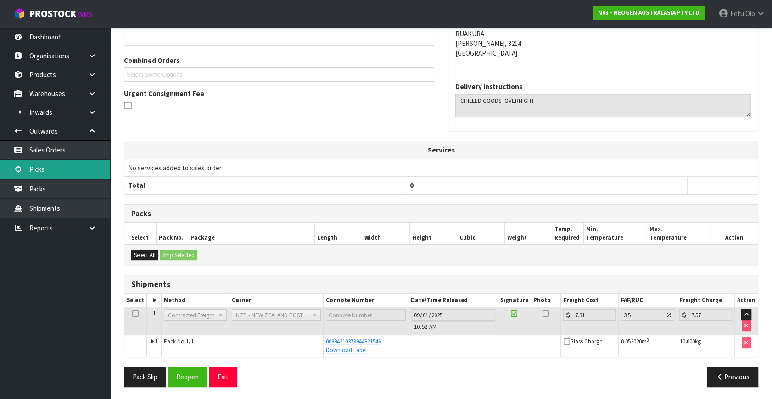
click at [44, 166] on link "Picks" at bounding box center [55, 169] width 110 height 19
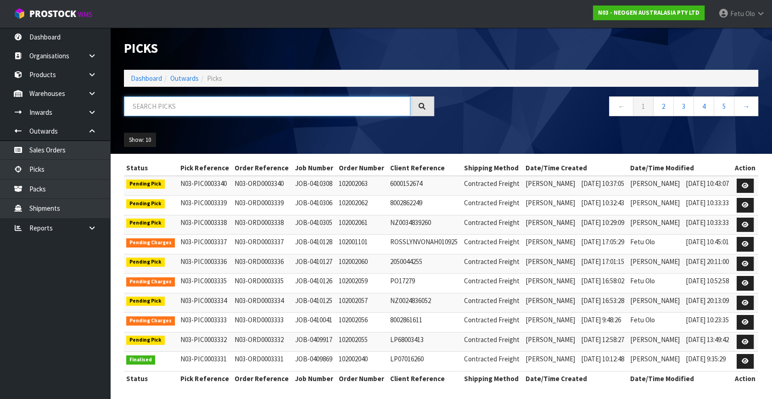
click at [189, 103] on input "text" at bounding box center [267, 106] width 287 height 20
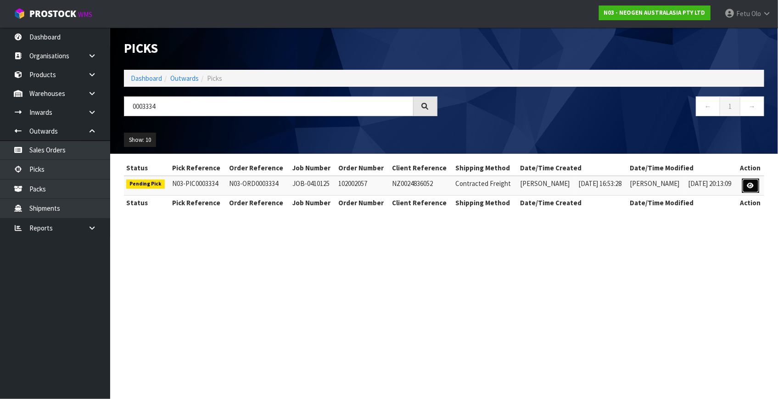
click at [747, 185] on link at bounding box center [750, 186] width 17 height 15
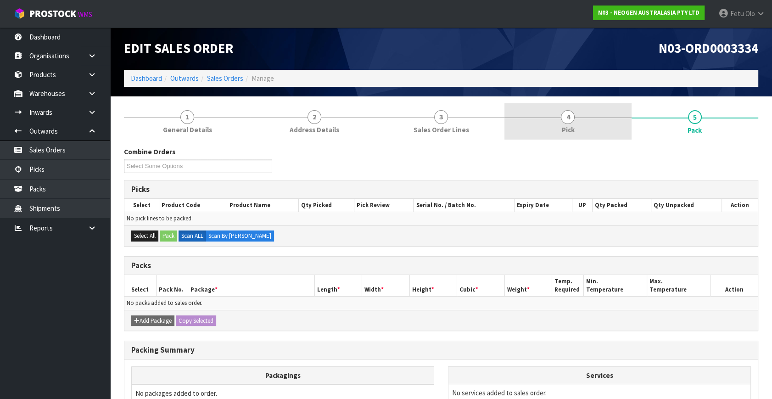
click at [602, 124] on link "4 Pick" at bounding box center [568, 121] width 127 height 36
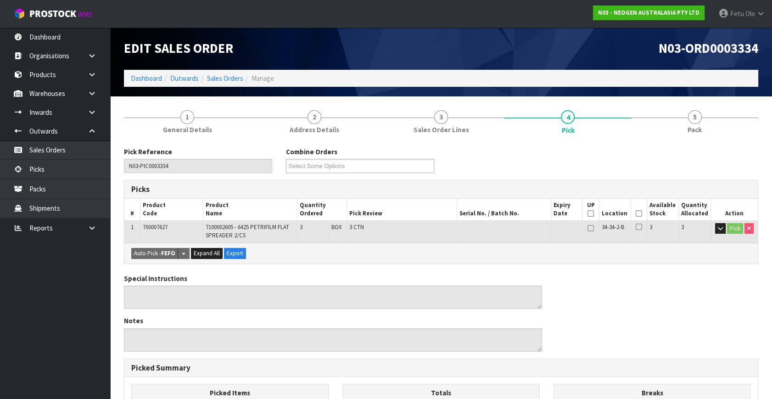
click at [639, 209] on th "Picked" at bounding box center [639, 210] width 16 height 22
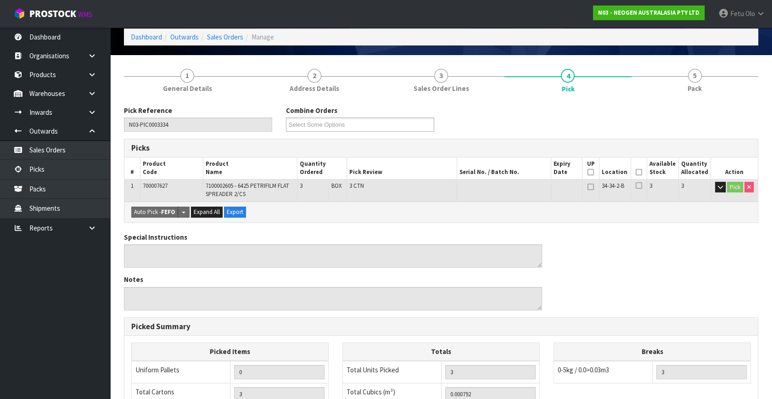
click at [638, 172] on icon at bounding box center [639, 172] width 6 height 0
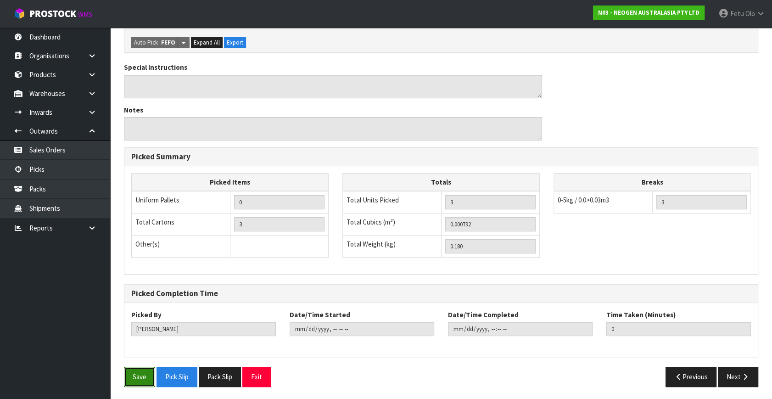
click at [145, 377] on button "Save" at bounding box center [139, 377] width 31 height 20
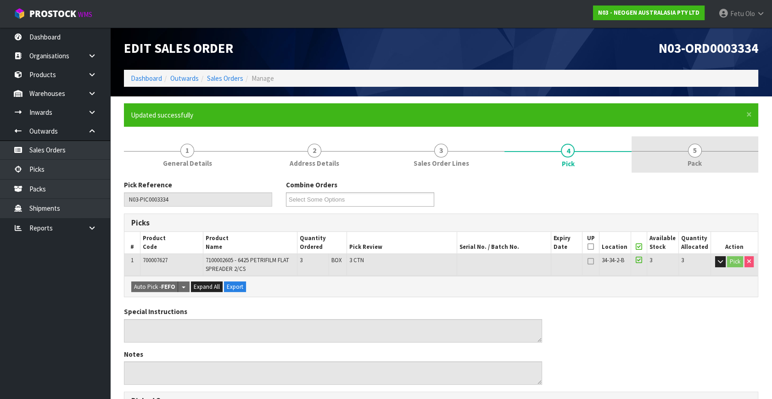
click at [708, 158] on link "5 Pack" at bounding box center [695, 154] width 127 height 36
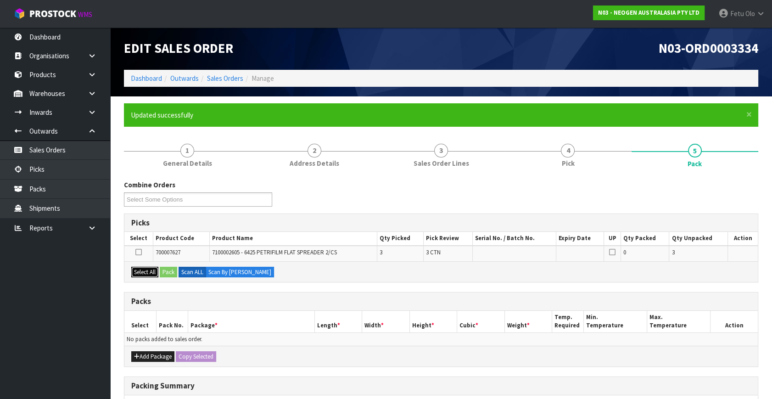
click at [143, 269] on button "Select All" at bounding box center [144, 272] width 27 height 11
click at [169, 273] on button "Pack" at bounding box center [168, 272] width 17 height 11
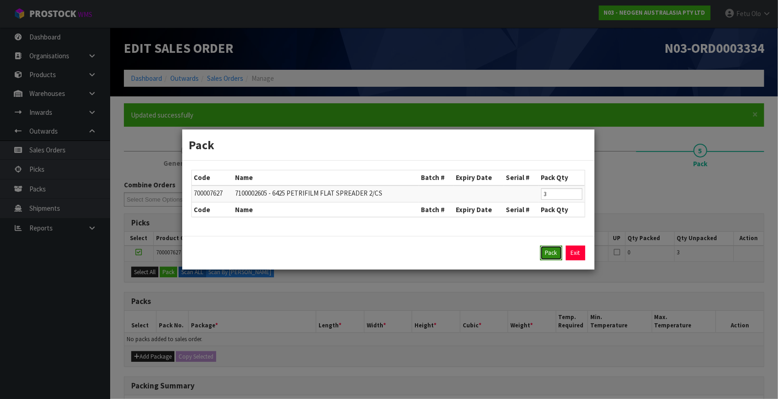
click at [549, 249] on button "Pack" at bounding box center [551, 253] width 22 height 15
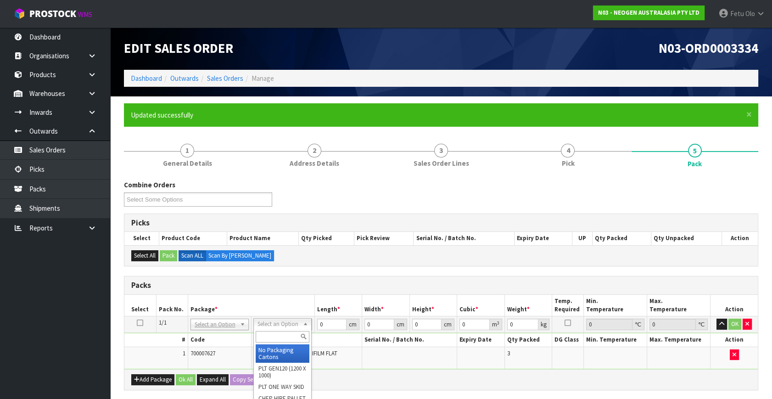
click at [270, 335] on input "text" at bounding box center [283, 336] width 54 height 11
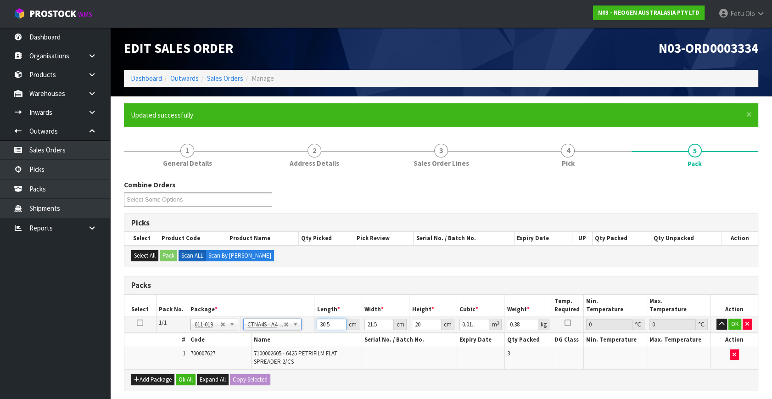
drag, startPoint x: 332, startPoint y: 324, endPoint x: 284, endPoint y: 338, distance: 49.5
click at [284, 338] on tbody "1/1 NONE 007-001 007-002 007-004 007-009 007-013 007-014 007-015 007-017 007-01…" at bounding box center [441, 342] width 634 height 53
drag, startPoint x: 273, startPoint y: 326, endPoint x: 264, endPoint y: 334, distance: 12.7
click at [262, 335] on input "text" at bounding box center [273, 336] width 54 height 11
drag, startPoint x: 275, startPoint y: 388, endPoint x: 317, endPoint y: 355, distance: 53.3
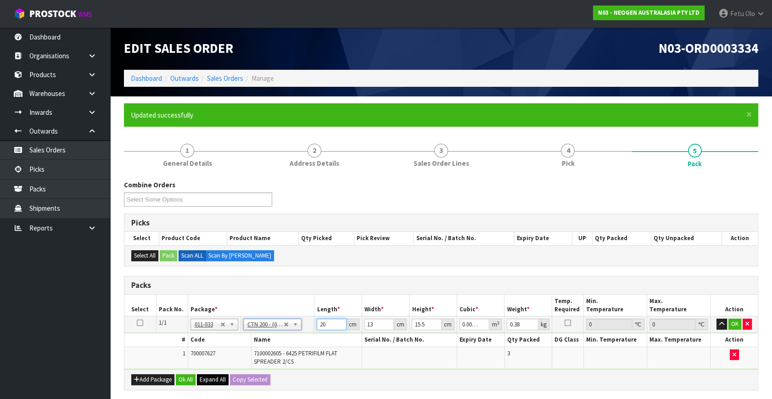
drag, startPoint x: 330, startPoint y: 321, endPoint x: 211, endPoint y: 378, distance: 131.7
click at [209, 378] on div "Packs Select Pack No. Package * Length * Width * Height * Cubic * Weight * Temp…" at bounding box center [441, 333] width 635 height 114
click button "OK" at bounding box center [735, 324] width 13 height 11
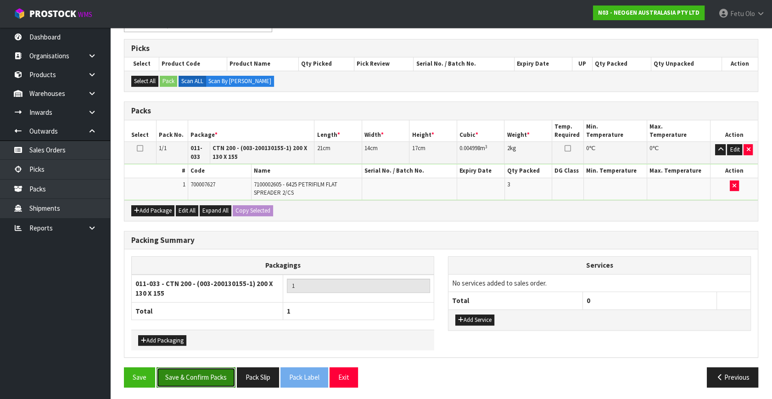
drag, startPoint x: 207, startPoint y: 372, endPoint x: 514, endPoint y: 367, distance: 307.7
click at [209, 372] on button "Save & Confirm Packs" at bounding box center [196, 377] width 79 height 20
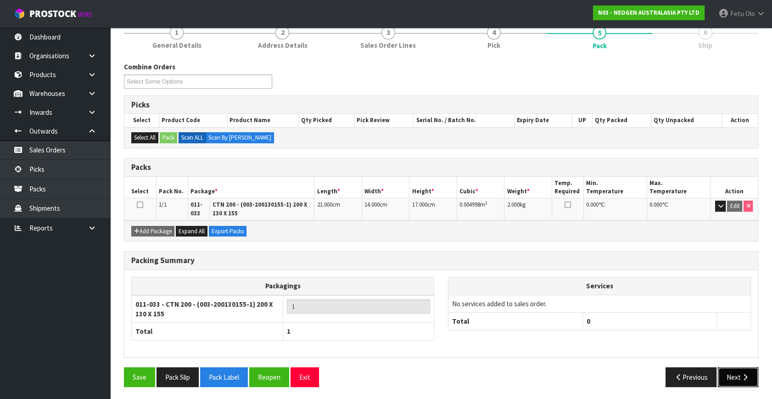
click at [739, 373] on button "Next" at bounding box center [738, 377] width 40 height 20
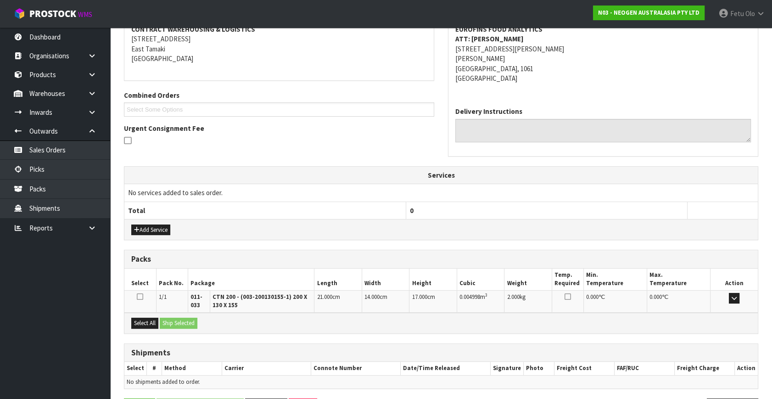
scroll to position [213, 0]
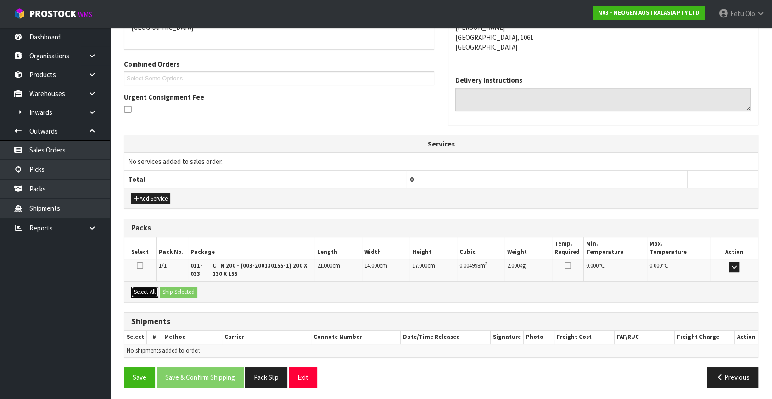
drag, startPoint x: 142, startPoint y: 293, endPoint x: 184, endPoint y: 290, distance: 41.9
click at [147, 293] on button "Select All" at bounding box center [144, 292] width 27 height 11
click at [187, 289] on button "Ship Selected" at bounding box center [179, 292] width 38 height 11
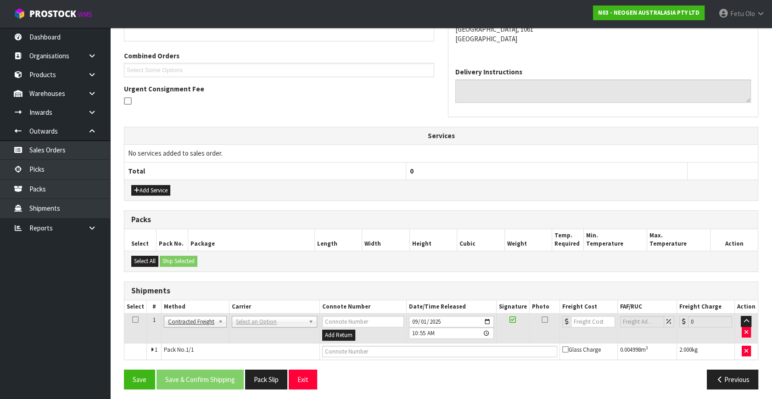
scroll to position [223, 0]
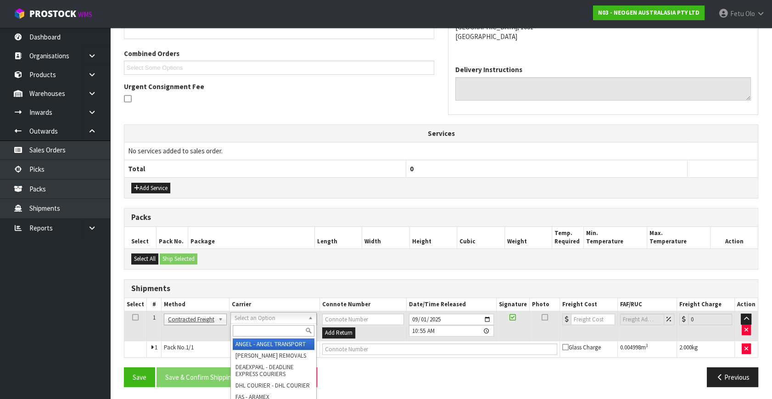
click at [261, 334] on input "text" at bounding box center [273, 330] width 81 height 11
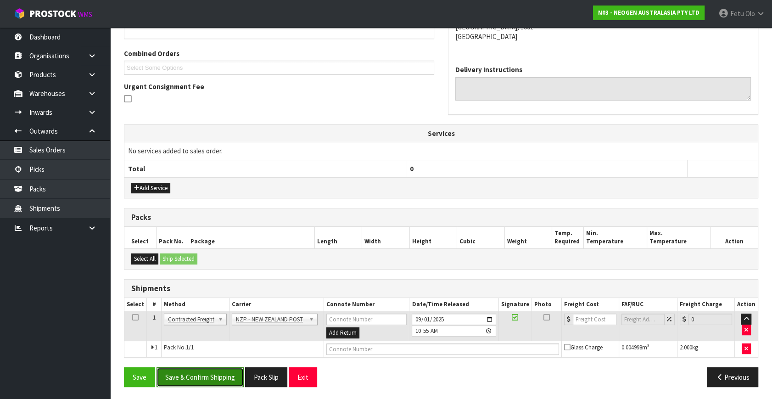
click at [214, 372] on button "Save & Confirm Shipping" at bounding box center [200, 377] width 87 height 20
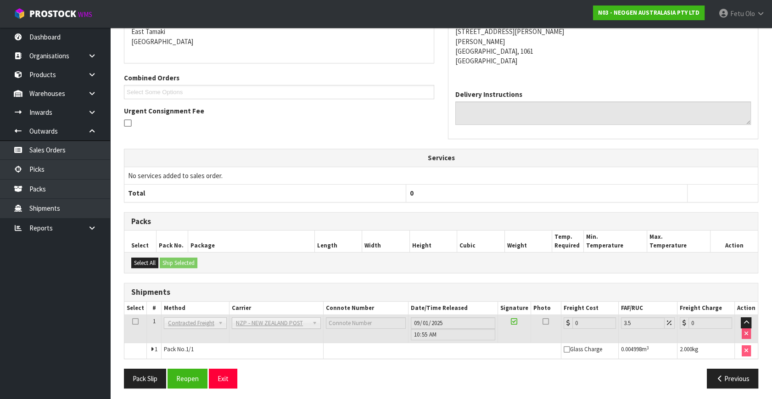
scroll to position [210, 0]
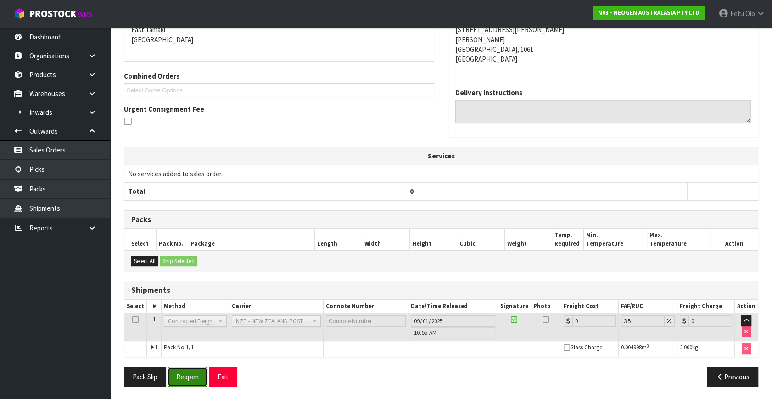
click at [191, 377] on button "Reopen" at bounding box center [188, 377] width 40 height 20
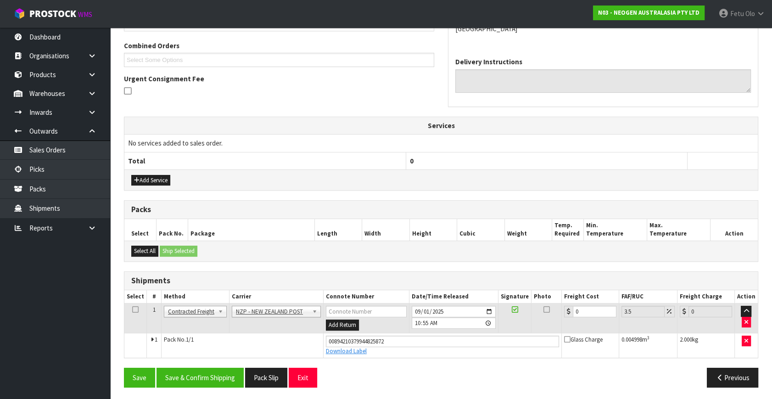
scroll to position [231, 0]
drag, startPoint x: 599, startPoint y: 308, endPoint x: 419, endPoint y: 324, distance: 181.2
click at [400, 333] on tbody "1 Client Local Pickup Customer Local Pickup Company Freight Contracted Freight …" at bounding box center [441, 330] width 634 height 54
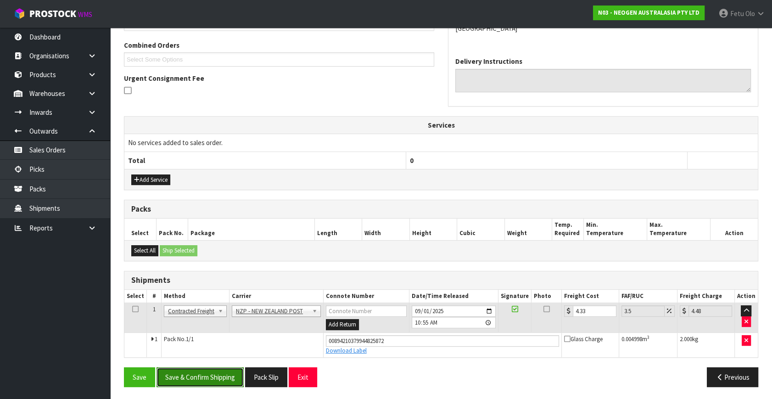
click at [217, 382] on button "Save & Confirm Shipping" at bounding box center [200, 377] width 87 height 20
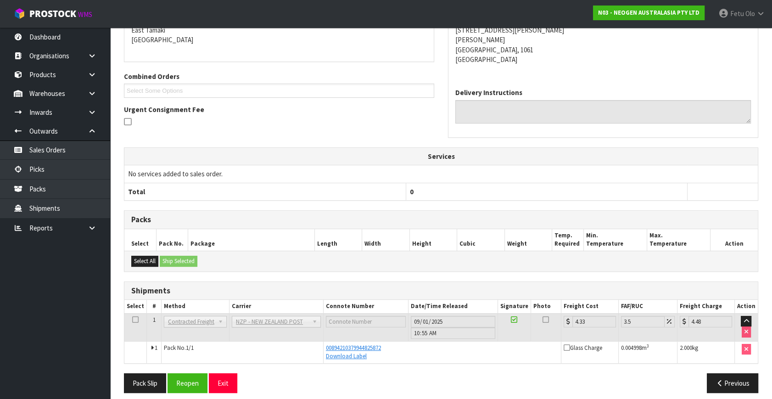
scroll to position [207, 0]
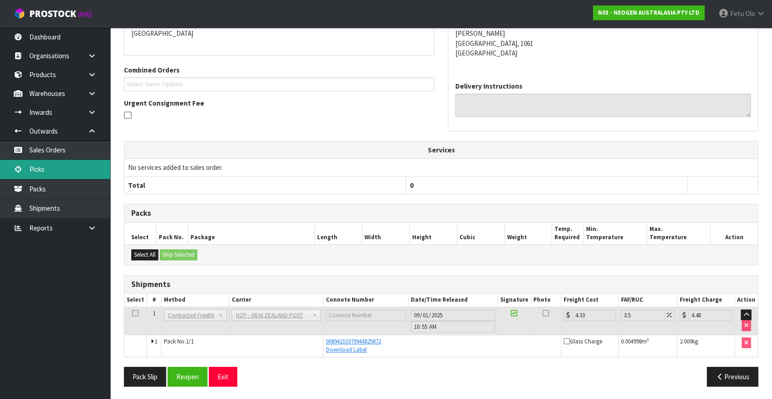
click at [44, 177] on link "Picks" at bounding box center [55, 169] width 110 height 19
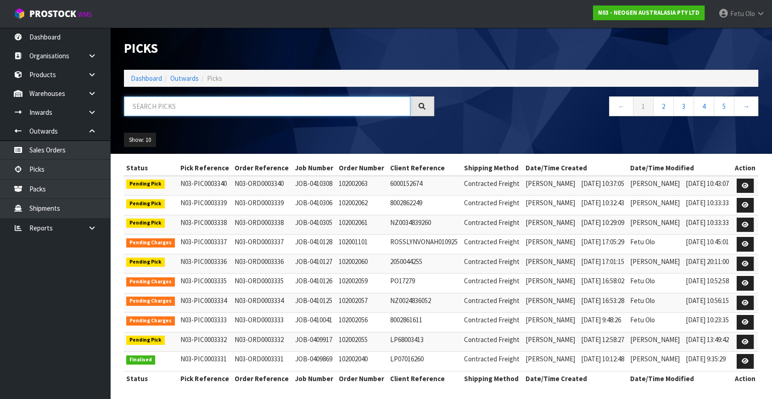
click at [197, 107] on input "text" at bounding box center [267, 106] width 287 height 20
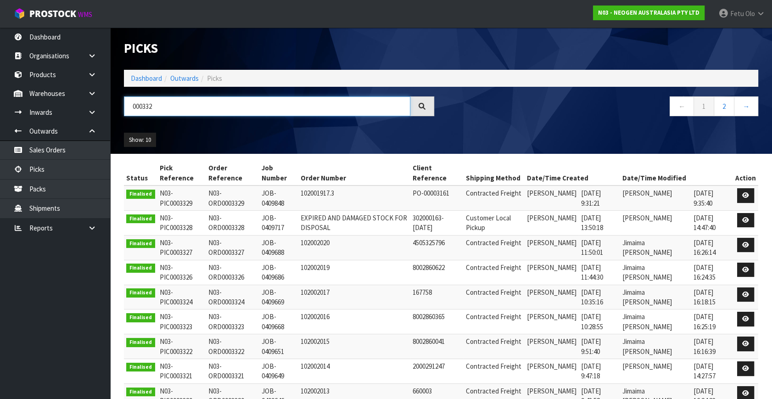
click at [143, 104] on input "000332" at bounding box center [267, 106] width 287 height 20
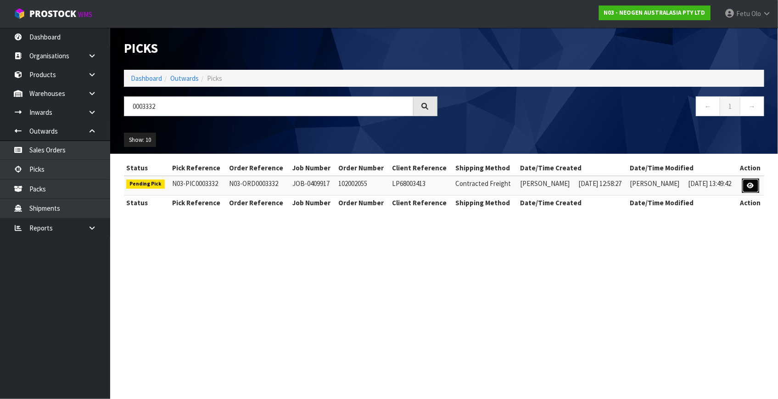
click at [754, 185] on icon at bounding box center [751, 186] width 7 height 6
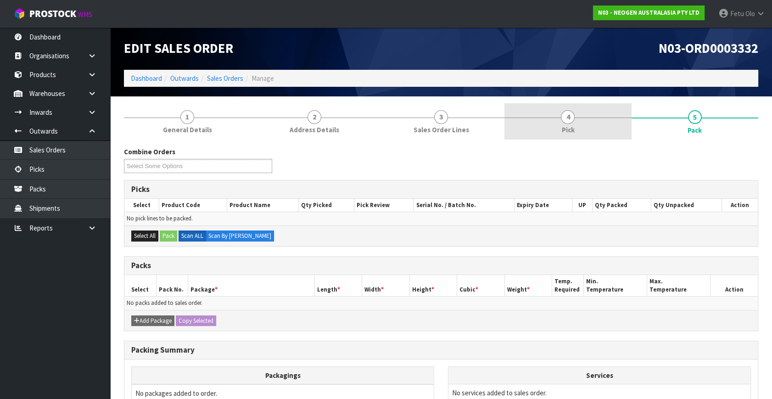
click at [597, 119] on link "4 Pick" at bounding box center [568, 121] width 127 height 36
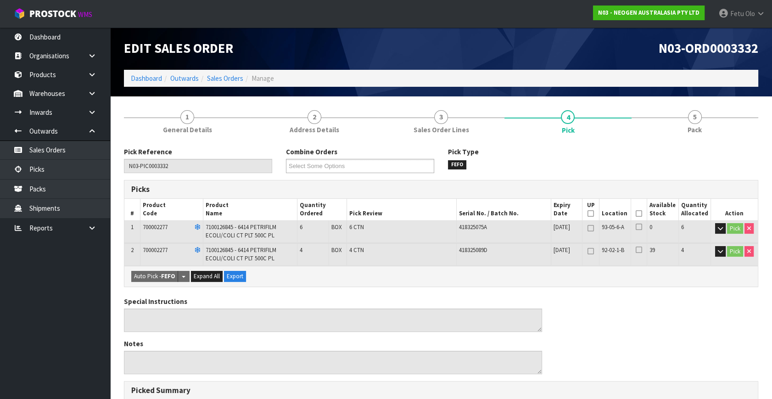
click at [639, 214] on icon at bounding box center [639, 214] width 6 height 0
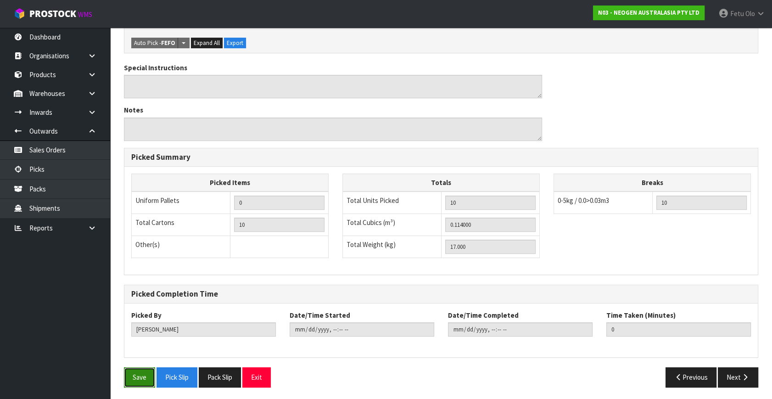
click at [138, 378] on button "Save" at bounding box center [139, 377] width 31 height 20
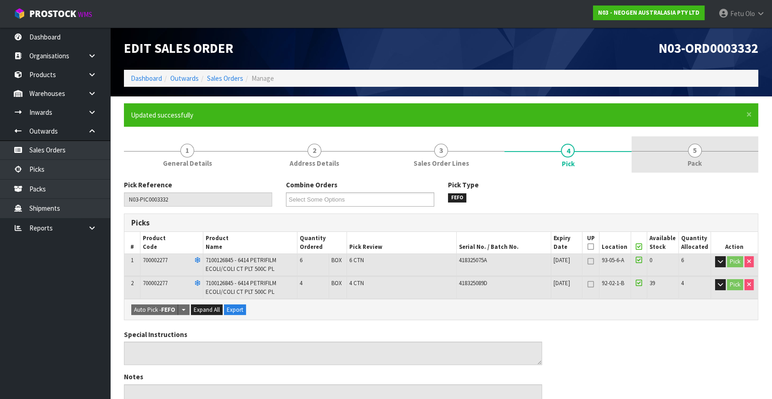
click at [721, 146] on link "5 Pack" at bounding box center [695, 154] width 127 height 36
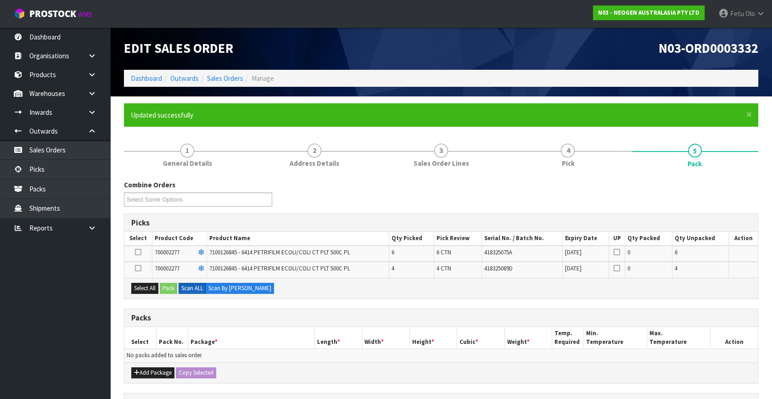
drag, startPoint x: 139, startPoint y: 266, endPoint x: 170, endPoint y: 293, distance: 40.7
click at [141, 269] on icon at bounding box center [138, 268] width 6 height 0
click at [0, 0] on input "checkbox" at bounding box center [0, 0] width 0 height 0
click at [172, 285] on button "Pack" at bounding box center [168, 288] width 17 height 11
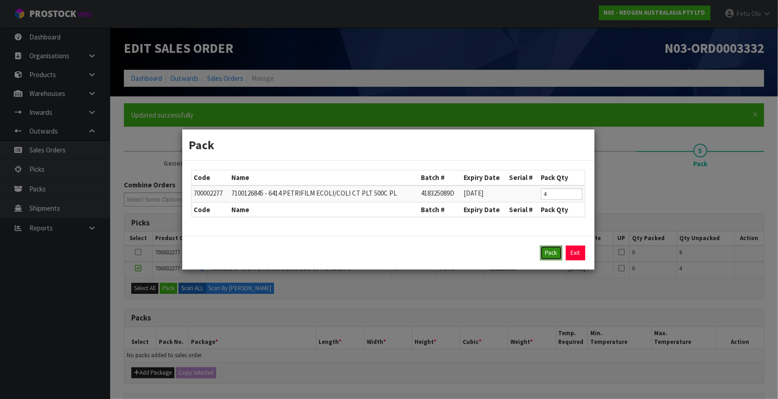
click at [543, 254] on button "Pack" at bounding box center [551, 253] width 22 height 15
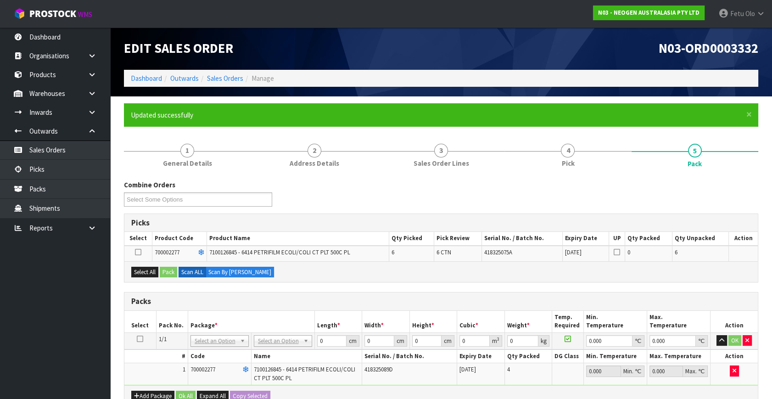
drag, startPoint x: 280, startPoint y: 336, endPoint x: 266, endPoint y: 358, distance: 25.4
click at [265, 352] on input "text" at bounding box center [283, 352] width 54 height 11
drag, startPoint x: 270, startPoint y: 372, endPoint x: 338, endPoint y: 346, distance: 72.4
drag, startPoint x: 333, startPoint y: 342, endPoint x: 232, endPoint y: 360, distance: 102.7
click at [232, 360] on tbody "1/1 NONE 007-001 007-002 007-004 007-009 007-013 007-014 007-015 007-017 007-01…" at bounding box center [441, 358] width 634 height 53
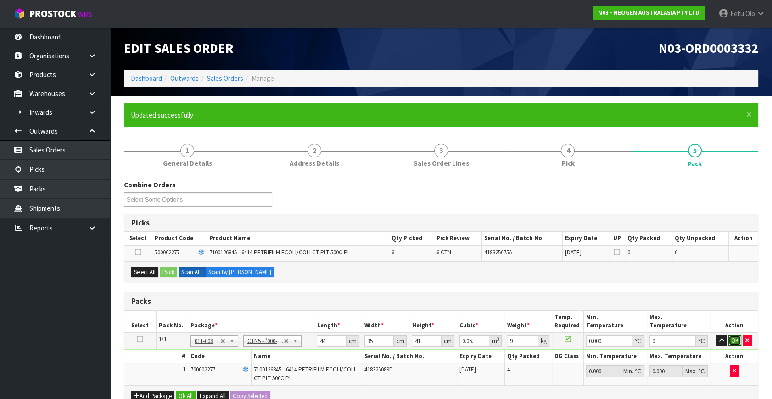
click button "OK" at bounding box center [735, 340] width 13 height 11
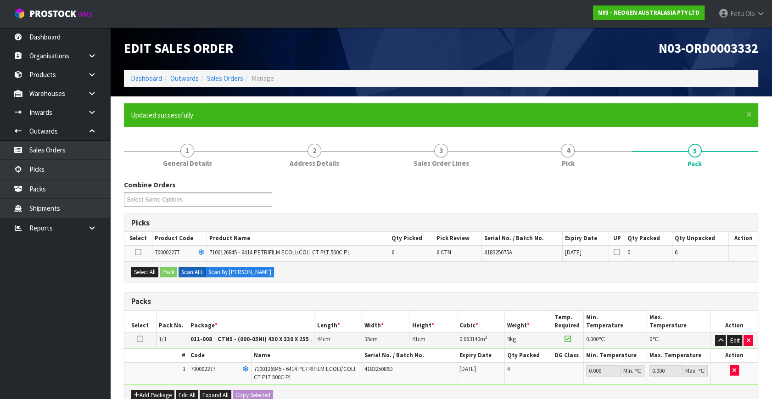
scroll to position [125, 0]
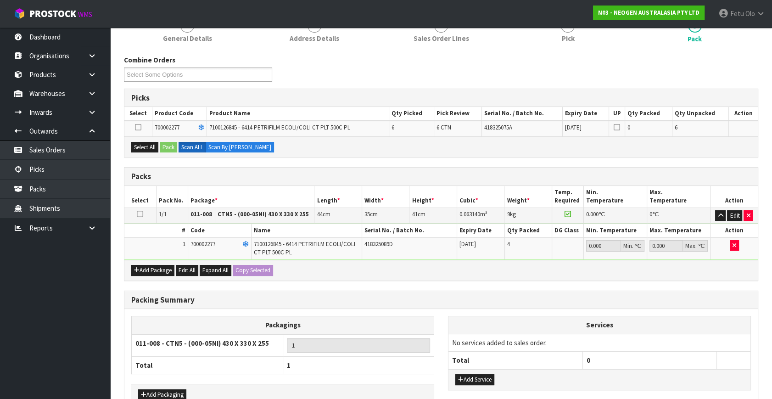
click at [81, 300] on ul "Dashboard Organisations Clients Consignees Carriers Products Categories Serial …" at bounding box center [55, 213] width 110 height 371
click at [147, 146] on button "Select All" at bounding box center [144, 147] width 27 height 11
click at [172, 147] on button "Pack" at bounding box center [168, 147] width 17 height 11
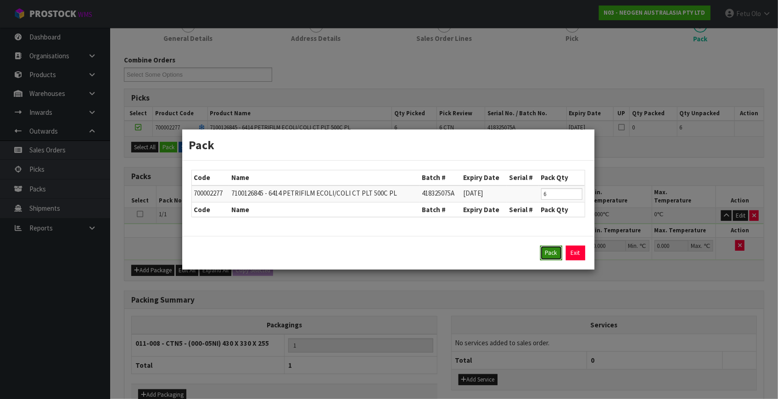
click at [555, 250] on button "Pack" at bounding box center [551, 253] width 22 height 15
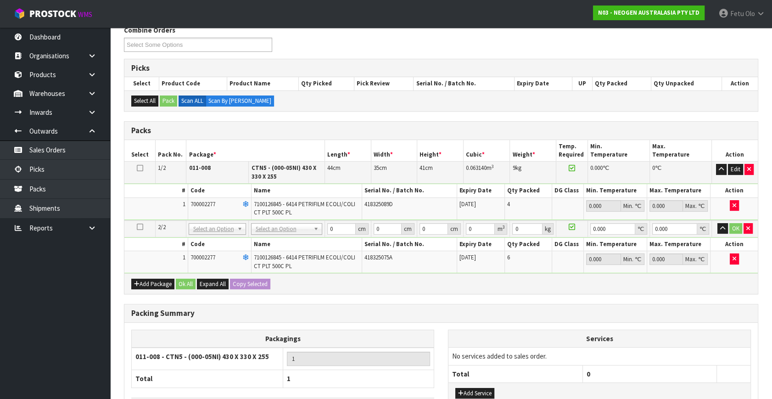
scroll to position [167, 0]
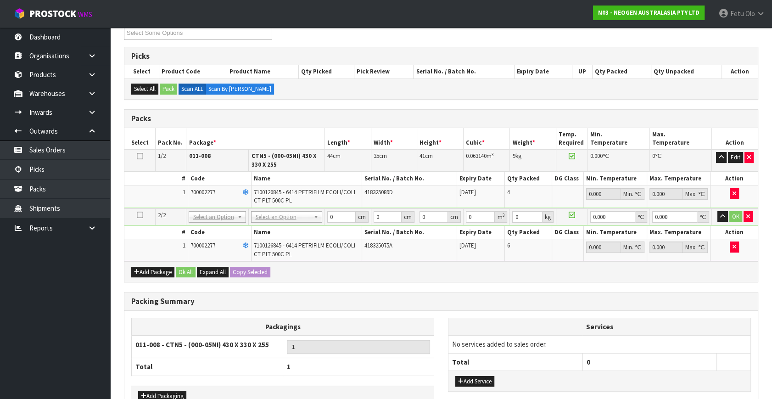
click at [411, 297] on h3 "Packing Summary" at bounding box center [441, 301] width 620 height 9
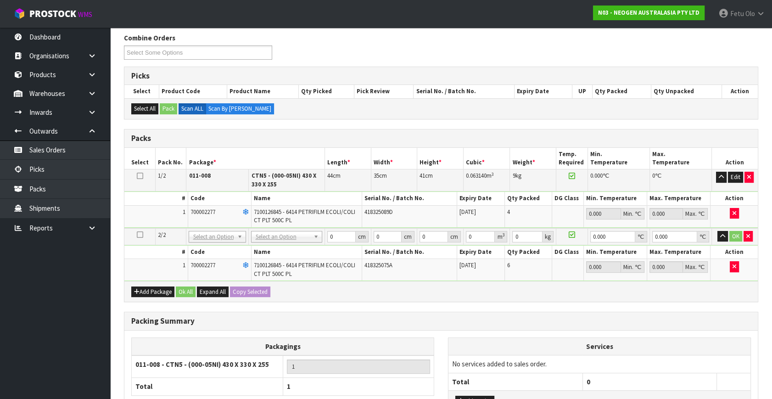
scroll to position [222, 0]
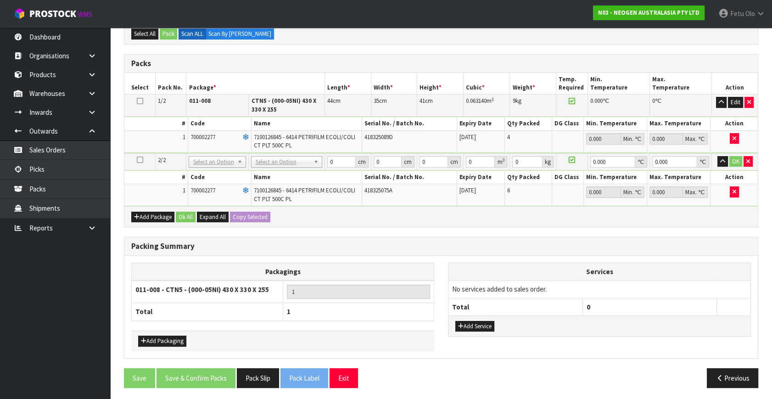
click at [443, 237] on div "Packing Summary" at bounding box center [441, 246] width 634 height 18
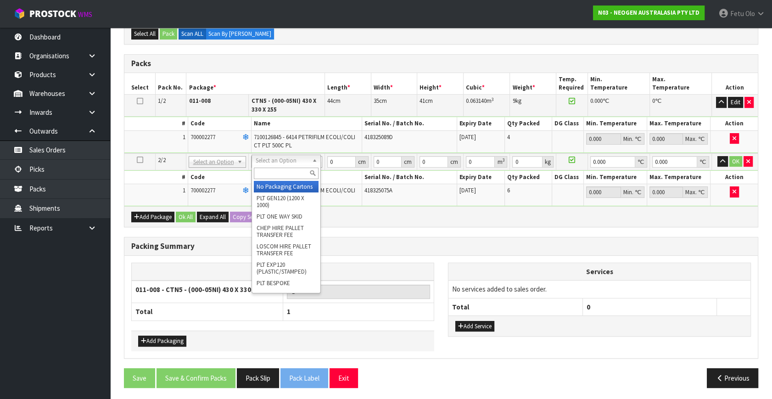
click at [275, 174] on input "text" at bounding box center [286, 173] width 65 height 11
drag, startPoint x: 274, startPoint y: 164, endPoint x: 274, endPoint y: 181, distance: 17.5
click at [272, 171] on input "text" at bounding box center [286, 173] width 65 height 11
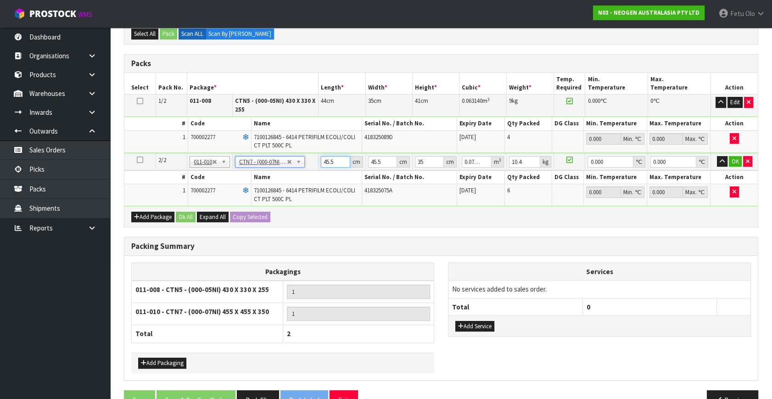
drag, startPoint x: 336, startPoint y: 159, endPoint x: 208, endPoint y: 174, distance: 128.9
click at [208, 174] on tbody "2/2 NONE 007-001 007-002 007-004 007-009 007-013 007-014 007-015 007-017 007-01…" at bounding box center [441, 179] width 634 height 53
click at [717, 156] on button "button" at bounding box center [722, 161] width 11 height 11
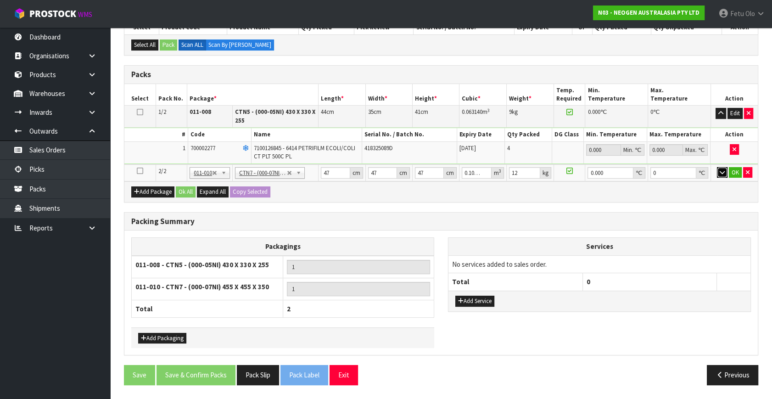
scroll to position [208, 0]
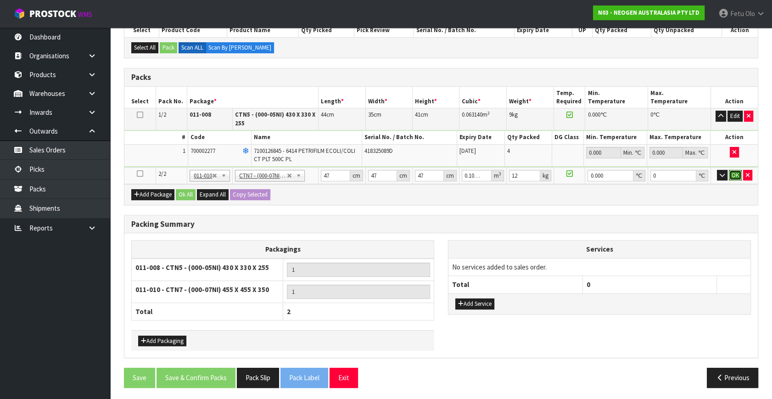
click at [735, 170] on button "OK" at bounding box center [735, 175] width 13 height 11
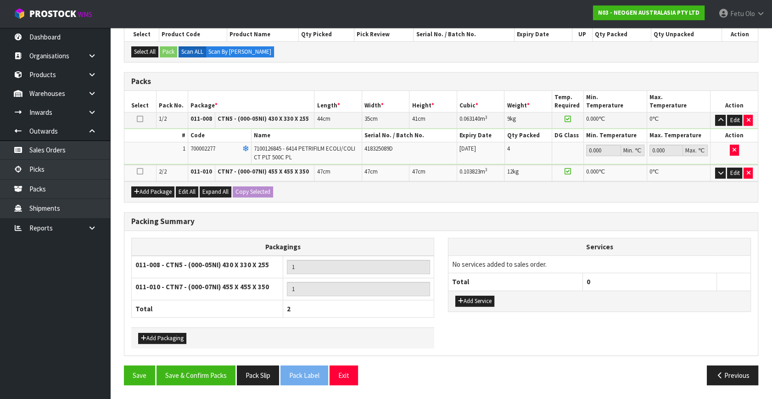
scroll to position [201, 0]
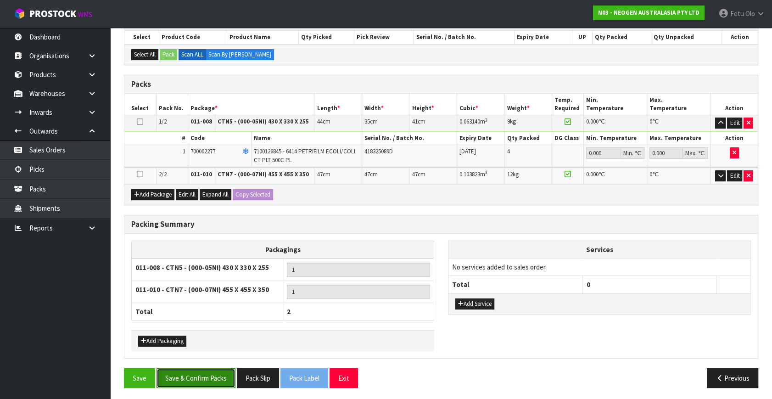
click at [220, 383] on button "Save & Confirm Packs" at bounding box center [196, 378] width 79 height 20
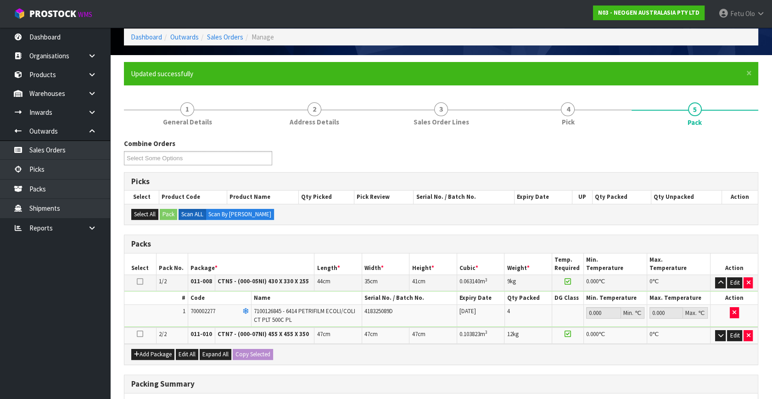
scroll to position [145, 0]
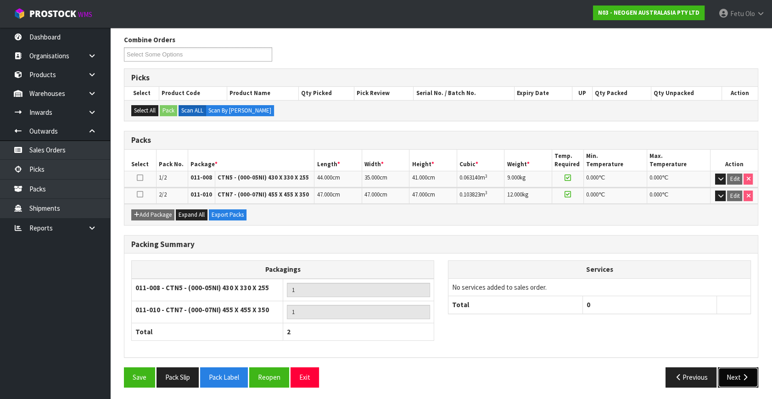
click at [738, 379] on button "Next" at bounding box center [738, 377] width 40 height 20
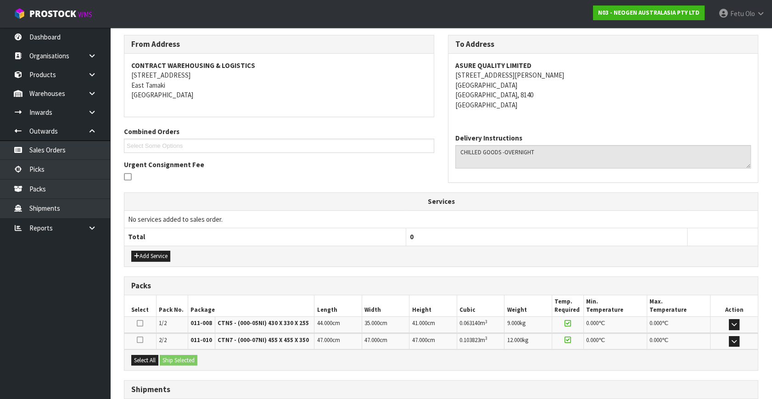
scroll to position [214, 0]
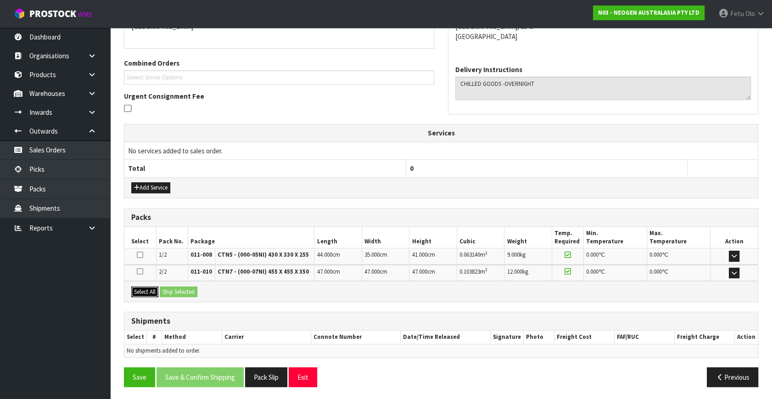
click at [151, 287] on button "Select All" at bounding box center [144, 292] width 27 height 11
click at [171, 291] on button "Ship Selected" at bounding box center [179, 292] width 38 height 11
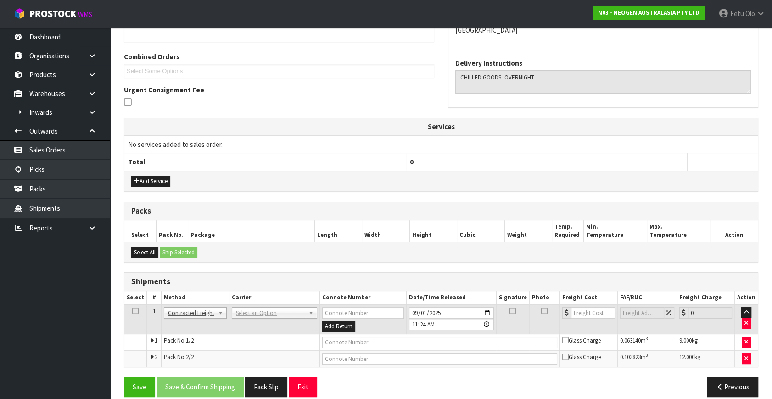
scroll to position [230, 0]
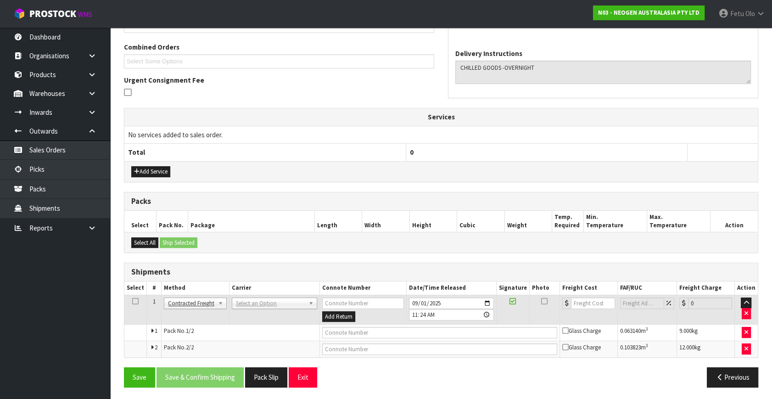
click at [242, 308] on td "ANGEL - ANGEL TRANSPORT CONROY - CONROY REMOVALS DEAEXPAKL - DEADLINE EXPRESS C…" at bounding box center [275, 310] width 90 height 30
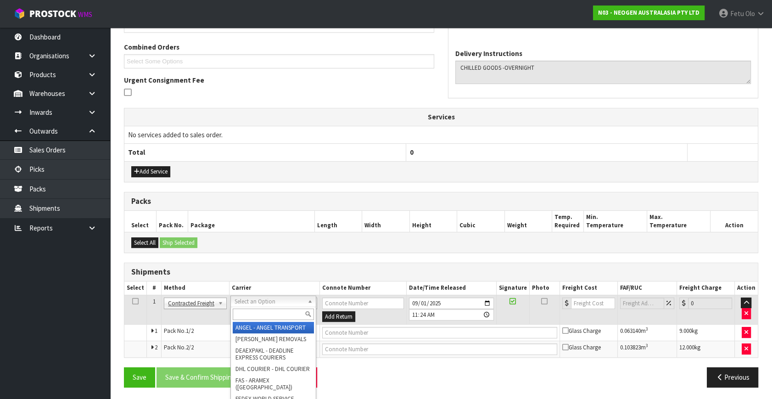
drag, startPoint x: 253, startPoint y: 298, endPoint x: 251, endPoint y: 313, distance: 14.3
click at [251, 313] on input "text" at bounding box center [273, 314] width 81 height 11
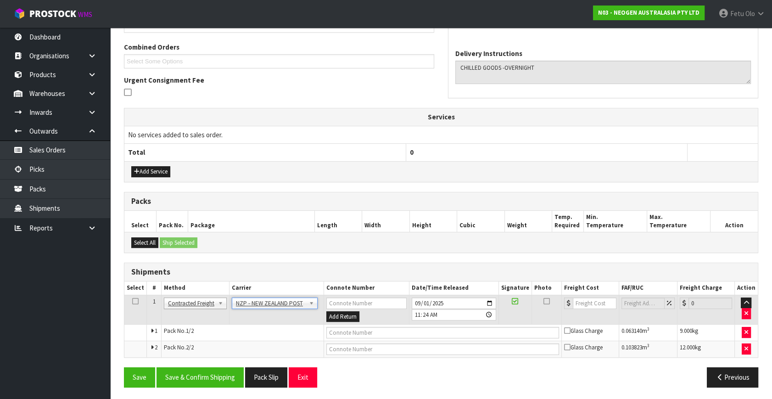
click at [214, 358] on div "From Address CONTRACT WAREHOUSING & LOGISTICS 17 Allens Road East Tamaki Auckla…" at bounding box center [441, 172] width 635 height 444
click at [215, 372] on button "Save & Confirm Shipping" at bounding box center [200, 377] width 87 height 20
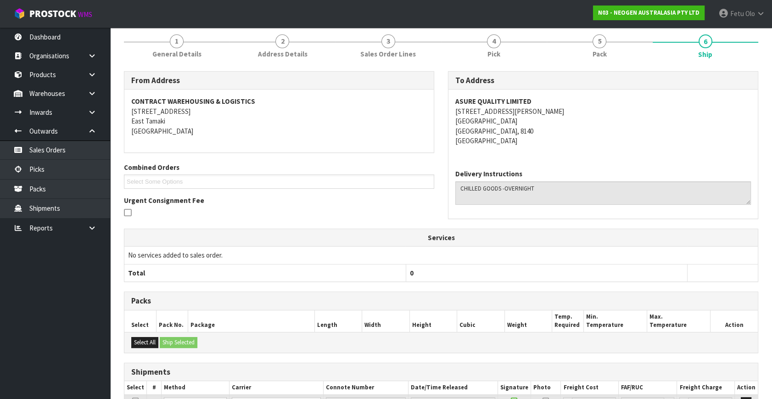
scroll to position [216, 0]
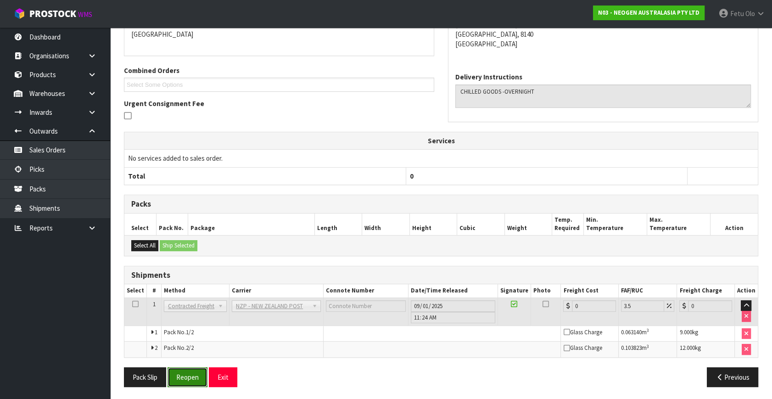
click at [183, 375] on button "Reopen" at bounding box center [188, 377] width 40 height 20
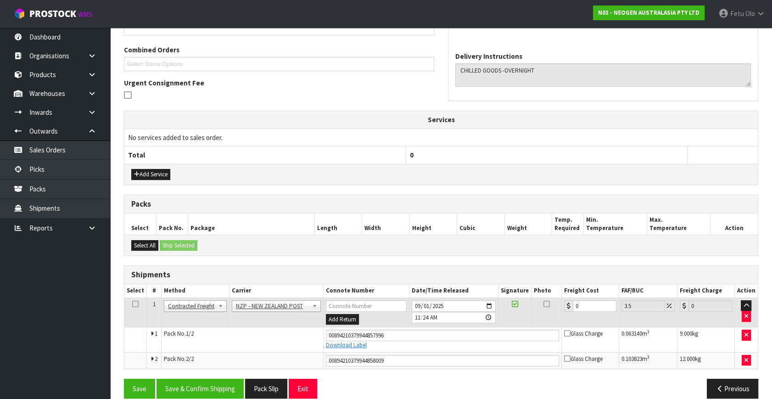
scroll to position [238, 0]
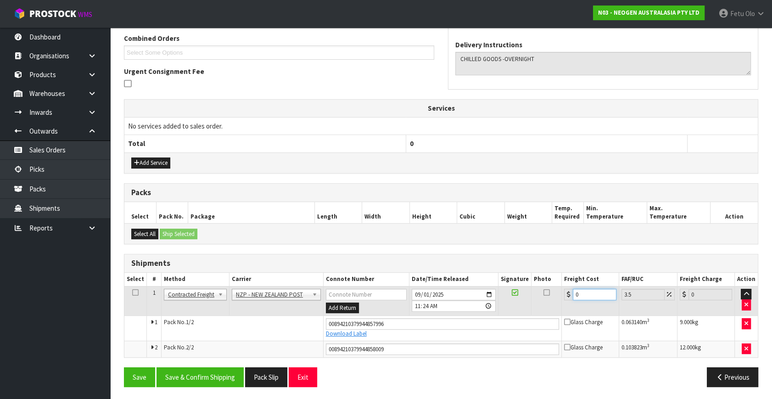
click at [493, 322] on tbody "1 Client Local Pickup Customer Local Pickup Company Freight Contracted Freight …" at bounding box center [441, 321] width 634 height 71
click at [200, 372] on button "Save & Confirm Shipping" at bounding box center [200, 377] width 87 height 20
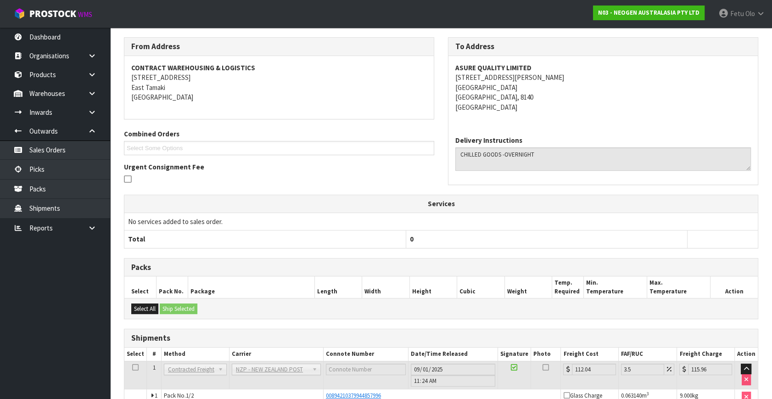
scroll to position [212, 0]
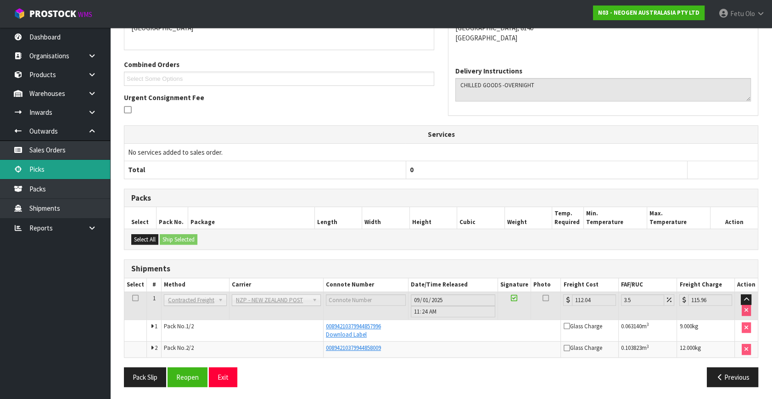
click at [47, 174] on link "Picks" at bounding box center [55, 169] width 110 height 19
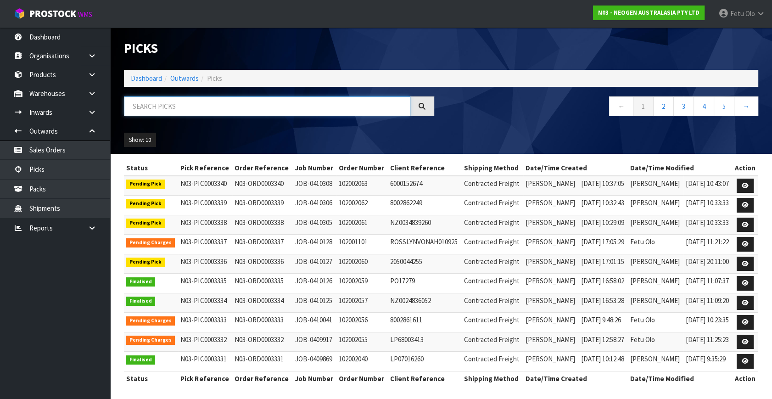
click at [238, 105] on input "text" at bounding box center [267, 106] width 287 height 20
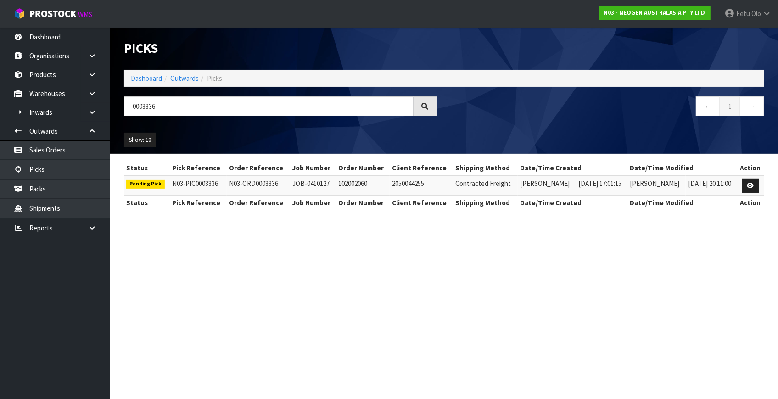
click at [760, 186] on td at bounding box center [750, 186] width 27 height 20
click at [753, 188] on link at bounding box center [750, 186] width 17 height 15
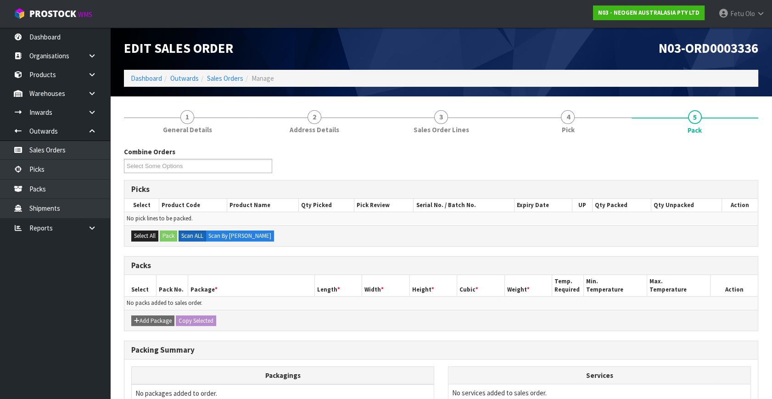
click at [546, 392] on td "No services added to sales order." at bounding box center [600, 392] width 302 height 17
click at [527, 321] on div "Add Package Copy Selected" at bounding box center [441, 320] width 634 height 21
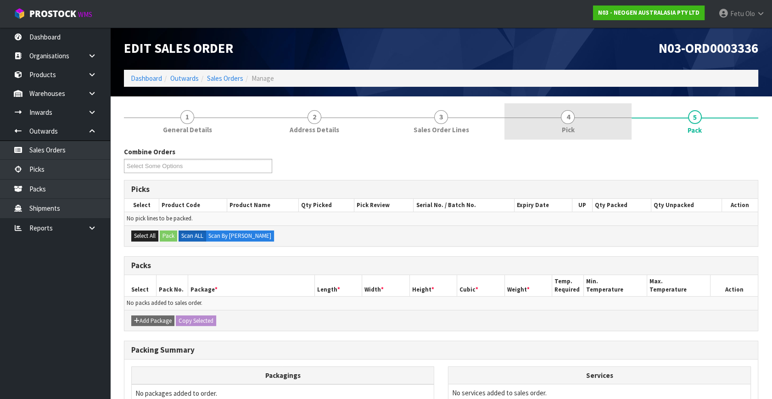
click at [543, 133] on link "4 Pick" at bounding box center [568, 121] width 127 height 36
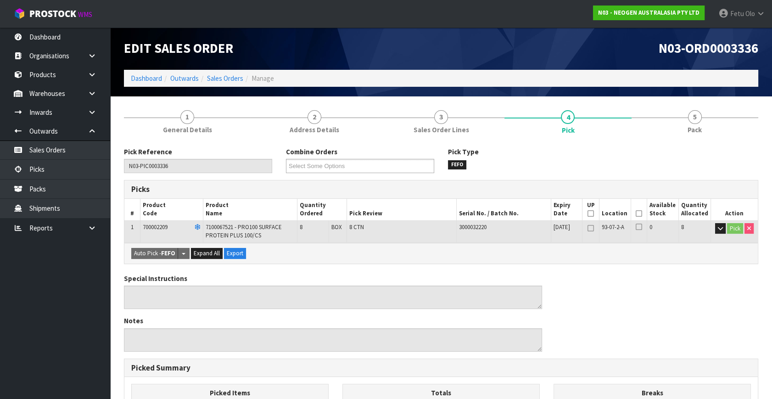
click at [639, 214] on icon at bounding box center [639, 214] width 6 height 0
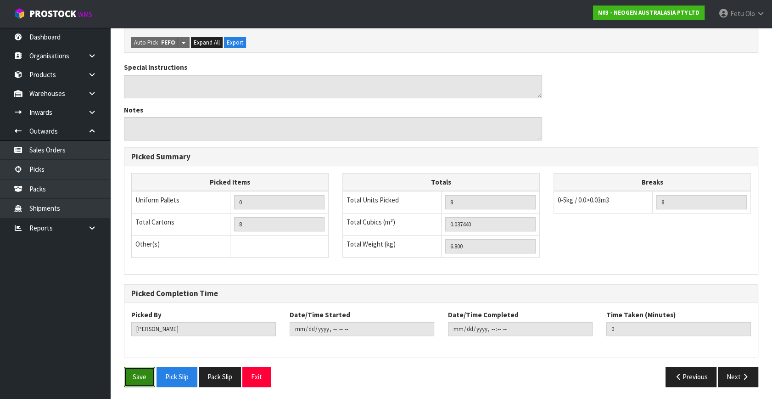
click at [135, 376] on button "Save" at bounding box center [139, 377] width 31 height 20
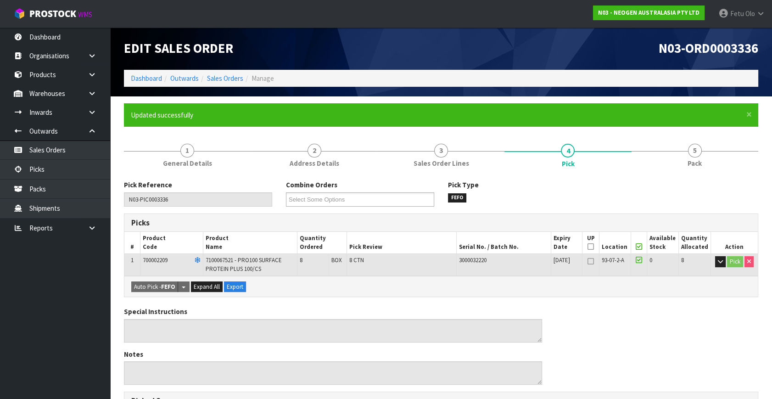
drag, startPoint x: 698, startPoint y: 136, endPoint x: 483, endPoint y: 206, distance: 227.0
click at [699, 136] on form "× Close Updated successfully 1 General Details 2 Address Details 3 Sales Order …" at bounding box center [441, 370] width 635 height 535
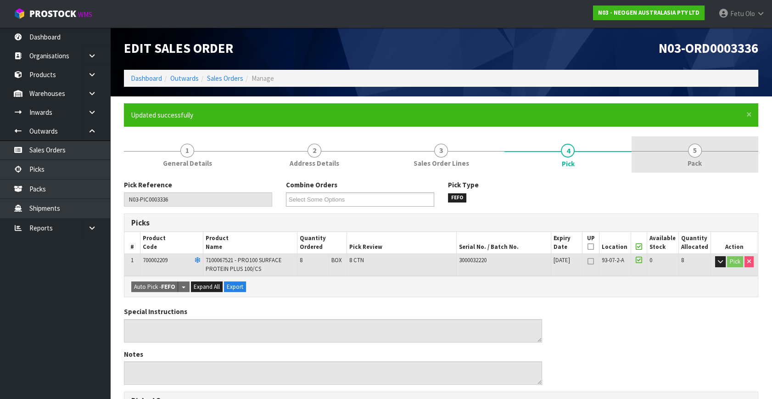
drag, startPoint x: 706, startPoint y: 153, endPoint x: 639, endPoint y: 167, distance: 68.9
click at [703, 153] on link "5 Pack" at bounding box center [695, 154] width 127 height 36
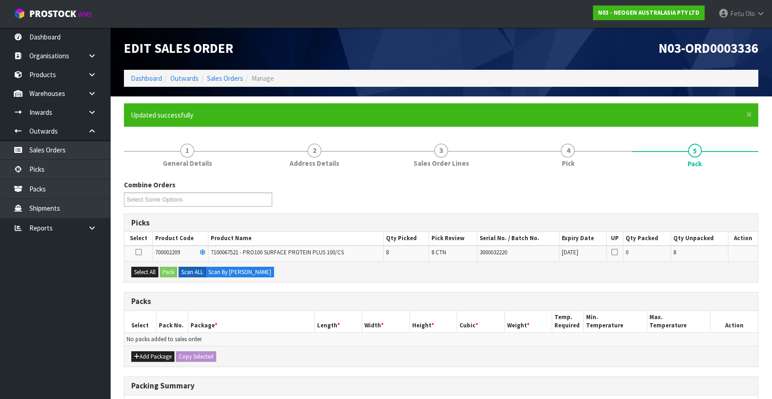
click at [164, 274] on div "Select All Pack Scan ALL Scan By Quantity" at bounding box center [441, 271] width 634 height 21
drag, startPoint x: 152, startPoint y: 270, endPoint x: 160, endPoint y: 270, distance: 8.3
click at [157, 270] on button "Select All" at bounding box center [144, 272] width 27 height 11
click at [164, 270] on button "Pack" at bounding box center [168, 272] width 17 height 11
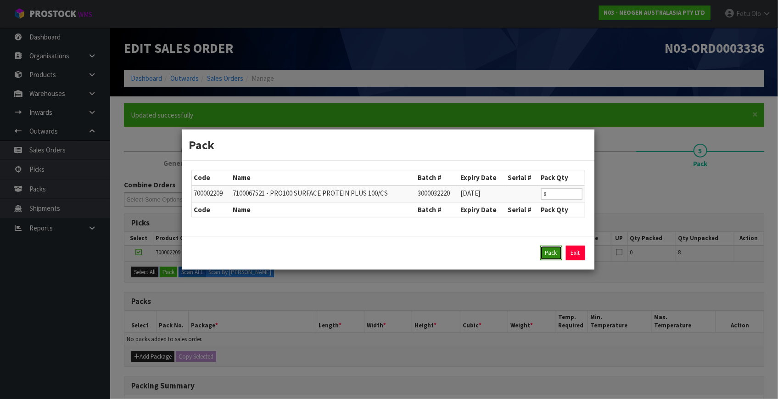
click at [558, 253] on button "Pack" at bounding box center [551, 253] width 22 height 15
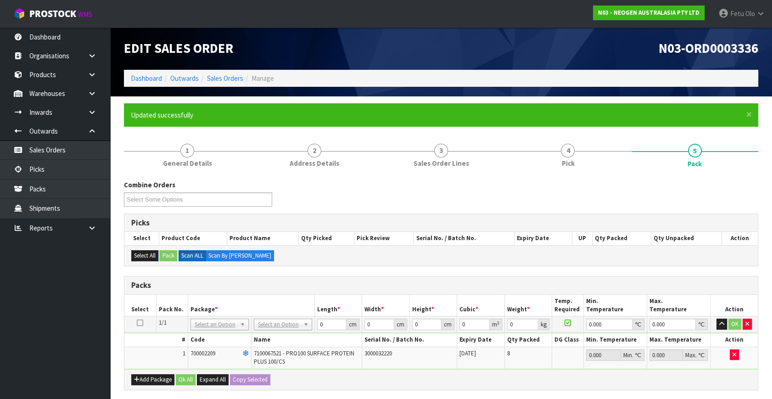
drag, startPoint x: 285, startPoint y: 324, endPoint x: 276, endPoint y: 337, distance: 16.6
click at [276, 337] on input "text" at bounding box center [283, 336] width 54 height 11
drag, startPoint x: 276, startPoint y: 356, endPoint x: 341, endPoint y: 322, distance: 74.1
drag, startPoint x: 332, startPoint y: 322, endPoint x: 253, endPoint y: 340, distance: 80.5
click at [253, 340] on tbody "1/1 NONE 007-001 007-002 007-004 007-009 007-013 007-014 007-015 007-017 007-01…" at bounding box center [441, 342] width 634 height 53
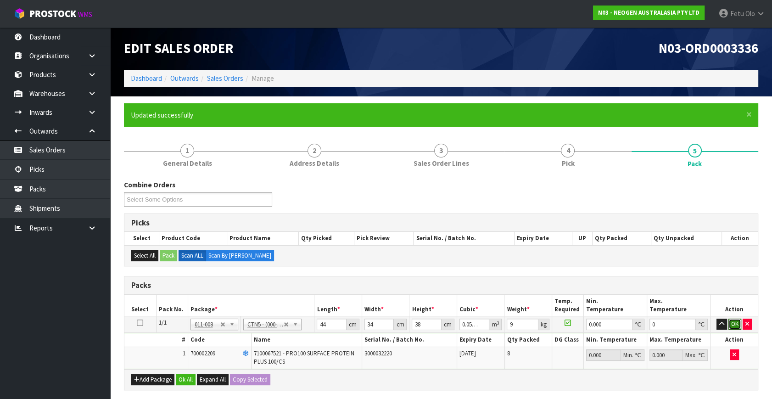
click button "OK" at bounding box center [735, 324] width 13 height 11
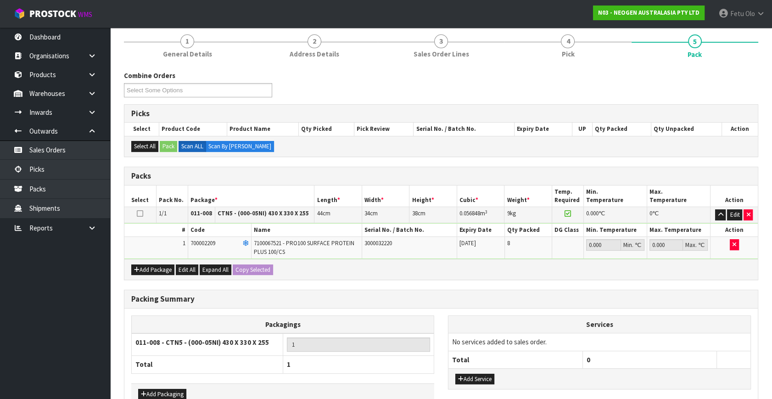
scroll to position [163, 0]
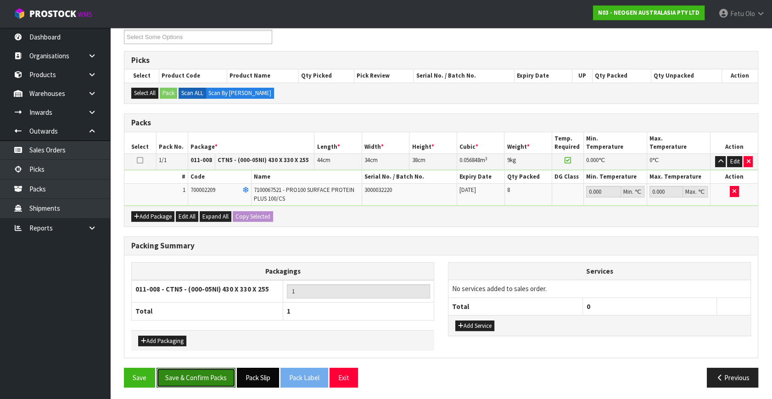
drag, startPoint x: 191, startPoint y: 369, endPoint x: 254, endPoint y: 366, distance: 63.0
click at [192, 370] on button "Save & Confirm Packs" at bounding box center [196, 378] width 79 height 20
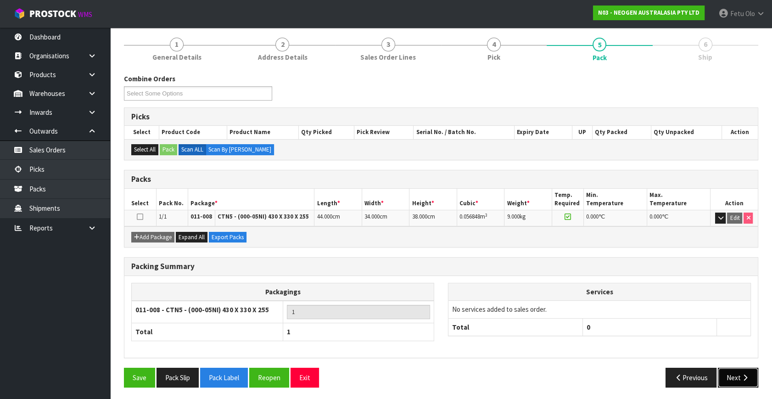
click at [731, 372] on button "Next" at bounding box center [738, 378] width 40 height 20
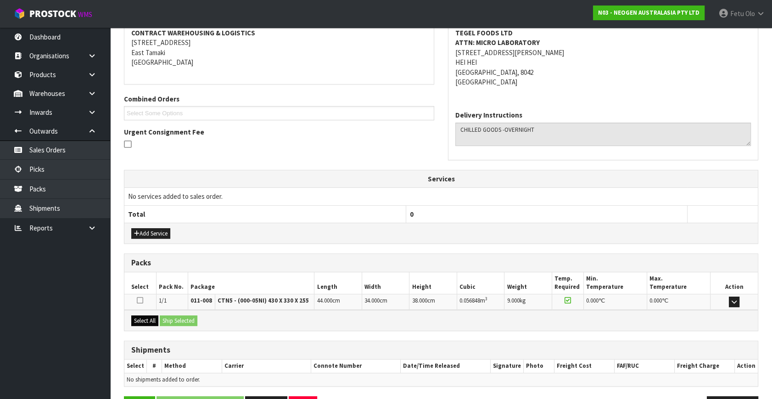
scroll to position [207, 0]
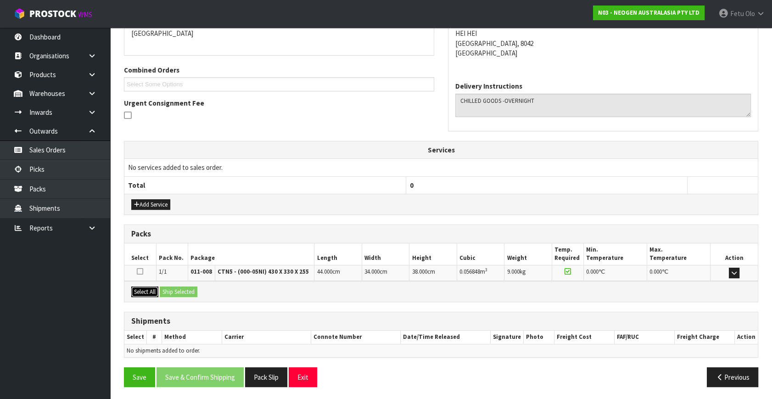
drag, startPoint x: 141, startPoint y: 289, endPoint x: 167, endPoint y: 289, distance: 25.7
click at [145, 289] on button "Select All" at bounding box center [144, 292] width 27 height 11
drag, startPoint x: 167, startPoint y: 289, endPoint x: 177, endPoint y: 292, distance: 10.6
click at [170, 290] on button "Ship Selected" at bounding box center [179, 292] width 38 height 11
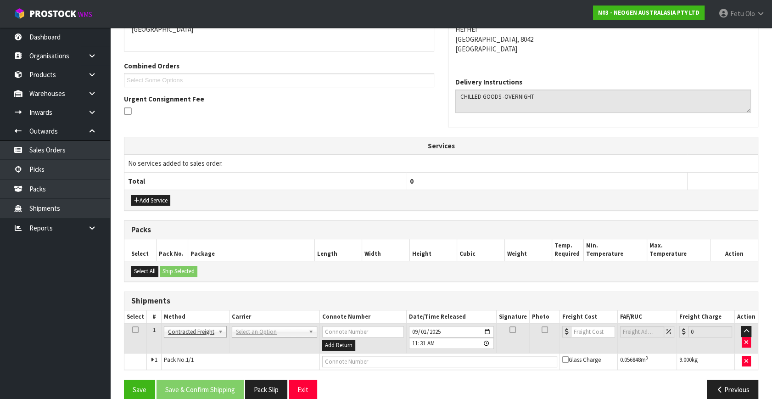
scroll to position [223, 0]
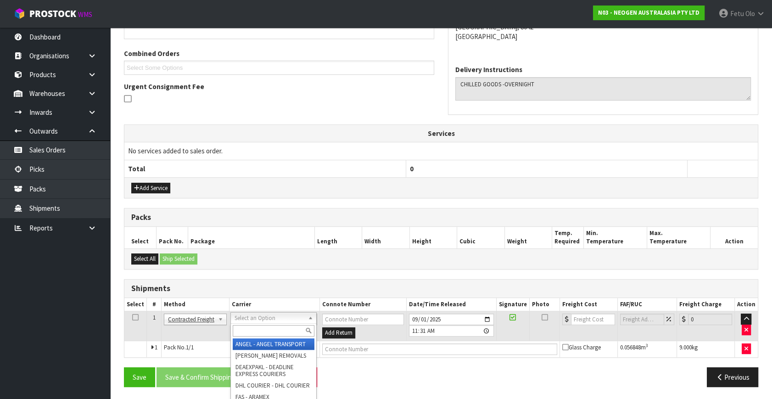
click at [260, 328] on input "text" at bounding box center [273, 330] width 81 height 11
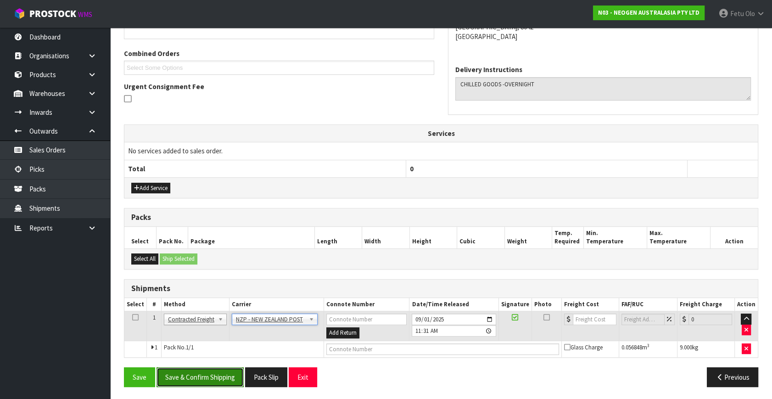
click at [223, 374] on button "Save & Confirm Shipping" at bounding box center [200, 377] width 87 height 20
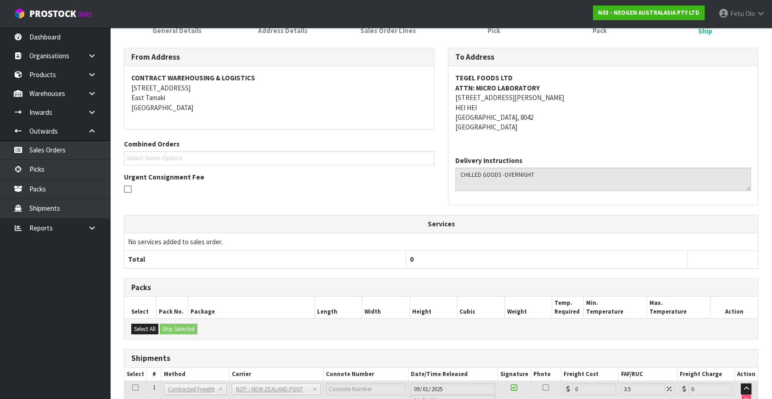
scroll to position [210, 0]
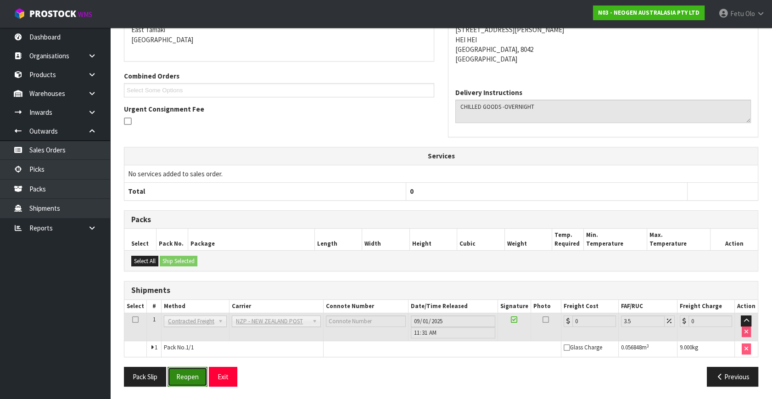
click at [193, 374] on button "Reopen" at bounding box center [188, 377] width 40 height 20
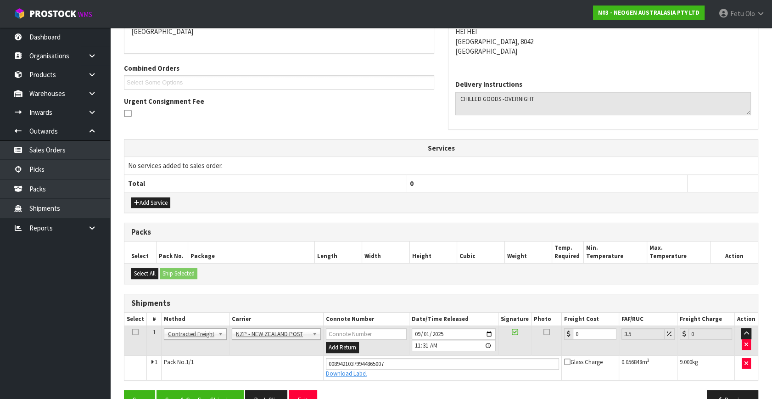
scroll to position [231, 0]
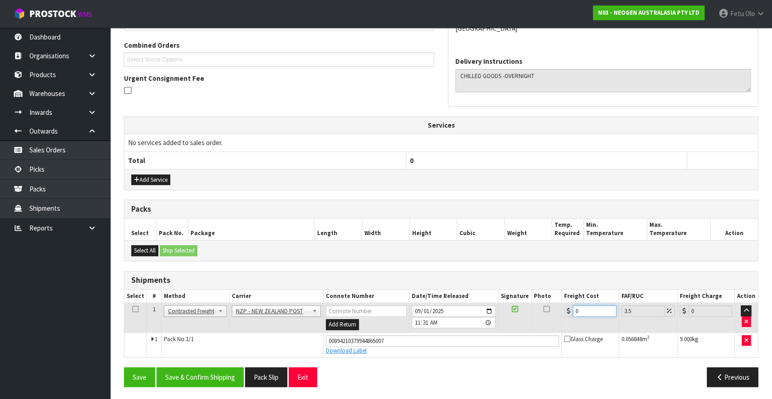
drag, startPoint x: 551, startPoint y: 323, endPoint x: 314, endPoint y: 349, distance: 238.8
click at [315, 349] on tbody "1 Client Local Pickup Customer Local Pickup Company Freight Contracted Freight …" at bounding box center [441, 330] width 634 height 54
click at [235, 376] on button "Save & Confirm Shipping" at bounding box center [200, 377] width 87 height 20
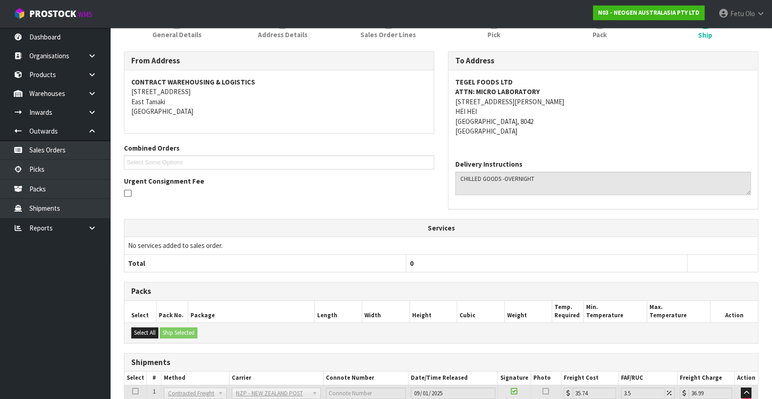
scroll to position [207, 0]
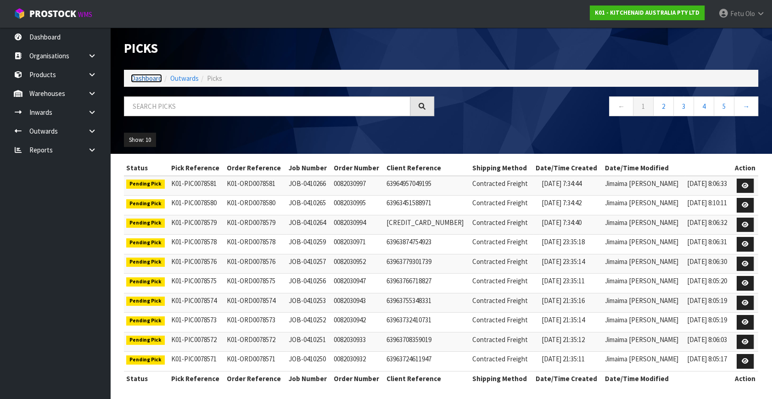
click at [153, 77] on link "Dashboard" at bounding box center [146, 78] width 31 height 9
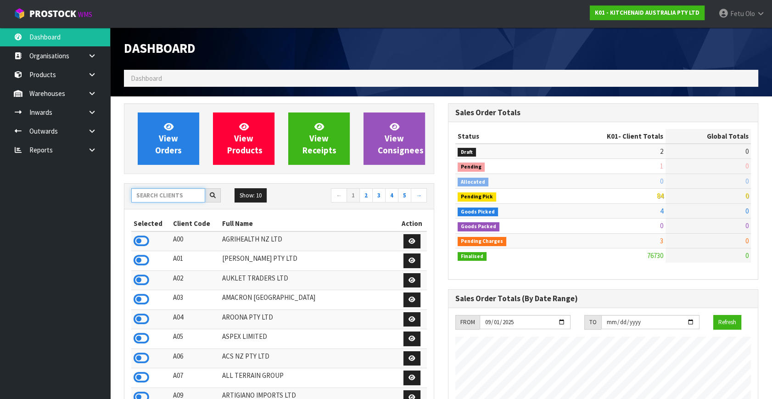
scroll to position [694, 324]
click at [169, 196] on input "text" at bounding box center [168, 195] width 74 height 14
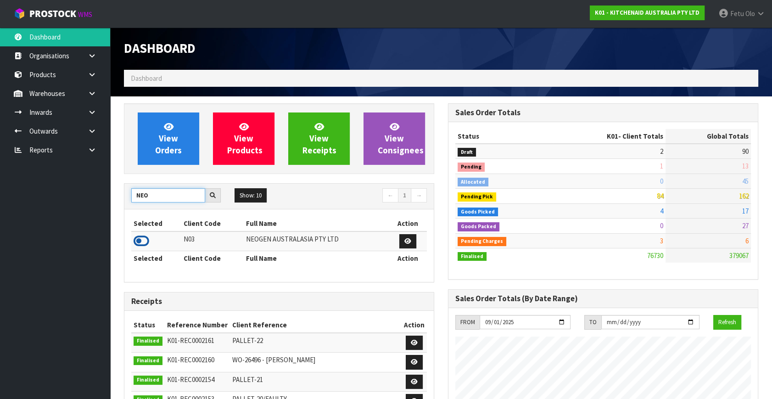
type input "NEO"
click at [142, 238] on icon at bounding box center [142, 241] width 16 height 14
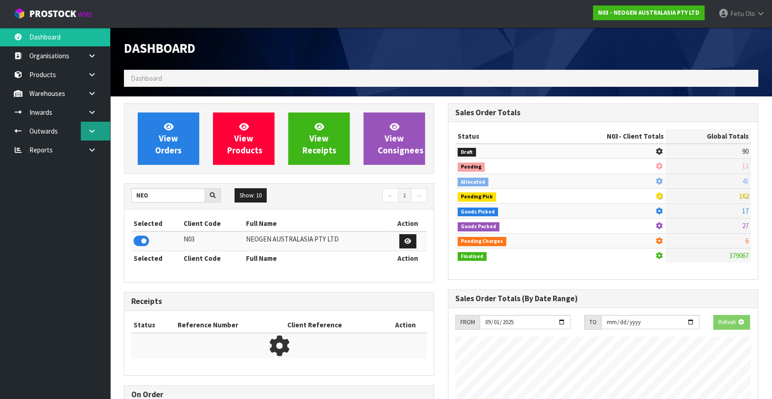
click at [99, 135] on link at bounding box center [95, 131] width 29 height 19
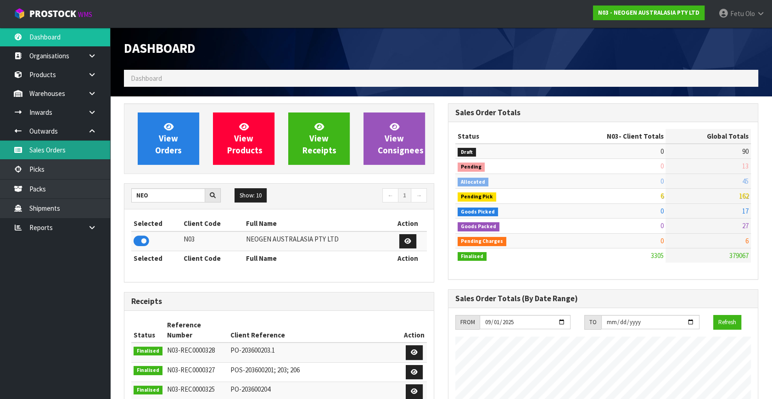
scroll to position [733, 324]
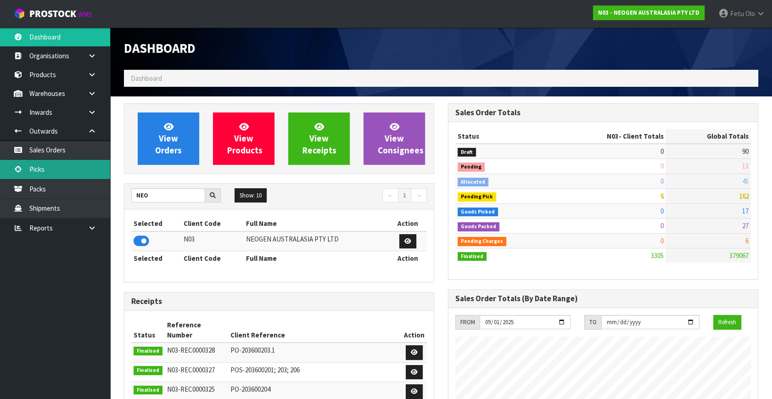
click at [39, 167] on link "Picks" at bounding box center [55, 169] width 110 height 19
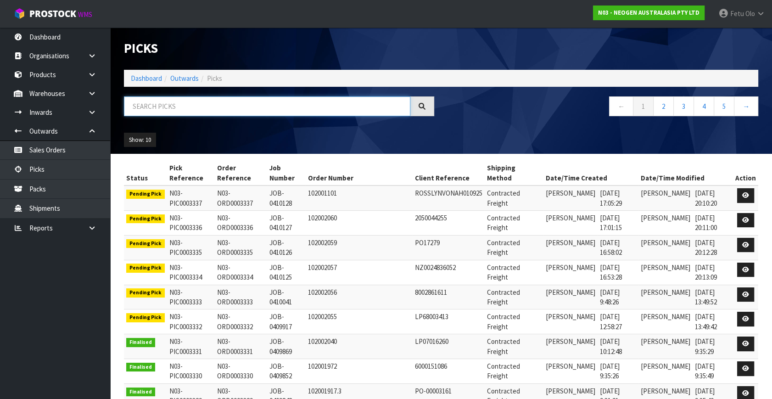
click at [203, 112] on input "text" at bounding box center [267, 106] width 287 height 20
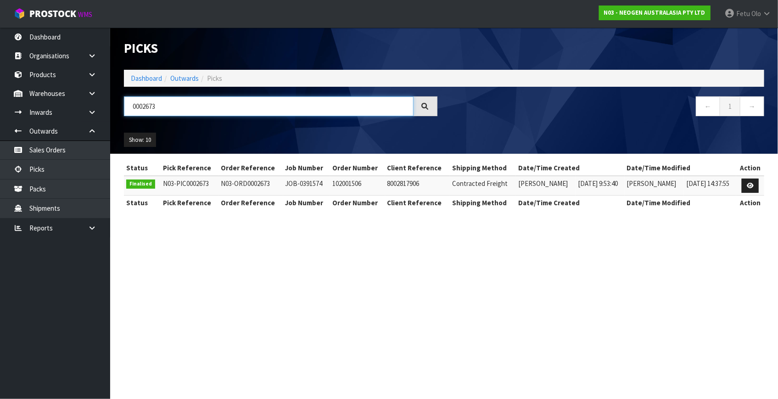
click at [140, 103] on input "0002673" at bounding box center [269, 106] width 290 height 20
type input "0002673"
click at [153, 78] on link "Dashboard" at bounding box center [146, 78] width 31 height 9
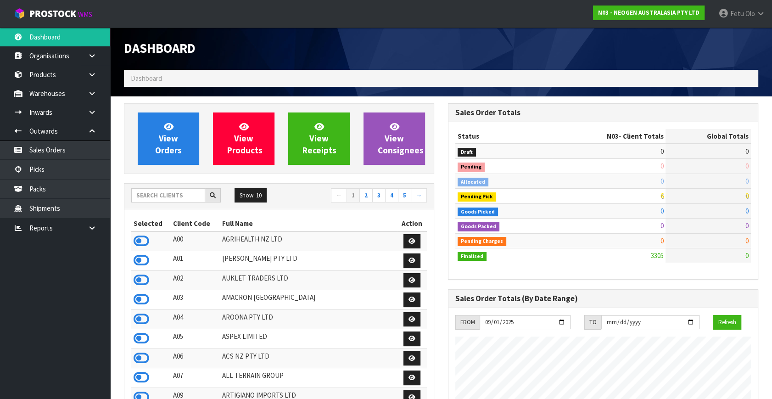
scroll to position [714, 324]
click at [168, 197] on input "text" at bounding box center [168, 195] width 74 height 14
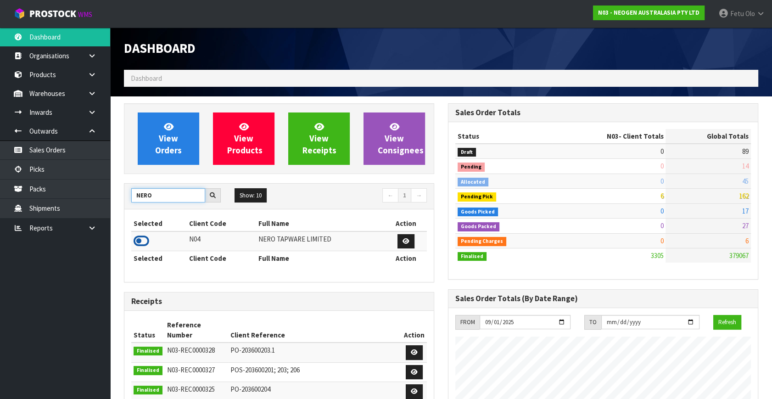
type input "NERO"
click at [144, 240] on icon at bounding box center [142, 241] width 16 height 14
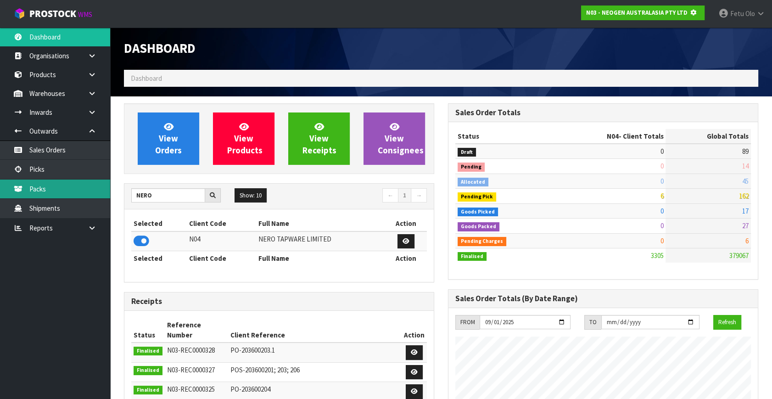
scroll to position [458598, 458845]
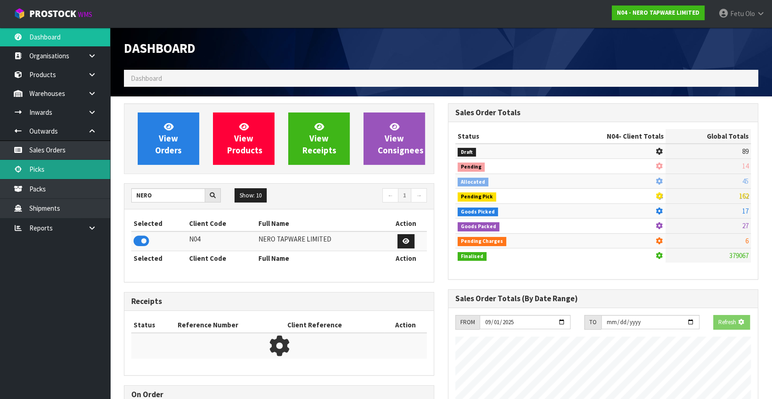
click at [49, 169] on link "Picks" at bounding box center [55, 169] width 110 height 19
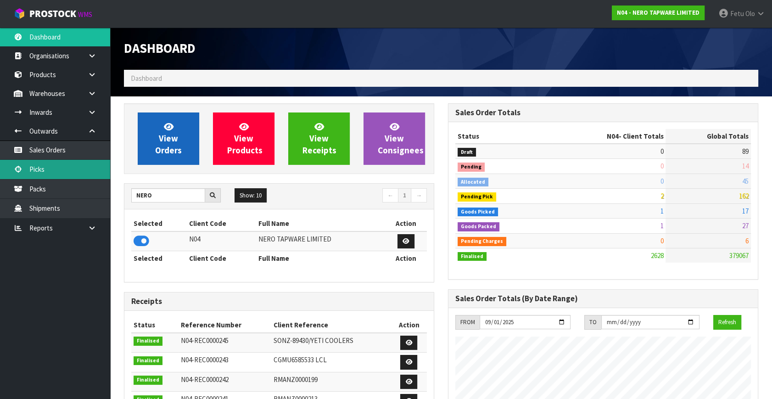
scroll to position [733, 324]
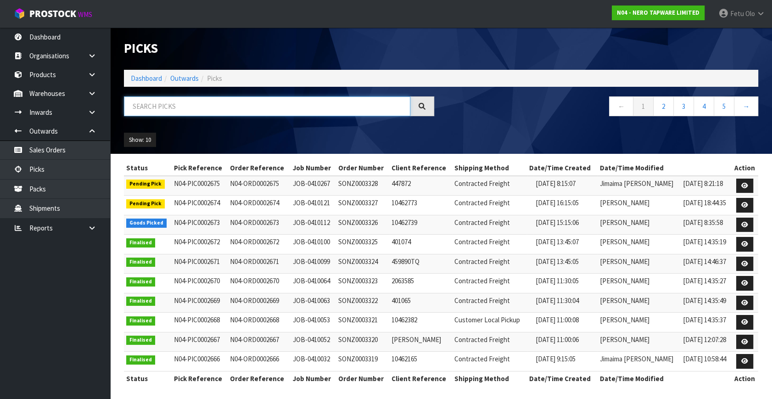
click at [181, 107] on input "text" at bounding box center [267, 106] width 287 height 20
type input "0002673"
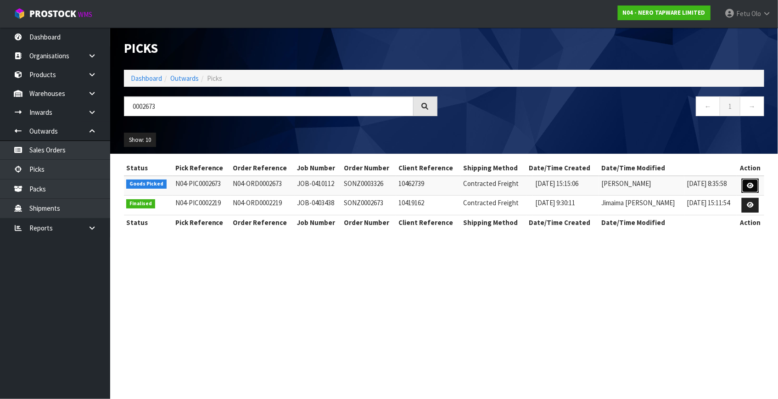
click at [752, 186] on icon at bounding box center [750, 186] width 7 height 6
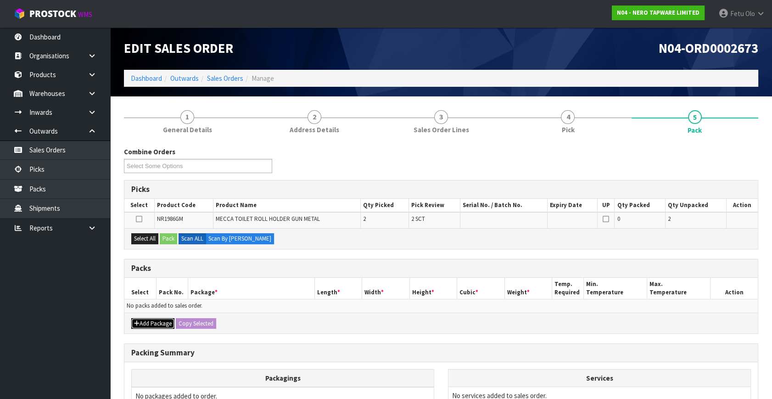
click at [133, 323] on button "Add Package" at bounding box center [152, 323] width 43 height 11
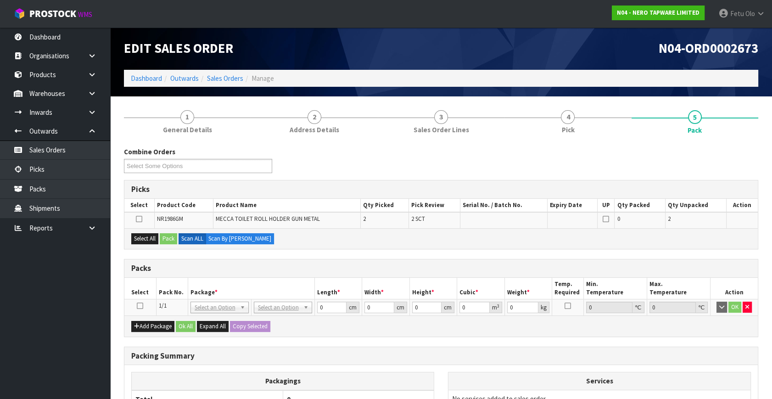
click at [141, 306] on icon at bounding box center [140, 306] width 6 height 0
click at [212, 289] on th "Package *" at bounding box center [251, 289] width 127 height 22
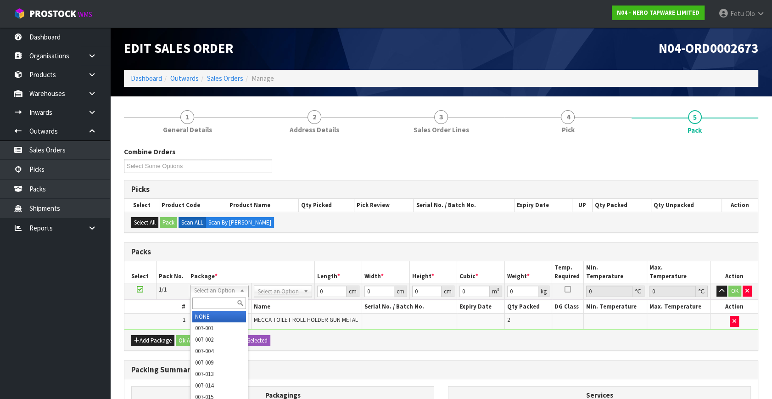
click at [208, 308] on input "text" at bounding box center [219, 303] width 54 height 11
type input "011"
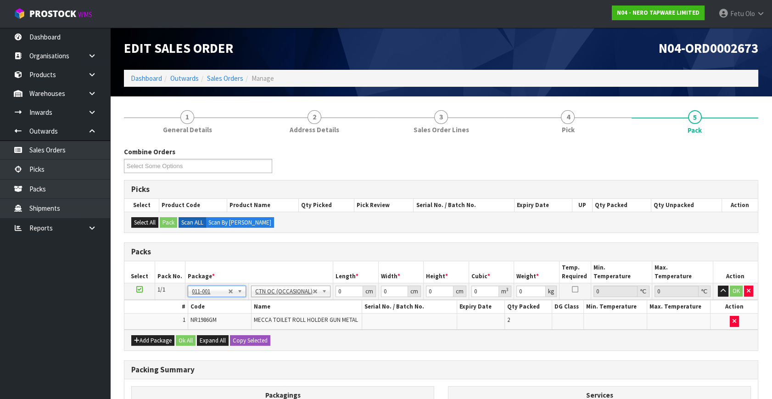
type input "0.6"
drag, startPoint x: 328, startPoint y: 294, endPoint x: 240, endPoint y: 307, distance: 88.6
click at [240, 307] on tbody "1/1 NONE 007-001 007-002 007-004 007-009 007-013 007-014 007-015 007-017 007-01…" at bounding box center [441, 306] width 634 height 46
type input "32"
type input "21"
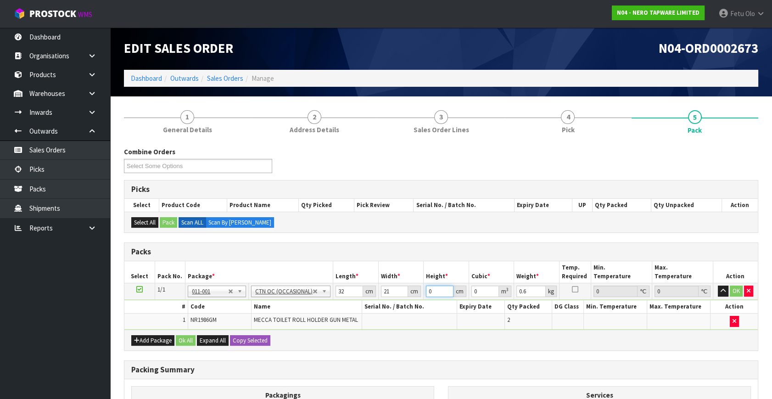
type input "1"
type input "0.000672"
type input "14"
type input "0.009408"
type input "14"
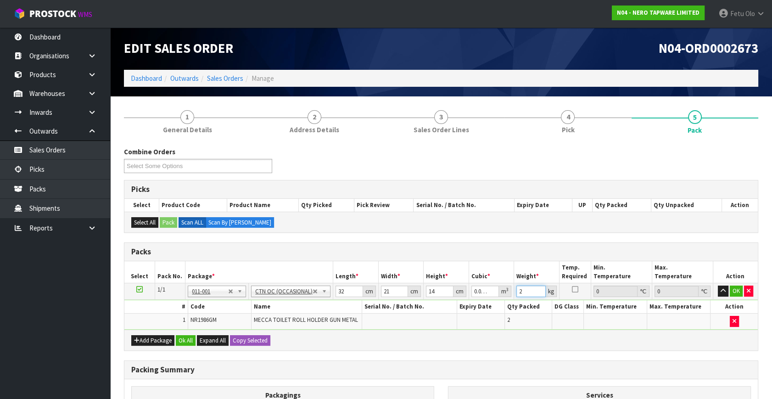
type input "2"
click button "OK" at bounding box center [736, 291] width 13 height 11
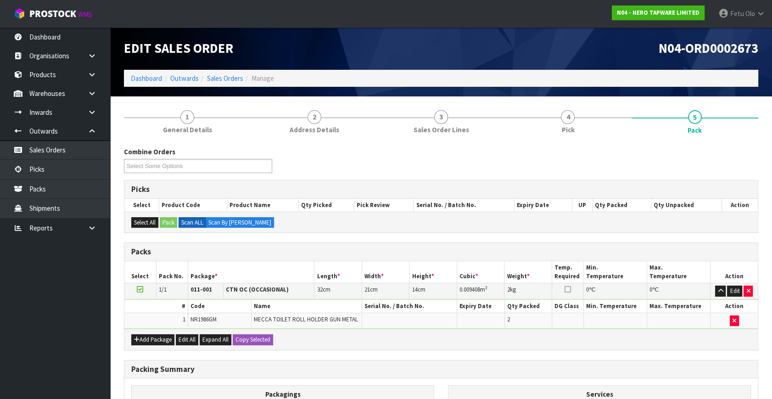
scroll to position [123, 0]
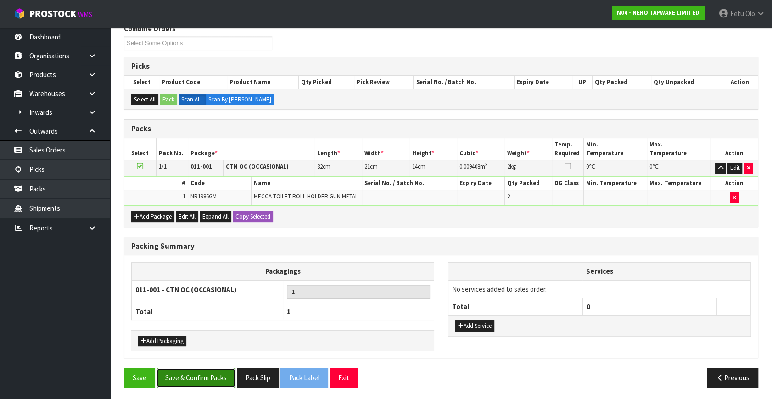
click at [210, 383] on button "Save & Confirm Packs" at bounding box center [196, 378] width 79 height 20
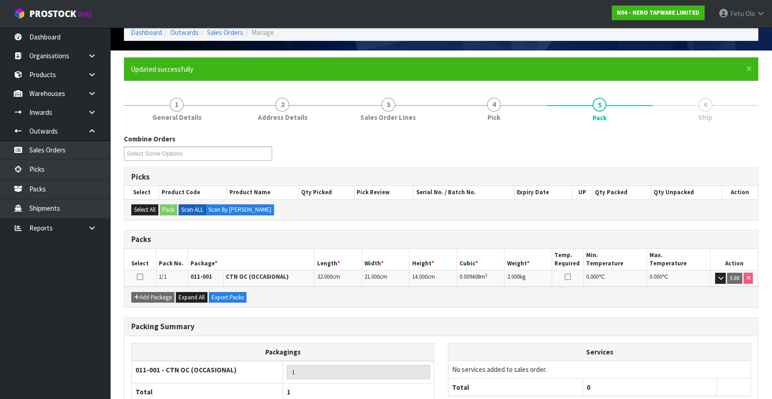
scroll to position [106, 0]
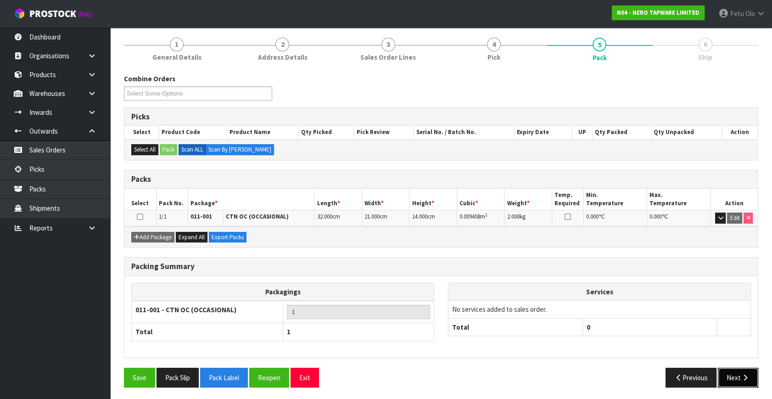
drag, startPoint x: 742, startPoint y: 377, endPoint x: 658, endPoint y: 370, distance: 84.4
click at [742, 377] on icon "button" at bounding box center [745, 377] width 9 height 7
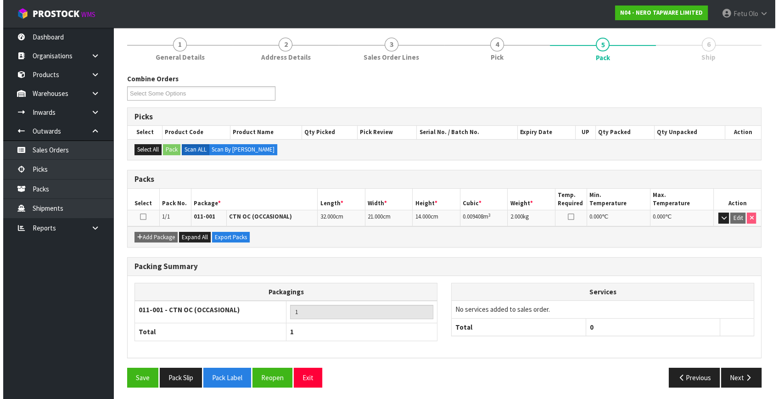
scroll to position [0, 0]
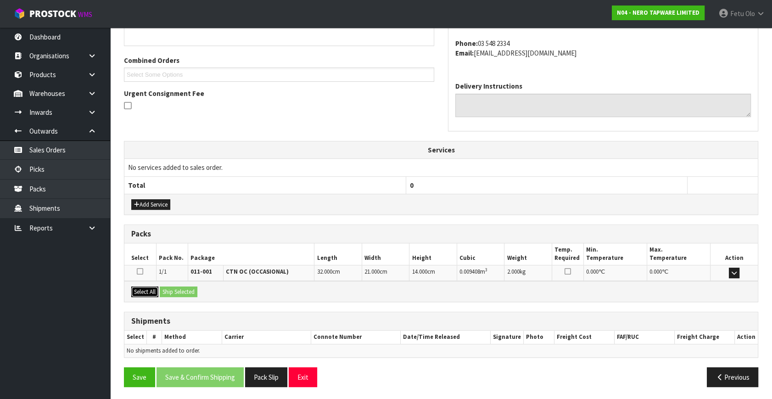
click at [153, 289] on button "Select All" at bounding box center [144, 292] width 27 height 11
click at [167, 287] on button "Ship Selected" at bounding box center [179, 292] width 38 height 11
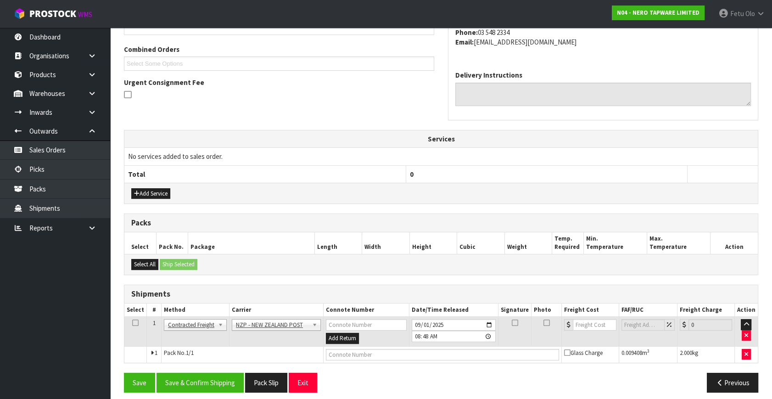
scroll to position [233, 0]
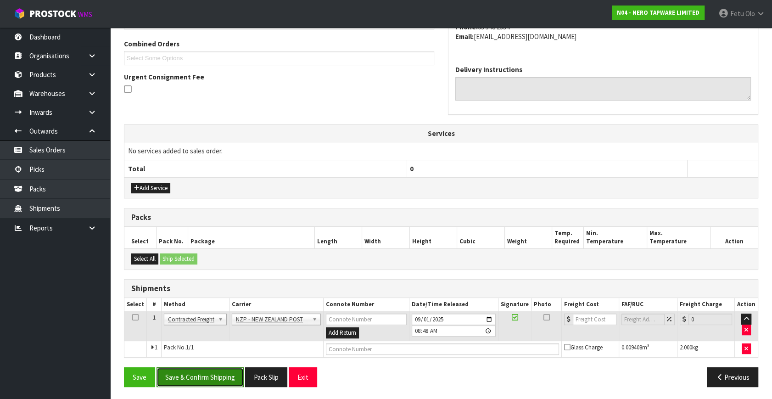
click at [225, 373] on button "Save & Confirm Shipping" at bounding box center [200, 377] width 87 height 20
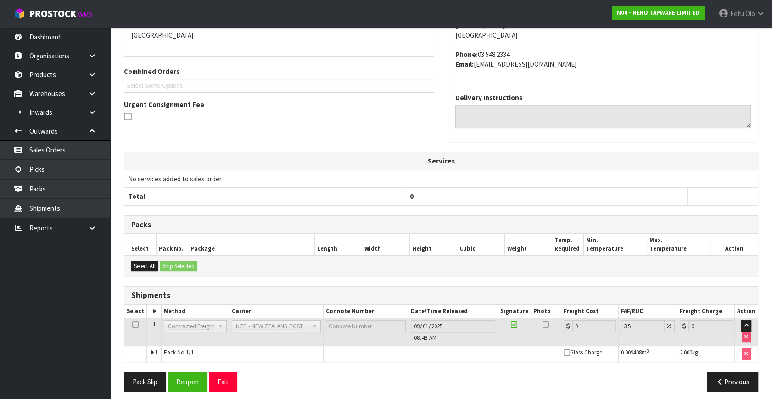
scroll to position [220, 0]
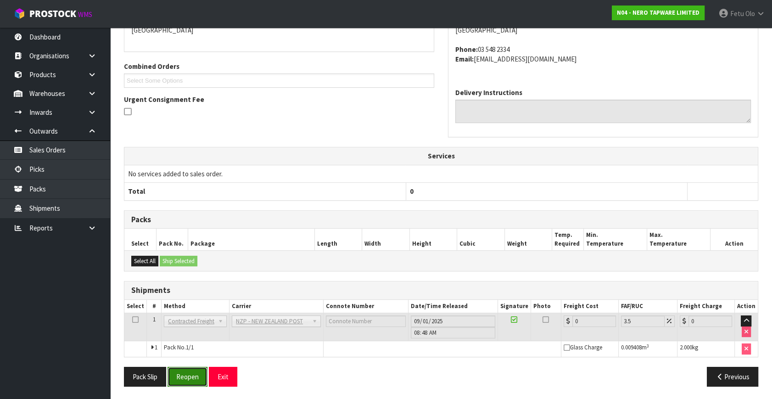
click at [203, 376] on button "Reopen" at bounding box center [188, 377] width 40 height 20
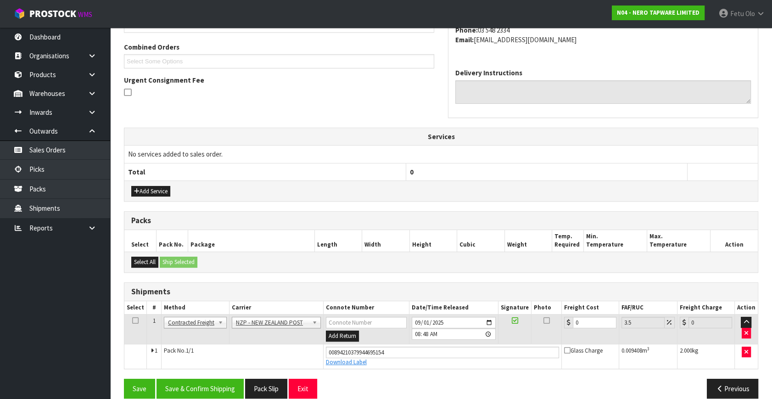
scroll to position [241, 0]
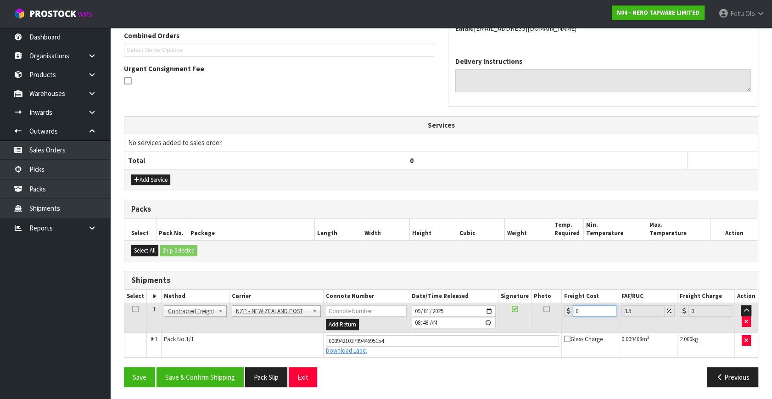
click at [536, 321] on tr "1 Client Local Pickup Customer Local Pickup Company Freight Contracted Freight …" at bounding box center [441, 318] width 634 height 30
click at [581, 308] on input "0" at bounding box center [595, 310] width 44 height 11
drag, startPoint x: 587, startPoint y: 308, endPoint x: 554, endPoint y: 321, distance: 35.9
click at [554, 321] on tr "1 Client Local Pickup Customer Local Pickup Company Freight Contracted Freight …" at bounding box center [441, 318] width 634 height 30
type input "1"
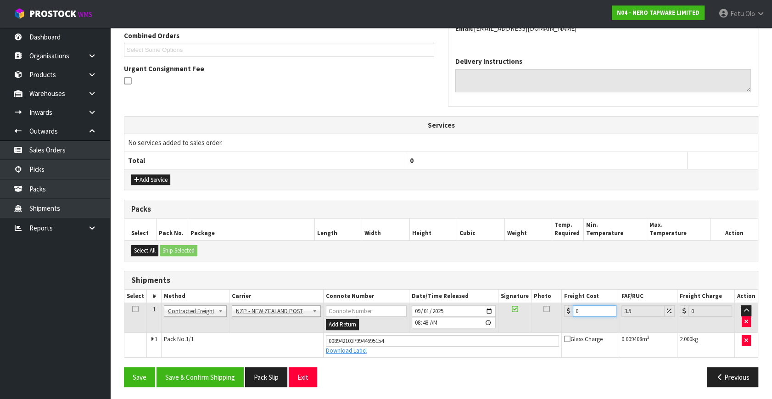
type input "1.03"
type input "11"
type input "11.38"
type input "11.6"
type input "12.01"
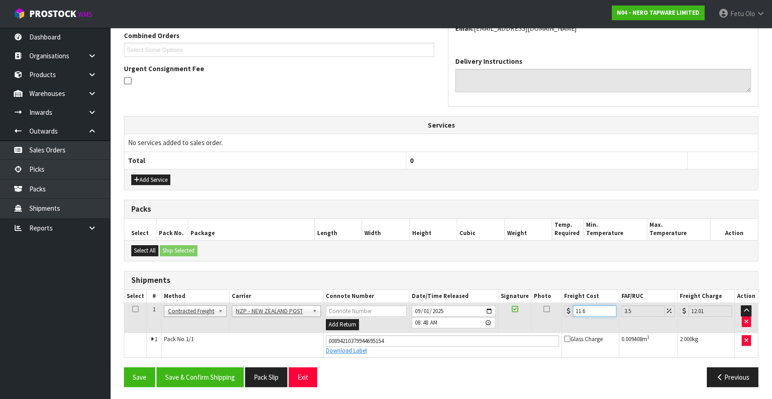
type input "11.61"
type input "12.02"
type input "11.61"
click at [195, 376] on button "Save & Confirm Shipping" at bounding box center [200, 377] width 87 height 20
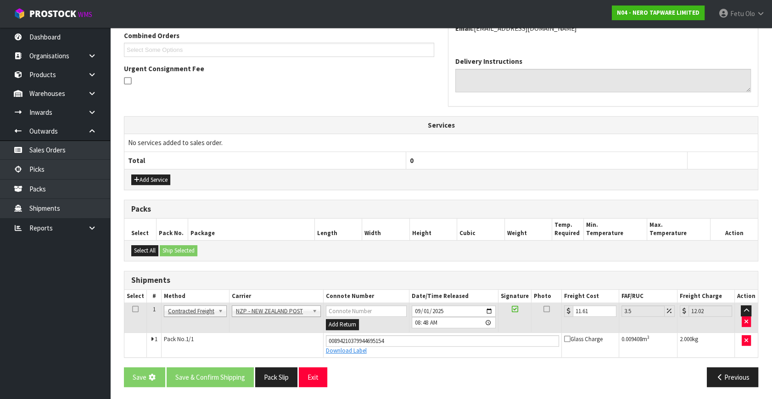
scroll to position [0, 0]
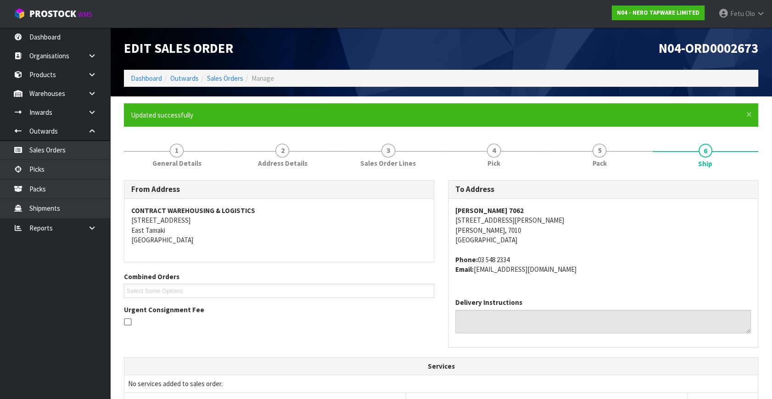
click at [124, 232] on div "CONTRACT WAREHOUSING & LOGISTICS 17 Allens Road East Tamaki Auckland" at bounding box center [278, 230] width 309 height 63
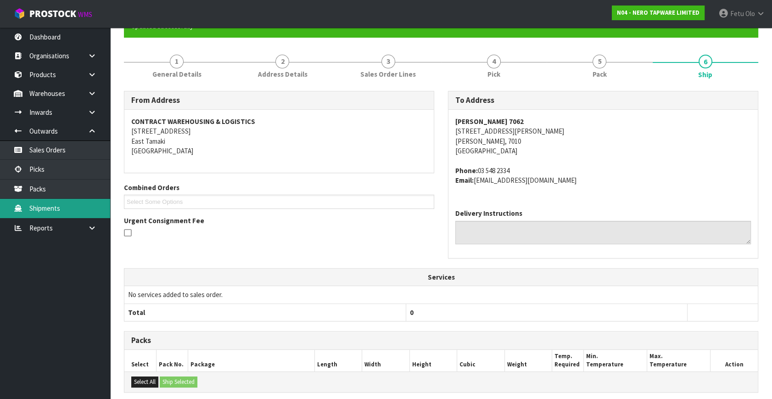
scroll to position [7, 0]
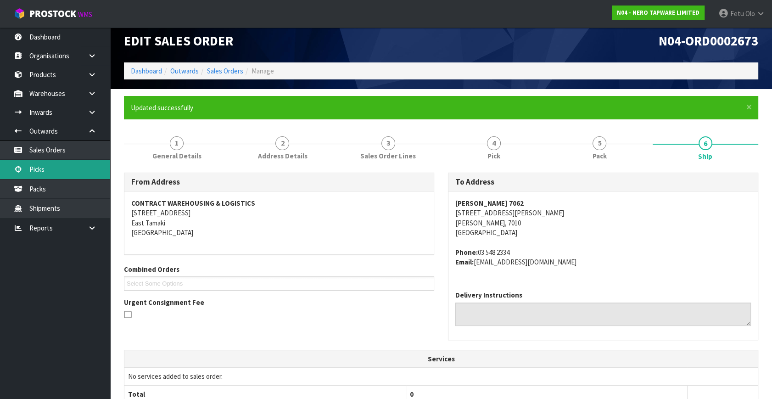
click at [39, 169] on link "Picks" at bounding box center [55, 169] width 110 height 19
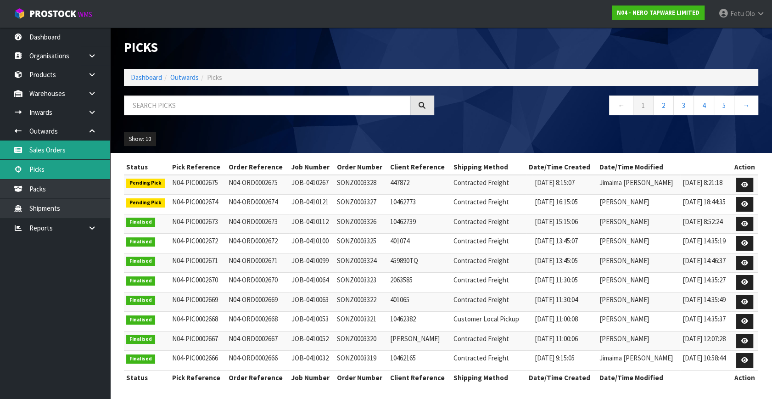
scroll to position [2, 0]
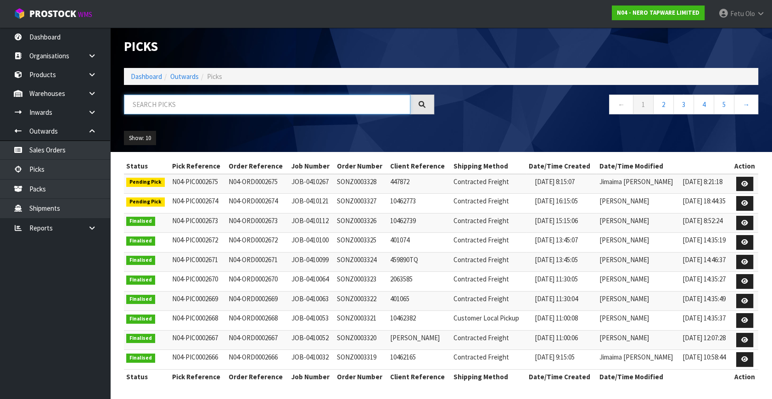
click at [177, 101] on input "text" at bounding box center [267, 105] width 287 height 20
click at [178, 101] on input "text" at bounding box center [267, 105] width 287 height 20
click at [202, 109] on input "text" at bounding box center [267, 105] width 287 height 20
type input "78493"
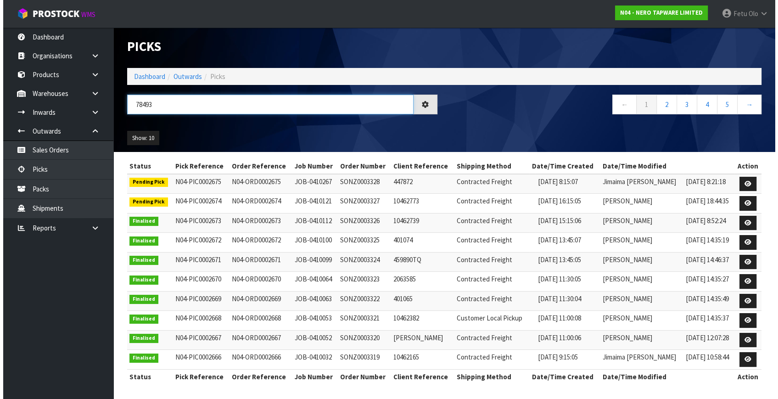
scroll to position [0, 0]
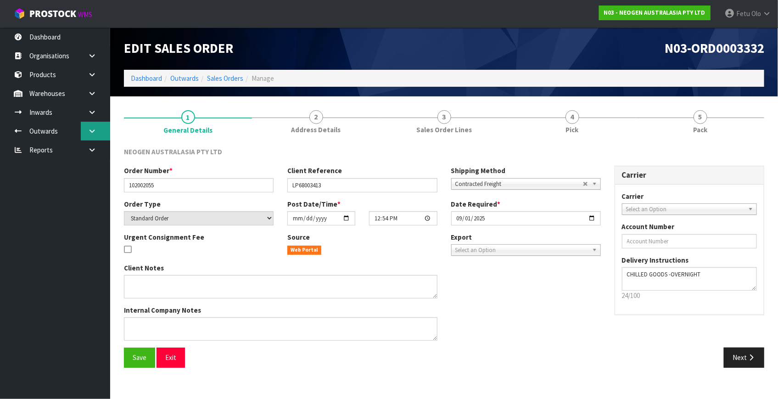
drag, startPoint x: 93, startPoint y: 135, endPoint x: 89, endPoint y: 140, distance: 6.5
click at [93, 135] on link at bounding box center [95, 131] width 29 height 19
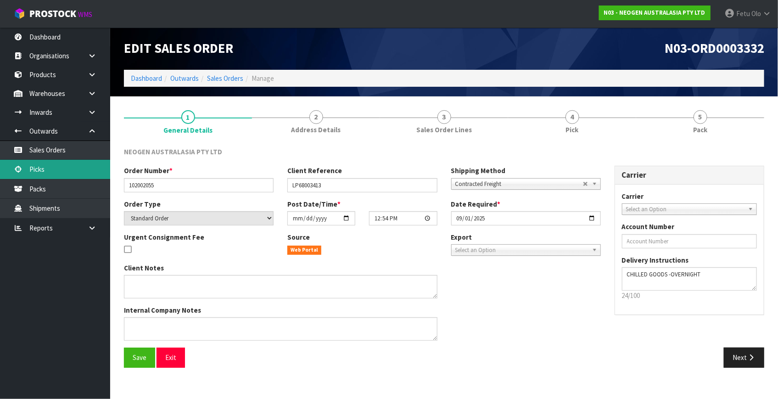
click at [46, 170] on link "Picks" at bounding box center [55, 169] width 110 height 19
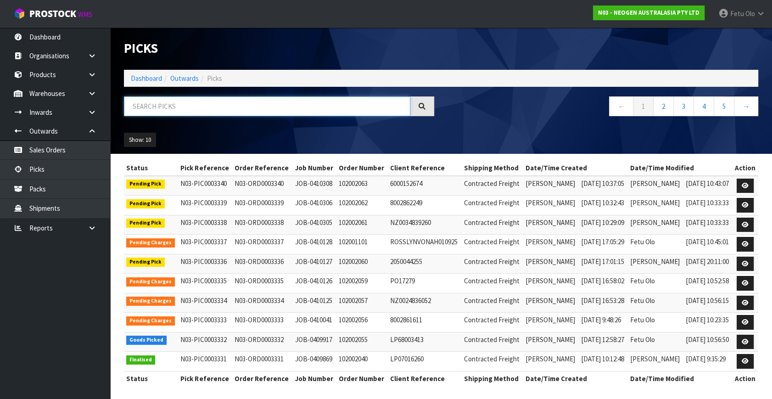
click at [211, 107] on input "text" at bounding box center [267, 106] width 287 height 20
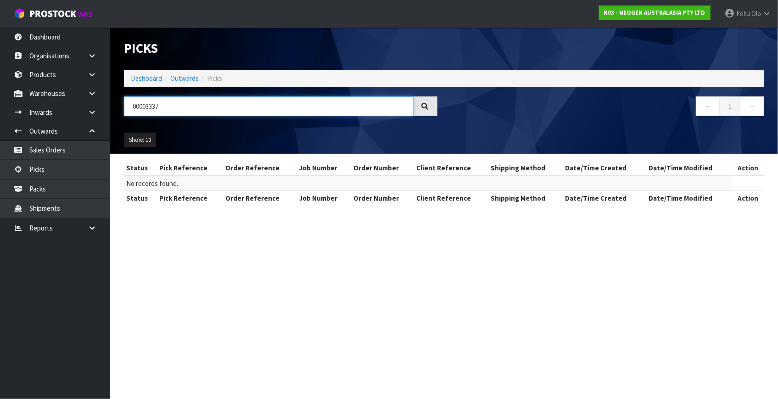
click at [149, 113] on input "00003337" at bounding box center [269, 106] width 290 height 20
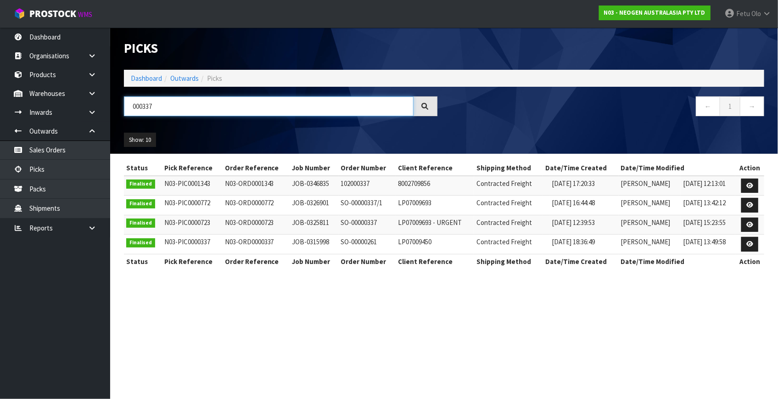
click at [149, 113] on input "000337" at bounding box center [269, 106] width 290 height 20
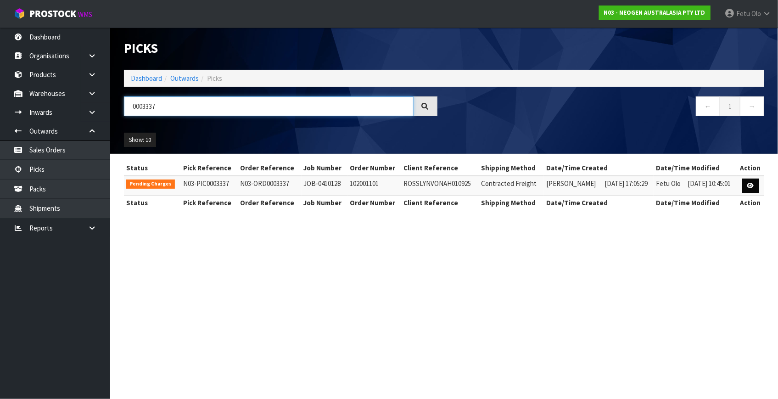
type input "0003337"
drag, startPoint x: 744, startPoint y: 188, endPoint x: 742, endPoint y: 229, distance: 40.9
click at [744, 188] on link at bounding box center [750, 186] width 17 height 15
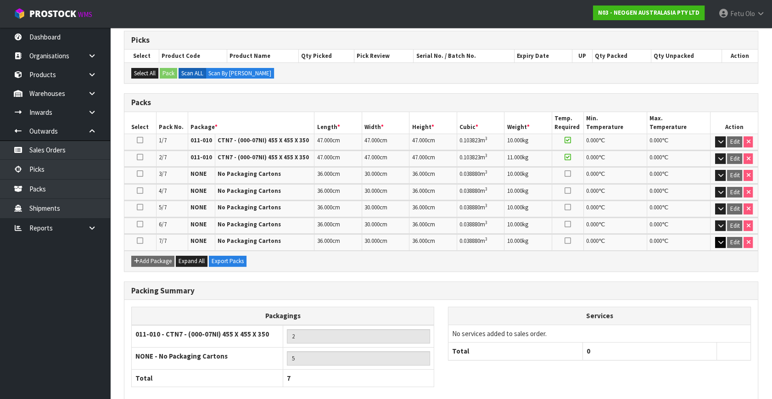
scroll to position [195, 0]
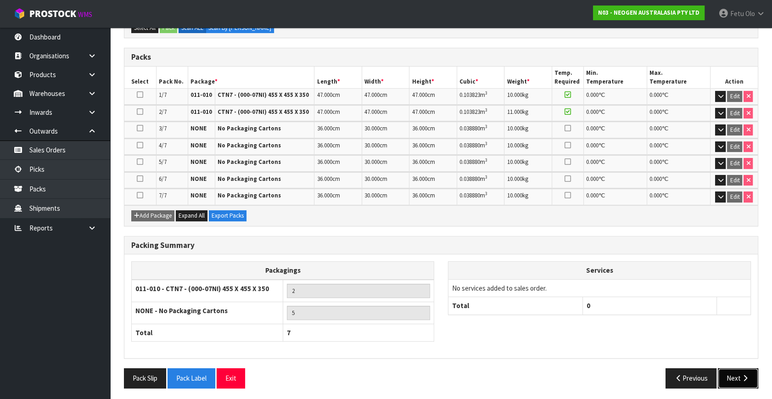
click at [734, 378] on button "Next" at bounding box center [738, 378] width 40 height 20
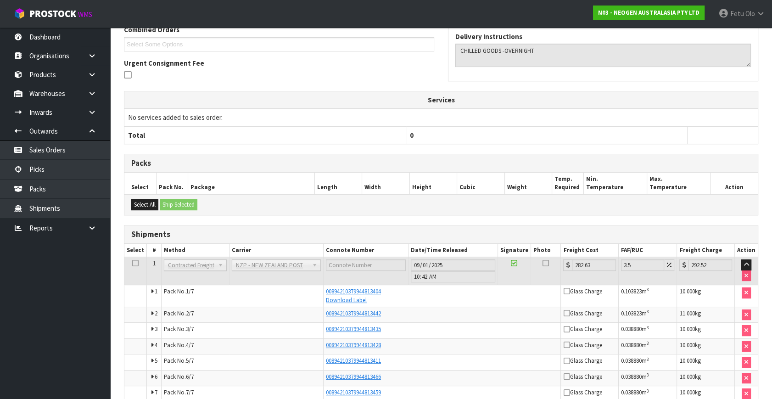
scroll to position [258, 0]
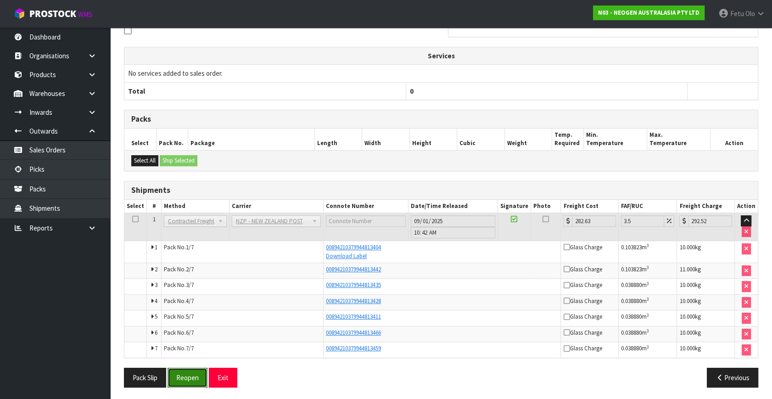
click at [199, 377] on button "Reopen" at bounding box center [188, 378] width 40 height 20
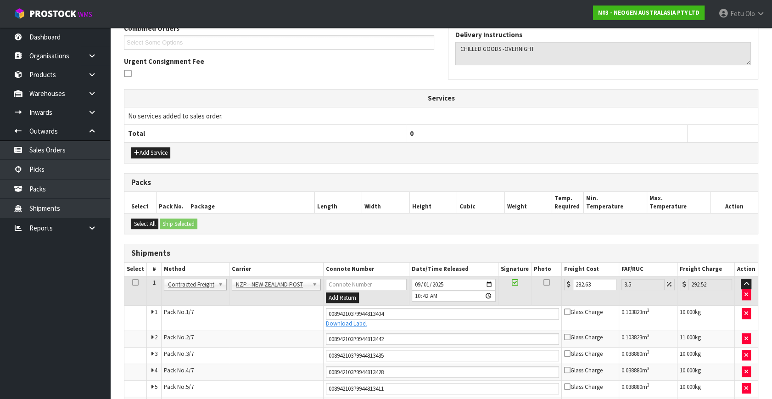
scroll to position [321, 0]
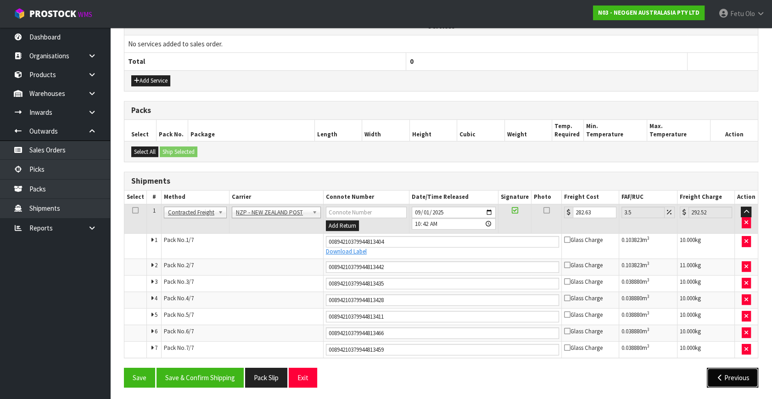
click at [709, 373] on button "Previous" at bounding box center [732, 378] width 51 height 20
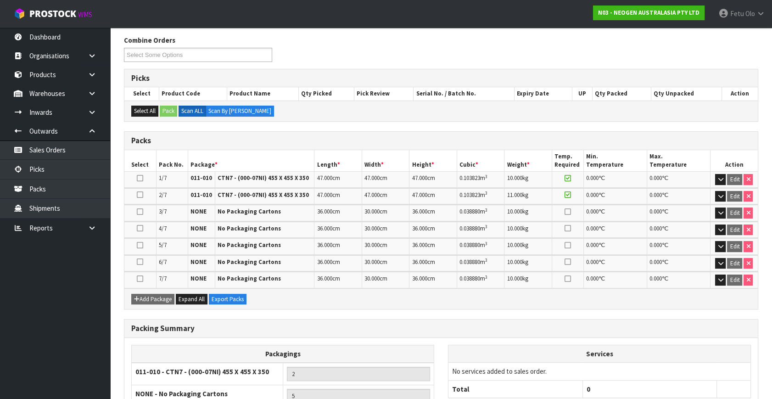
scroll to position [228, 0]
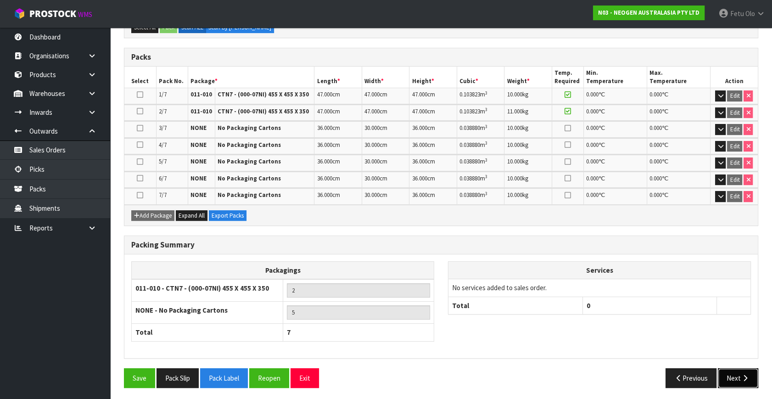
click at [742, 375] on icon "button" at bounding box center [745, 378] width 9 height 7
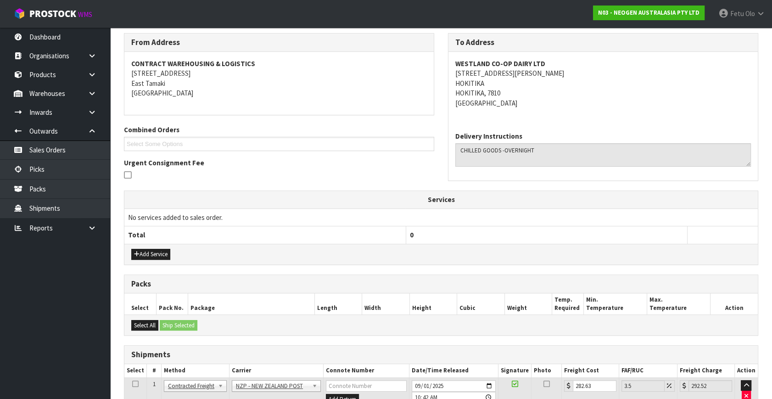
scroll to position [292, 0]
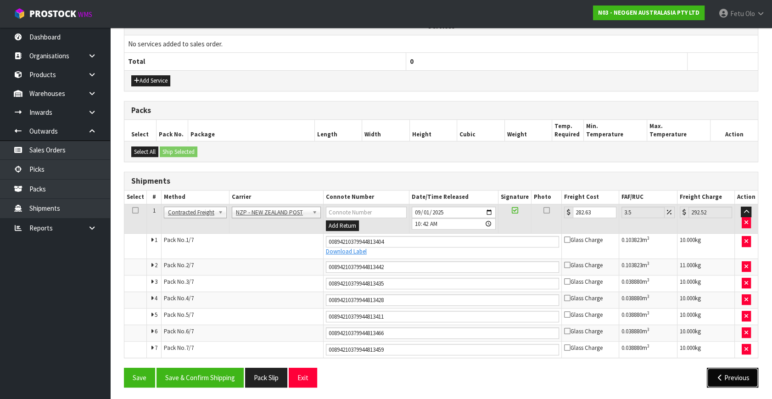
click at [735, 375] on button "Previous" at bounding box center [732, 378] width 51 height 20
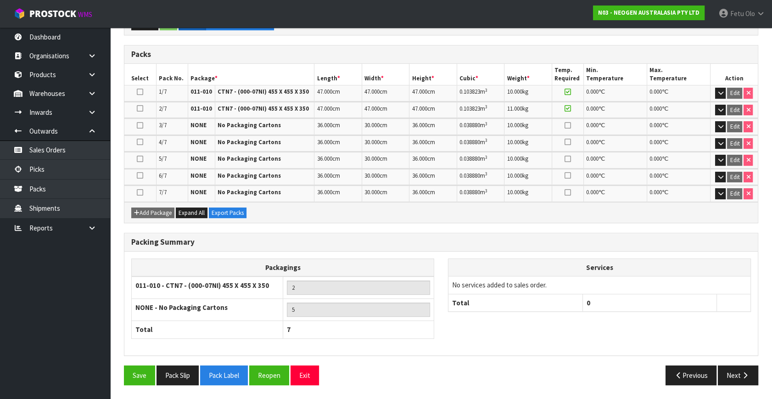
scroll to position [228, 0]
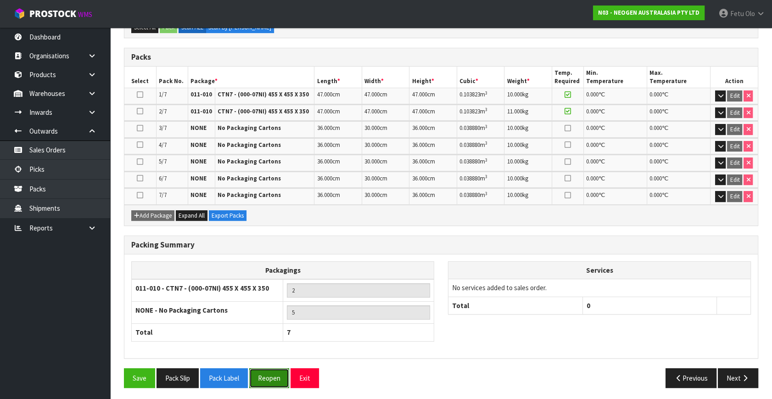
click at [277, 378] on button "Reopen" at bounding box center [269, 378] width 40 height 20
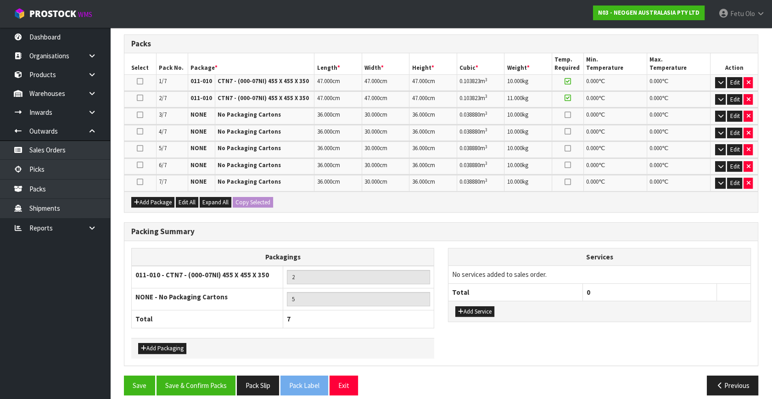
scroll to position [248, 0]
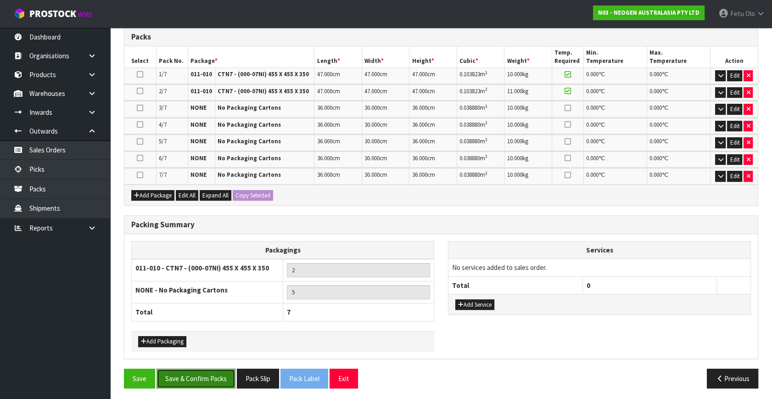
drag, startPoint x: 219, startPoint y: 377, endPoint x: 537, endPoint y: 390, distance: 318.9
click at [218, 377] on button "Save & Confirm Packs" at bounding box center [196, 379] width 79 height 20
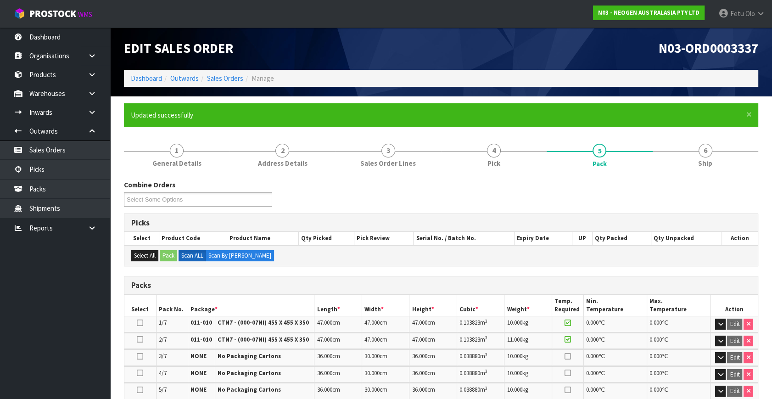
click at [491, 54] on h1 "N03-ORD0003337" at bounding box center [603, 48] width 310 height 15
click at [714, 157] on link "6 Ship" at bounding box center [706, 154] width 106 height 36
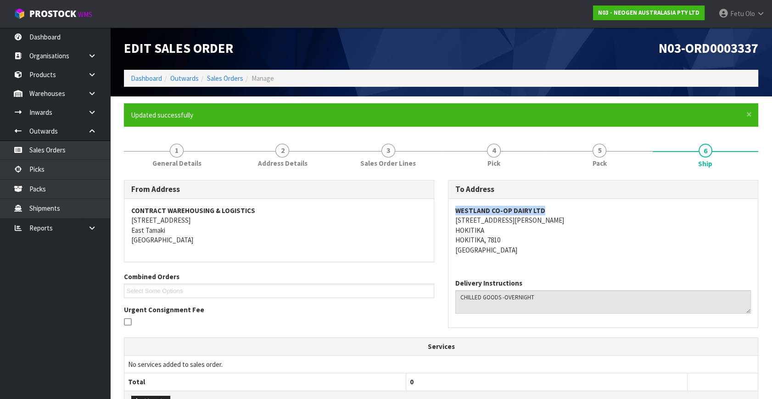
drag, startPoint x: 453, startPoint y: 210, endPoint x: 550, endPoint y: 206, distance: 97.0
click at [550, 206] on div "WESTLAND CO-OP DAIRY LTD [STREET_ADDRESS][PERSON_NAME]" at bounding box center [603, 235] width 309 height 73
copy strong "WESTLAND CO-OP DAIRY LTD"
drag, startPoint x: 451, startPoint y: 220, endPoint x: 549, endPoint y: 221, distance: 97.8
click at [549, 221] on div "WESTLAND CO-OP DAIRY LTD [STREET_ADDRESS][PERSON_NAME]" at bounding box center [603, 235] width 309 height 73
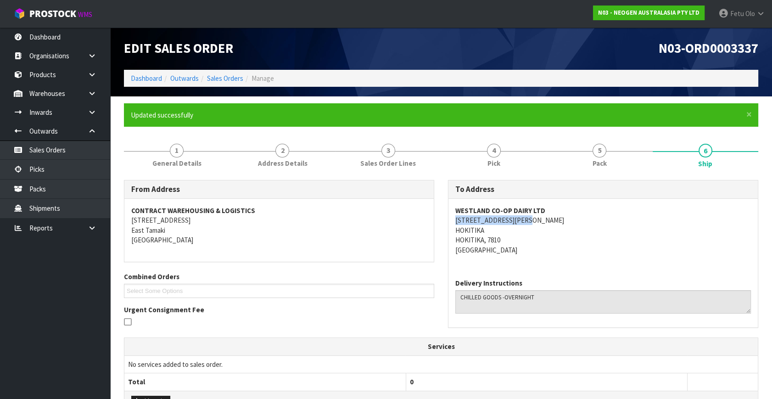
copy address "[STREET_ADDRESS][PERSON_NAME]"
click at [623, 162] on link "5 Pack" at bounding box center [600, 154] width 106 height 36
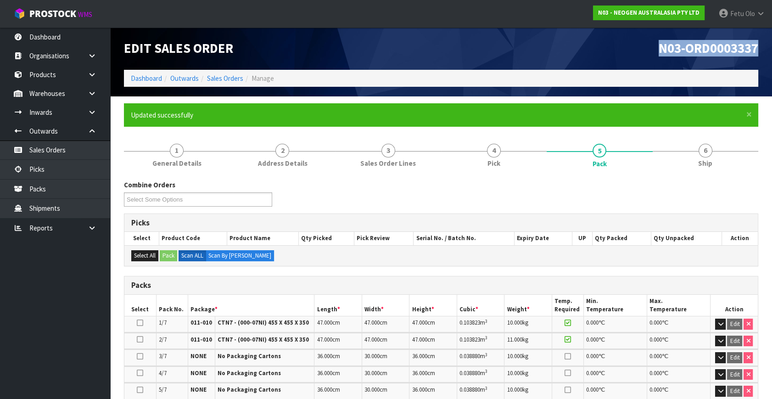
drag, startPoint x: 652, startPoint y: 53, endPoint x: 774, endPoint y: 53, distance: 121.7
click at [772, 53] on html "Toggle navigation ProStock WMS N03 - NEOGEN AUSTRALASIA PTY LTD Fetu Olo Logout…" at bounding box center [386, 199] width 772 height 399
copy span "N03-ORD0003337"
click at [182, 154] on link "1 General Details" at bounding box center [177, 154] width 106 height 36
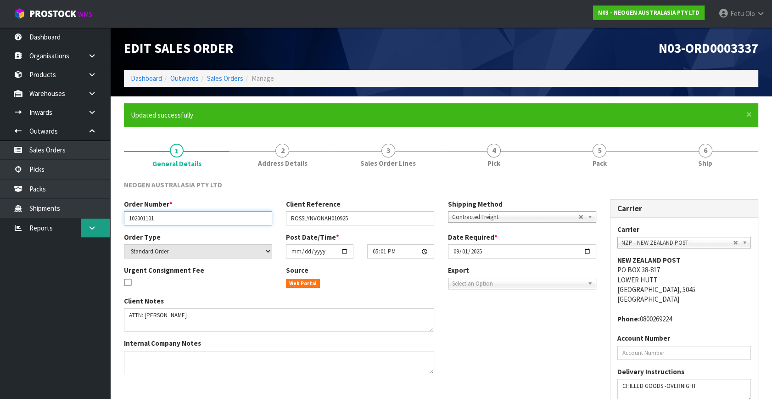
drag, startPoint x: 118, startPoint y: 225, endPoint x: 196, endPoint y: 257, distance: 83.8
click at [89, 231] on body "Toggle navigation ProStock WMS N03 - NEOGEN AUSTRALASIA PTY LTD Fetu Olo Logout…" at bounding box center [386, 199] width 772 height 399
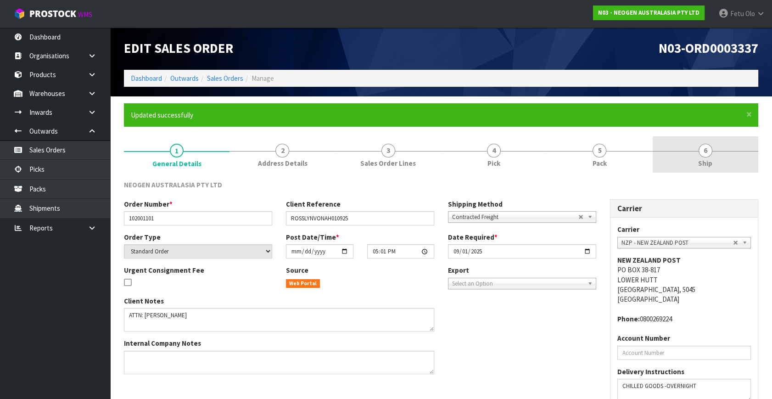
click at [722, 151] on link "6 Ship" at bounding box center [706, 154] width 106 height 36
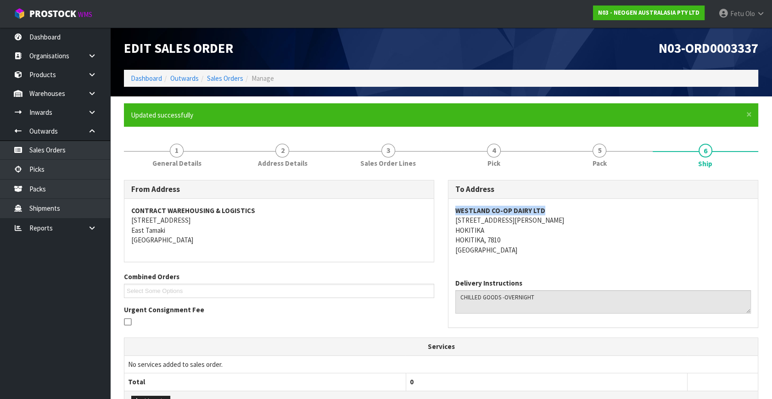
drag, startPoint x: 550, startPoint y: 204, endPoint x: 456, endPoint y: 211, distance: 94.4
click at [456, 211] on div "WESTLAND CO-OP DAIRY LTD [STREET_ADDRESS][PERSON_NAME]" at bounding box center [603, 235] width 309 height 73
copy strong "WESTLAND CO-OP DAIRY LTD"
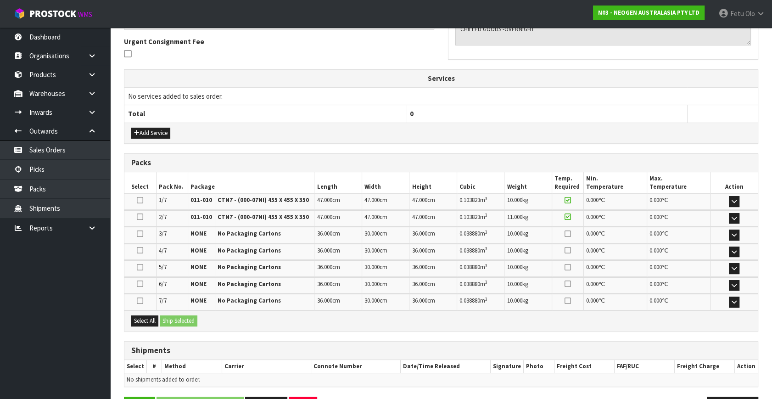
scroll to position [297, 0]
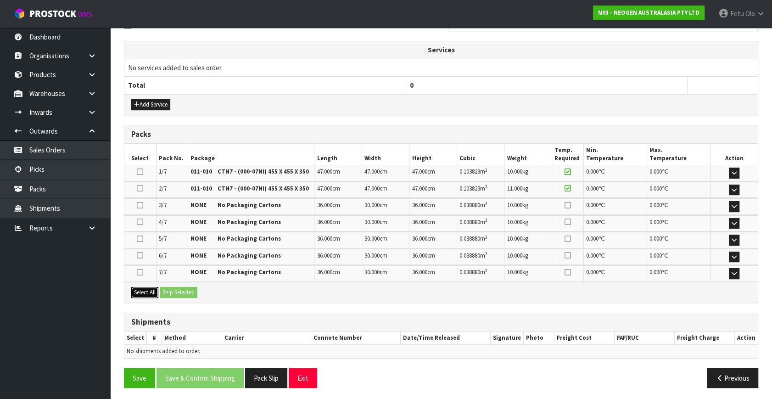
drag, startPoint x: 149, startPoint y: 287, endPoint x: 194, endPoint y: 289, distance: 45.5
click at [149, 287] on button "Select All" at bounding box center [144, 292] width 27 height 11
click at [194, 289] on button "Ship Selected" at bounding box center [179, 292] width 38 height 11
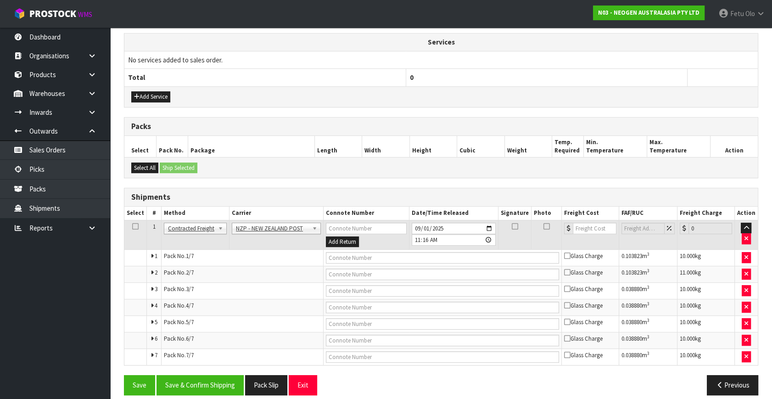
scroll to position [312, 0]
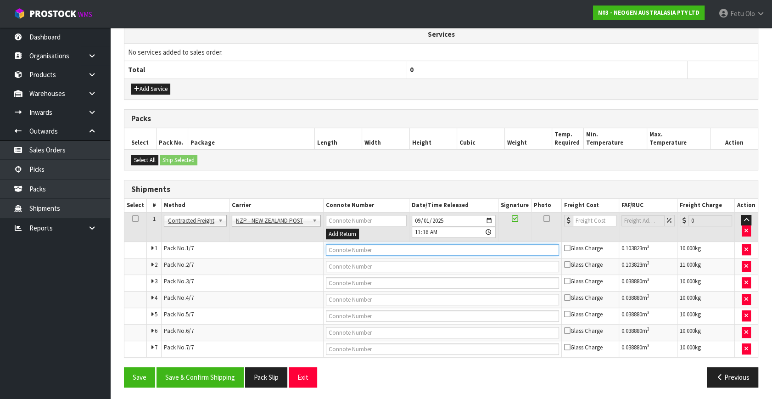
click at [353, 248] on input "text" at bounding box center [442, 249] width 233 height 11
click at [436, 248] on input "text" at bounding box center [442, 249] width 233 height 11
type input "00894210379944847126"
click at [124, 367] on button "Save" at bounding box center [139, 377] width 31 height 20
click at [380, 265] on input "text" at bounding box center [442, 266] width 233 height 11
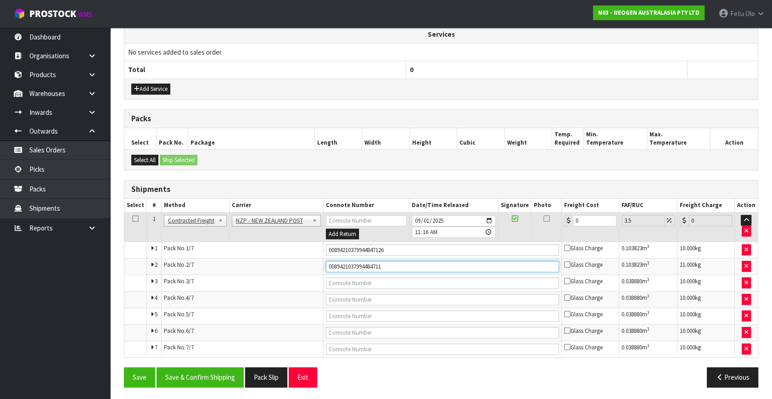
type input "00894210379944847119"
click at [124, 367] on button "Save" at bounding box center [139, 377] width 31 height 20
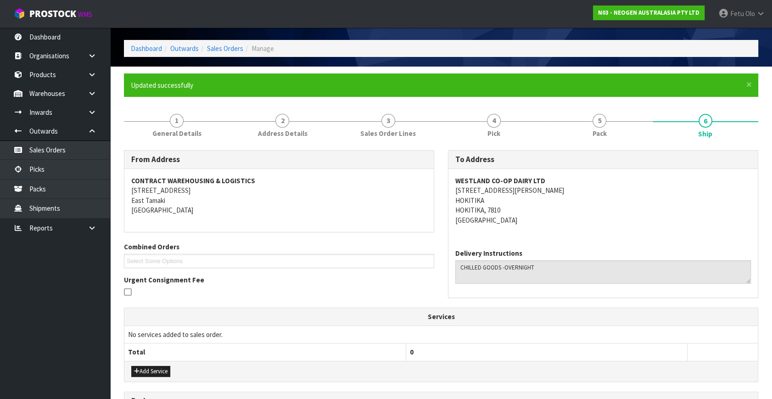
scroll to position [0, 0]
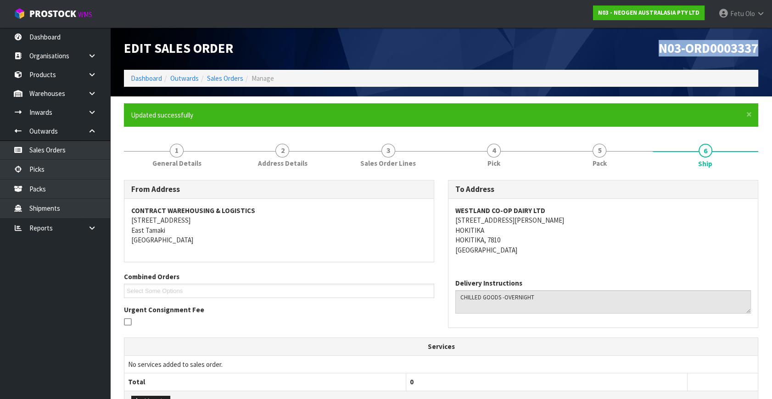
drag, startPoint x: 658, startPoint y: 50, endPoint x: 809, endPoint y: 48, distance: 150.2
click at [772, 48] on html "Toggle navigation ProStock WMS N03 - NEOGEN AUSTRALASIA PTY LTD Fetu Olo Logout…" at bounding box center [386, 199] width 772 height 399
copy span "N03-ORD0003337"
drag, startPoint x: 159, startPoint y: 143, endPoint x: 157, endPoint y: 164, distance: 20.7
click at [159, 144] on link "1 General Details" at bounding box center [177, 154] width 106 height 36
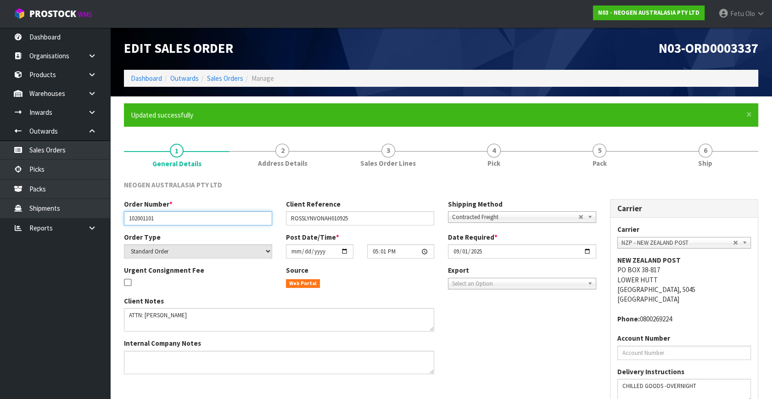
click at [147, 219] on input "102001101" at bounding box center [198, 218] width 148 height 14
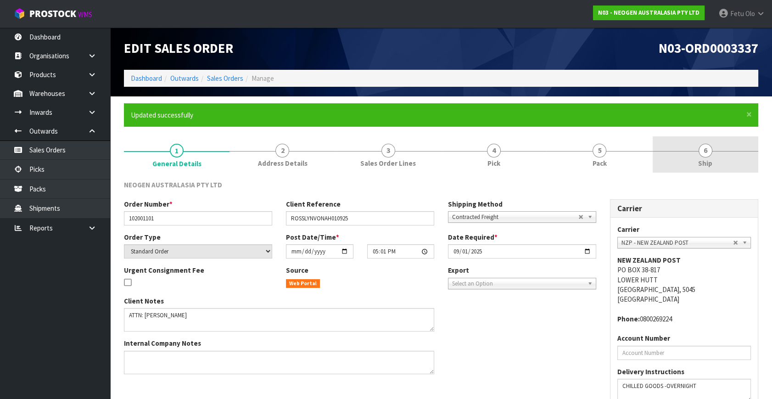
drag, startPoint x: 712, startPoint y: 151, endPoint x: 683, endPoint y: 169, distance: 34.1
click at [712, 151] on span "6" at bounding box center [706, 151] width 14 height 14
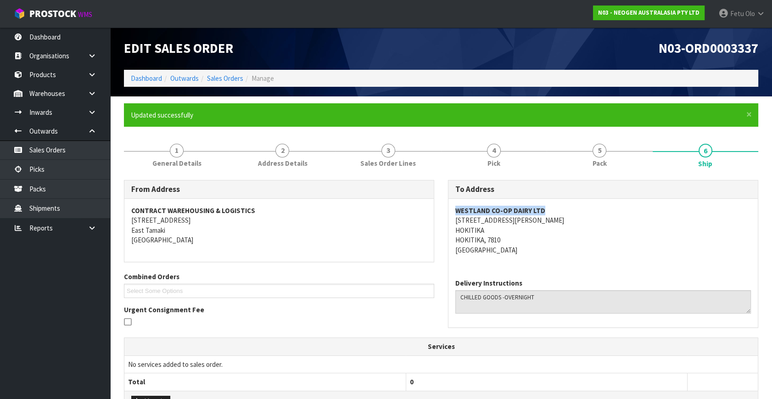
drag, startPoint x: 454, startPoint y: 212, endPoint x: 567, endPoint y: 209, distance: 112.5
click at [567, 209] on div "WESTLAND CO-OP DAIRY LTD [STREET_ADDRESS][PERSON_NAME]" at bounding box center [603, 235] width 309 height 73
copy strong "WESTLAND CO-OP DAIRY LTD"
drag, startPoint x: 452, startPoint y: 220, endPoint x: 544, endPoint y: 219, distance: 91.4
click at [544, 219] on div "WESTLAND CO-OP DAIRY LTD [STREET_ADDRESS][PERSON_NAME]" at bounding box center [603, 235] width 309 height 73
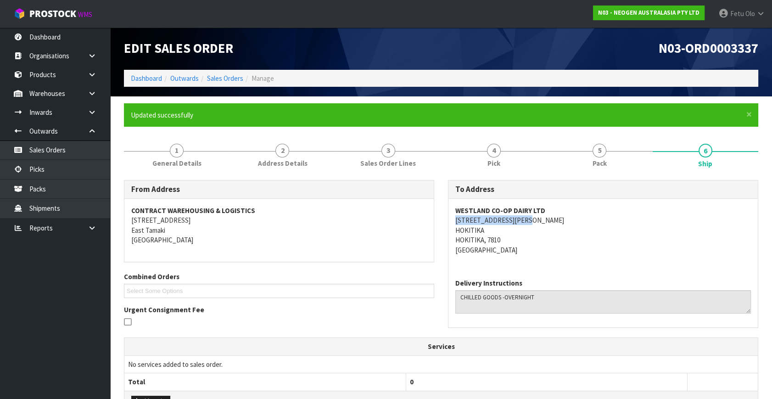
copy address "[STREET_ADDRESS][PERSON_NAME]"
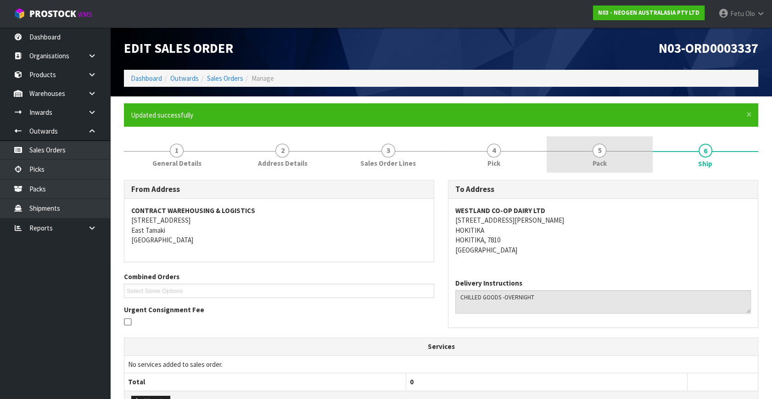
click at [611, 146] on link "5 Pack" at bounding box center [600, 154] width 106 height 36
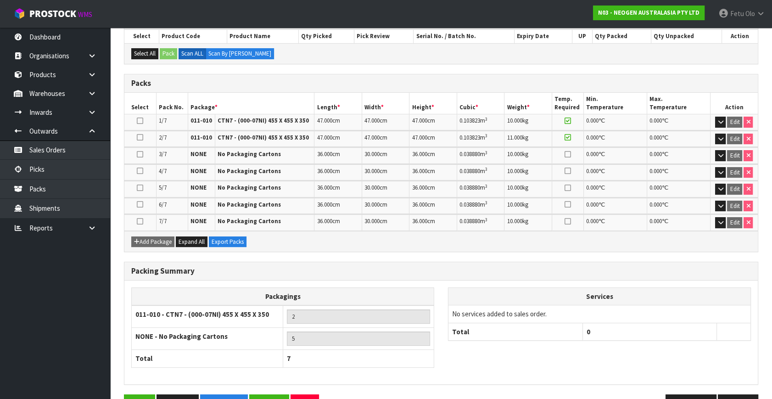
scroll to position [228, 0]
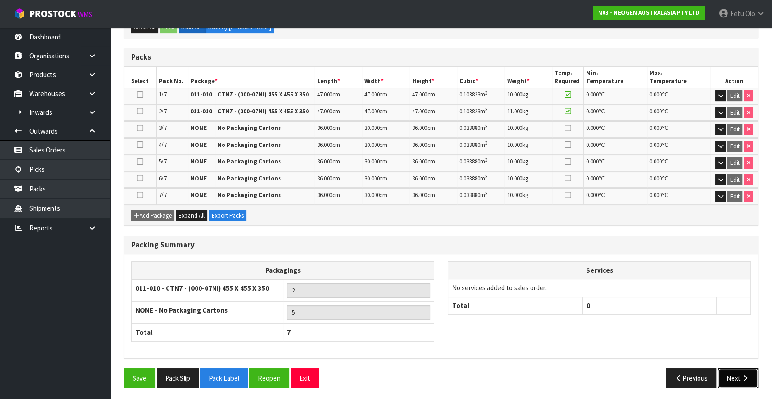
click at [749, 377] on icon "button" at bounding box center [745, 378] width 9 height 7
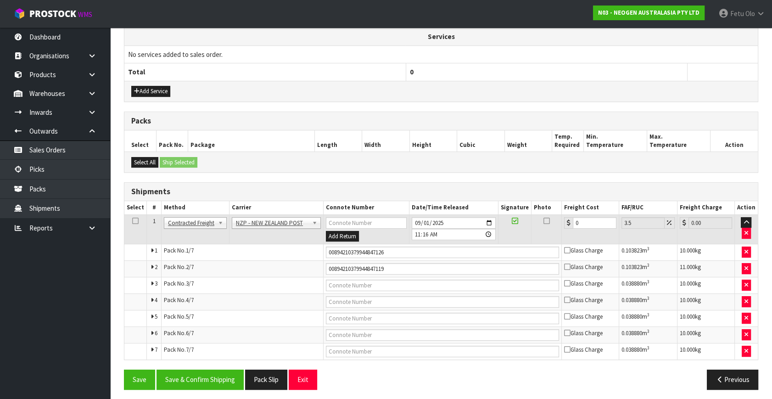
scroll to position [312, 0]
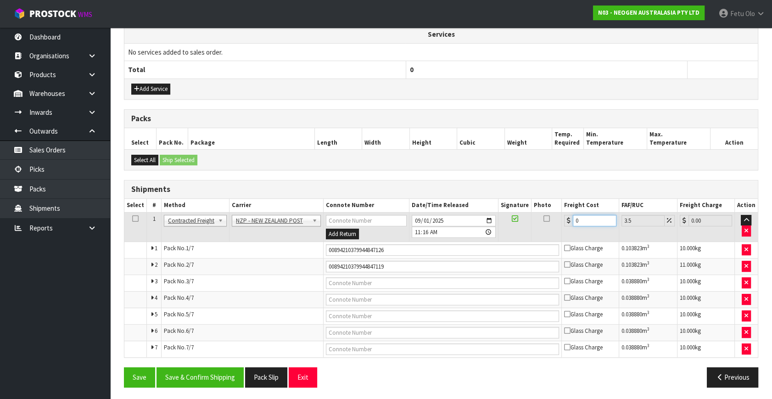
drag, startPoint x: 555, startPoint y: 229, endPoint x: 494, endPoint y: 253, distance: 65.6
click at [494, 253] on tbody "1 Client Local Pickup Customer Local Pickup Company Freight Contracted Freight …" at bounding box center [441, 284] width 634 height 145
click at [405, 278] on input "text" at bounding box center [442, 282] width 233 height 11
type input "00894210379944851147"
click at [124, 367] on button "Save" at bounding box center [139, 377] width 31 height 20
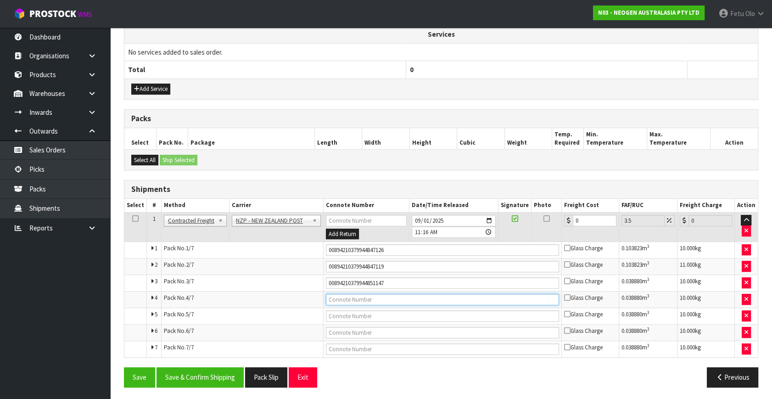
click at [394, 299] on input "text" at bounding box center [442, 299] width 233 height 11
type input "00894210379944851123"
click at [124, 367] on button "Save" at bounding box center [139, 377] width 31 height 20
click at [389, 315] on input "text" at bounding box center [442, 315] width 233 height 11
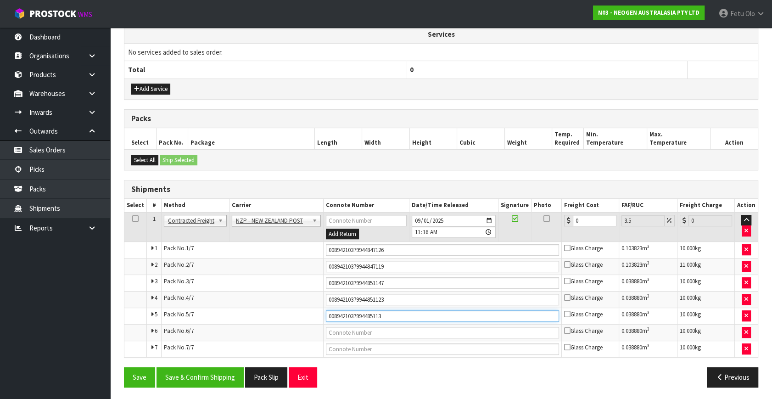
type input "00894210379944851130"
click at [124, 367] on button "Save" at bounding box center [139, 377] width 31 height 20
click at [375, 335] on input "text" at bounding box center [442, 332] width 233 height 11
type input "00894210379944851116"
click at [124, 367] on button "Save" at bounding box center [139, 377] width 31 height 20
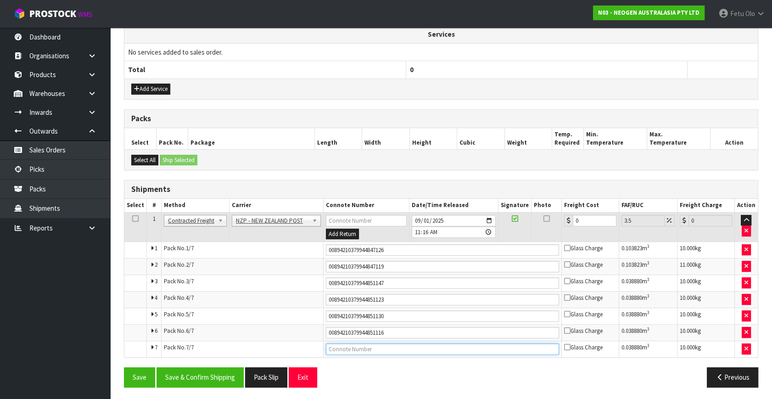
click at [392, 348] on input "text" at bounding box center [442, 348] width 233 height 11
type input "00894210379944851109"
click at [124, 367] on button "Save" at bounding box center [139, 377] width 31 height 20
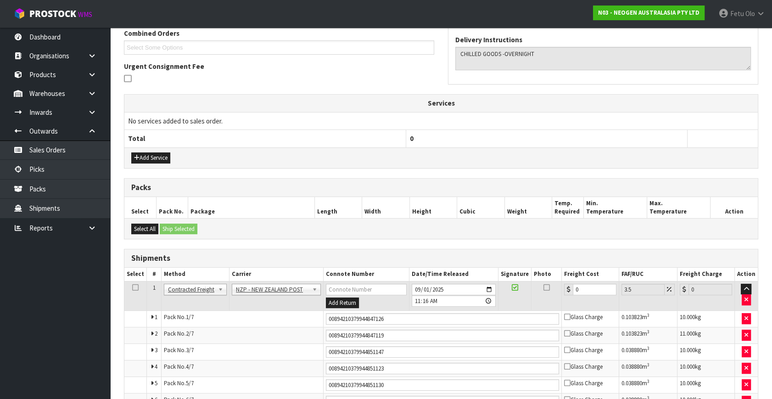
scroll to position [250, 0]
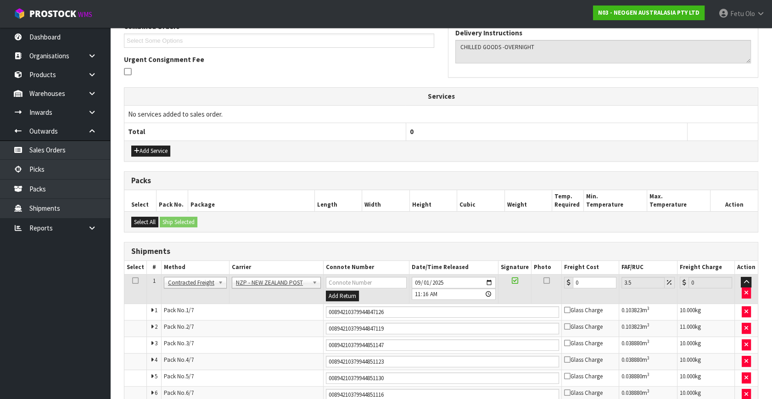
click at [639, 109] on td "No services added to sales order." at bounding box center [441, 113] width 634 height 17
drag, startPoint x: 593, startPoint y: 285, endPoint x: 491, endPoint y: 298, distance: 102.4
click at [491, 298] on tr "1 Client Local Pickup Customer Local Pickup Company Freight Contracted Freight …" at bounding box center [441, 289] width 634 height 30
type input "2"
type input "2.07"
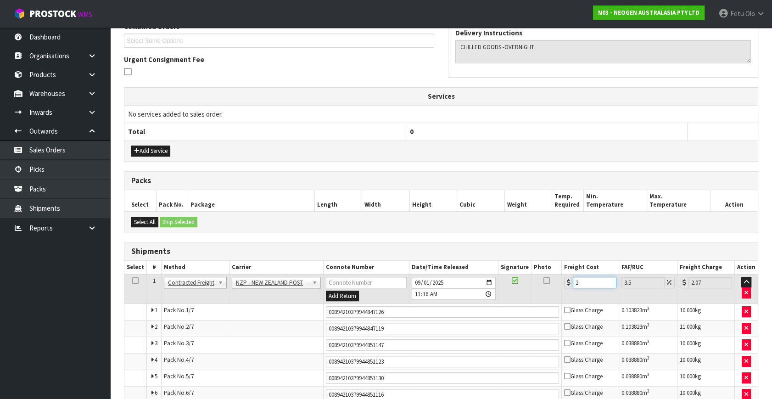
type input "20"
type input "20.7"
type input "205"
type input "212.17"
type input "20"
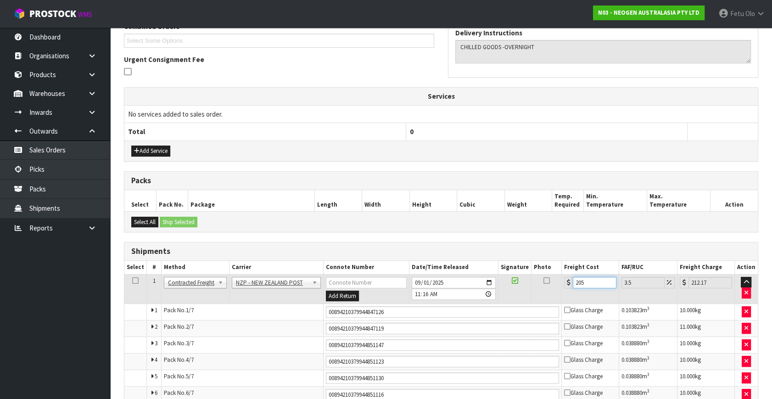
type input "20.7"
type input "202"
type input "209.07"
type input "202.5"
type input "209.59"
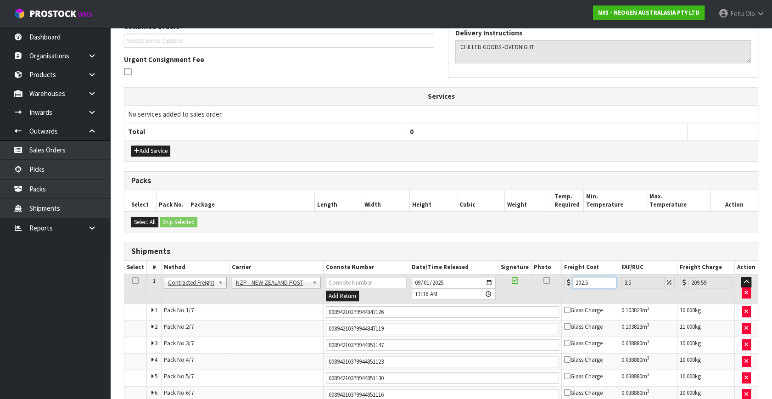
type input "202.53"
type input "209.62"
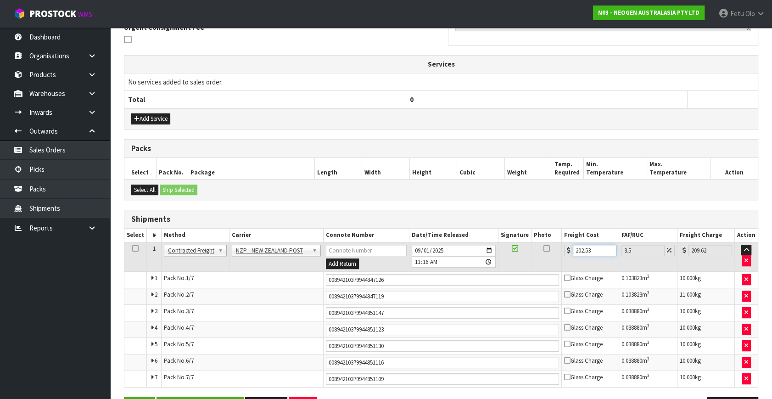
scroll to position [312, 0]
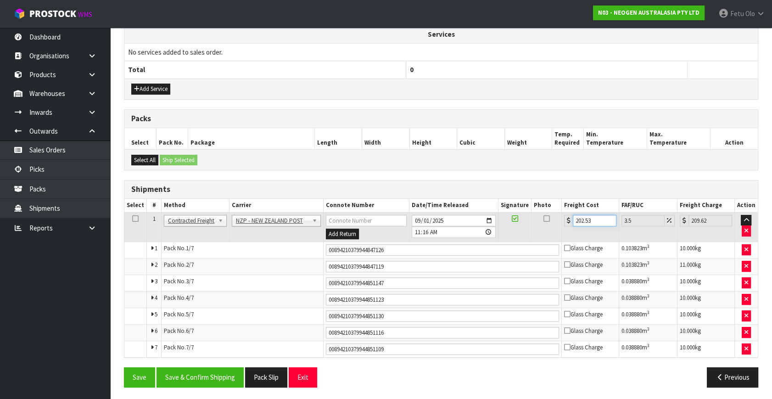
type input "202.53"
click at [222, 378] on button "Save & Confirm Shipping" at bounding box center [200, 377] width 87 height 20
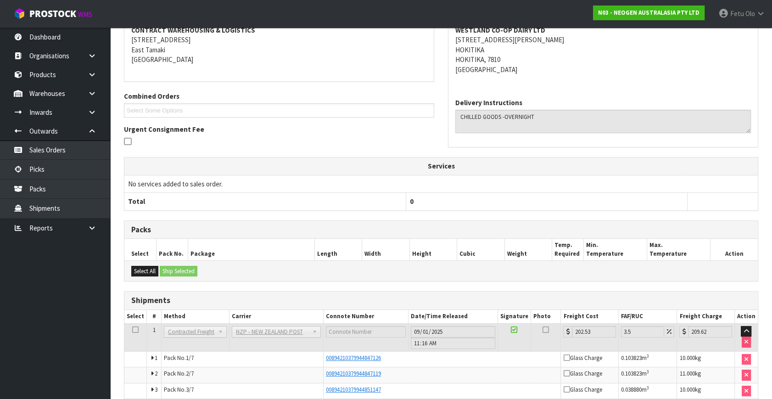
scroll to position [285, 0]
